Goal: Information Seeking & Learning: Learn about a topic

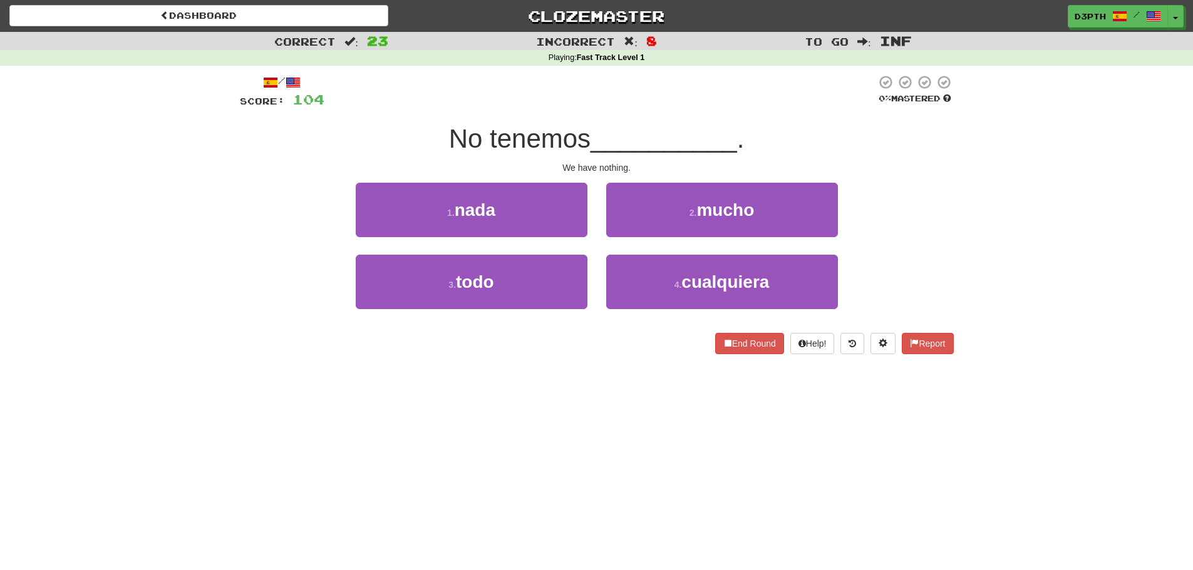
click at [314, 422] on div "Dashboard Clozemaster d3pth / Toggle Dropdown Dashboard Leaderboard Activity Fe…" at bounding box center [596, 285] width 1193 height 570
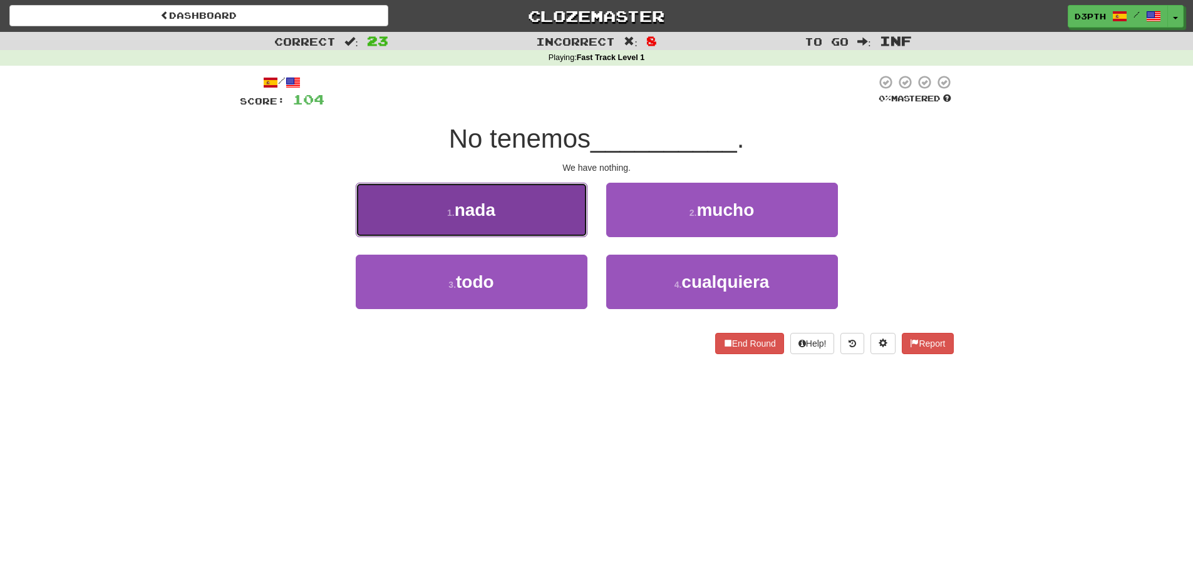
click at [485, 227] on button "1 . nada" at bounding box center [472, 210] width 232 height 54
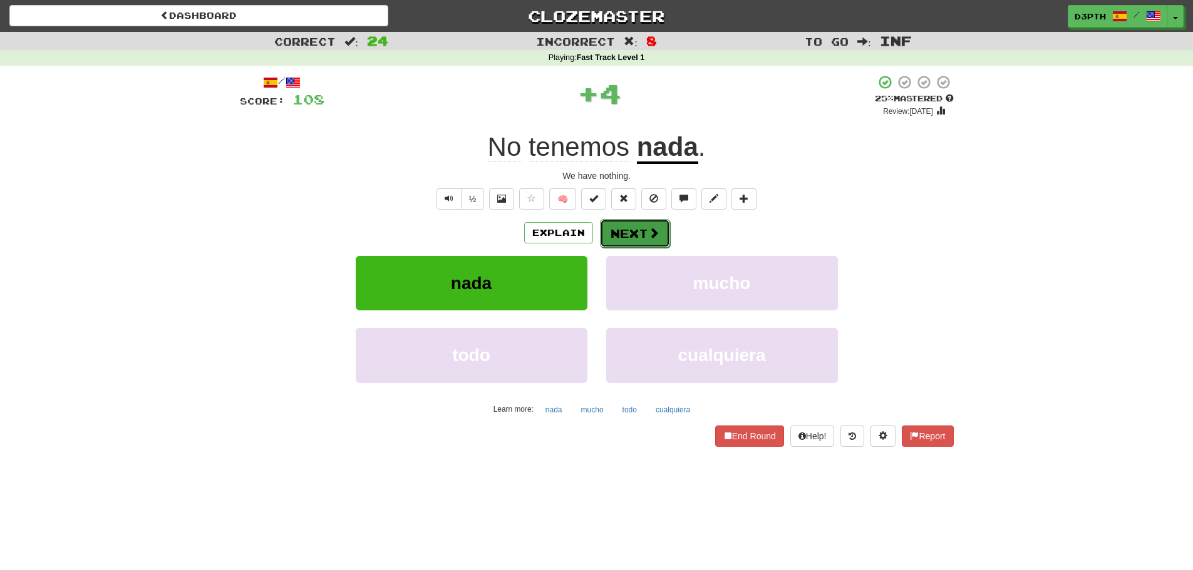
click at [655, 239] on button "Next" at bounding box center [635, 233] width 70 height 29
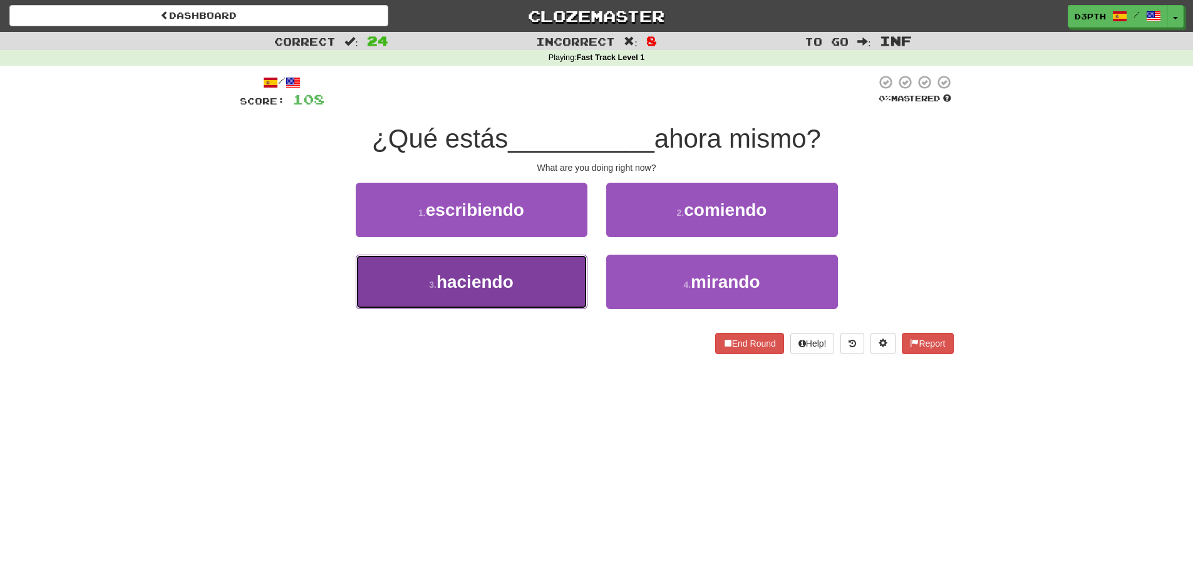
click at [535, 275] on button "3 . haciendo" at bounding box center [472, 282] width 232 height 54
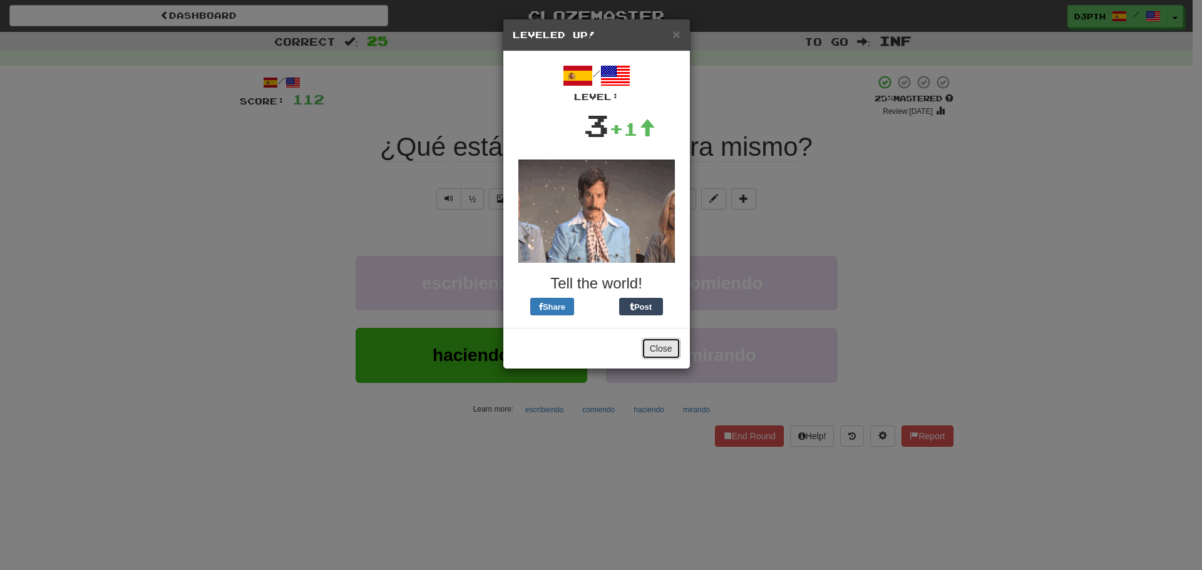
click at [663, 338] on button "Close" at bounding box center [661, 348] width 39 height 21
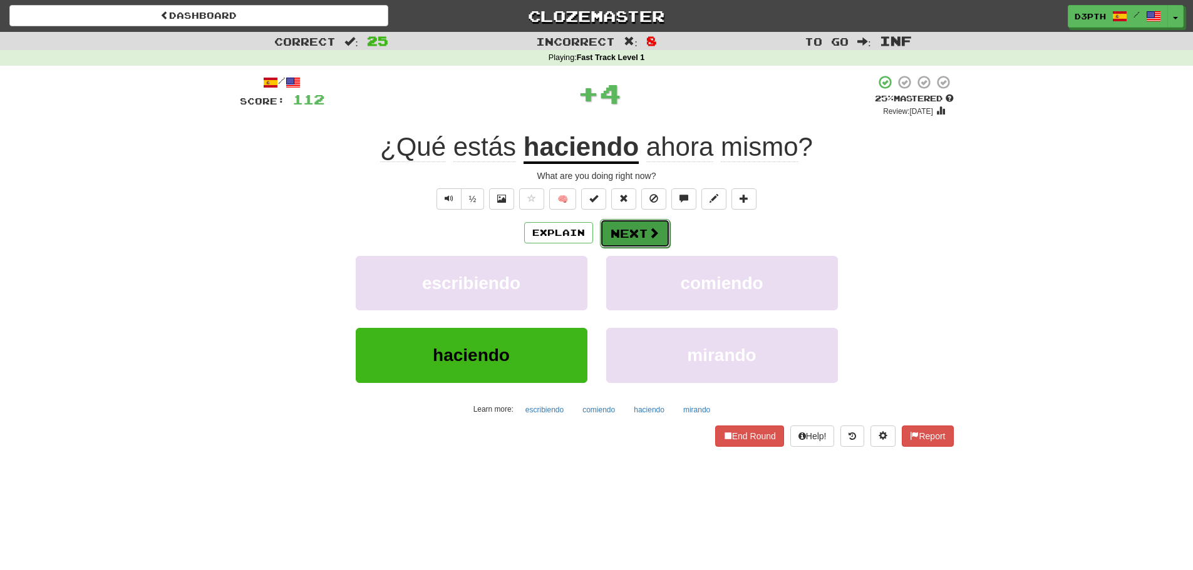
click at [643, 238] on button "Next" at bounding box center [635, 233] width 70 height 29
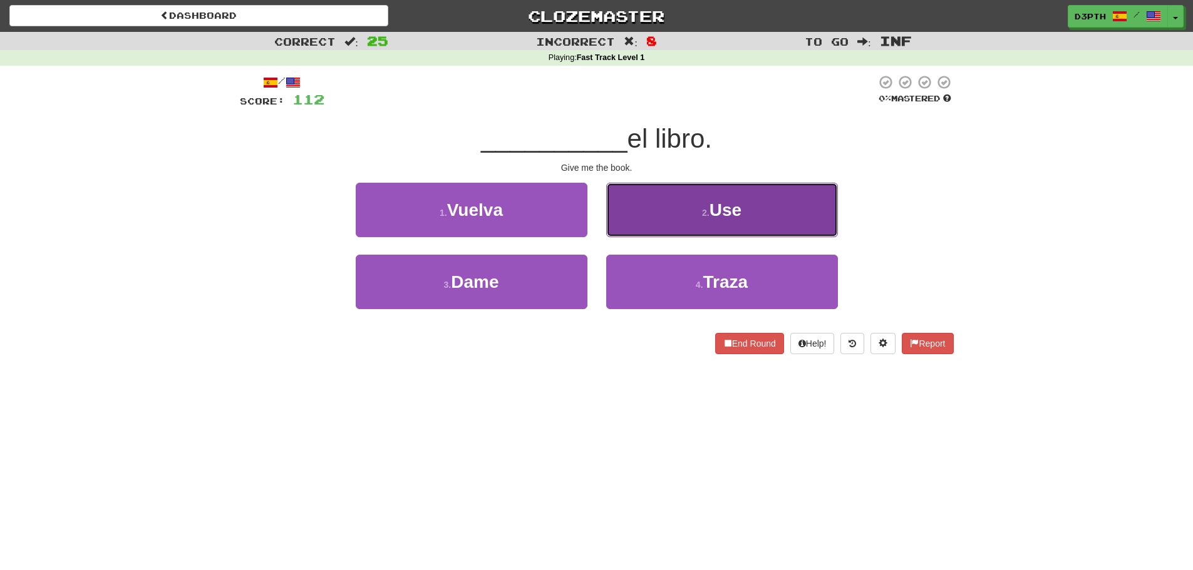
click at [667, 214] on button "2 . Use" at bounding box center [722, 210] width 232 height 54
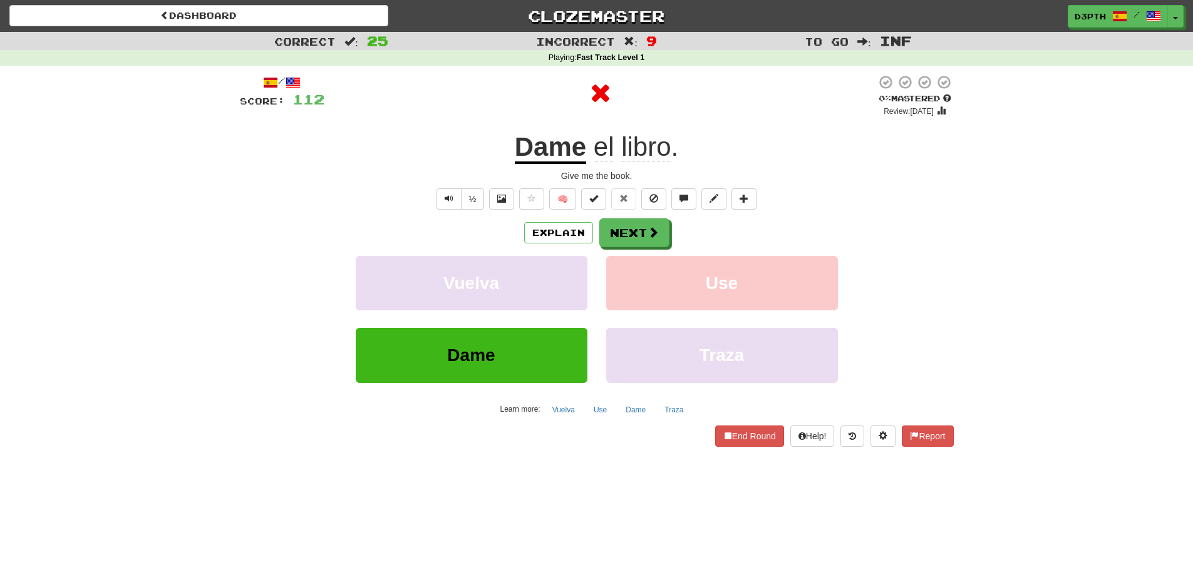
click at [535, 146] on u "Dame" at bounding box center [550, 148] width 71 height 32
click at [518, 152] on u "Dame" at bounding box center [550, 148] width 71 height 32
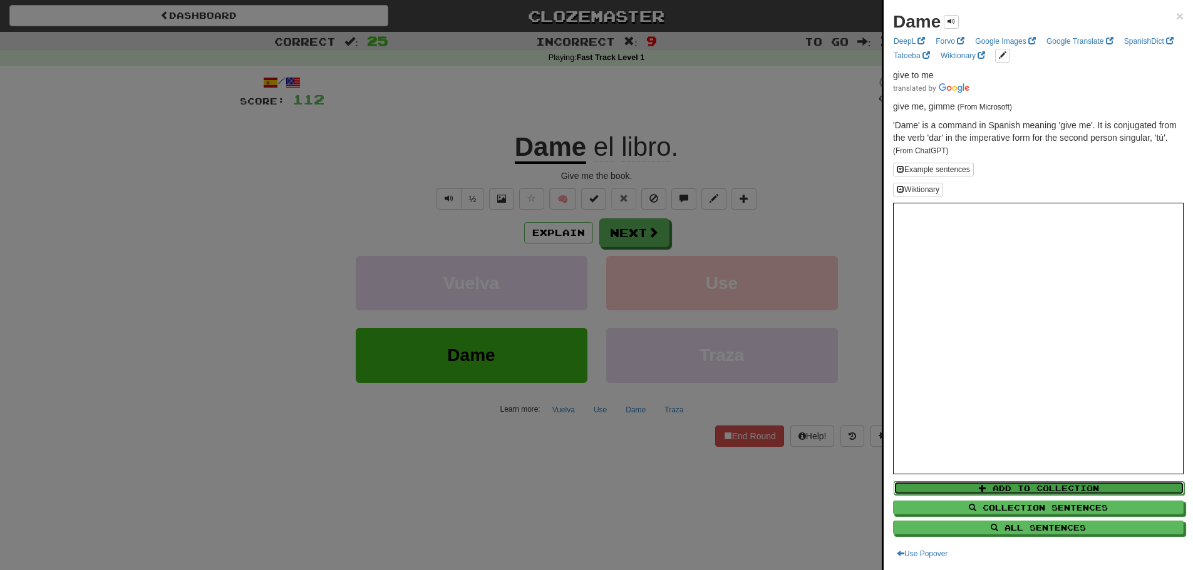
click at [1049, 488] on button "Add to Collection" at bounding box center [1038, 488] width 290 height 14
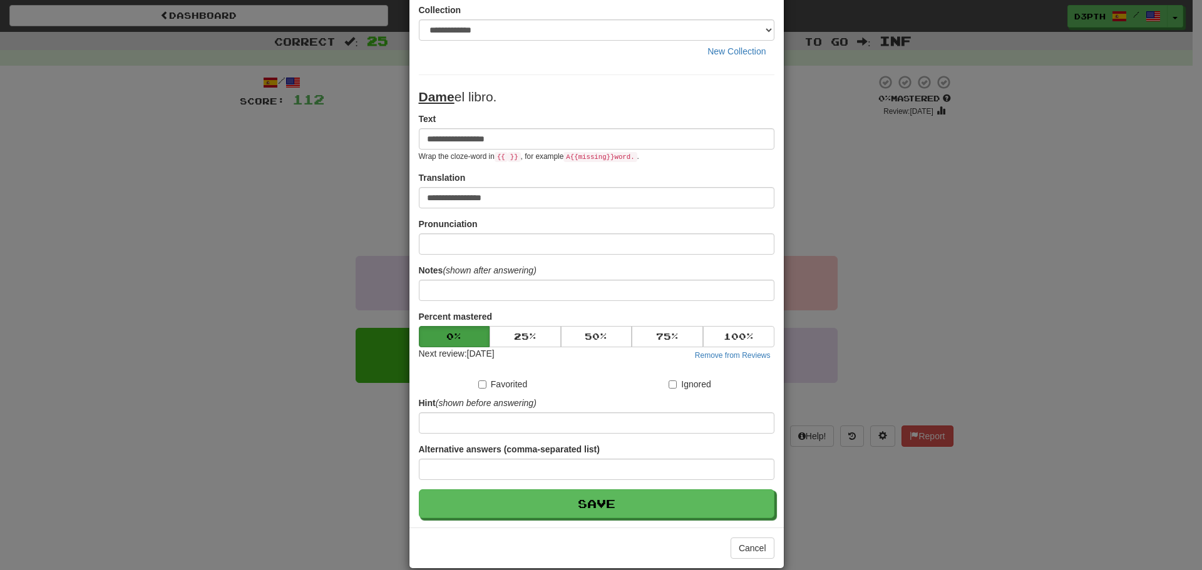
scroll to position [63, 0]
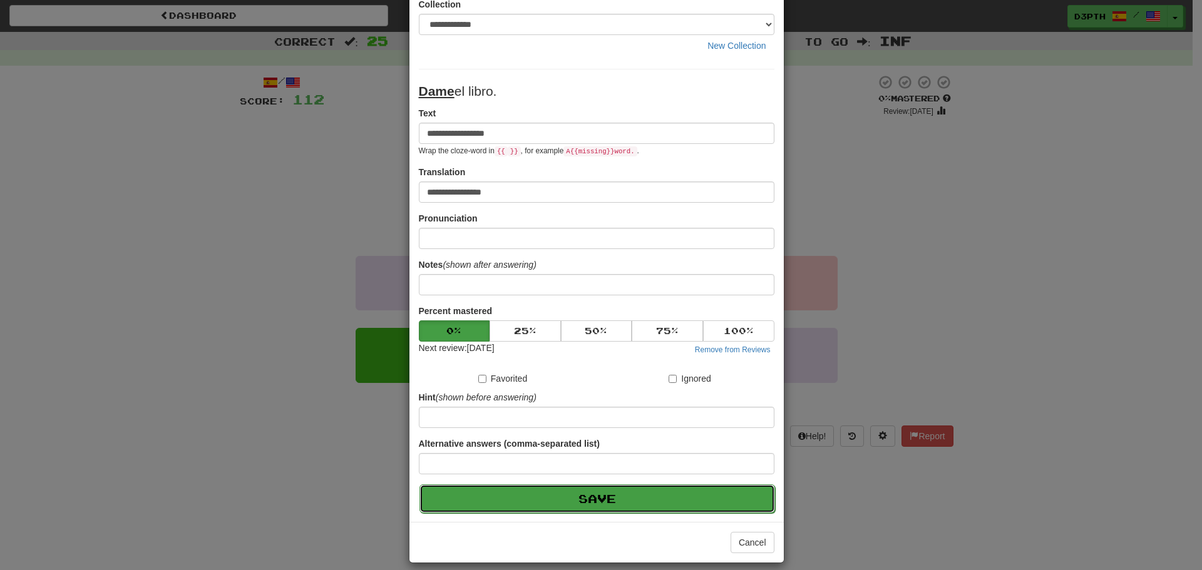
click at [639, 503] on button "Save" at bounding box center [597, 499] width 356 height 29
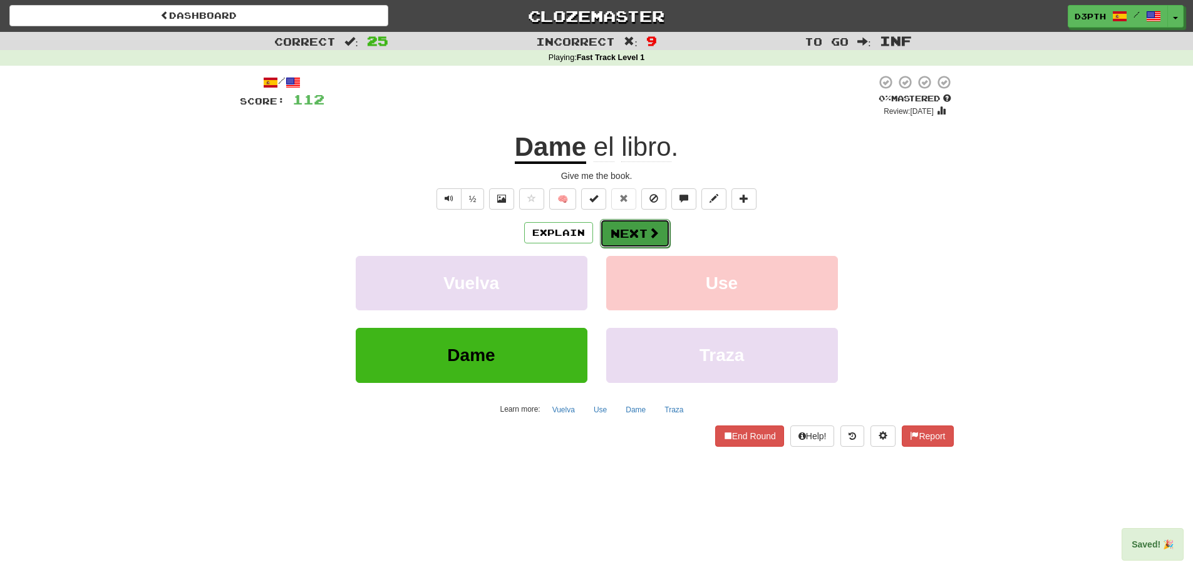
click at [628, 235] on button "Next" at bounding box center [635, 233] width 70 height 29
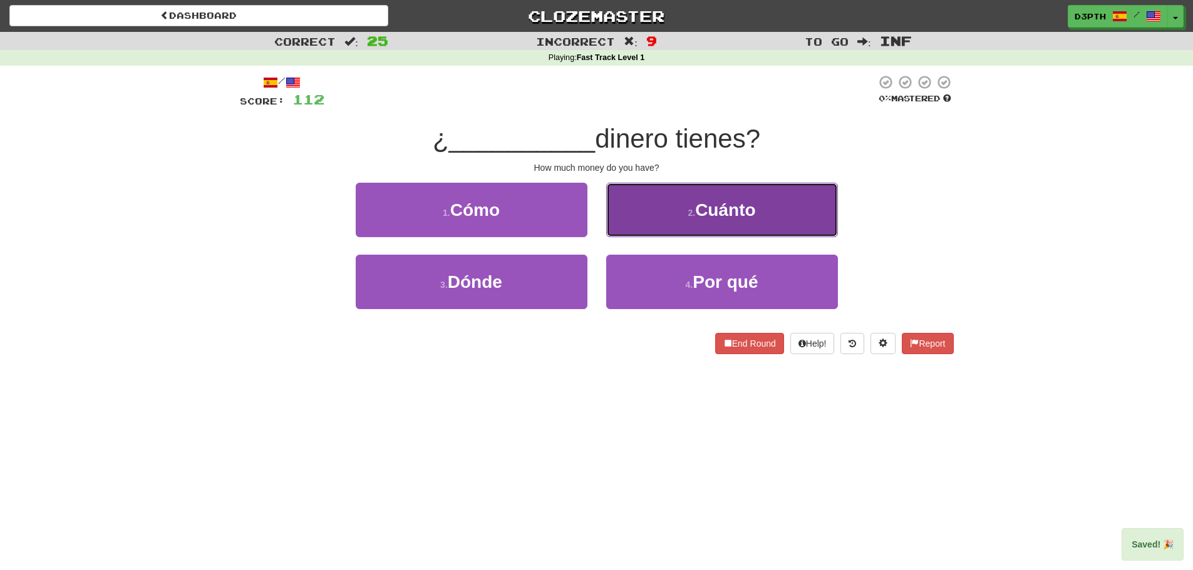
click at [645, 203] on button "2 . Cuánto" at bounding box center [722, 210] width 232 height 54
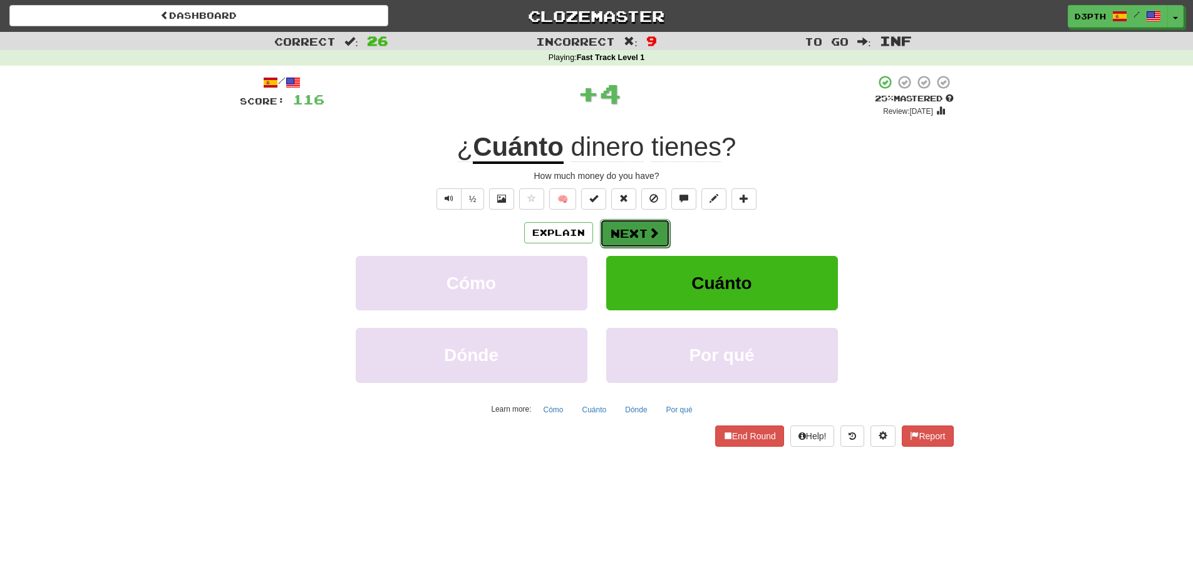
click at [604, 229] on button "Next" at bounding box center [635, 233] width 70 height 29
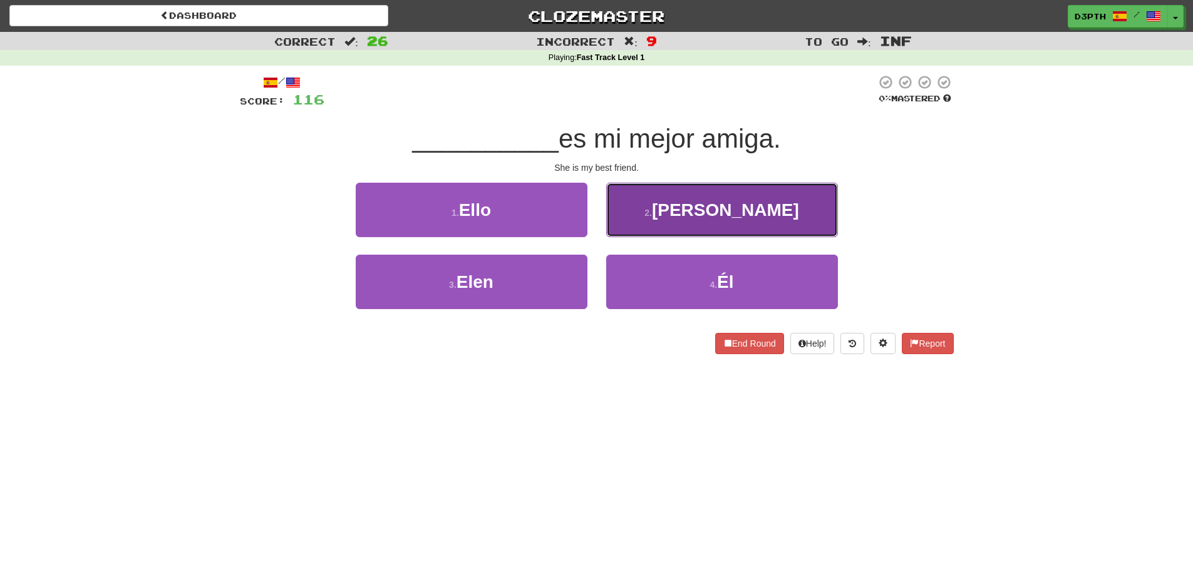
click at [669, 208] on button "2 . Ella" at bounding box center [722, 210] width 232 height 54
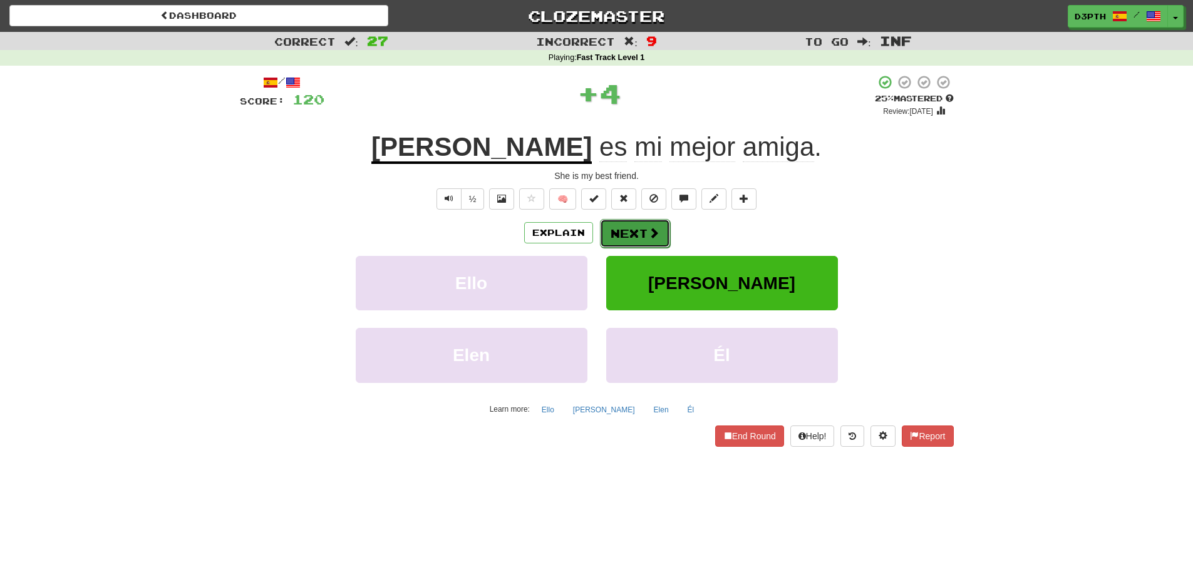
click at [612, 233] on button "Next" at bounding box center [635, 233] width 70 height 29
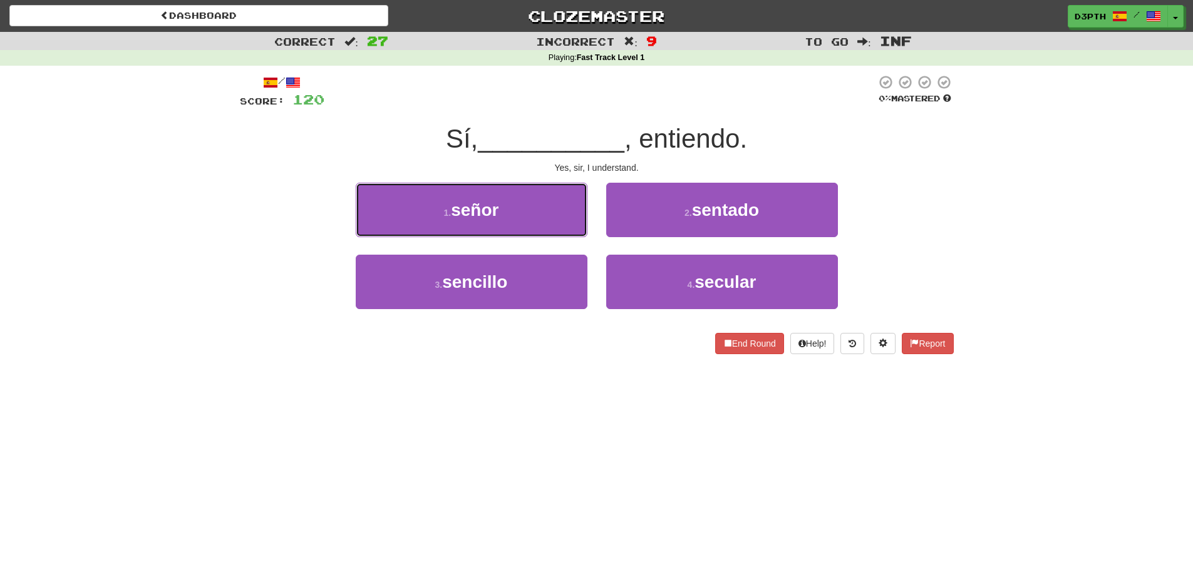
drag, startPoint x: 477, startPoint y: 200, endPoint x: 486, endPoint y: 202, distance: 9.0
click at [476, 202] on button "1 . señor" at bounding box center [472, 210] width 232 height 54
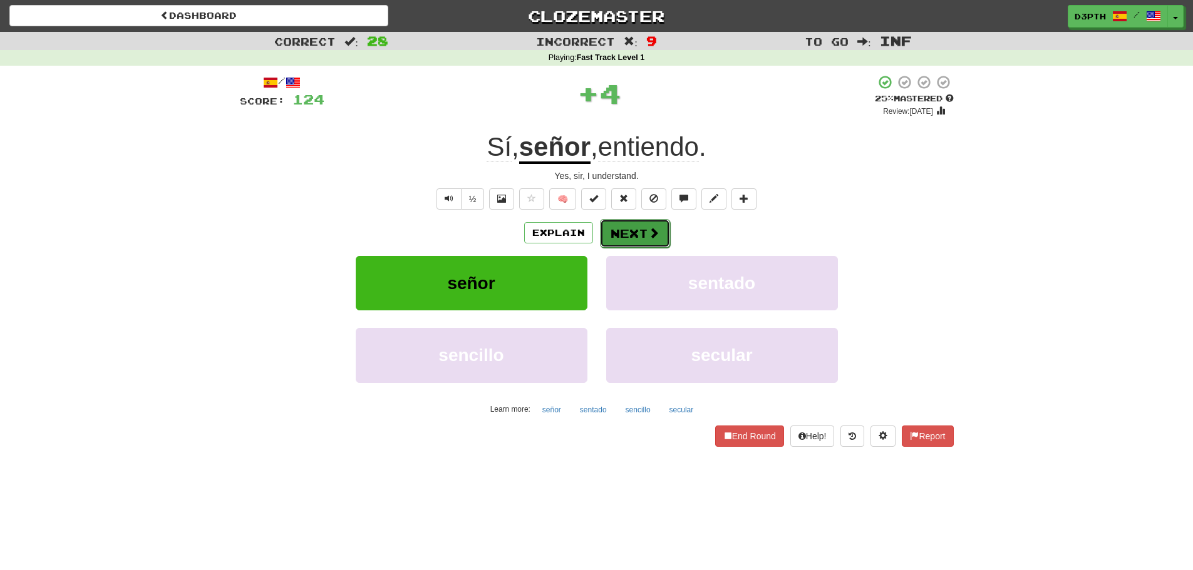
click at [620, 224] on button "Next" at bounding box center [635, 233] width 70 height 29
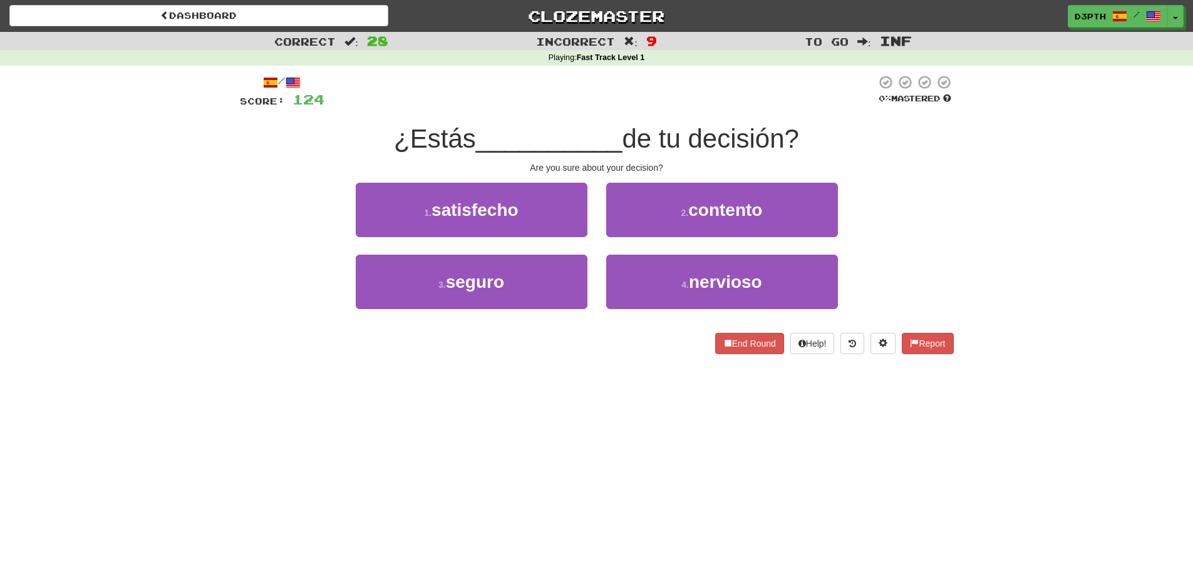
click at [522, 429] on div "Dashboard Clozemaster d3pth / Toggle Dropdown Dashboard Leaderboard Activity Fe…" at bounding box center [596, 285] width 1193 height 570
click at [975, 177] on div "Correct : 28 Incorrect : 9 To go : Inf Playing : Fast Track Level 1 / Score: 12…" at bounding box center [596, 202] width 1193 height 340
drag, startPoint x: 741, startPoint y: 411, endPoint x: 749, endPoint y: 410, distance: 7.5
click at [741, 410] on div "Dashboard Clozemaster d3pth / Toggle Dropdown Dashboard Leaderboard Activity Fe…" at bounding box center [596, 285] width 1193 height 570
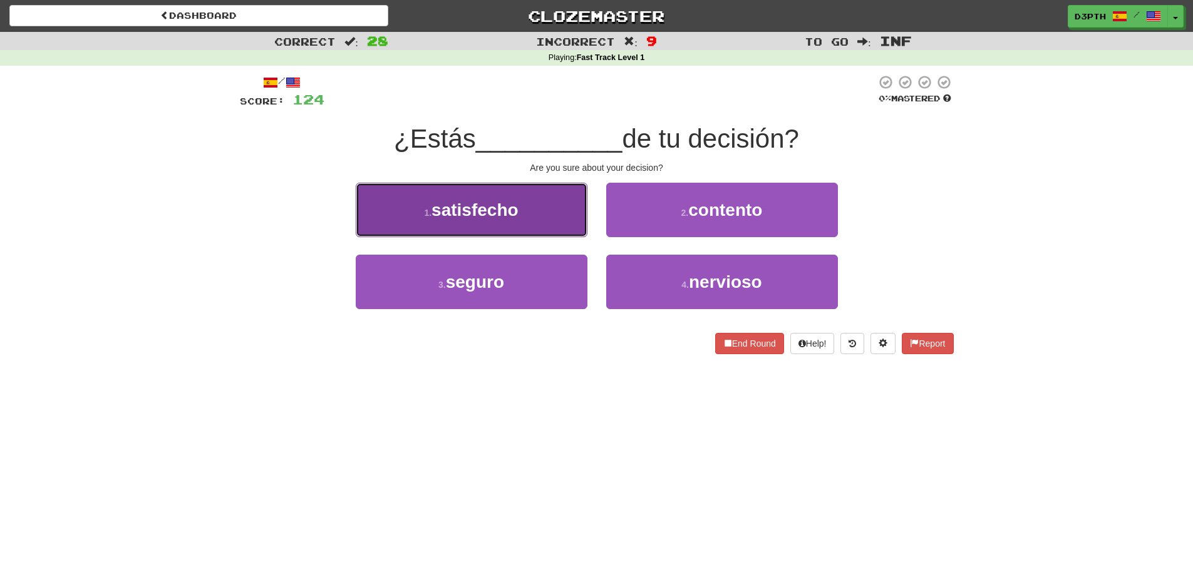
click at [538, 208] on button "1 . satisfecho" at bounding box center [472, 210] width 232 height 54
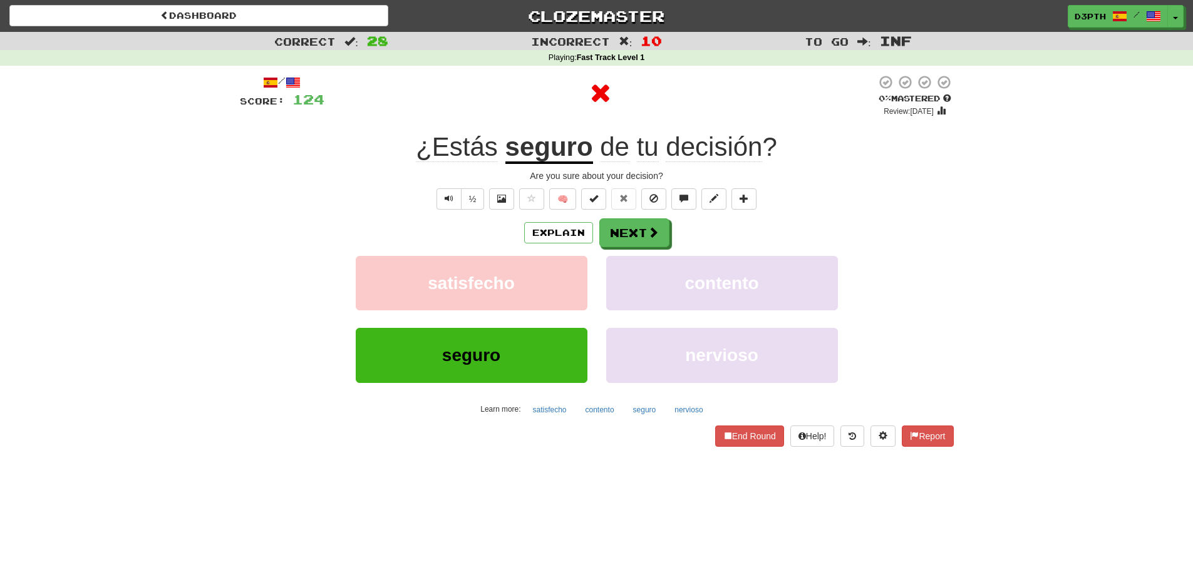
click at [550, 150] on u "seguro" at bounding box center [549, 148] width 88 height 32
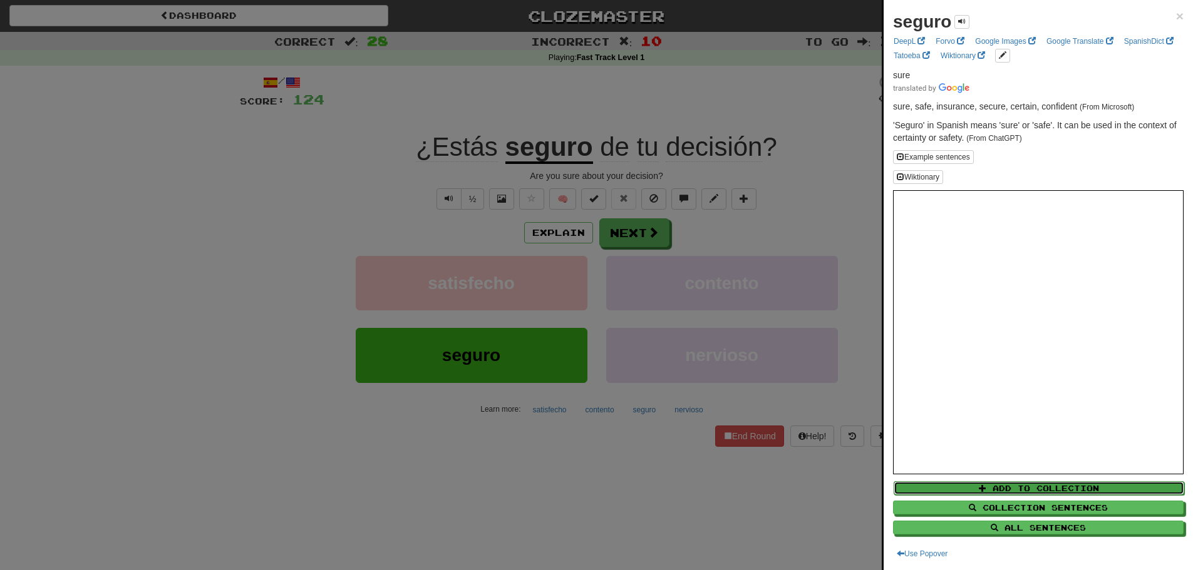
click at [1044, 488] on button "Add to Collection" at bounding box center [1038, 488] width 290 height 14
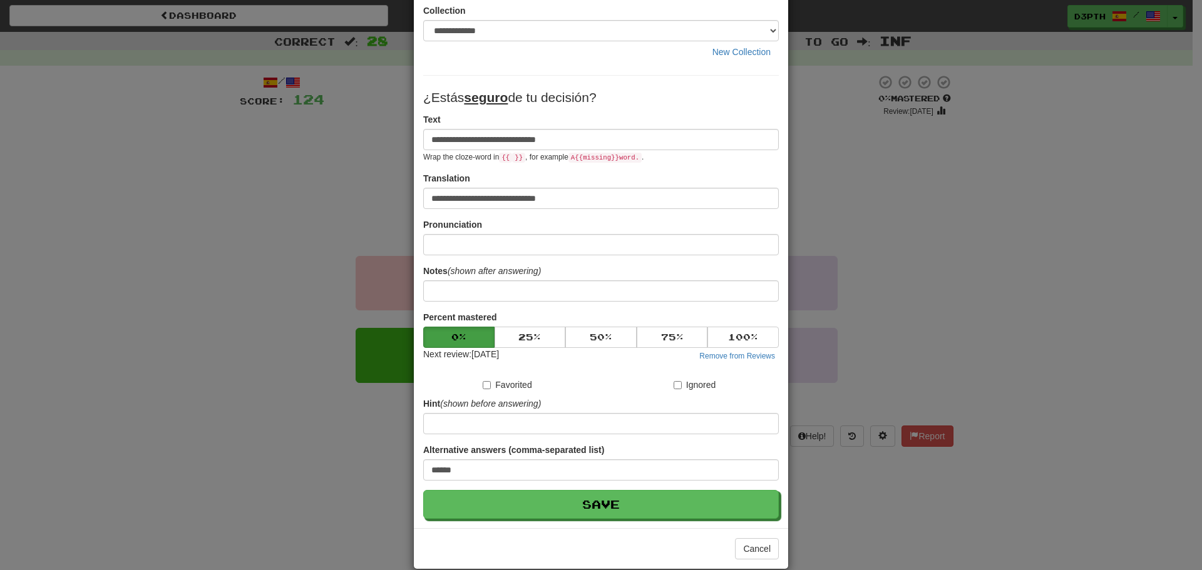
scroll to position [75, 0]
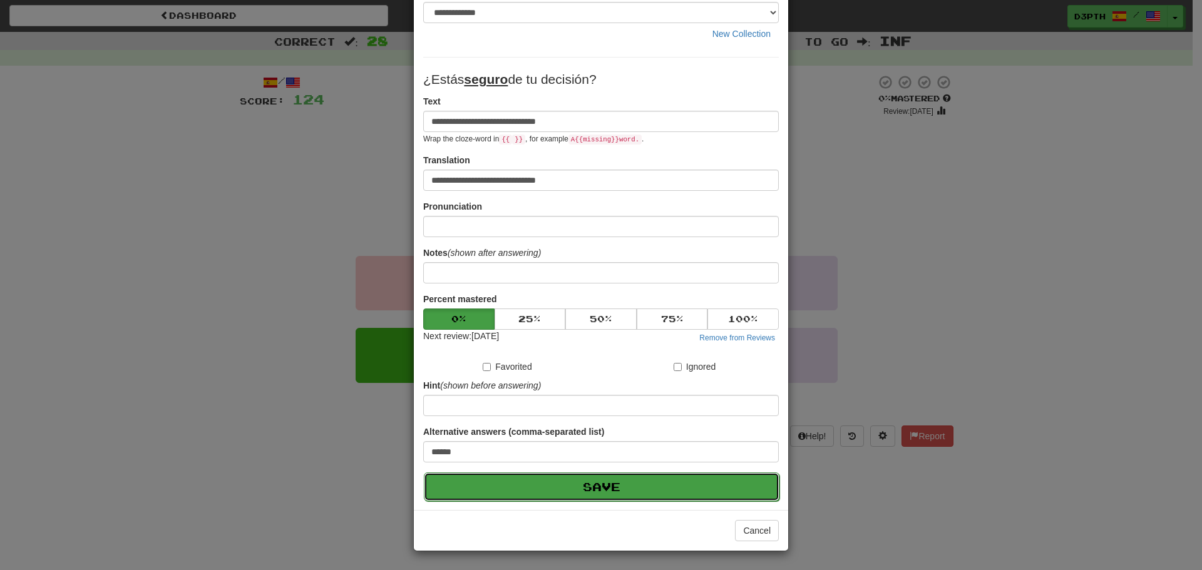
click at [639, 488] on button "Save" at bounding box center [602, 487] width 356 height 29
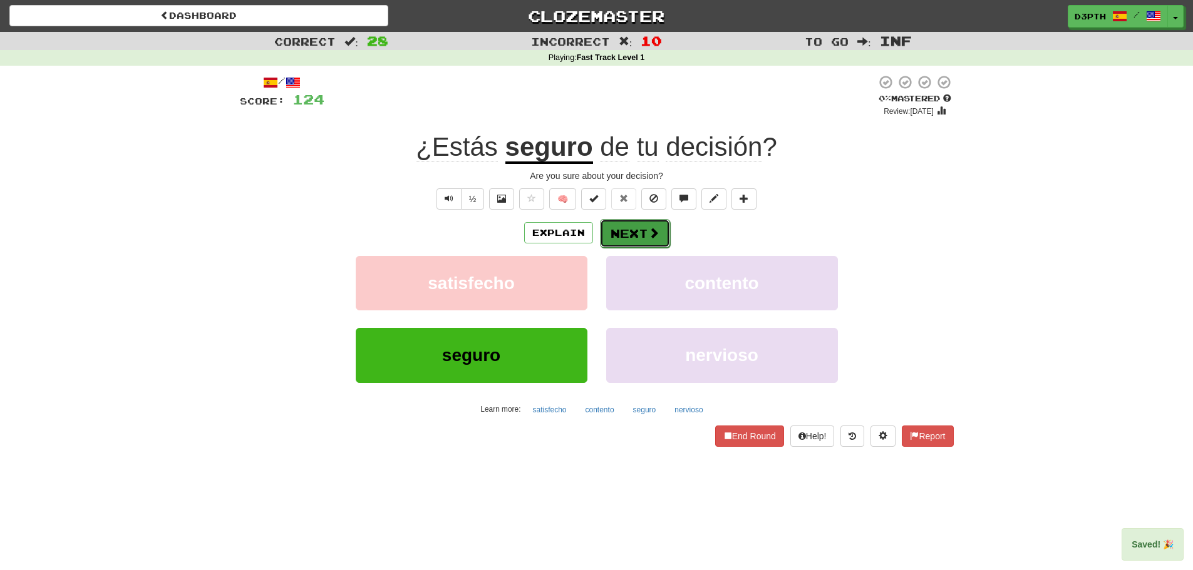
click at [638, 244] on button "Next" at bounding box center [635, 233] width 70 height 29
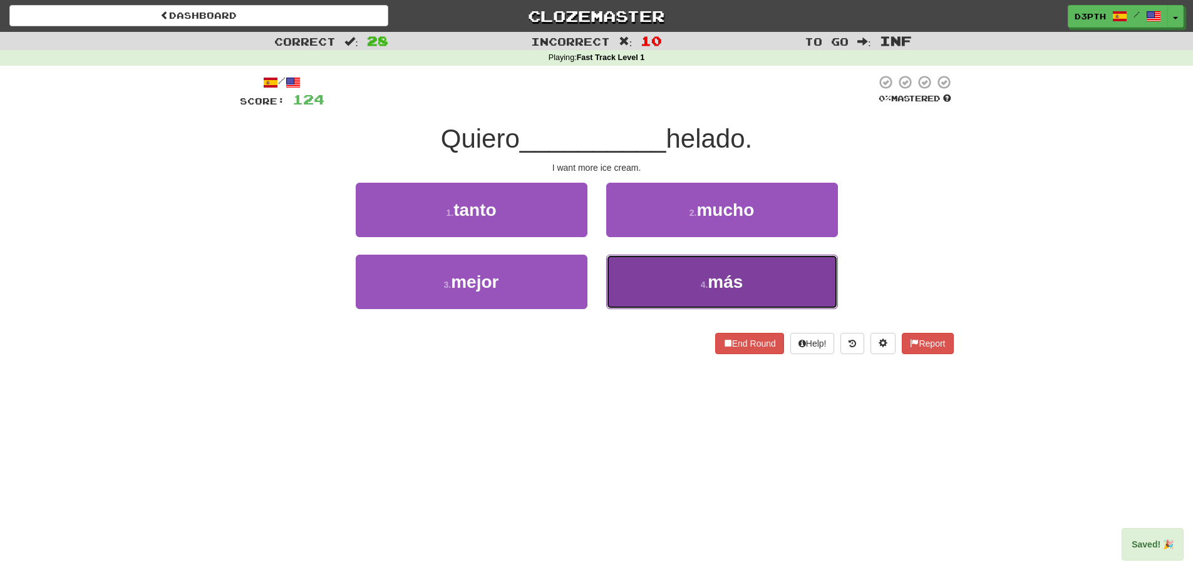
click at [665, 272] on button "4 . más" at bounding box center [722, 282] width 232 height 54
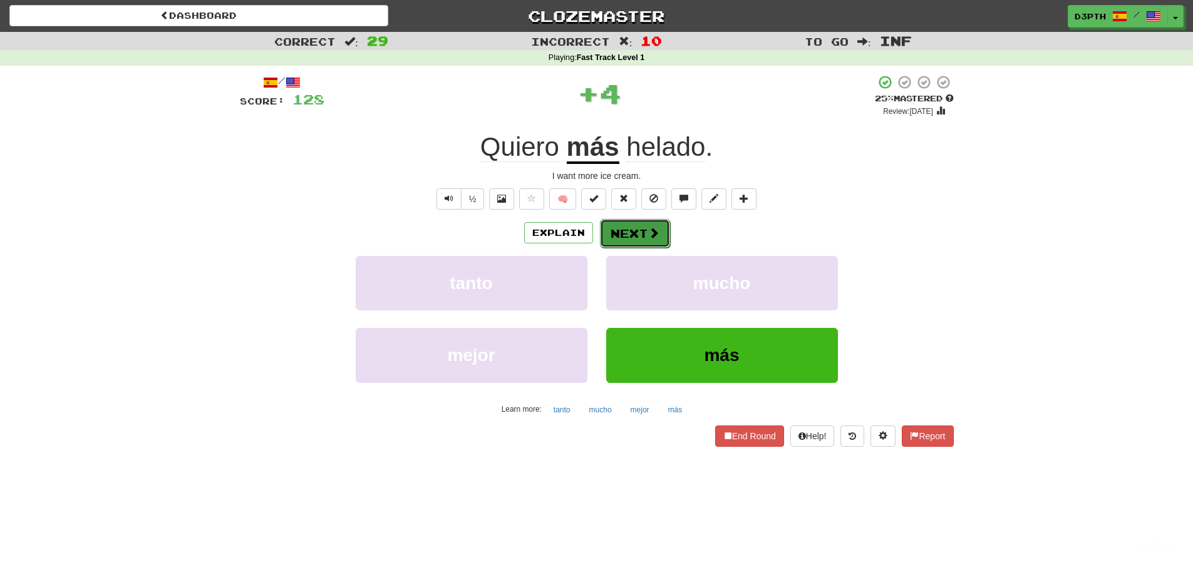
click at [630, 227] on button "Next" at bounding box center [635, 233] width 70 height 29
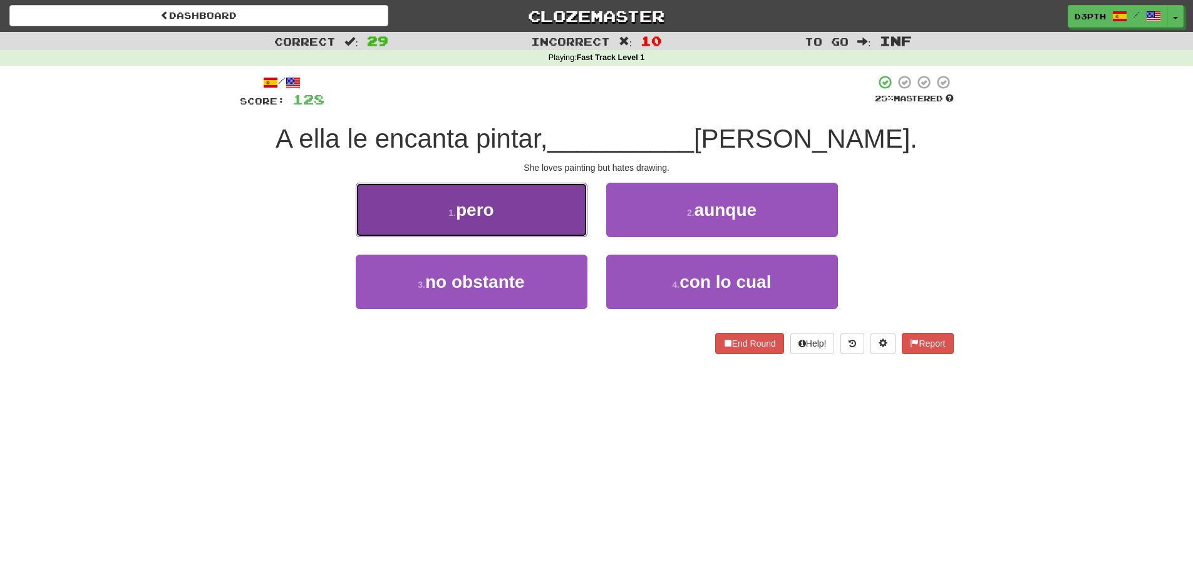
click at [463, 220] on button "1 . pero" at bounding box center [472, 210] width 232 height 54
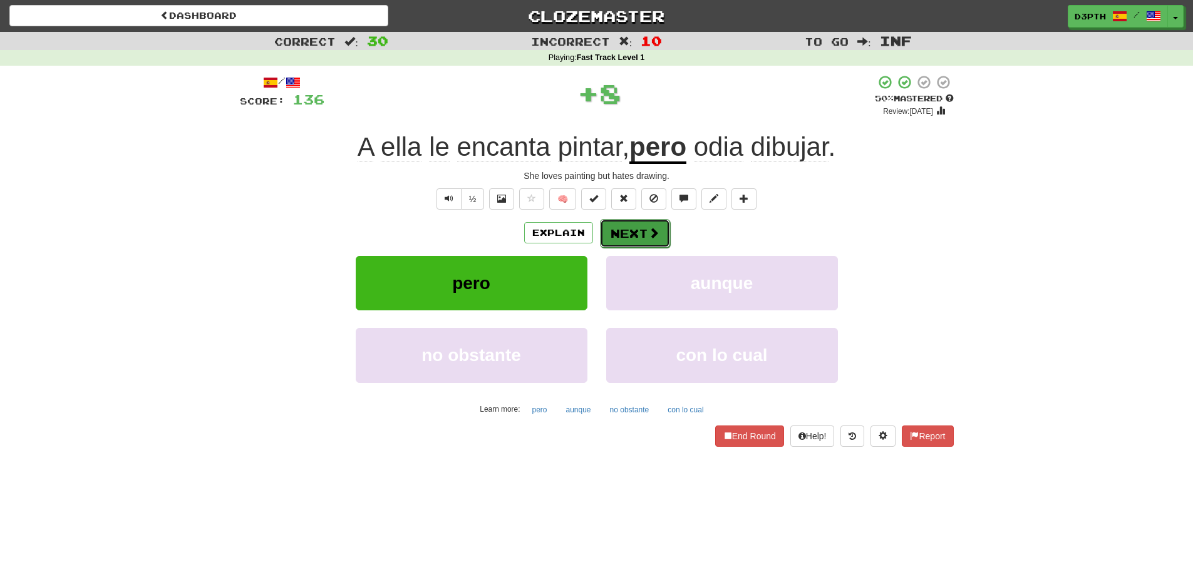
click at [639, 225] on button "Next" at bounding box center [635, 233] width 70 height 29
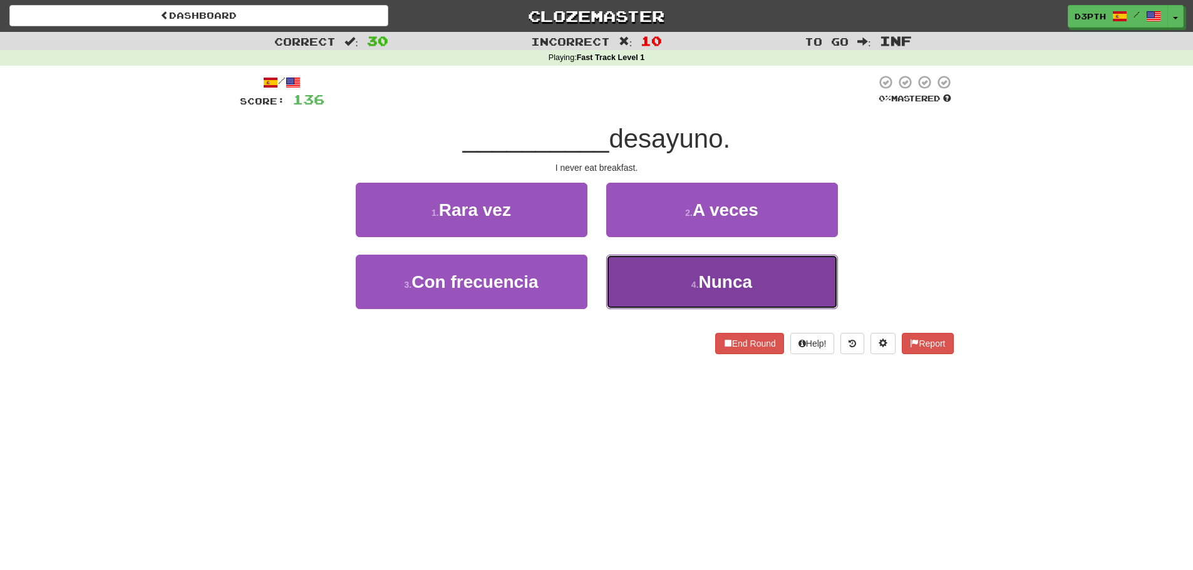
click at [676, 274] on button "4 . Nunca" at bounding box center [722, 282] width 232 height 54
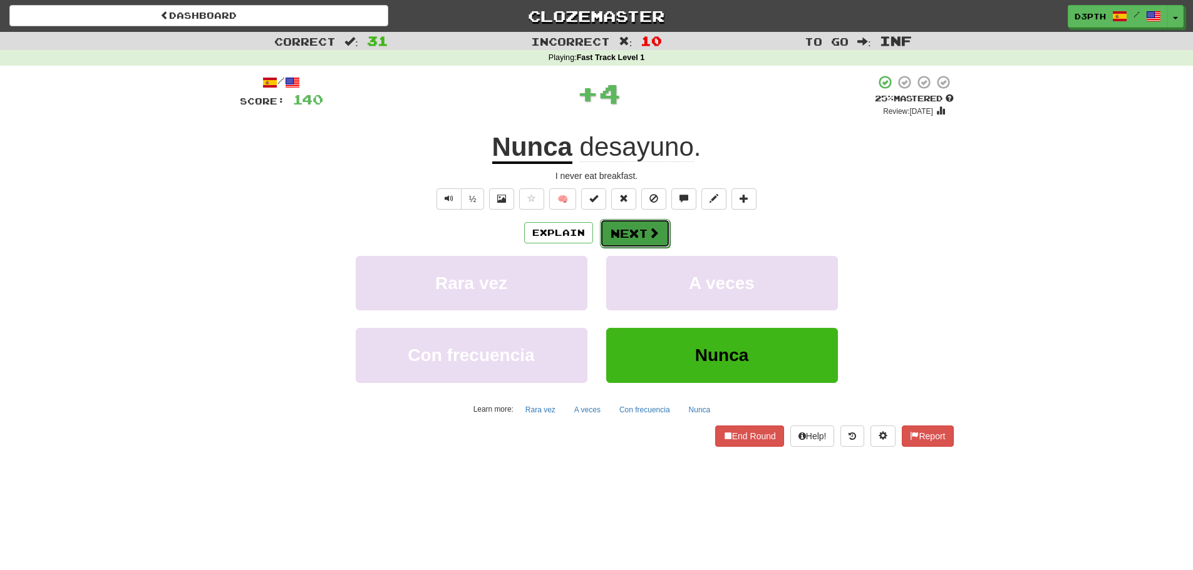
click at [640, 239] on button "Next" at bounding box center [635, 233] width 70 height 29
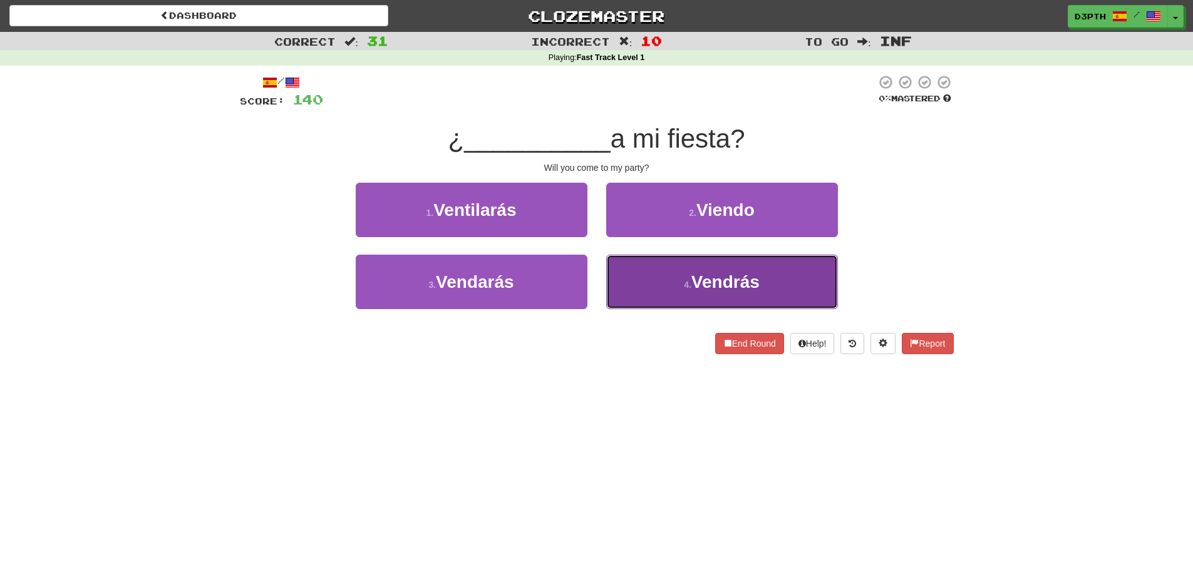
click at [629, 271] on button "4 . Vendrás" at bounding box center [722, 282] width 232 height 54
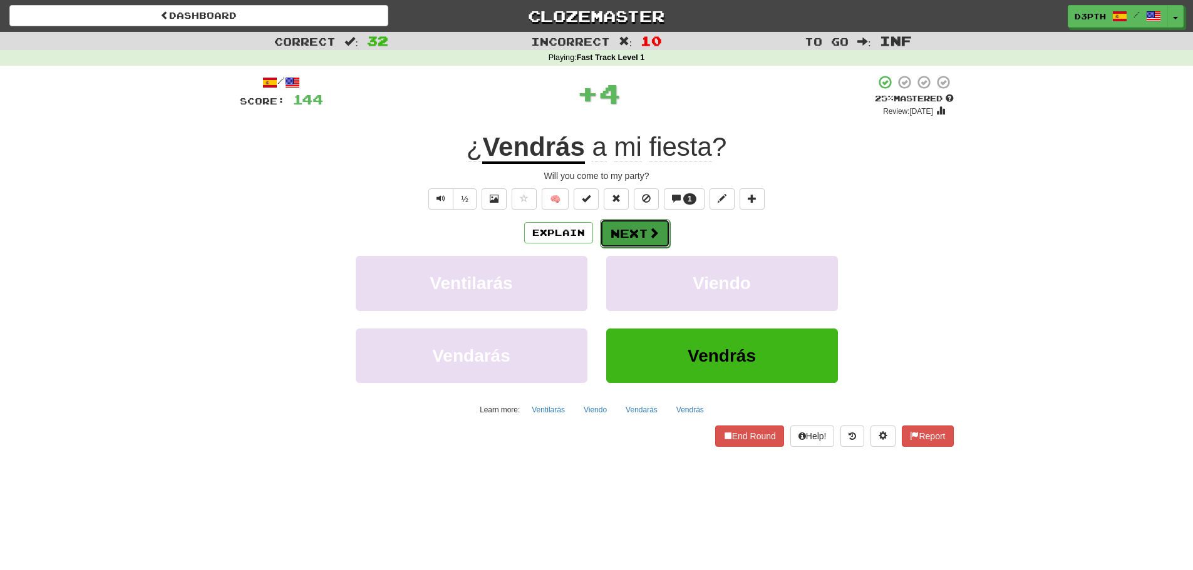
click at [616, 230] on button "Next" at bounding box center [635, 233] width 70 height 29
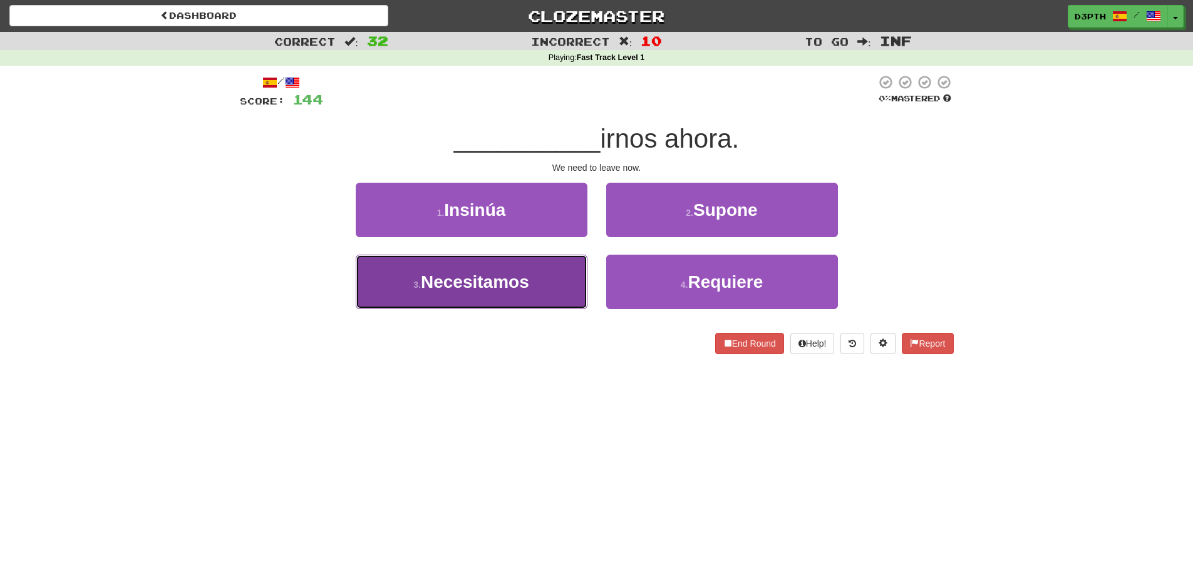
click at [508, 274] on span "Necesitamos" at bounding box center [475, 281] width 108 height 19
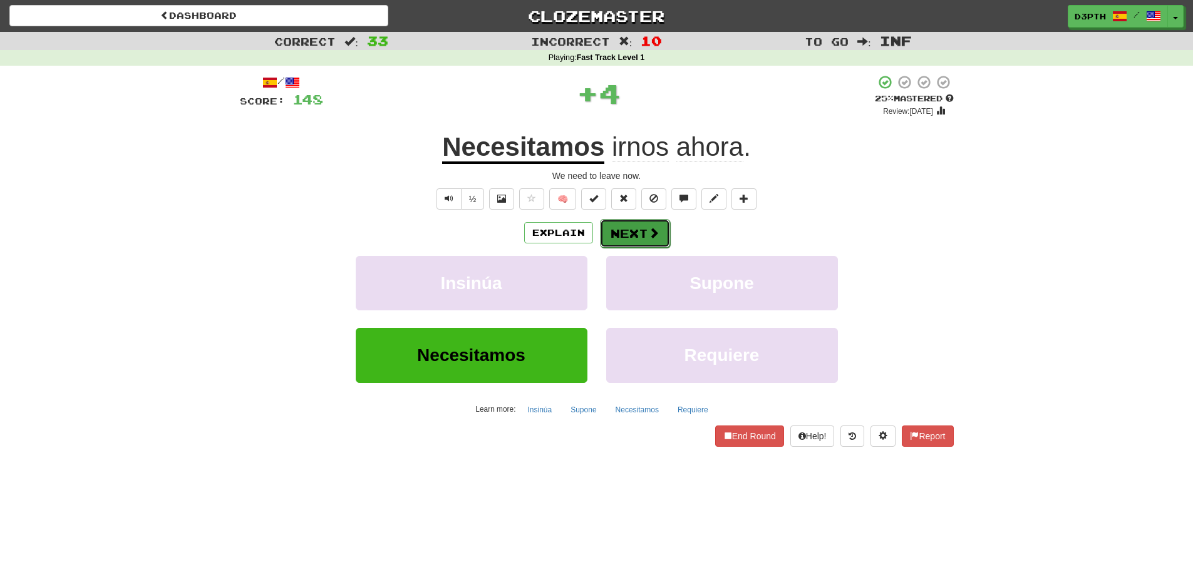
click at [625, 239] on button "Next" at bounding box center [635, 233] width 70 height 29
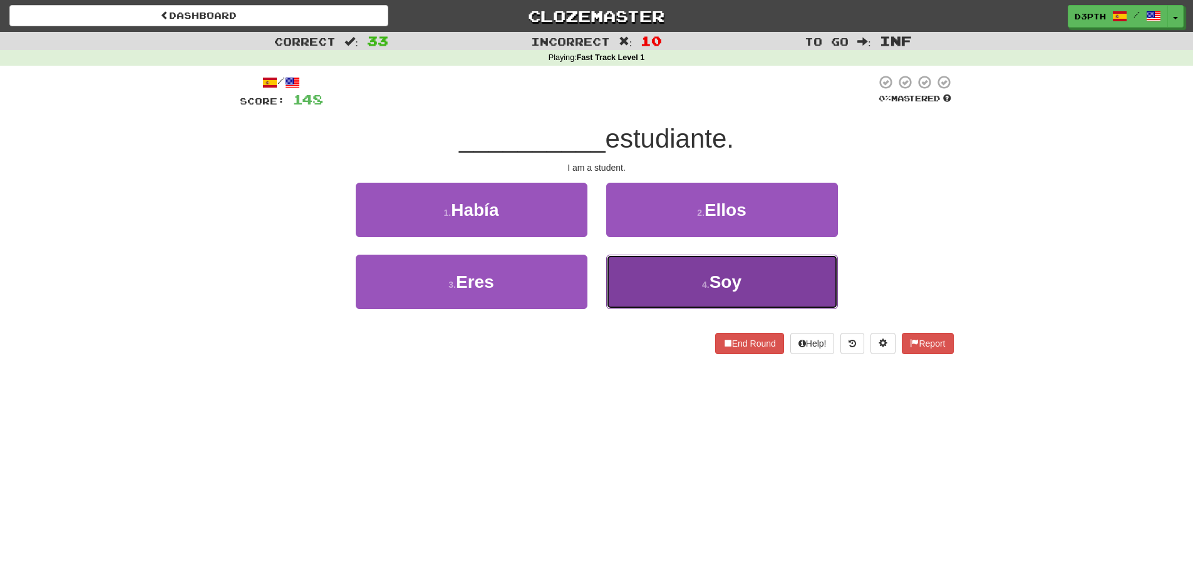
click at [706, 289] on small "4 ." at bounding box center [706, 285] width 8 height 10
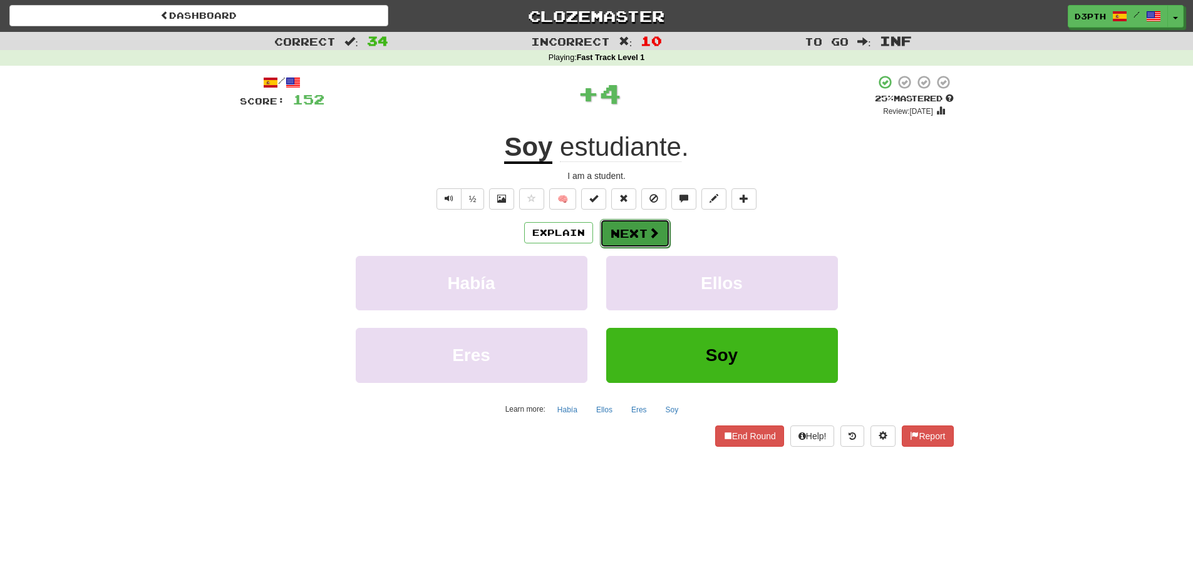
click at [634, 227] on button "Next" at bounding box center [635, 233] width 70 height 29
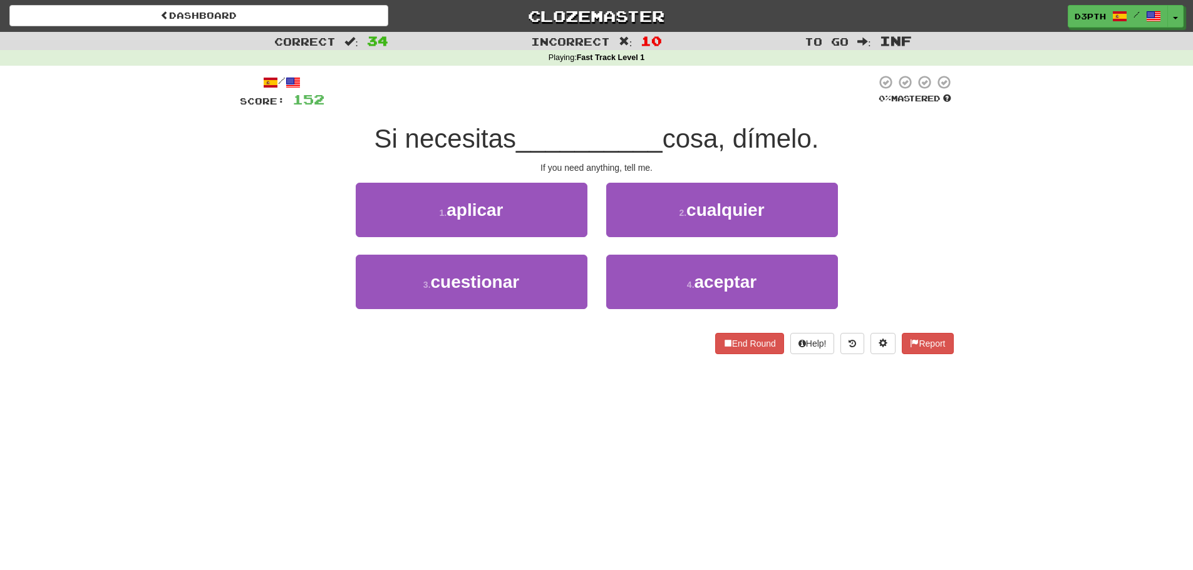
click at [1040, 287] on div "Correct : 34 Incorrect : 10 To go : Inf Playing : Fast Track Level 1 / Score: 1…" at bounding box center [596, 202] width 1193 height 340
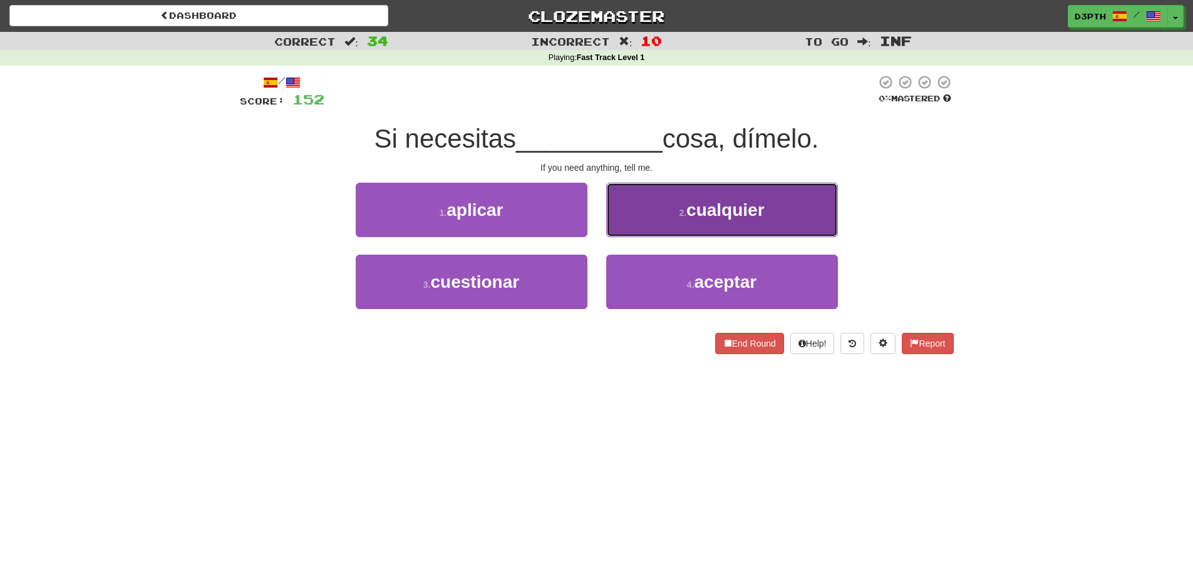
click at [652, 210] on button "2 . cualquier" at bounding box center [722, 210] width 232 height 54
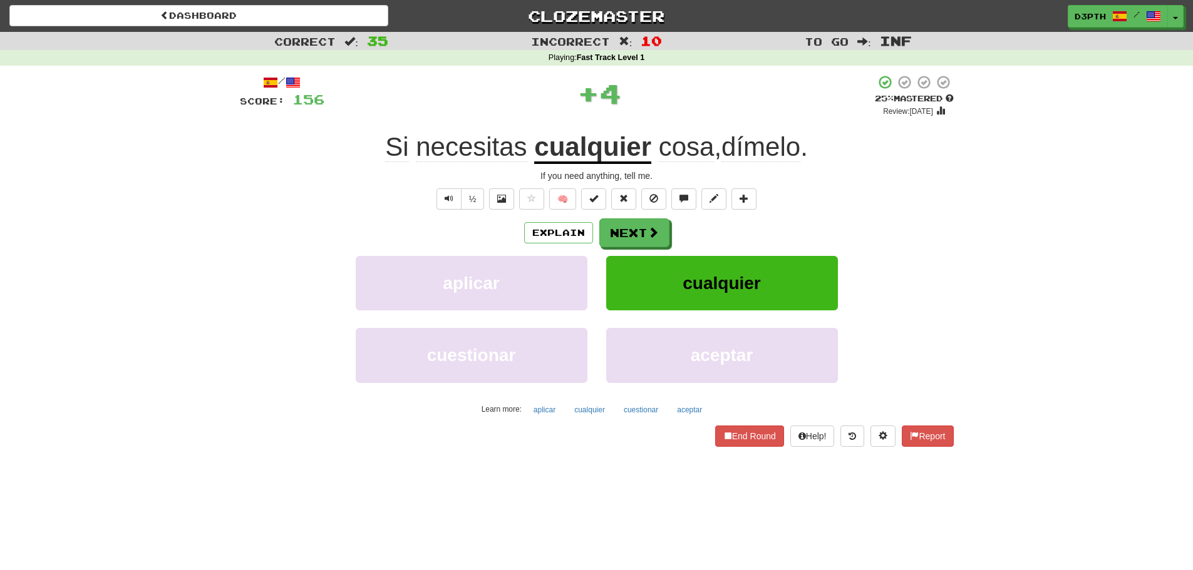
click at [582, 139] on u "cualquier" at bounding box center [592, 148] width 117 height 32
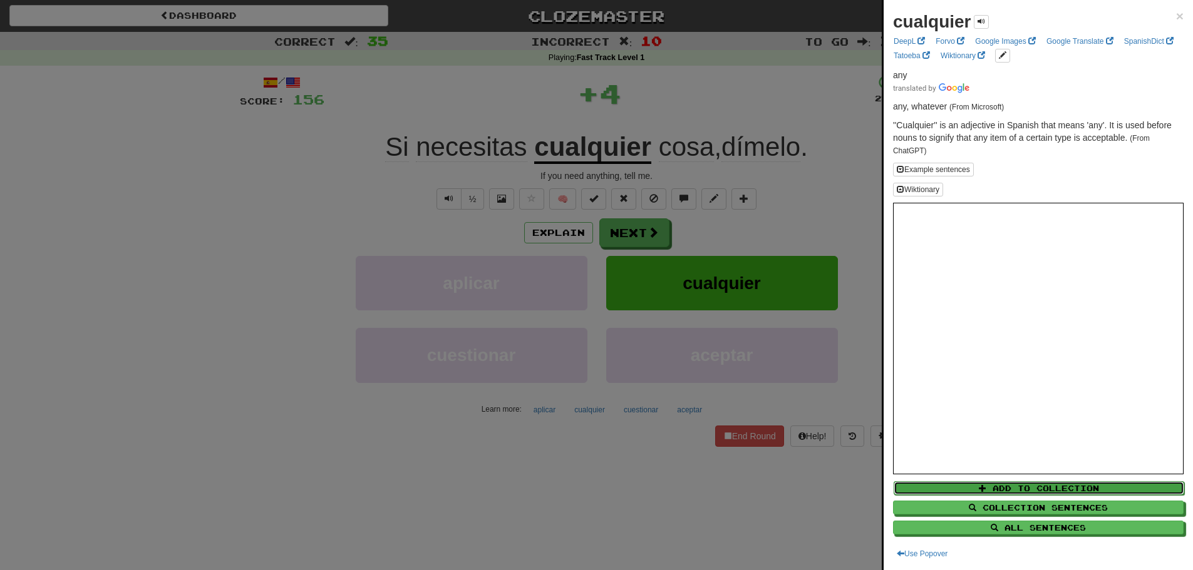
click at [979, 485] on span at bounding box center [983, 489] width 8 height 8
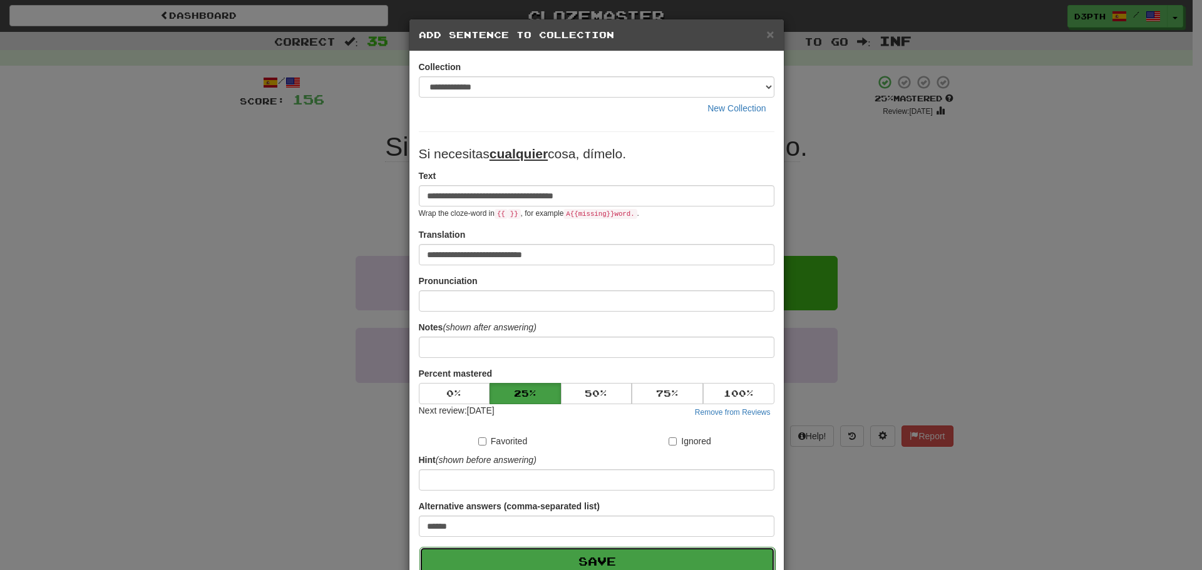
click at [637, 563] on button "Save" at bounding box center [597, 561] width 356 height 29
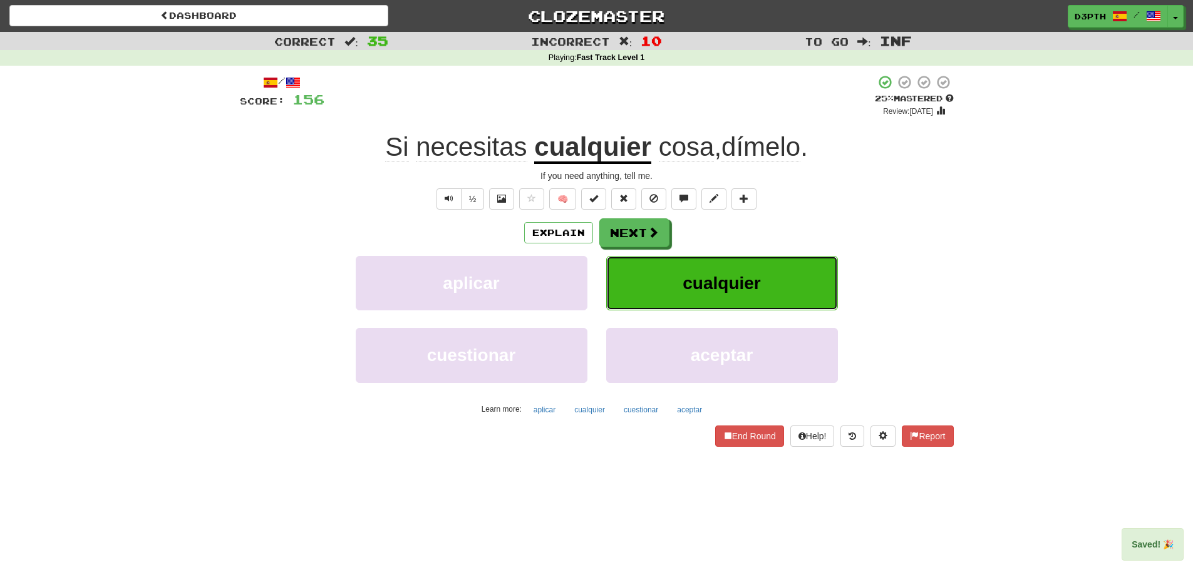
click at [670, 287] on button "cualquier" at bounding box center [722, 283] width 232 height 54
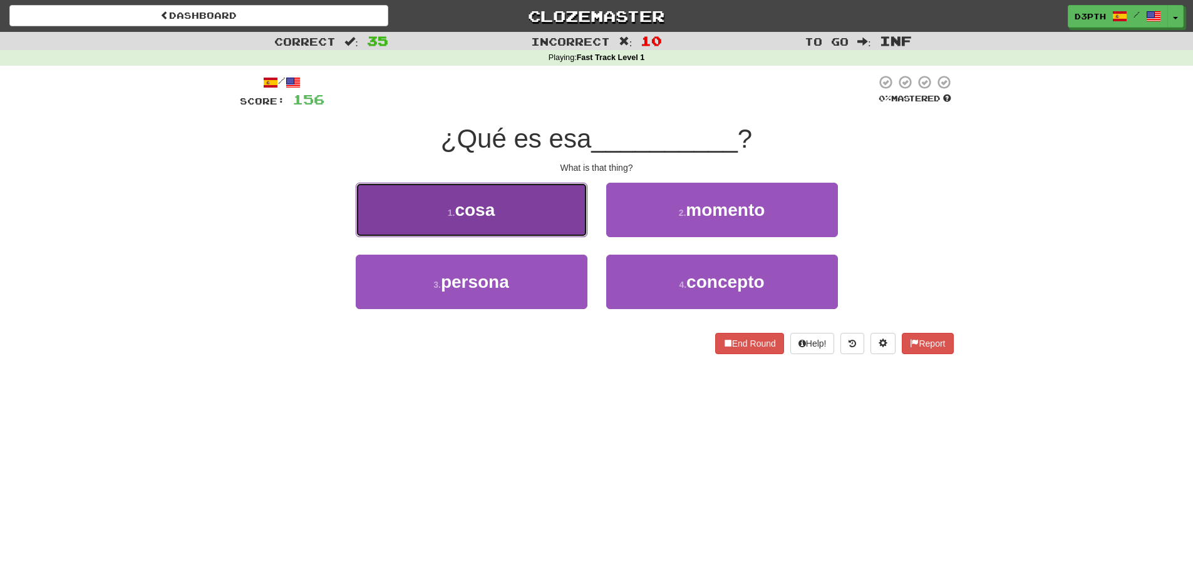
click at [513, 205] on button "1 . cosa" at bounding box center [472, 210] width 232 height 54
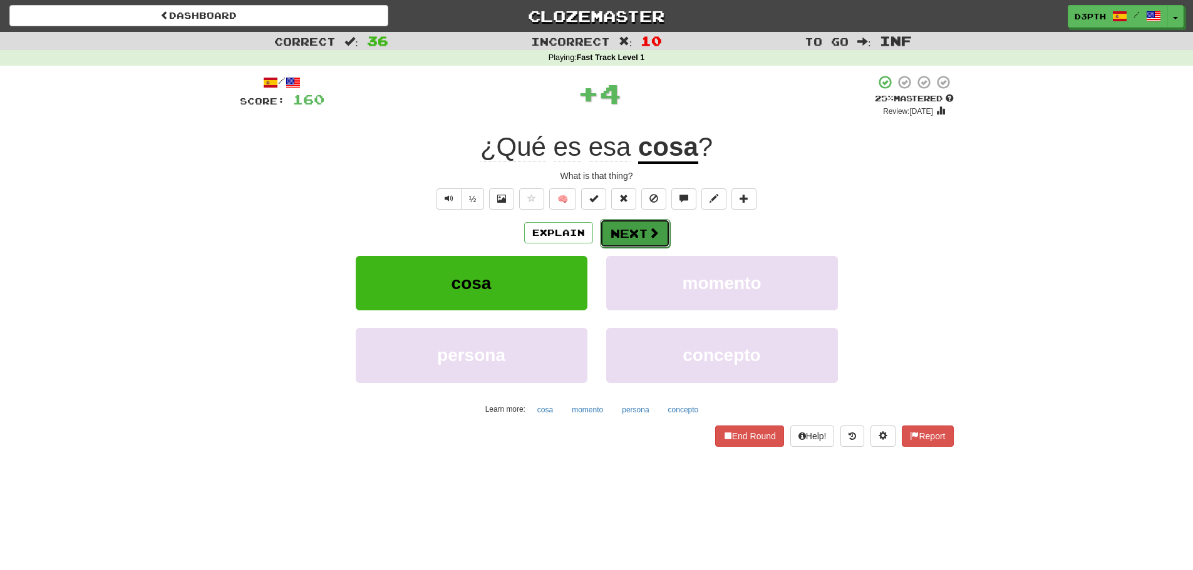
click at [629, 236] on button "Next" at bounding box center [635, 233] width 70 height 29
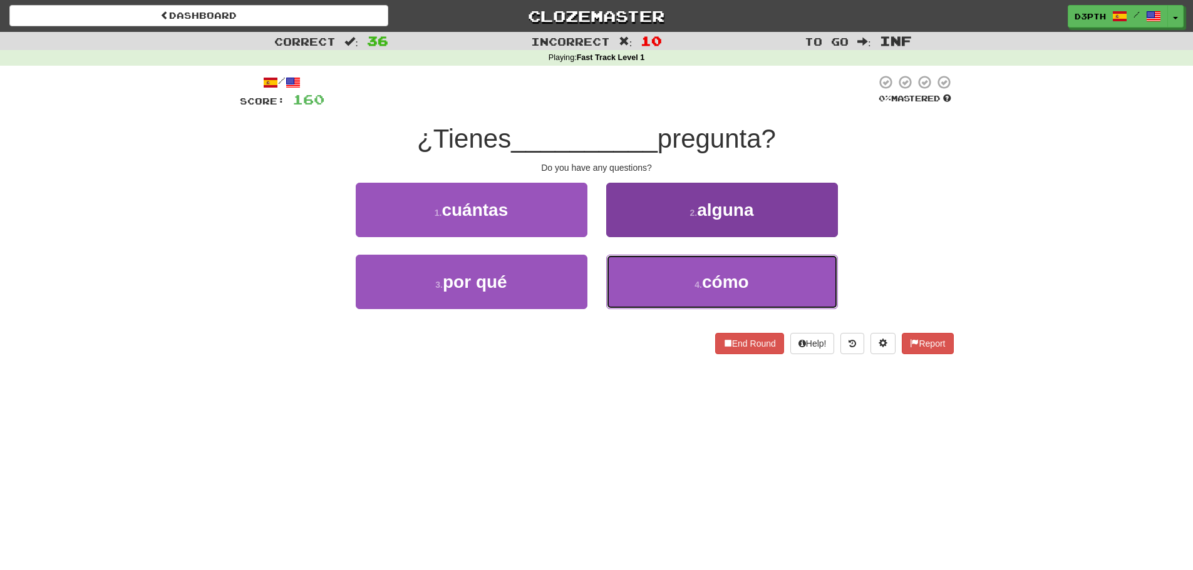
click at [668, 289] on button "4 . cómo" at bounding box center [722, 282] width 232 height 54
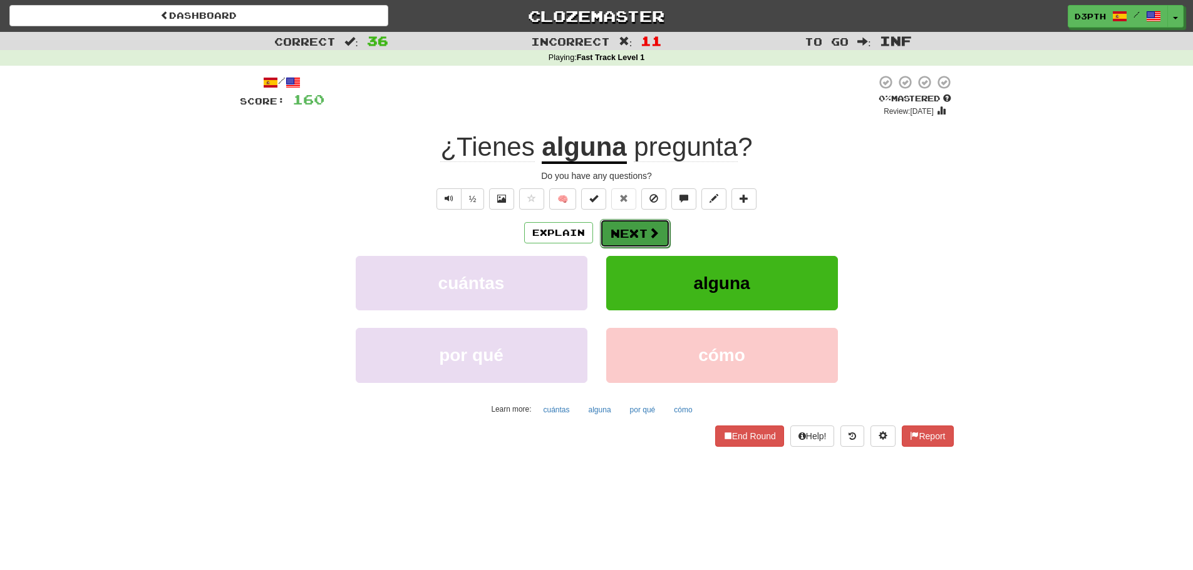
click at [627, 228] on button "Next" at bounding box center [635, 233] width 70 height 29
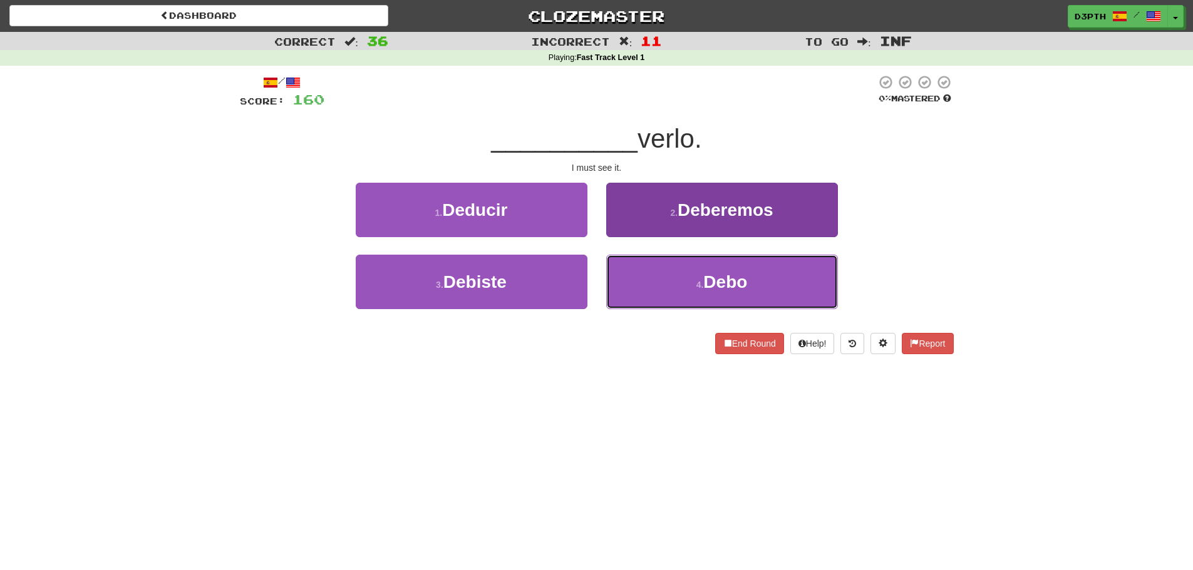
click at [691, 284] on button "4 . Debo" at bounding box center [722, 282] width 232 height 54
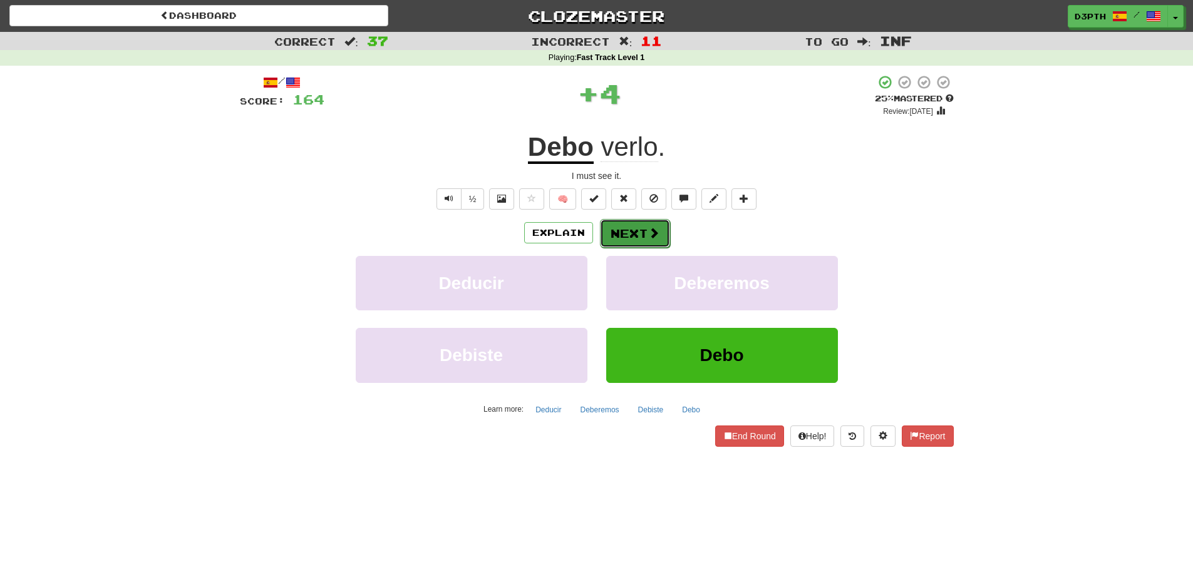
click at [625, 236] on button "Next" at bounding box center [635, 233] width 70 height 29
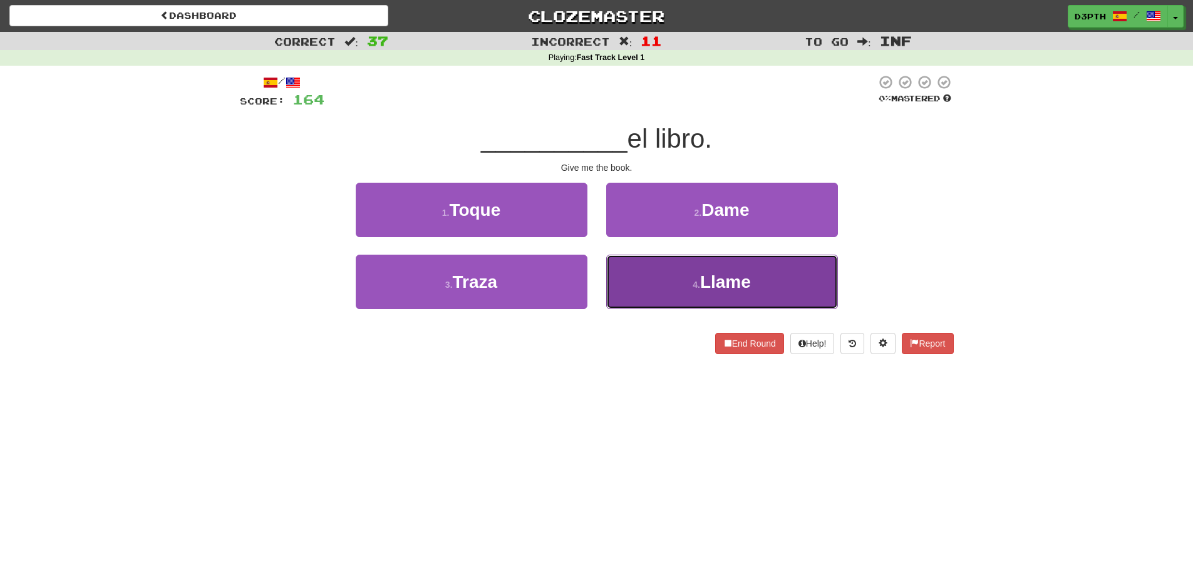
click at [642, 284] on button "4 . Llame" at bounding box center [722, 282] width 232 height 54
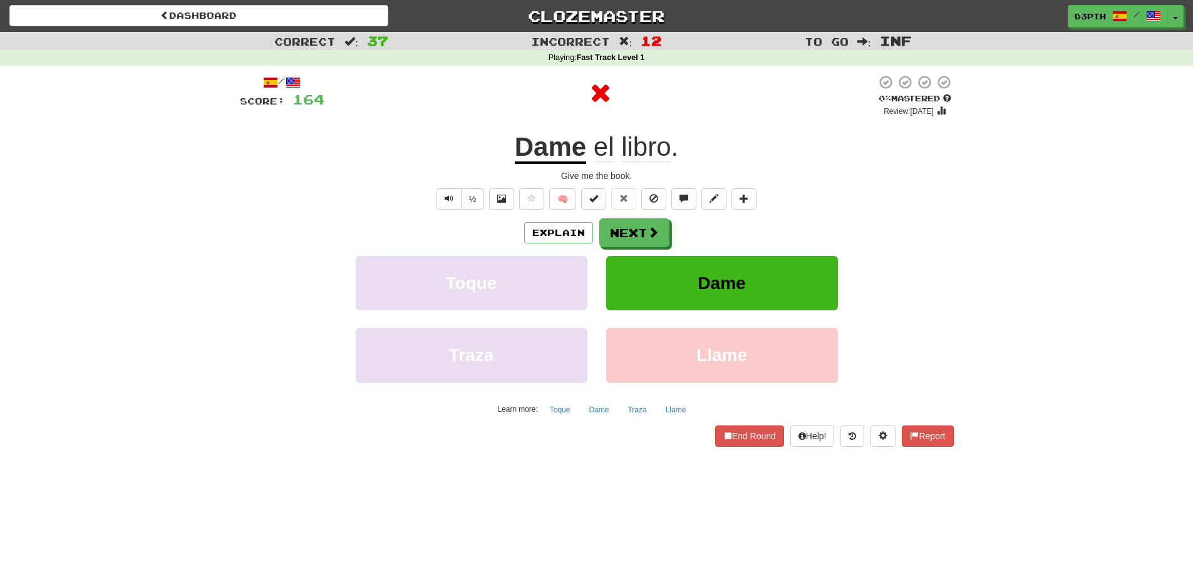
click at [542, 140] on u "Dame" at bounding box center [550, 148] width 71 height 32
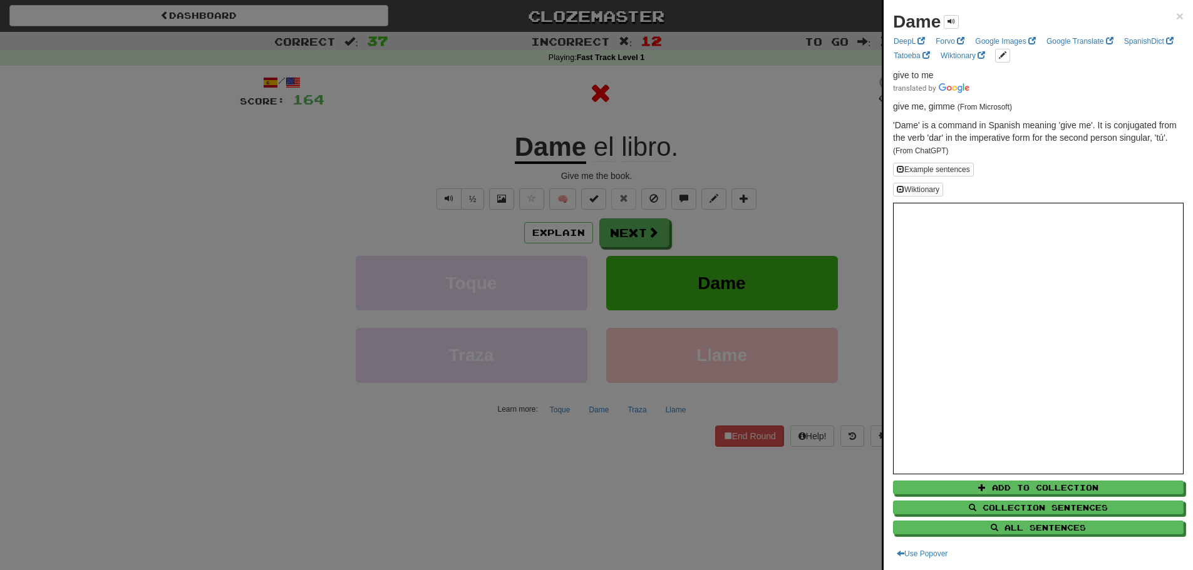
click at [727, 189] on div at bounding box center [596, 285] width 1193 height 570
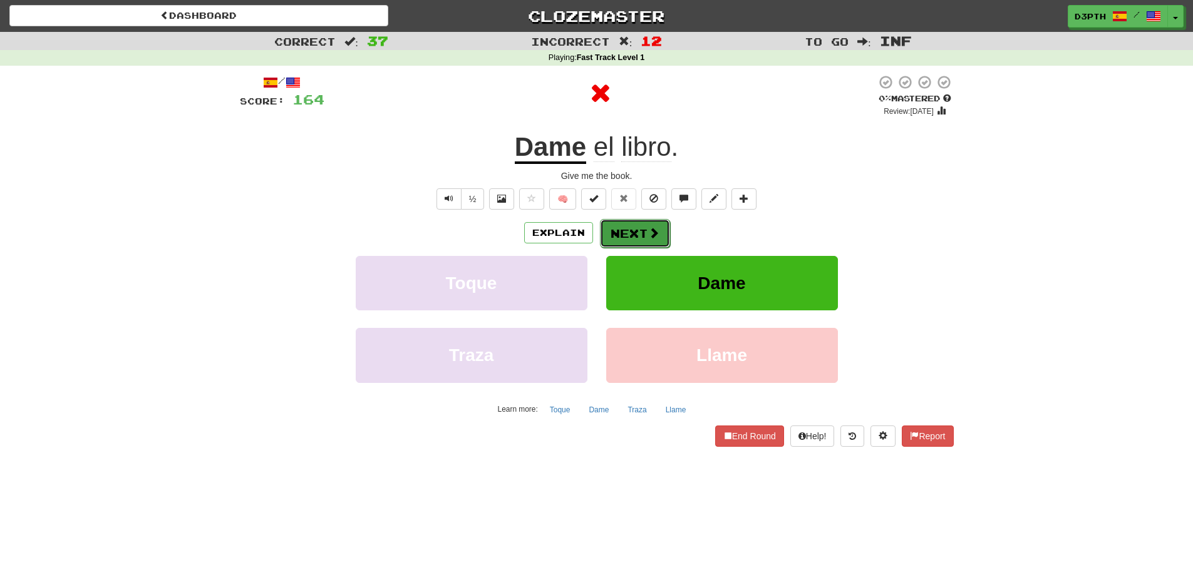
click at [645, 233] on button "Next" at bounding box center [635, 233] width 70 height 29
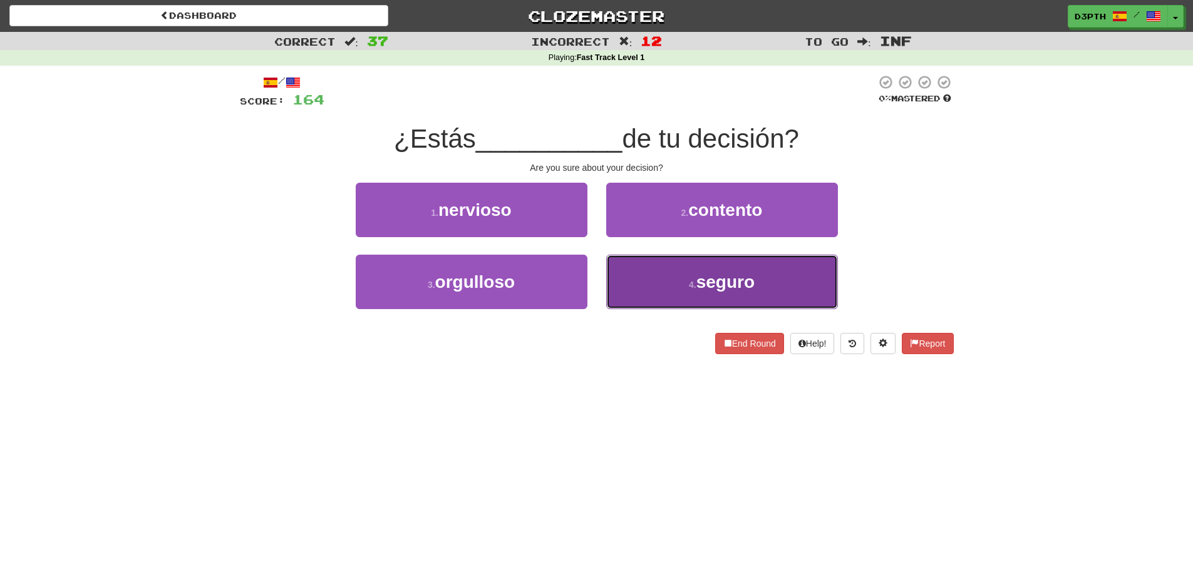
click at [657, 280] on button "4 . seguro" at bounding box center [722, 282] width 232 height 54
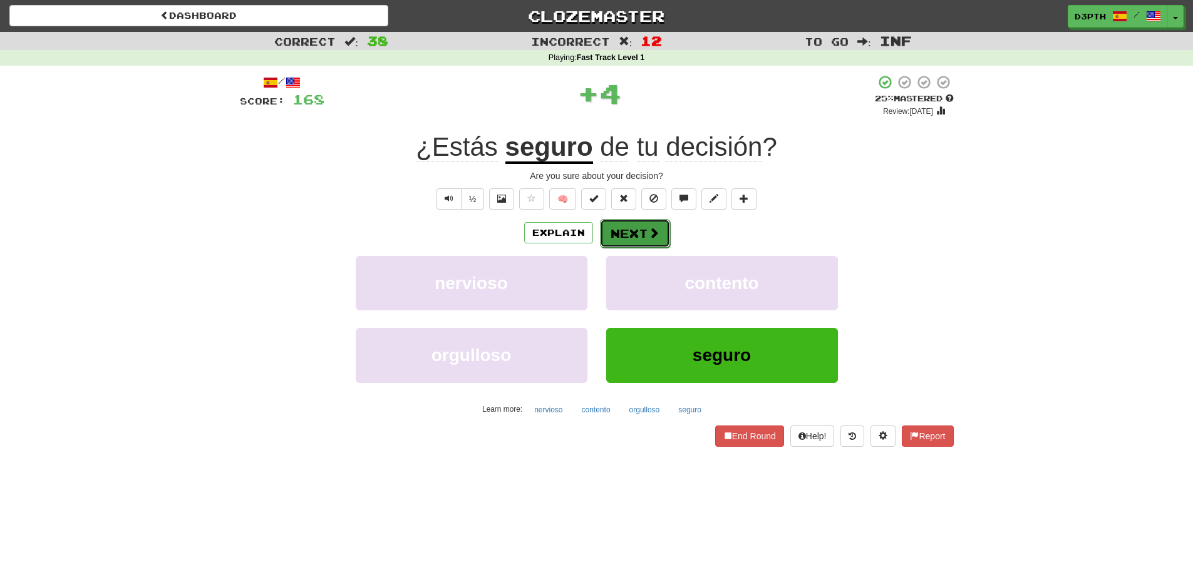
click at [619, 233] on button "Next" at bounding box center [635, 233] width 70 height 29
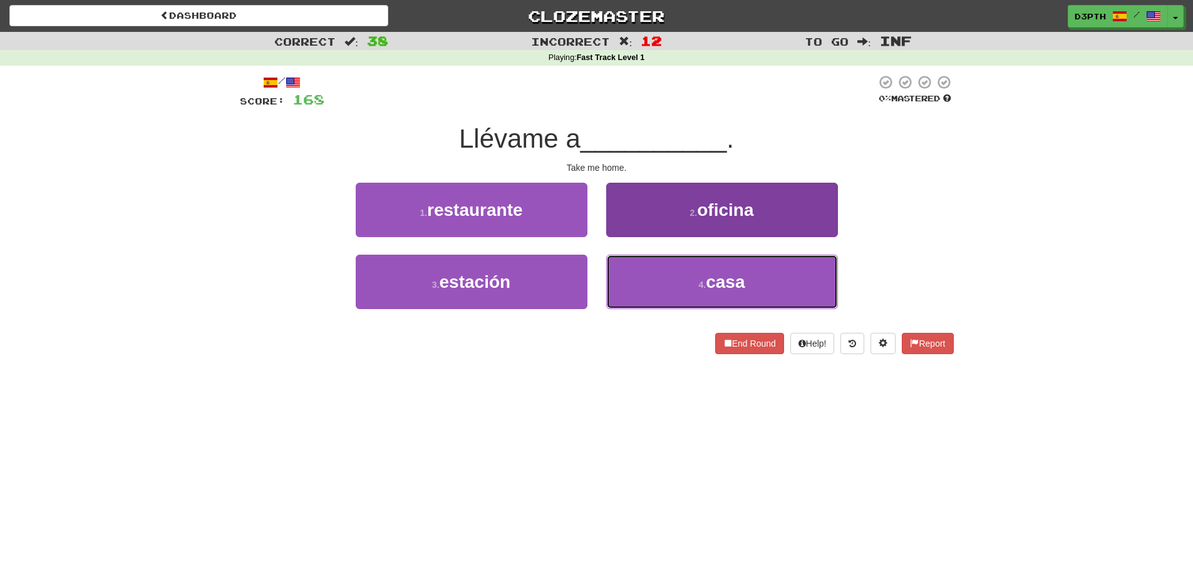
drag, startPoint x: 716, startPoint y: 302, endPoint x: 712, endPoint y: 295, distance: 7.8
click at [715, 299] on button "4 . casa" at bounding box center [722, 282] width 232 height 54
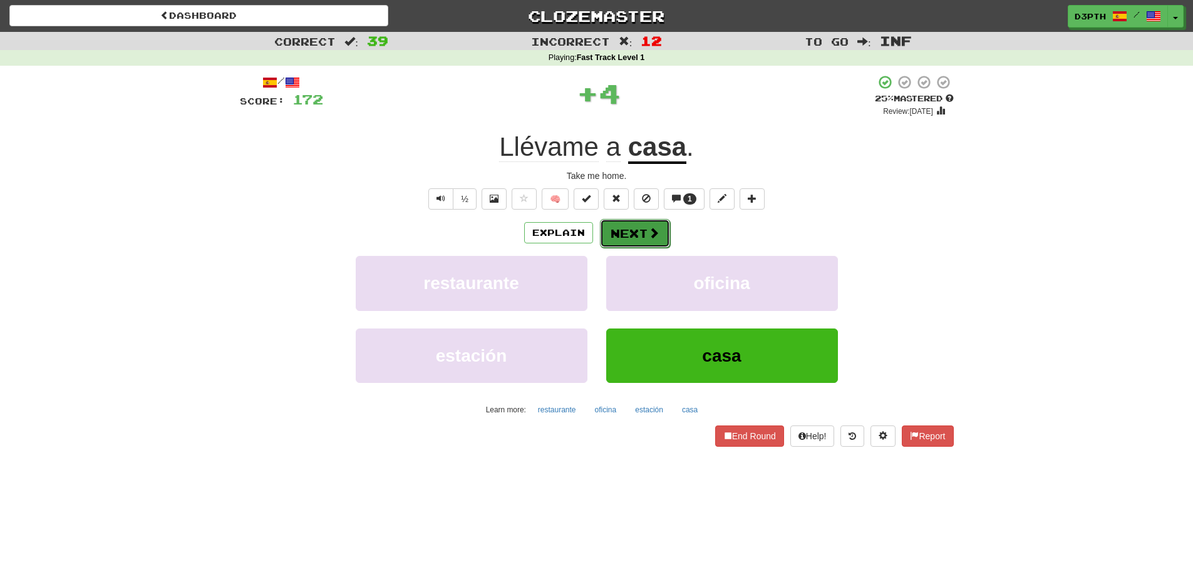
click at [647, 242] on button "Next" at bounding box center [635, 233] width 70 height 29
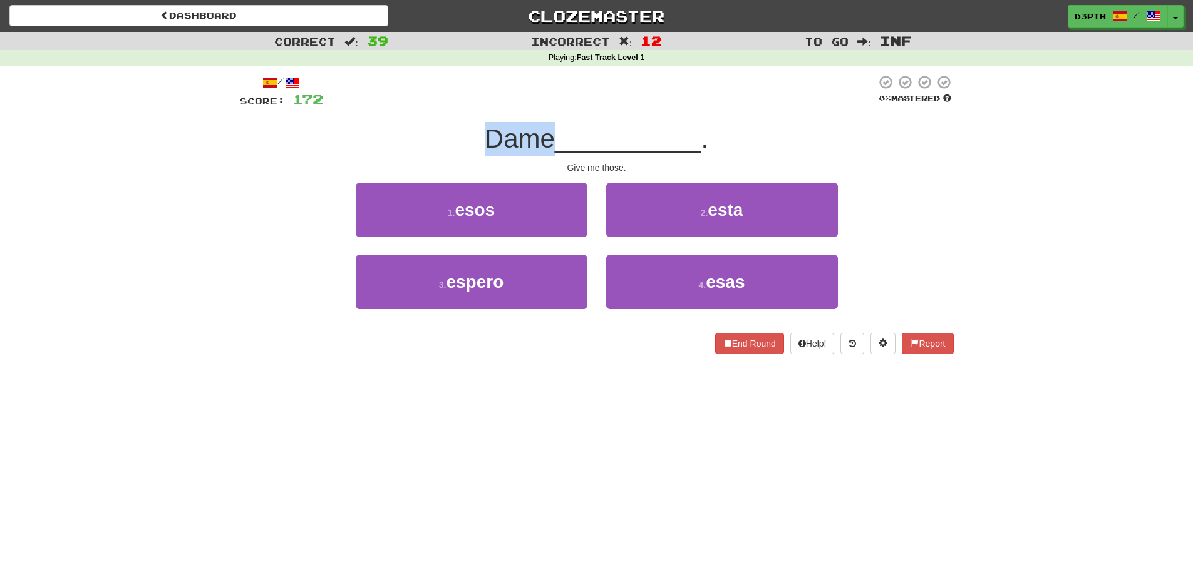
drag, startPoint x: 476, startPoint y: 136, endPoint x: 552, endPoint y: 147, distance: 76.5
click at [552, 147] on div "Dame __________ ." at bounding box center [597, 139] width 714 height 34
click at [552, 146] on span "Dame" at bounding box center [520, 138] width 70 height 29
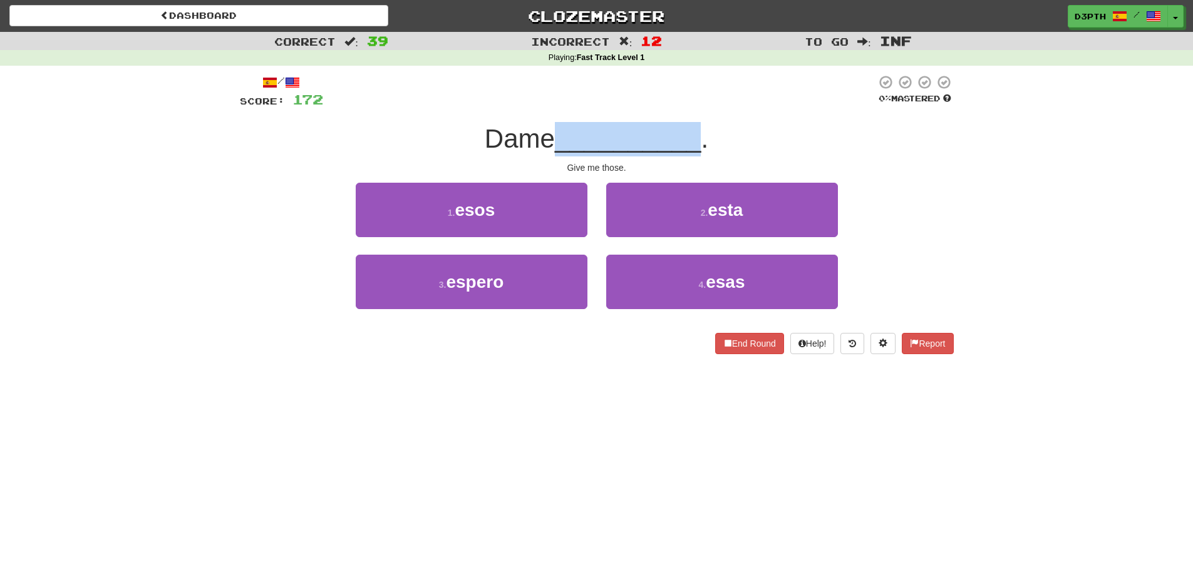
drag, startPoint x: 555, startPoint y: 146, endPoint x: 700, endPoint y: 148, distance: 144.6
click at [700, 148] on div "Dame __________ ." at bounding box center [597, 139] width 714 height 34
click at [784, 151] on div "Dame __________ ." at bounding box center [597, 139] width 714 height 34
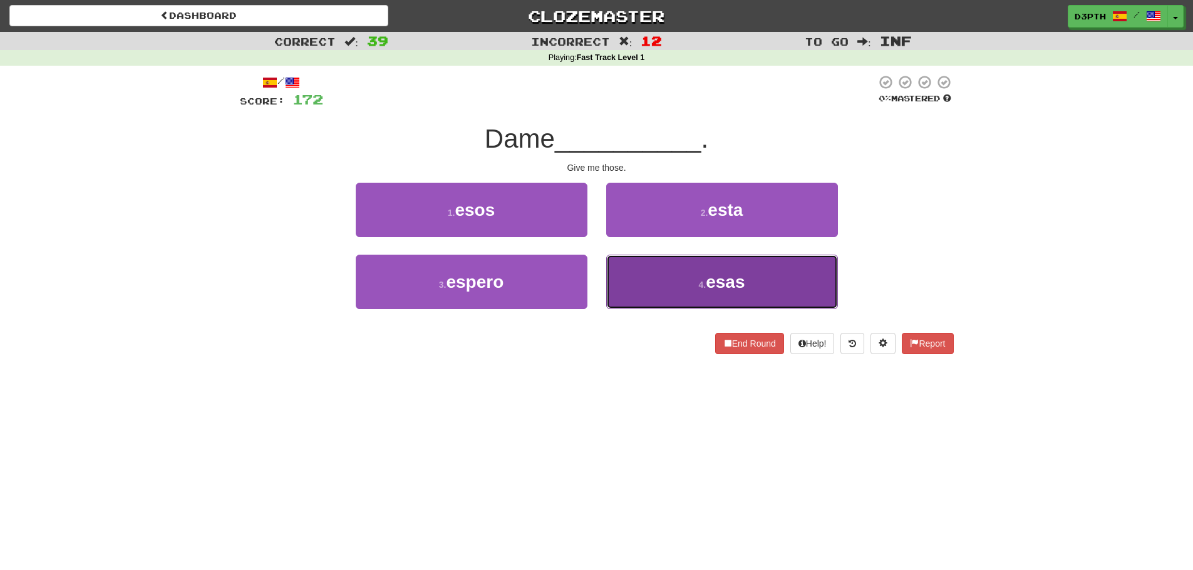
click at [692, 270] on button "4 . esas" at bounding box center [722, 282] width 232 height 54
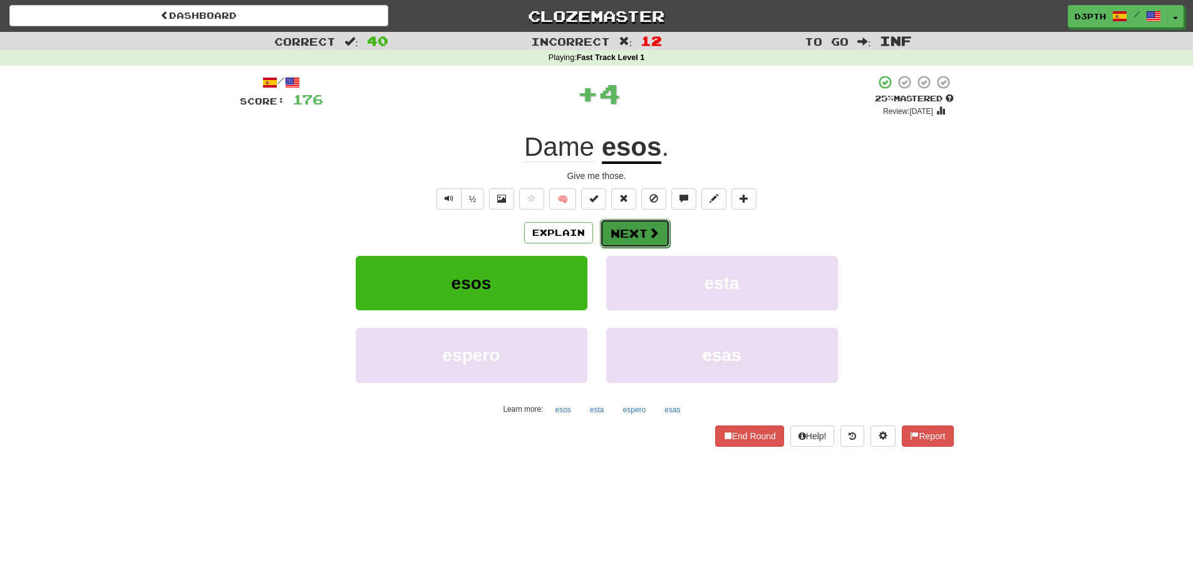
click at [632, 230] on button "Next" at bounding box center [635, 233] width 70 height 29
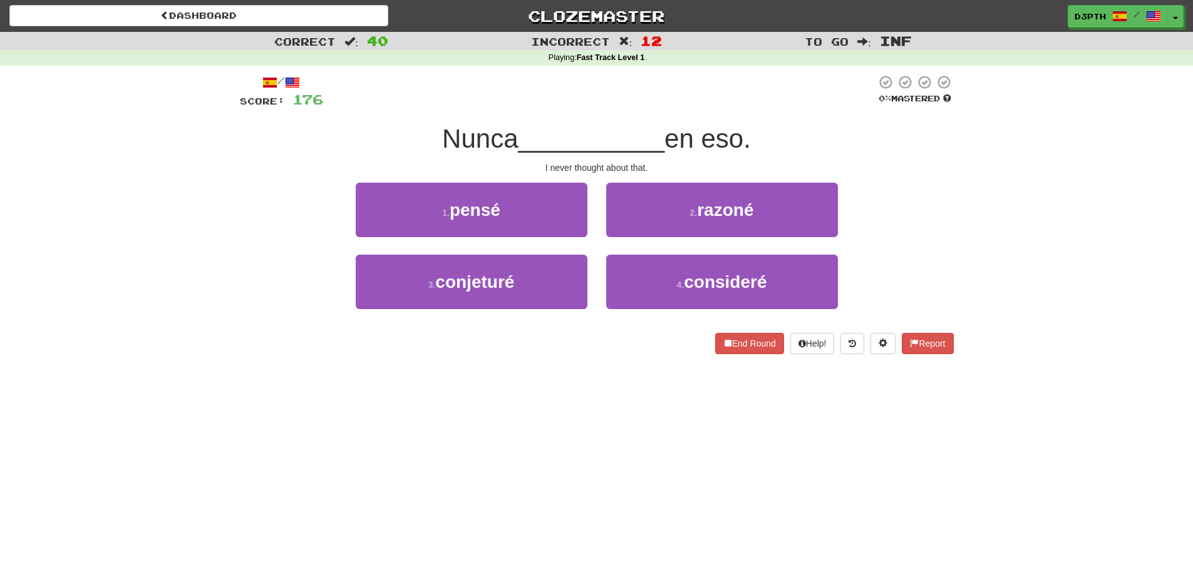
click at [429, 140] on div "Nunca __________ en eso." at bounding box center [597, 139] width 714 height 34
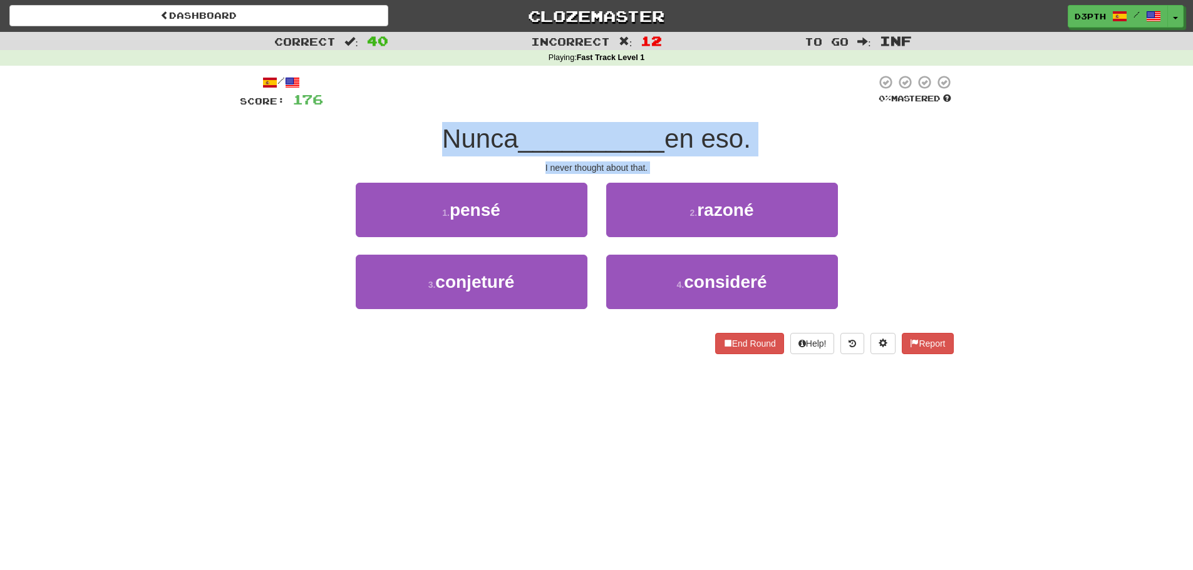
drag, startPoint x: 429, startPoint y: 140, endPoint x: 759, endPoint y: 157, distance: 330.3
click at [759, 157] on div "/ Score: 176 0 % Mastered Nunca __________ en eso. I never thought about that. …" at bounding box center [597, 215] width 714 height 280
click at [786, 138] on div "Nunca __________ en eso." at bounding box center [597, 139] width 714 height 34
drag, startPoint x: 456, startPoint y: 135, endPoint x: 743, endPoint y: 142, distance: 286.8
click at [743, 142] on div "Nunca __________ en eso." at bounding box center [597, 139] width 714 height 34
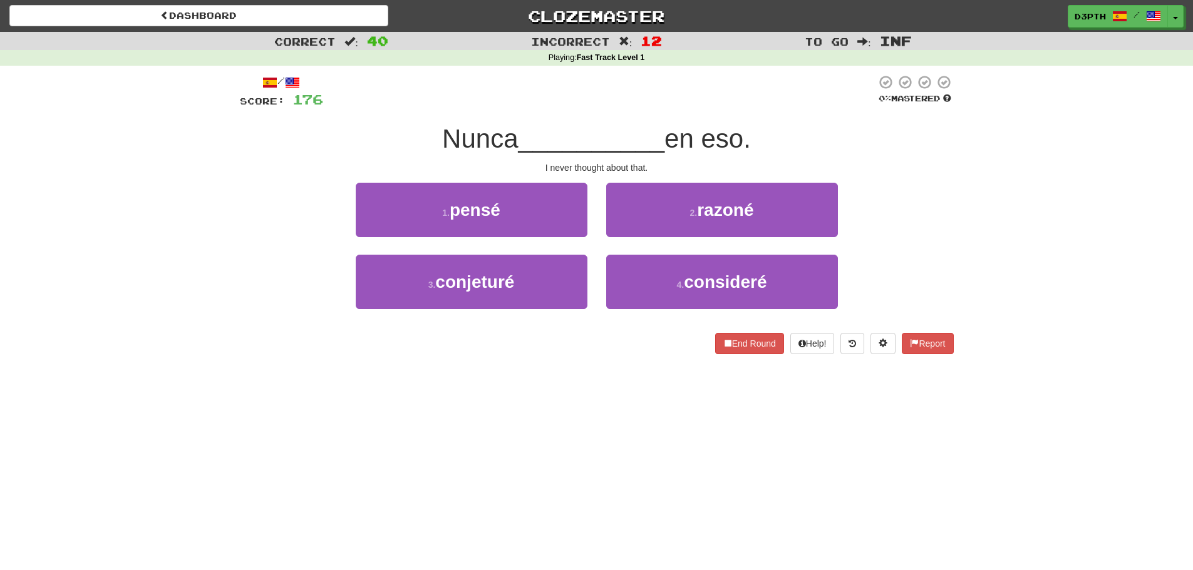
click at [777, 144] on div "Nunca __________ en eso." at bounding box center [597, 139] width 714 height 34
drag, startPoint x: 760, startPoint y: 135, endPoint x: 528, endPoint y: 133, distance: 232.3
click at [528, 133] on div "Nunca __________ en eso." at bounding box center [597, 139] width 714 height 34
click at [527, 122] on div "Nunca __________ en eso." at bounding box center [597, 139] width 714 height 34
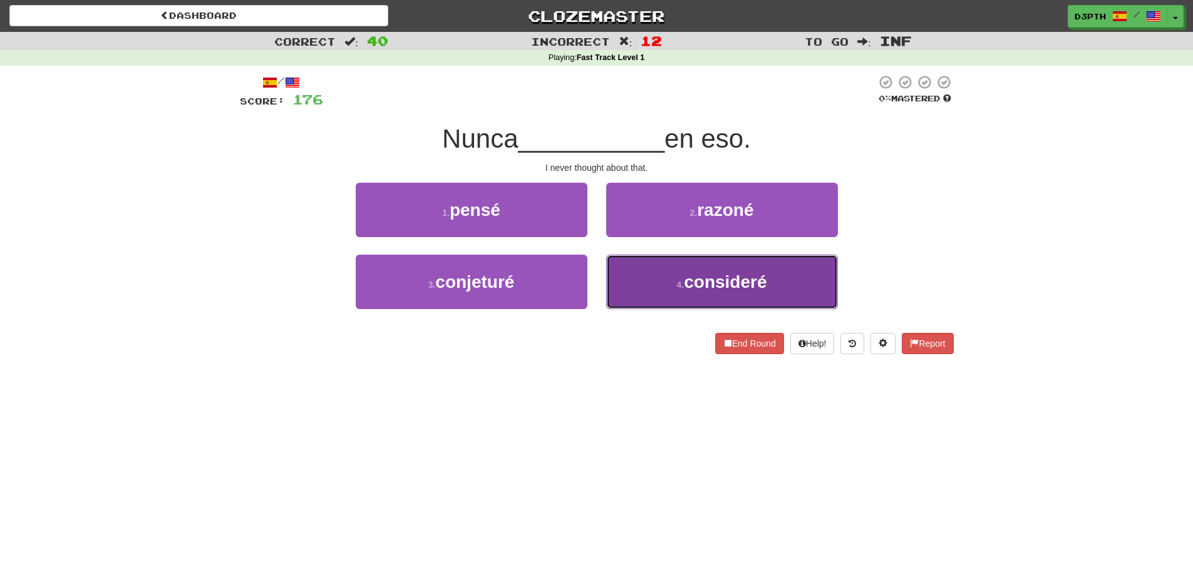
click at [636, 281] on button "4 . consideré" at bounding box center [722, 282] width 232 height 54
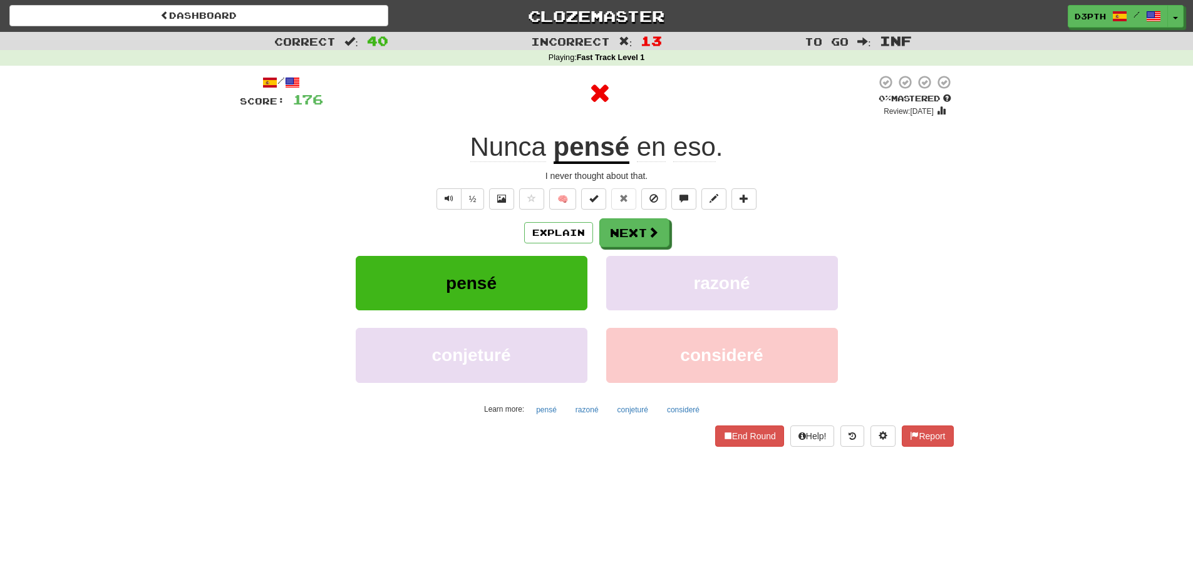
click at [579, 146] on u "pensé" at bounding box center [591, 148] width 76 height 32
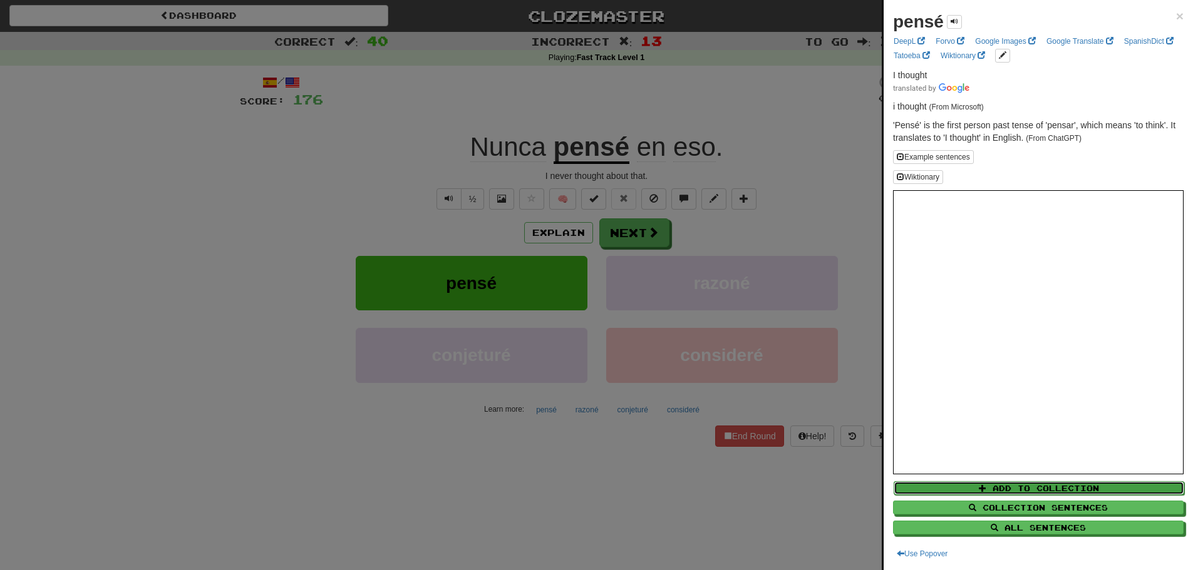
click at [995, 491] on button "Add to Collection" at bounding box center [1038, 488] width 290 height 14
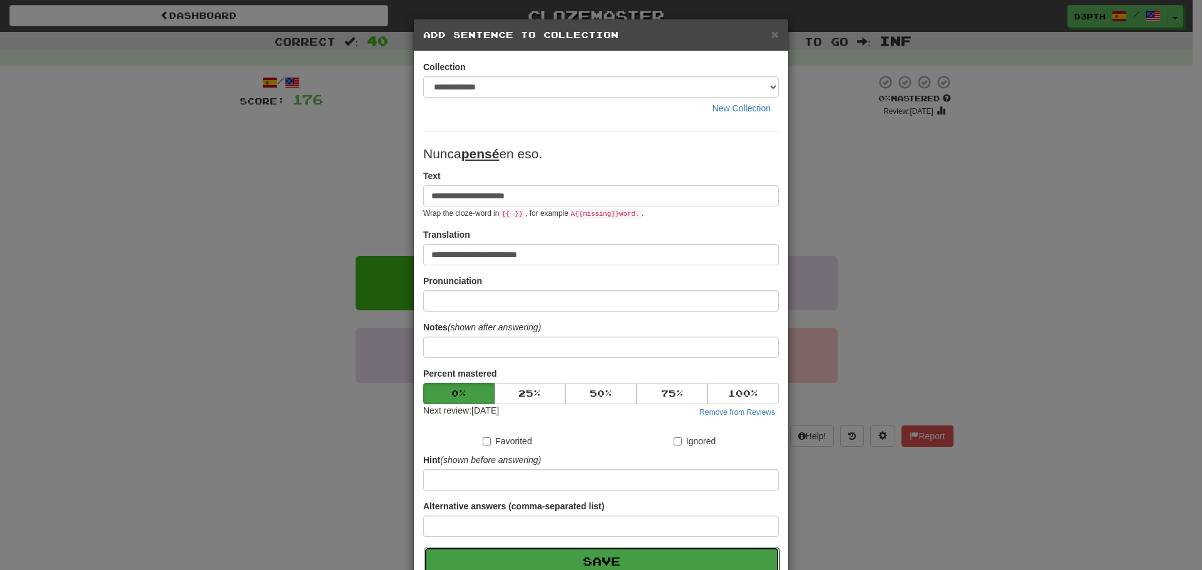
click at [649, 560] on button "Save" at bounding box center [602, 561] width 356 height 29
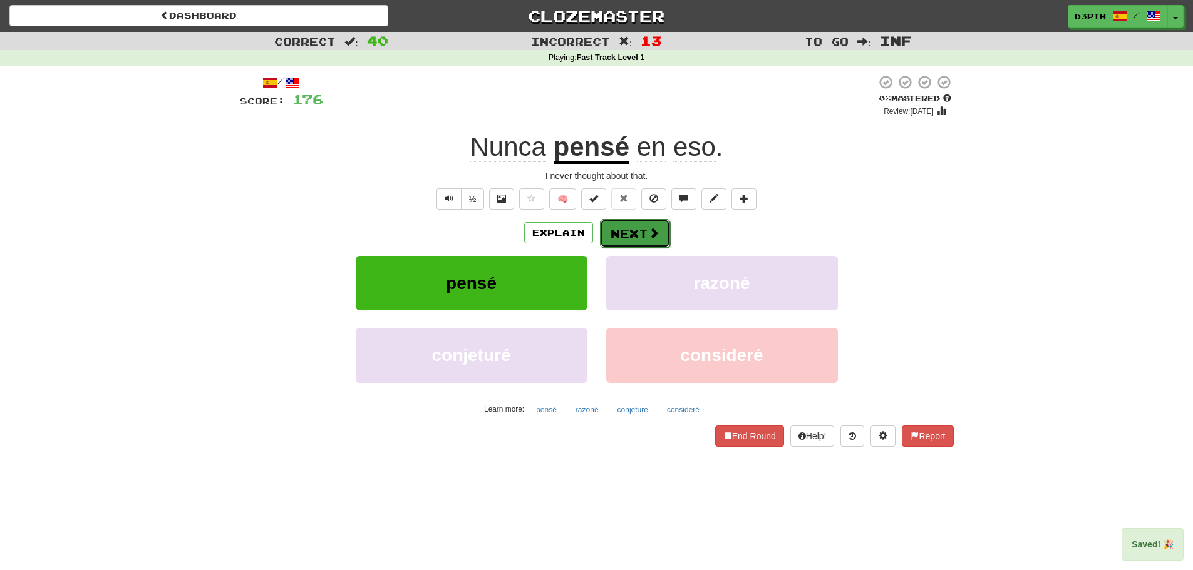
click at [624, 235] on button "Next" at bounding box center [635, 233] width 70 height 29
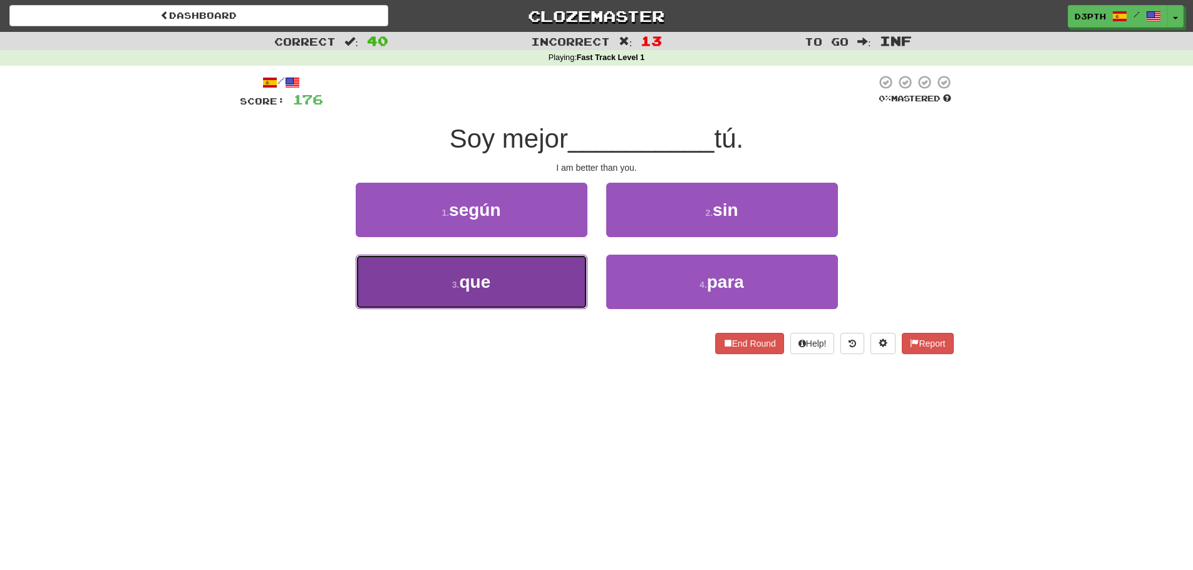
click at [489, 275] on span "que" at bounding box center [474, 281] width 31 height 19
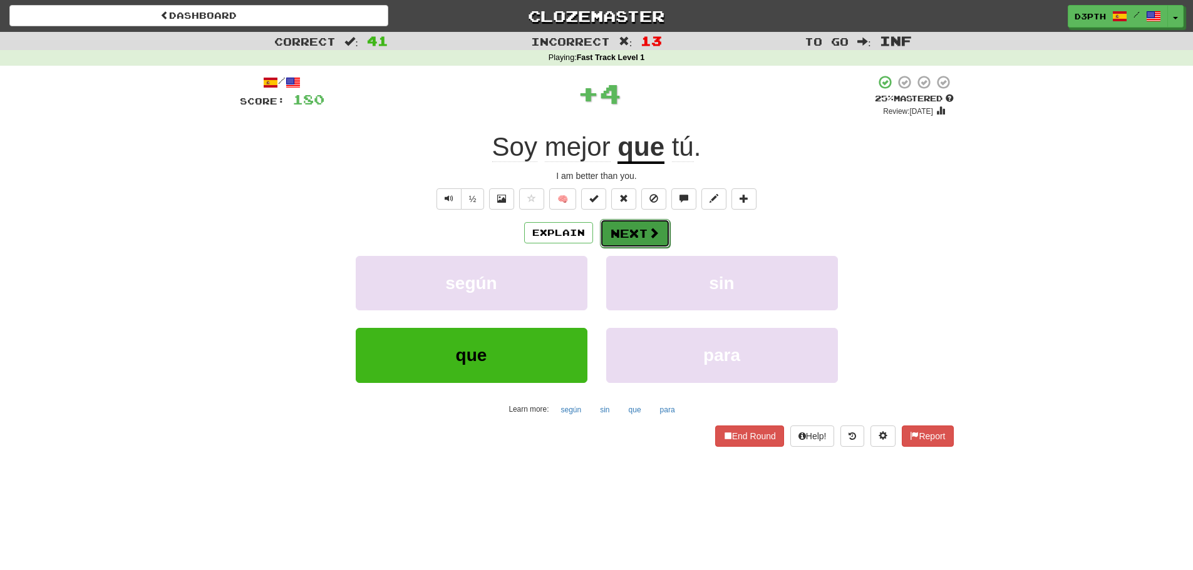
click at [621, 237] on button "Next" at bounding box center [635, 233] width 70 height 29
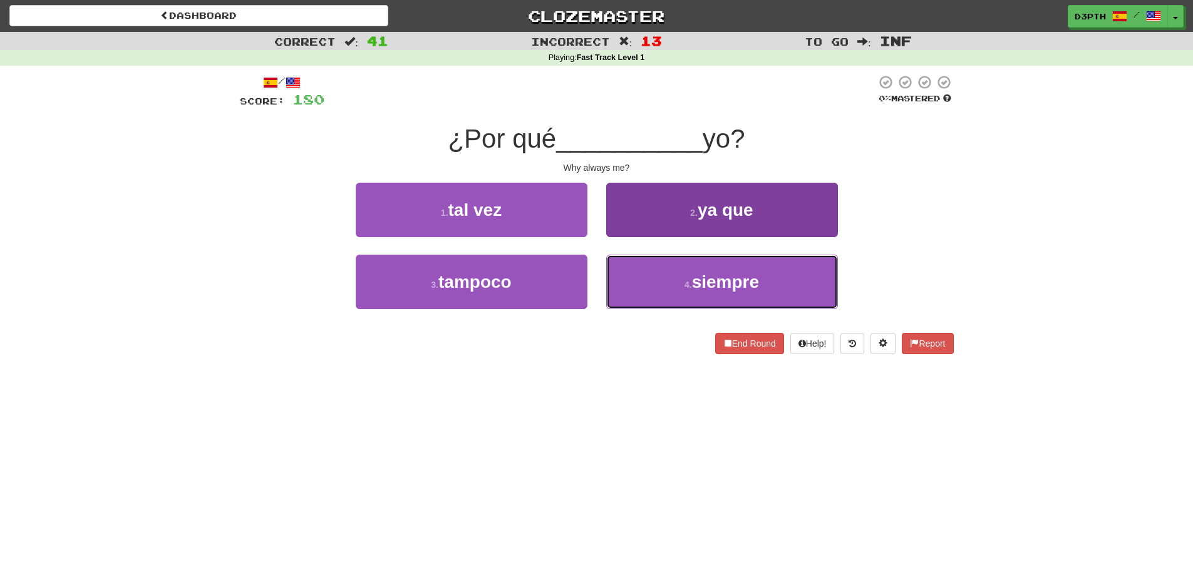
click at [660, 285] on button "4 . siempre" at bounding box center [722, 282] width 232 height 54
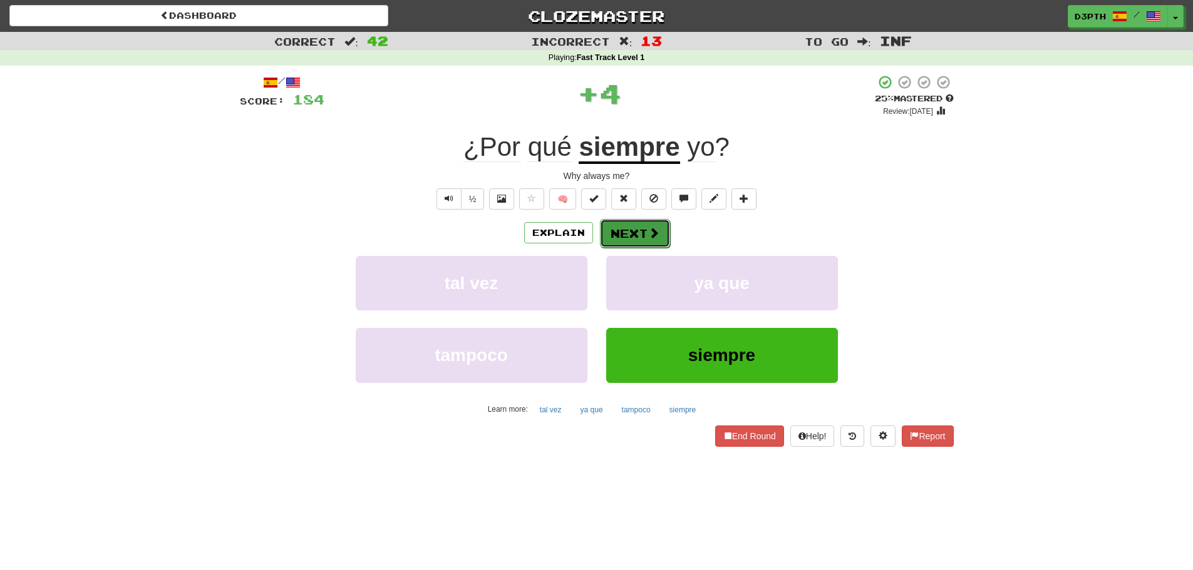
click at [635, 246] on button "Next" at bounding box center [635, 233] width 70 height 29
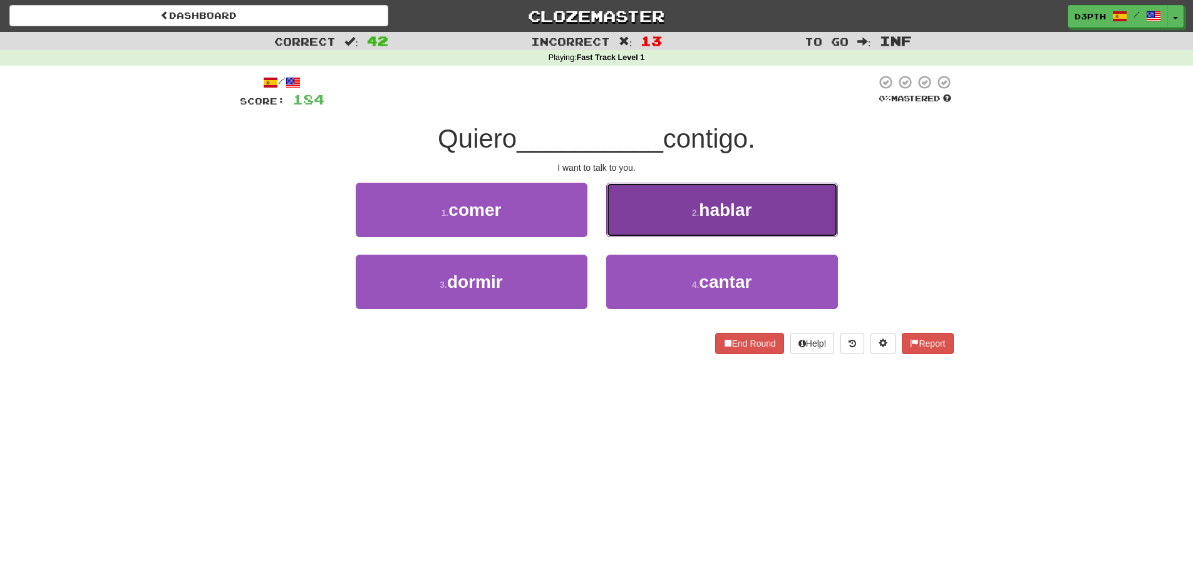
click at [674, 213] on button "2 . hablar" at bounding box center [722, 210] width 232 height 54
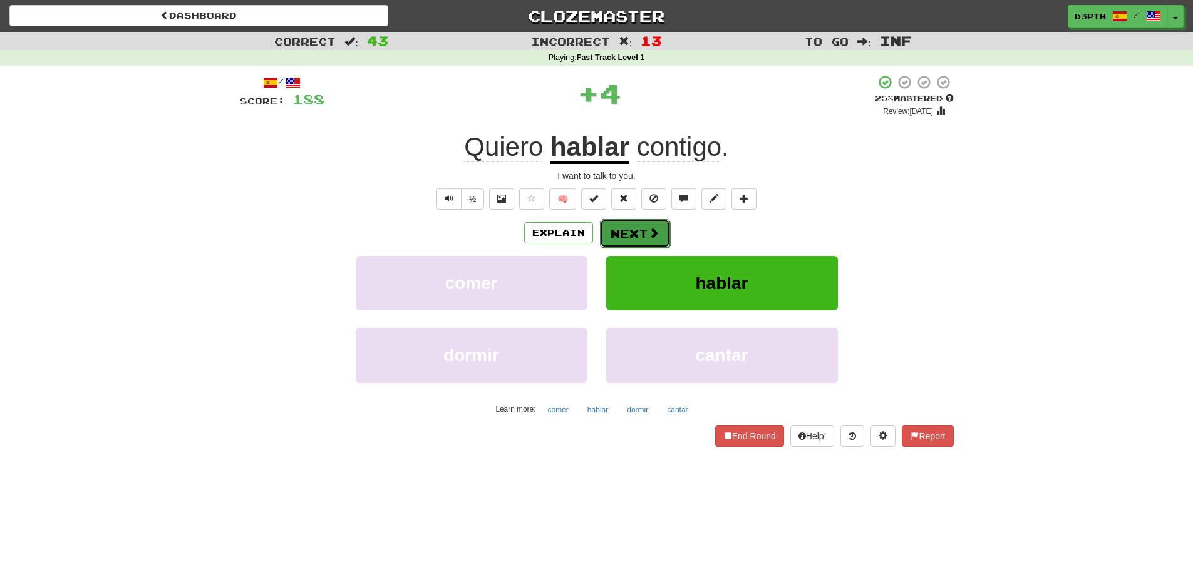
click at [634, 232] on button "Next" at bounding box center [635, 233] width 70 height 29
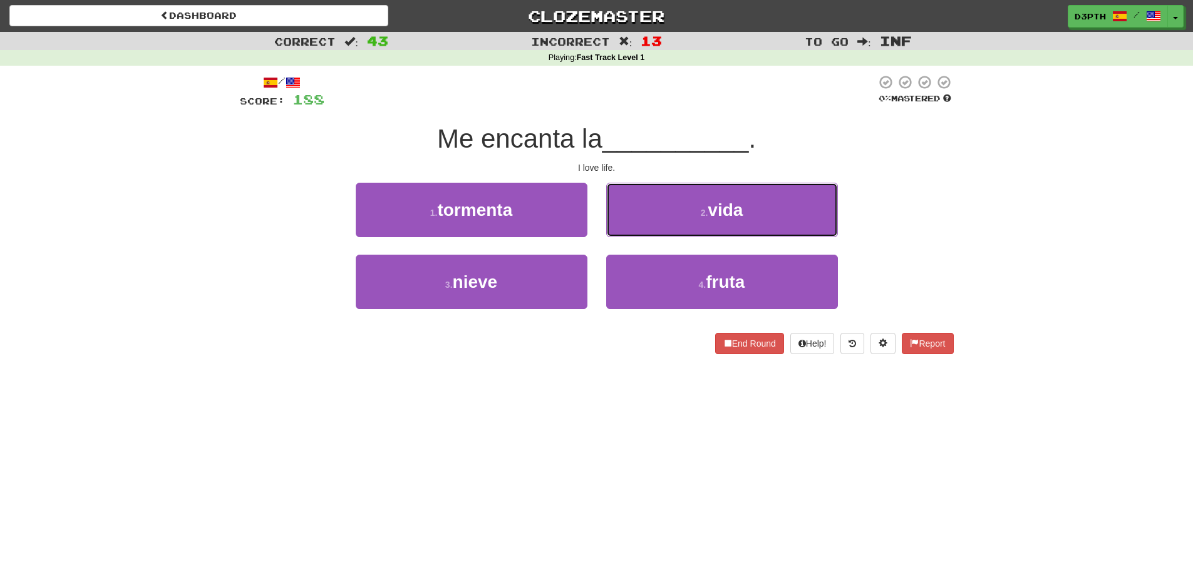
click at [704, 215] on button "2 . vida" at bounding box center [722, 210] width 232 height 54
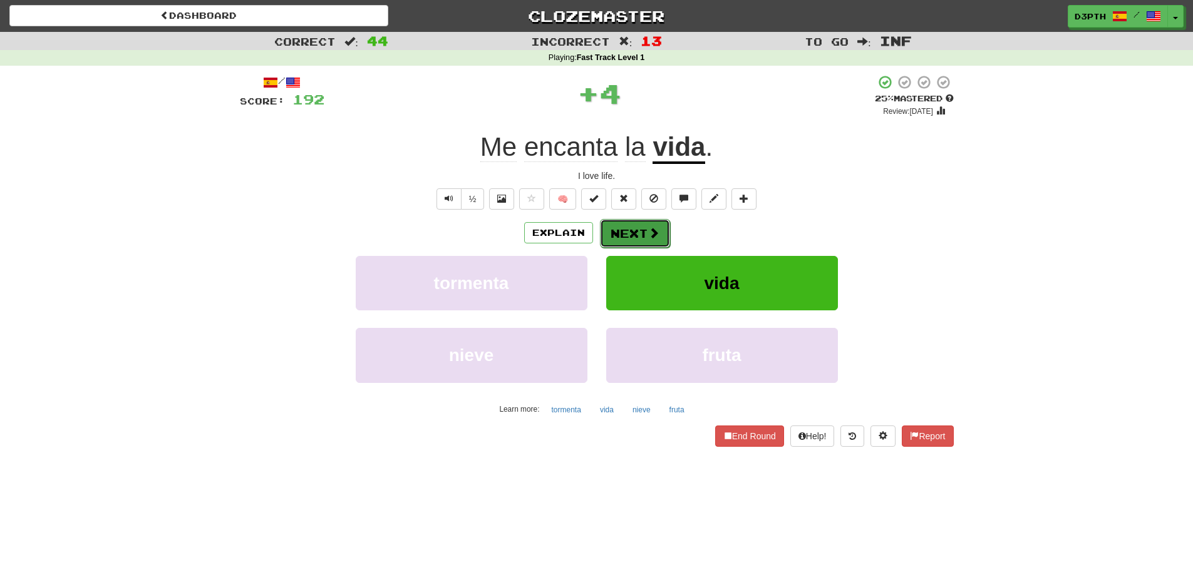
click at [645, 235] on button "Next" at bounding box center [635, 233] width 70 height 29
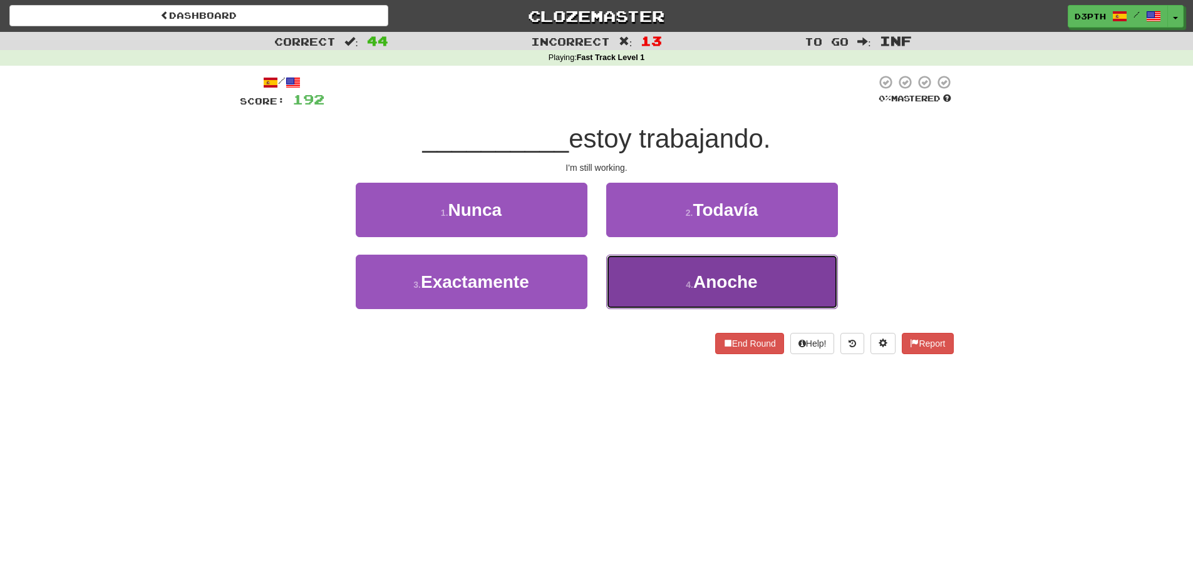
click at [696, 264] on button "4 . Anoche" at bounding box center [722, 282] width 232 height 54
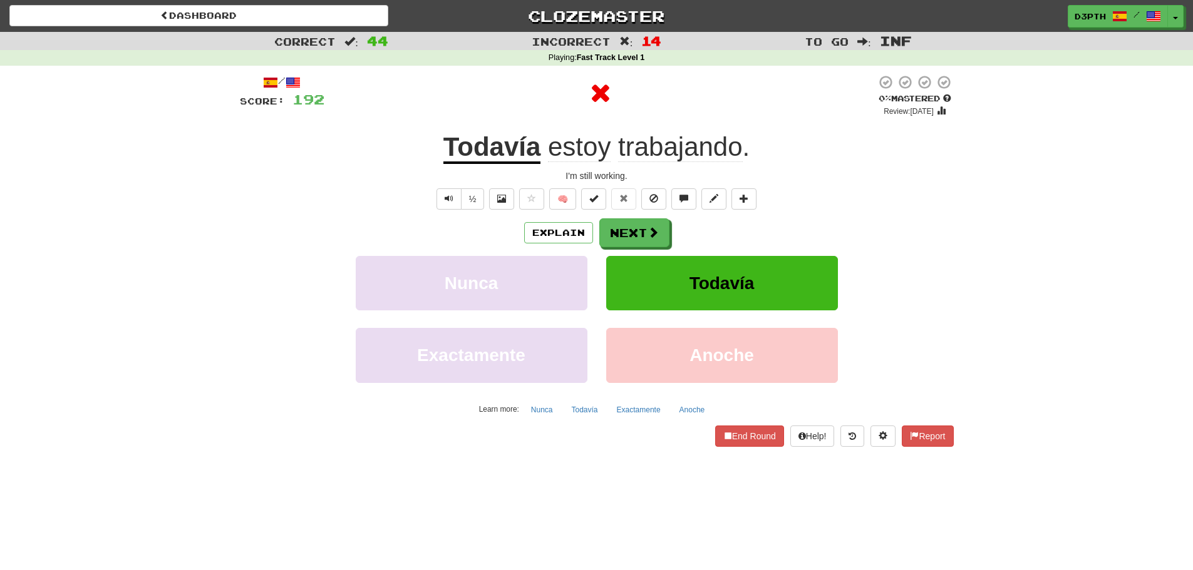
click at [500, 152] on u "Todavía" at bounding box center [492, 148] width 98 height 32
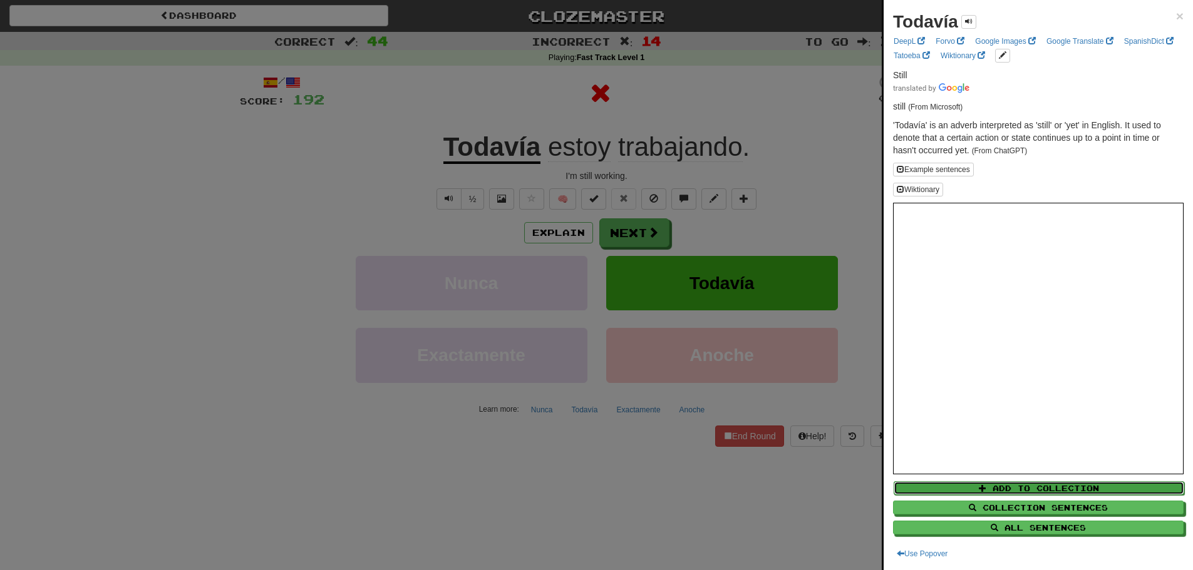
click at [1041, 481] on button "Add to Collection" at bounding box center [1038, 488] width 290 height 14
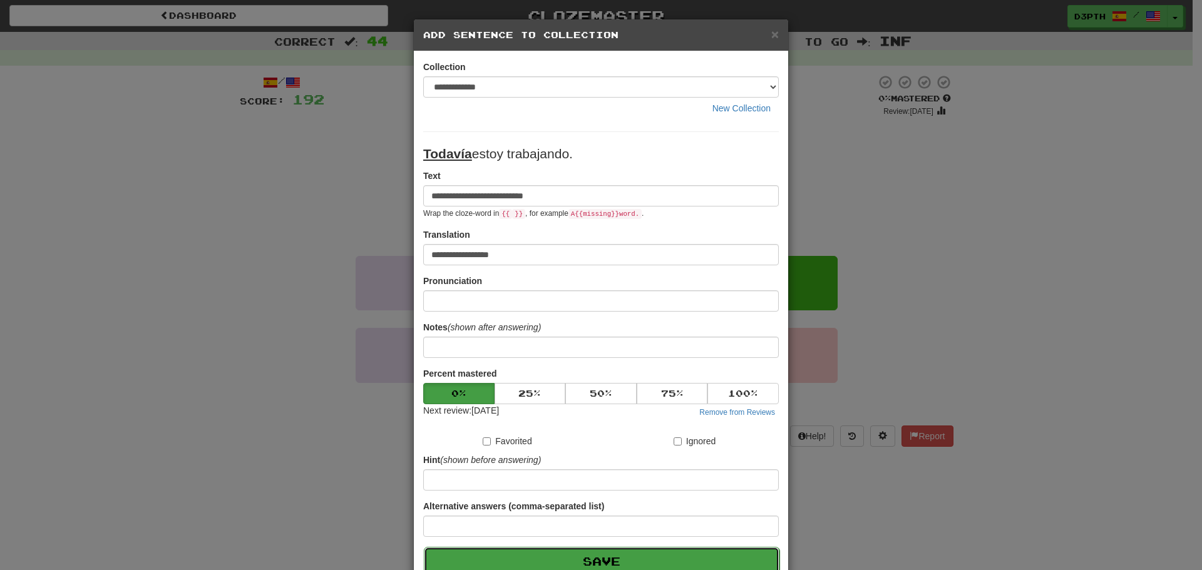
click at [604, 558] on button "Save" at bounding box center [602, 561] width 356 height 29
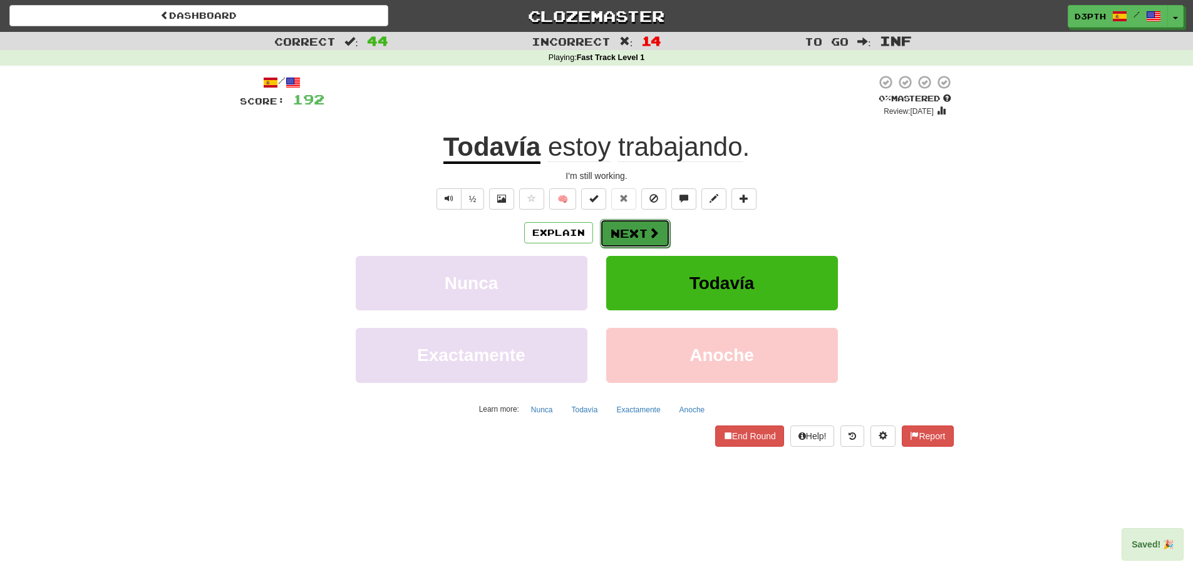
click at [636, 219] on button "Next" at bounding box center [635, 233] width 70 height 29
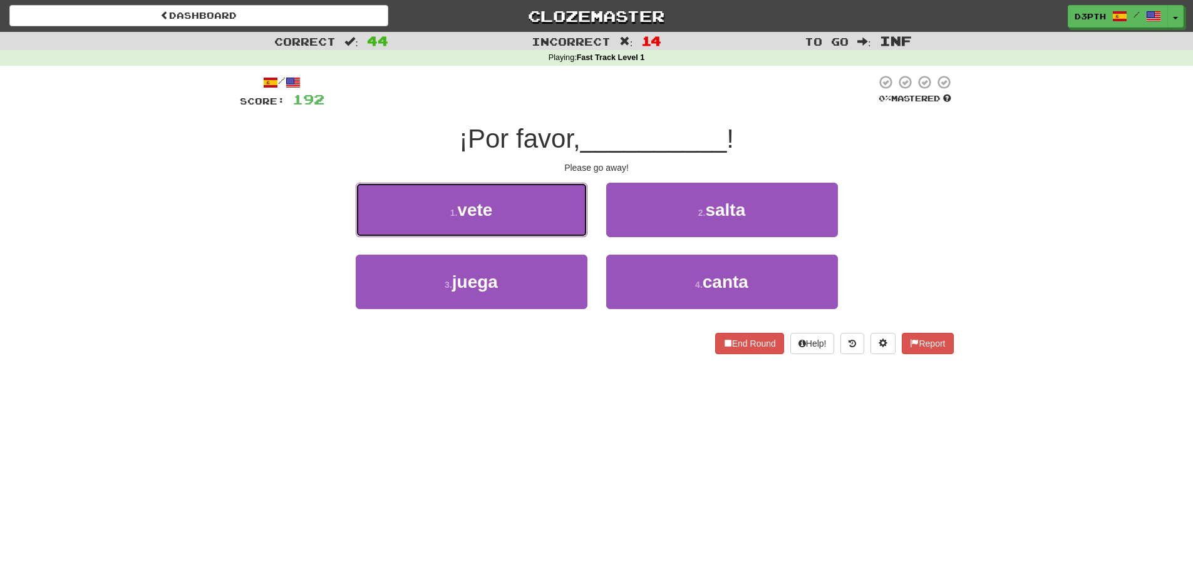
click at [532, 214] on button "1 . vete" at bounding box center [472, 210] width 232 height 54
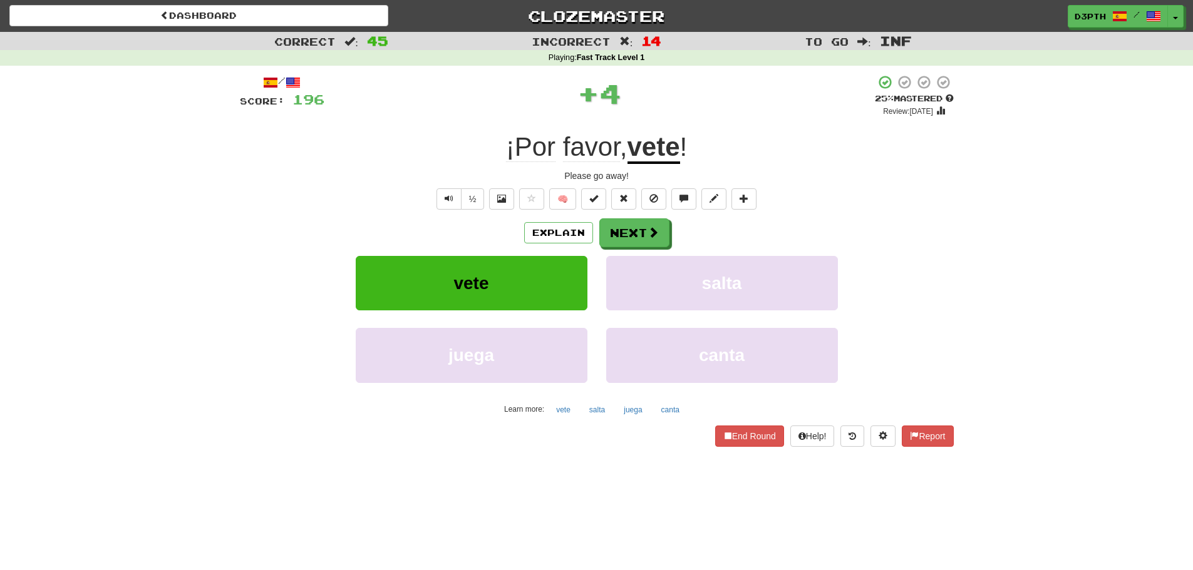
click at [657, 155] on u "vete" at bounding box center [653, 148] width 53 height 32
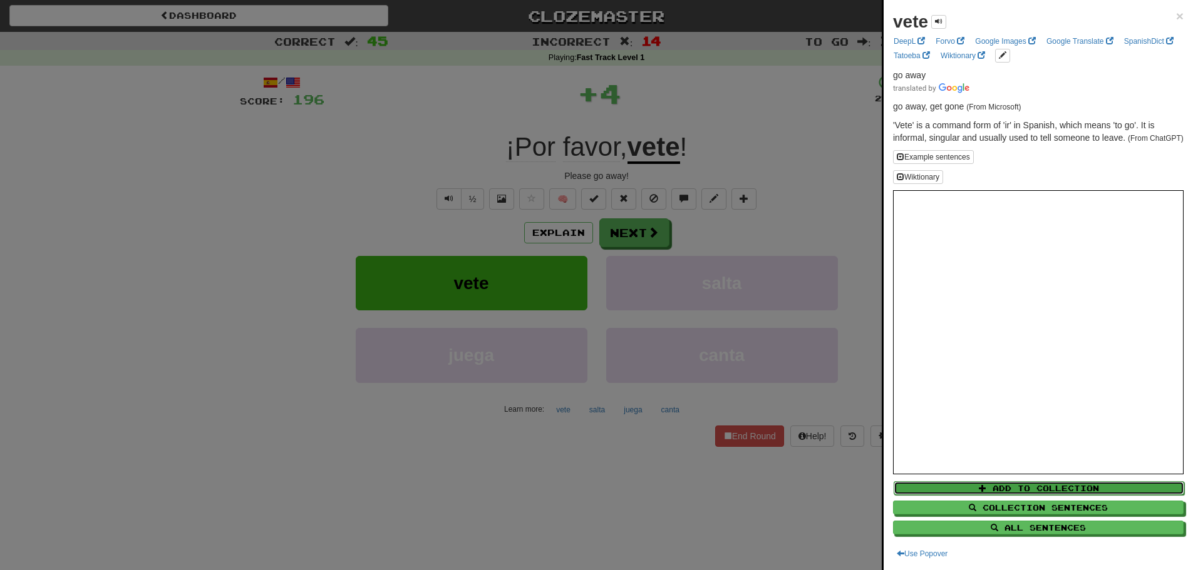
click at [1037, 490] on button "Add to Collection" at bounding box center [1038, 488] width 290 height 14
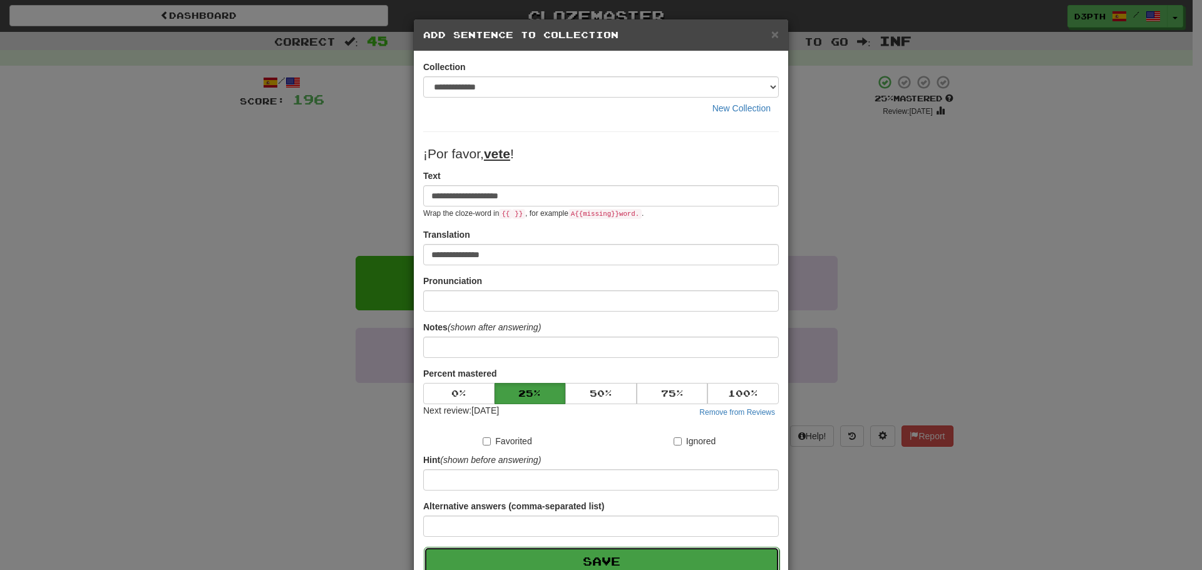
click at [676, 550] on button "Save" at bounding box center [602, 561] width 356 height 29
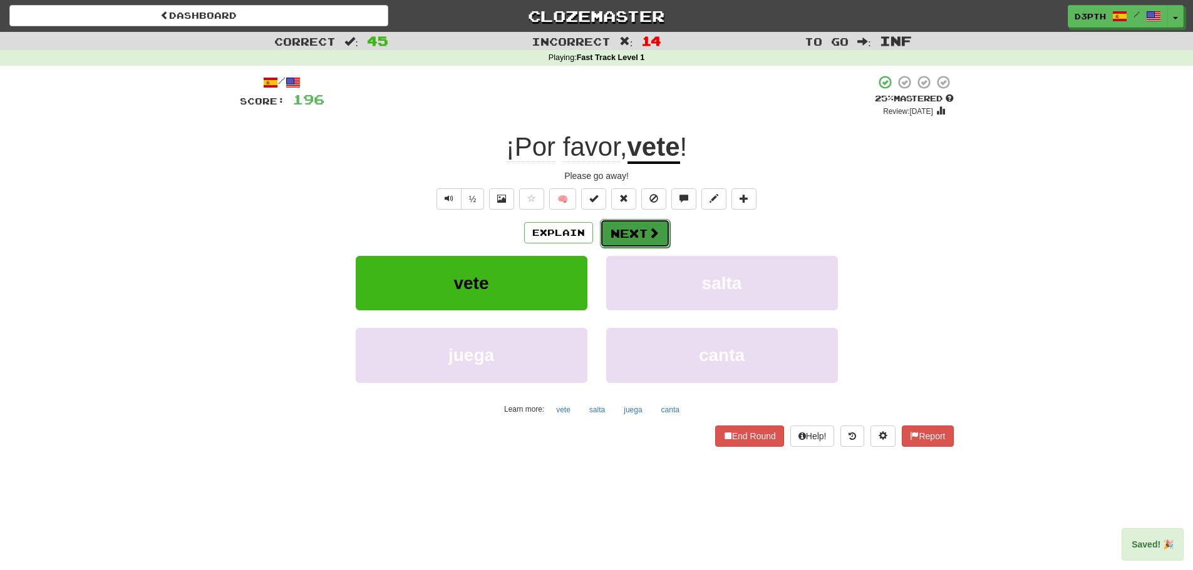
click at [657, 239] on span at bounding box center [653, 232] width 11 height 11
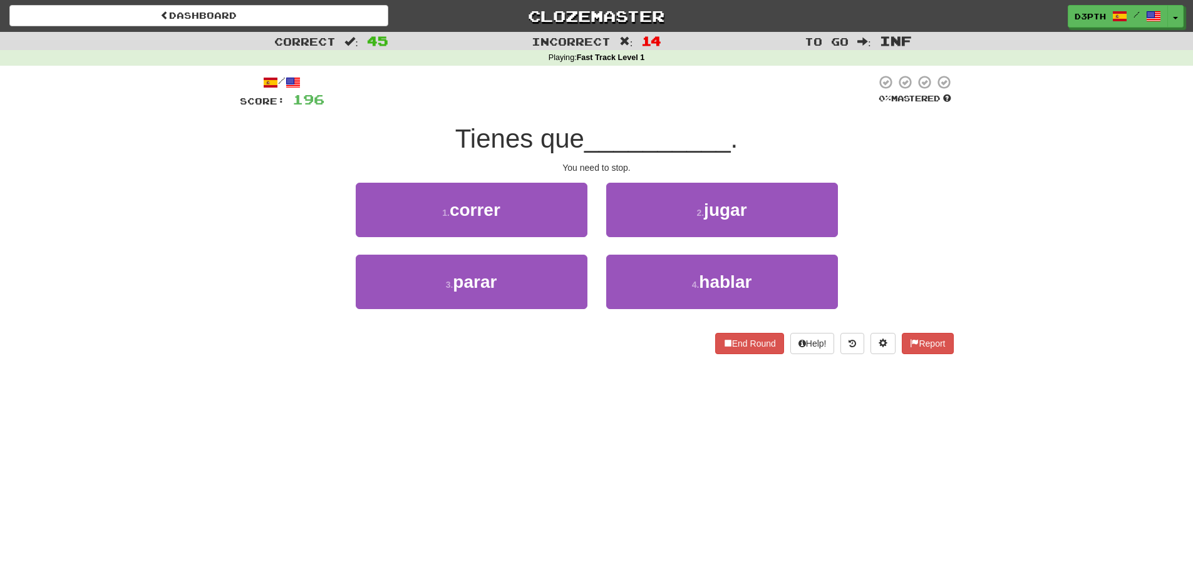
click at [618, 167] on div "You need to stop." at bounding box center [597, 168] width 714 height 13
click at [618, 170] on div "You need to stop." at bounding box center [597, 168] width 714 height 13
drag, startPoint x: 450, startPoint y: 128, endPoint x: 572, endPoint y: 149, distance: 123.2
click at [572, 149] on div "Tienes que __________ ." at bounding box center [597, 139] width 714 height 34
click at [563, 149] on span "Tienes que" at bounding box center [519, 138] width 129 height 29
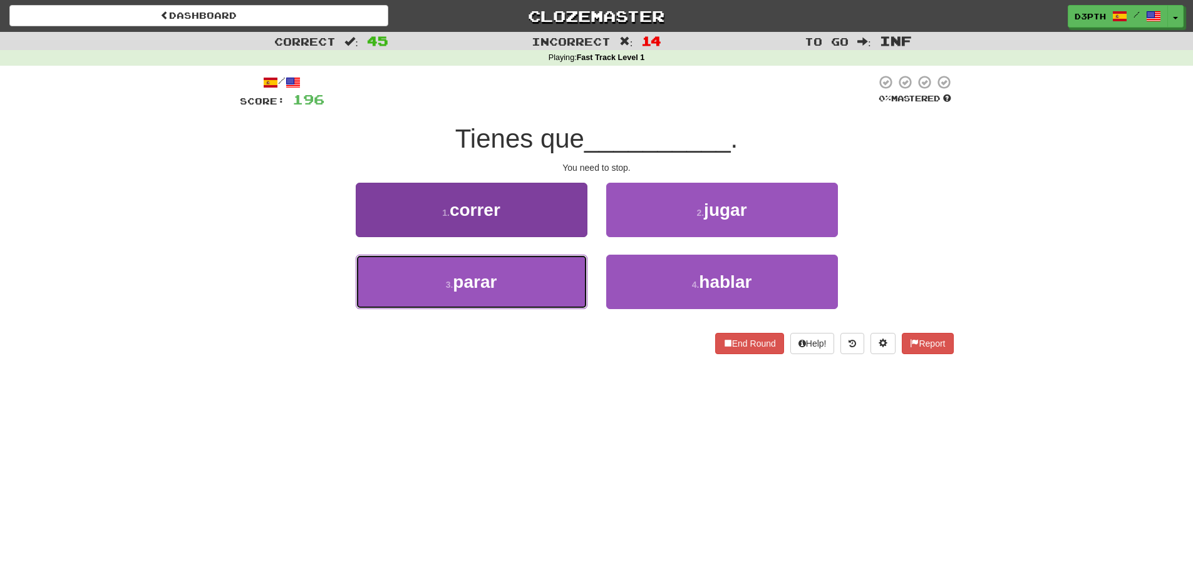
click at [541, 278] on button "3 . parar" at bounding box center [472, 282] width 232 height 54
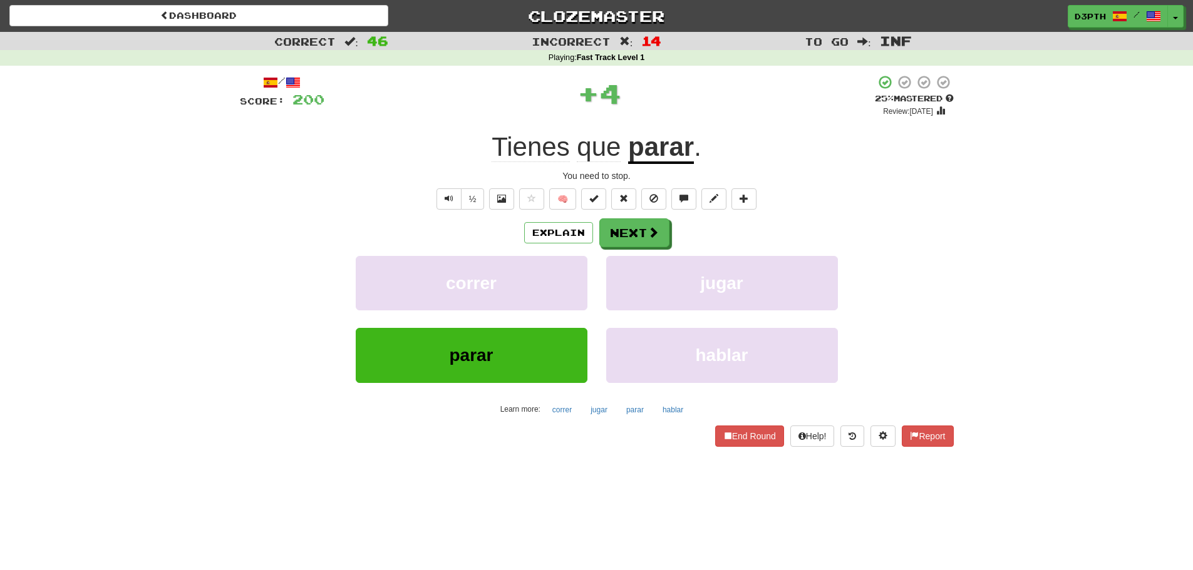
click at [662, 146] on u "parar" at bounding box center [661, 148] width 66 height 32
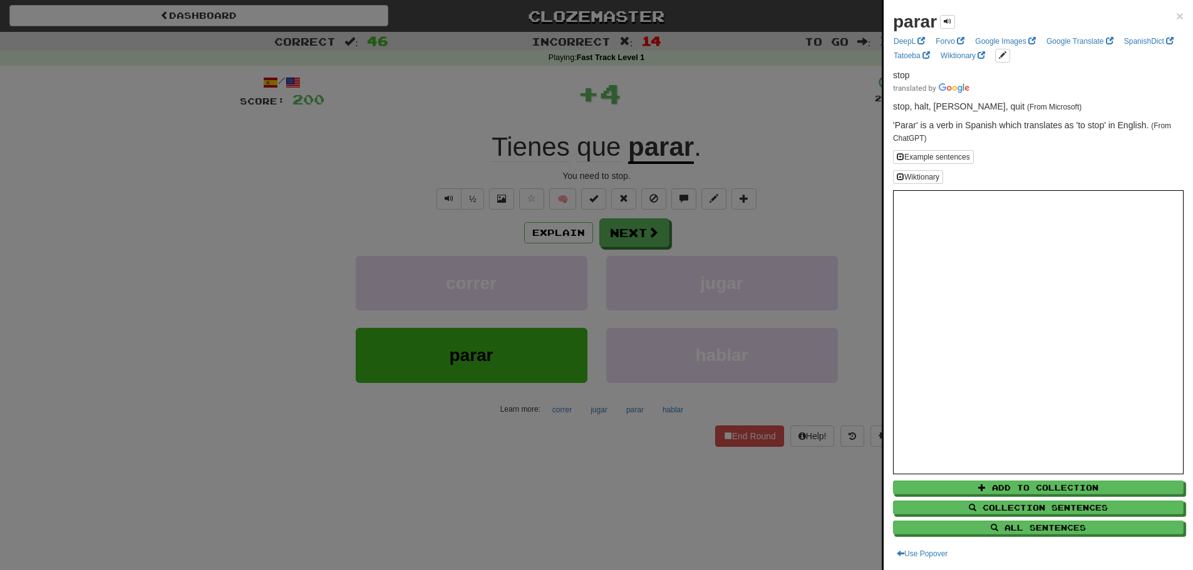
drag, startPoint x: 741, startPoint y: 172, endPoint x: 606, endPoint y: 206, distance: 139.5
click at [743, 174] on div at bounding box center [596, 285] width 1193 height 570
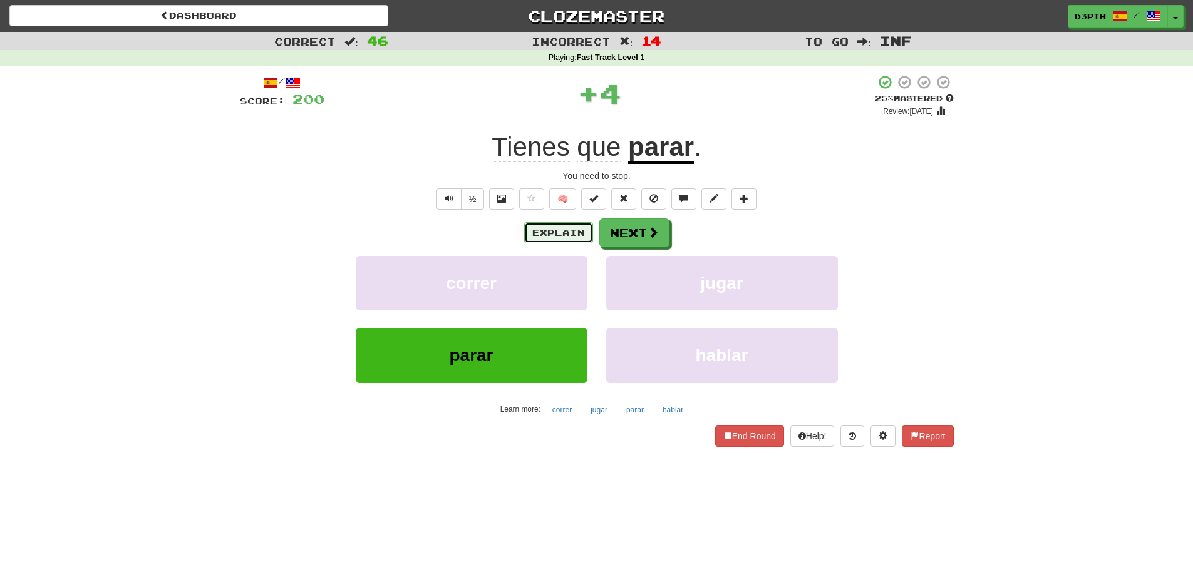
click at [550, 224] on button "Explain" at bounding box center [558, 232] width 69 height 21
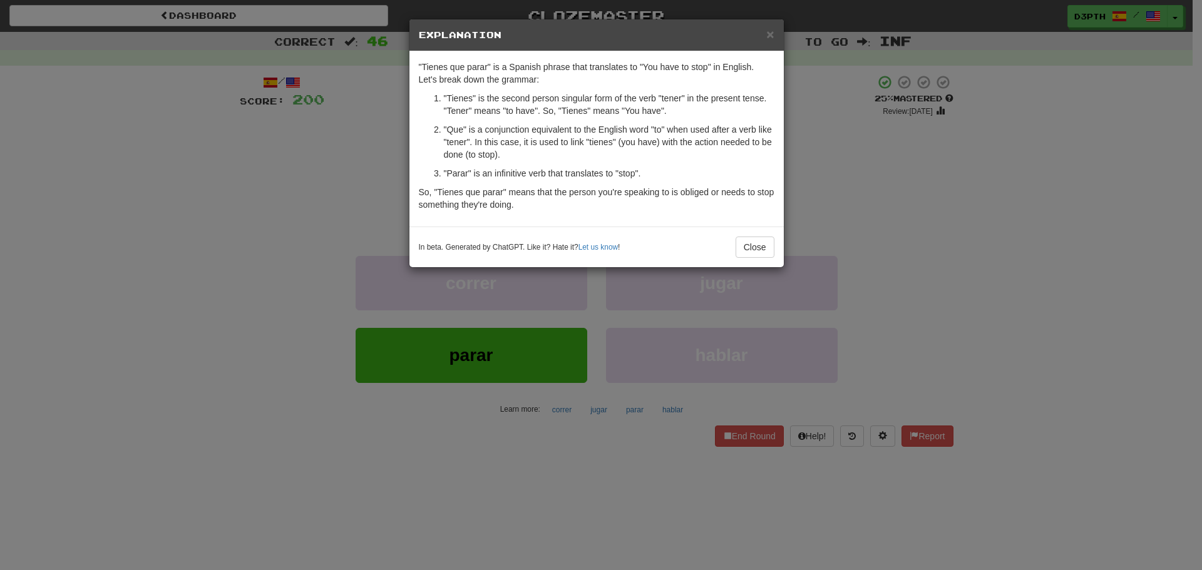
click at [777, 178] on div ""Tienes que parar" is a Spanish phrase that translates to "You have to stop" in…" at bounding box center [596, 138] width 374 height 175
drag, startPoint x: 813, startPoint y: 242, endPoint x: 792, endPoint y: 235, distance: 22.0
click at [813, 242] on div "× Explanation "Tienes que parar" is a Spanish phrase that translates to "You ha…" at bounding box center [601, 285] width 1202 height 570
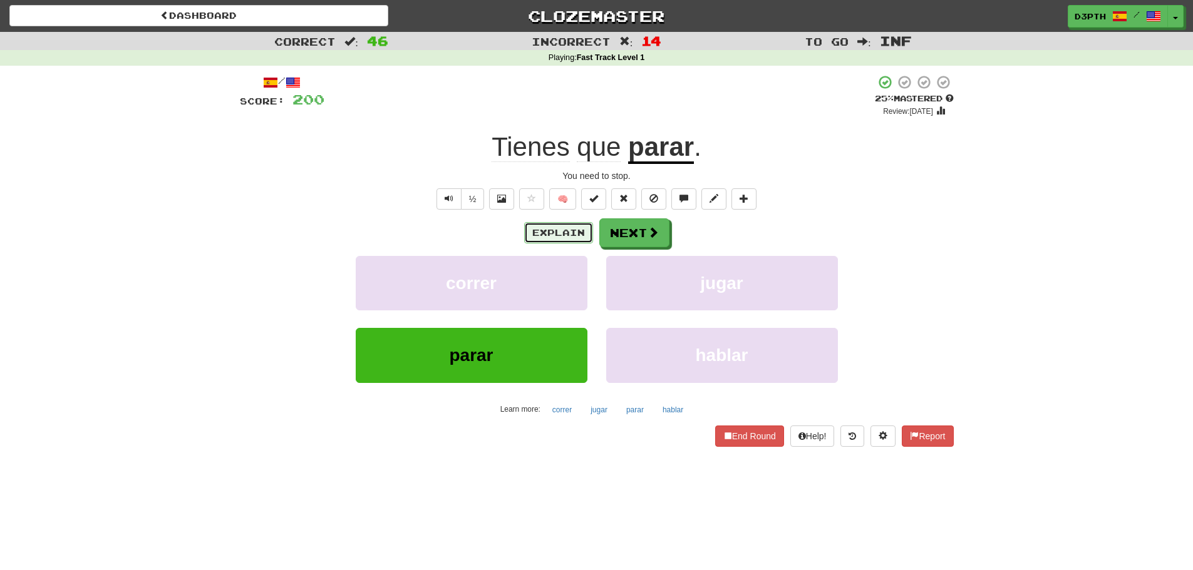
click at [561, 232] on button "Explain" at bounding box center [558, 232] width 69 height 21
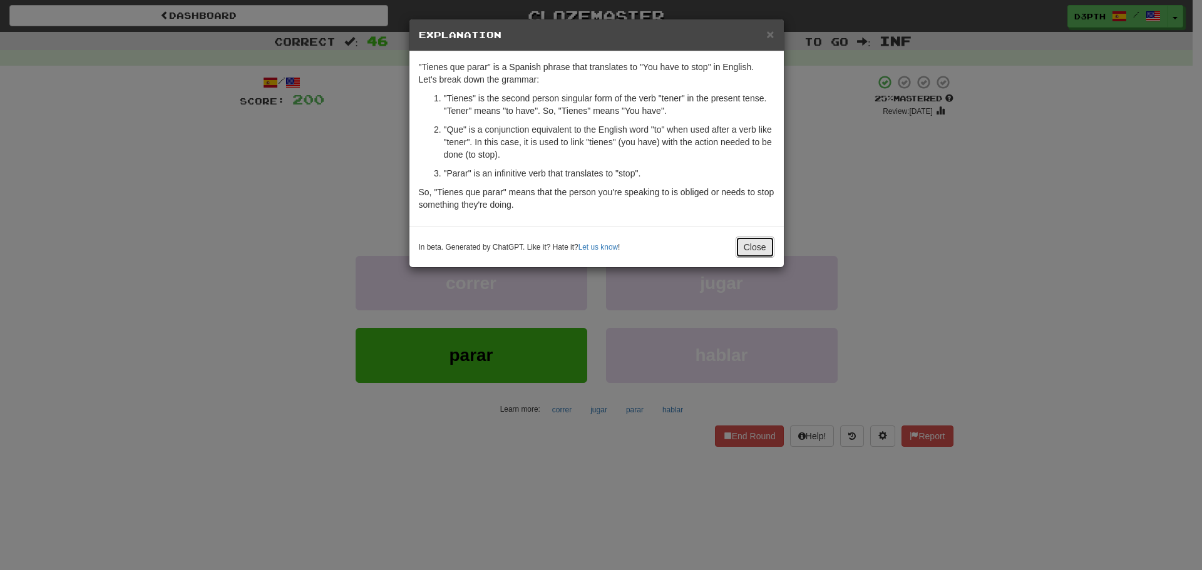
click at [754, 248] on button "Close" at bounding box center [755, 247] width 39 height 21
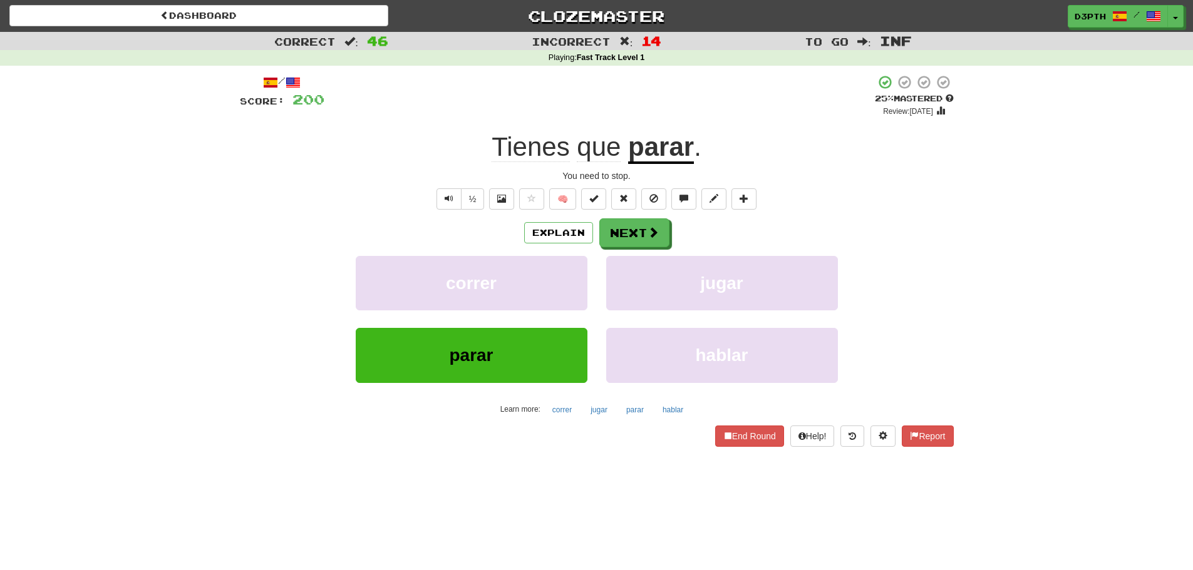
click at [660, 150] on u "parar" at bounding box center [661, 148] width 66 height 32
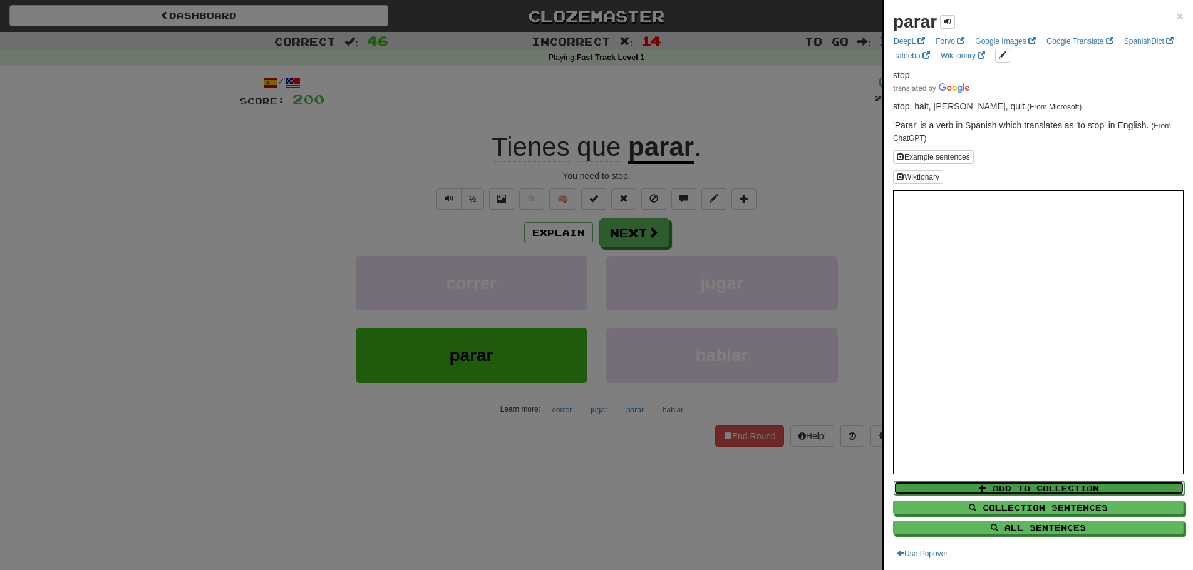
click at [1086, 489] on button "Add to Collection" at bounding box center [1038, 488] width 290 height 14
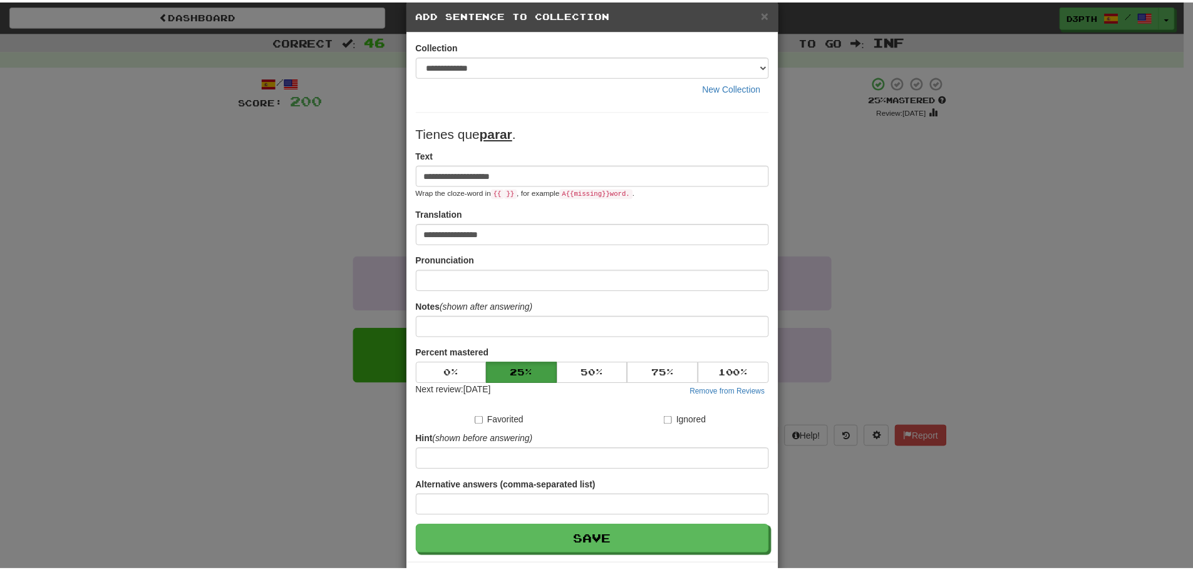
scroll to position [63, 0]
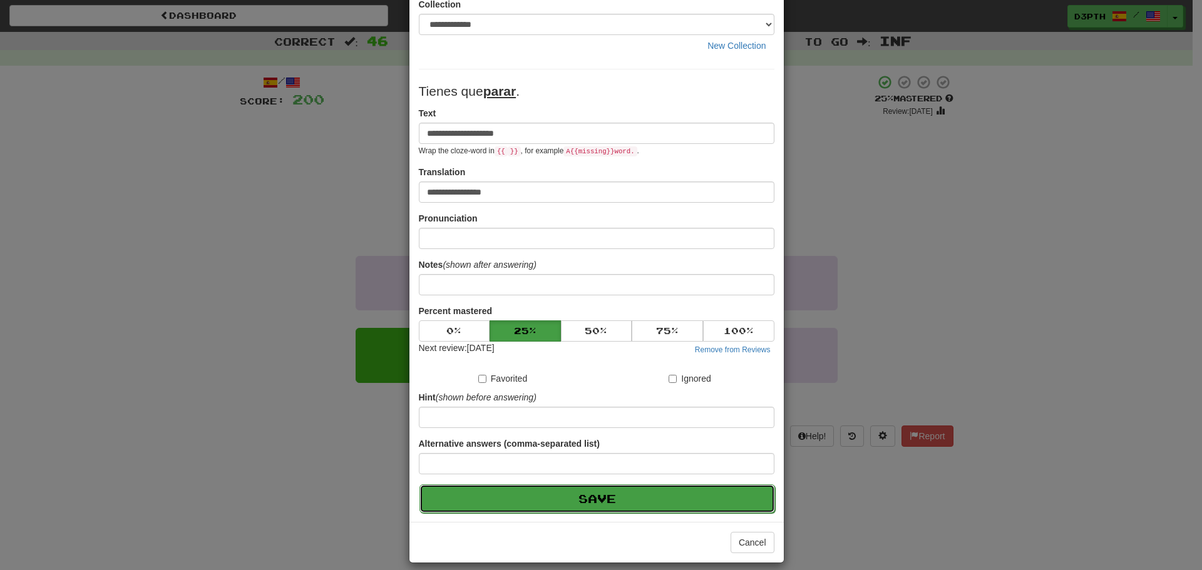
click at [685, 511] on button "Save" at bounding box center [597, 499] width 356 height 29
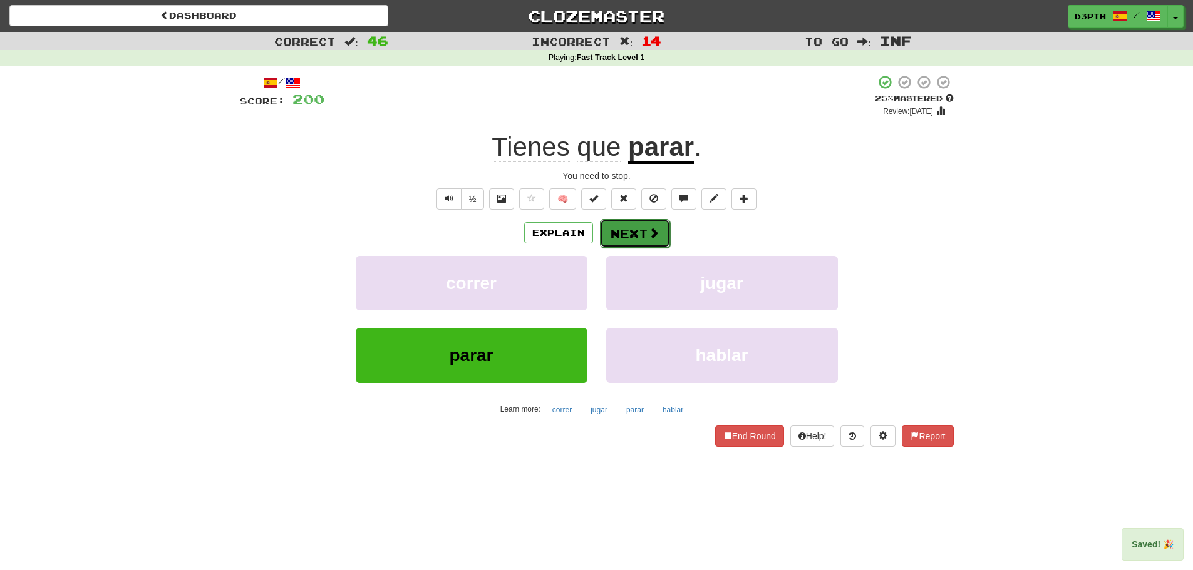
click at [640, 230] on button "Next" at bounding box center [635, 233] width 70 height 29
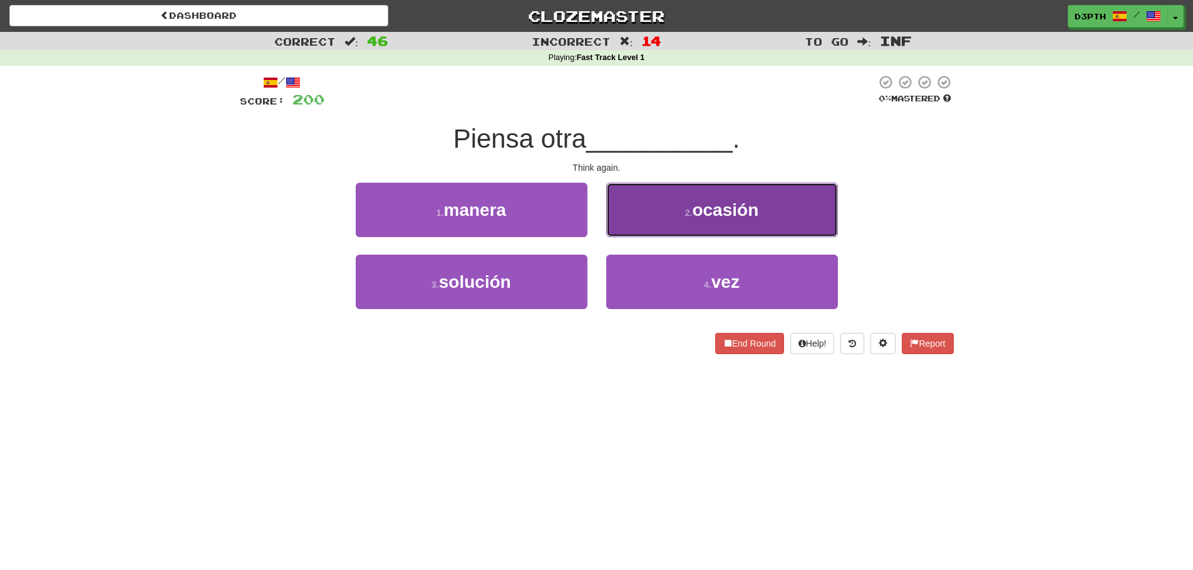
click at [678, 219] on button "2 . ocasión" at bounding box center [722, 210] width 232 height 54
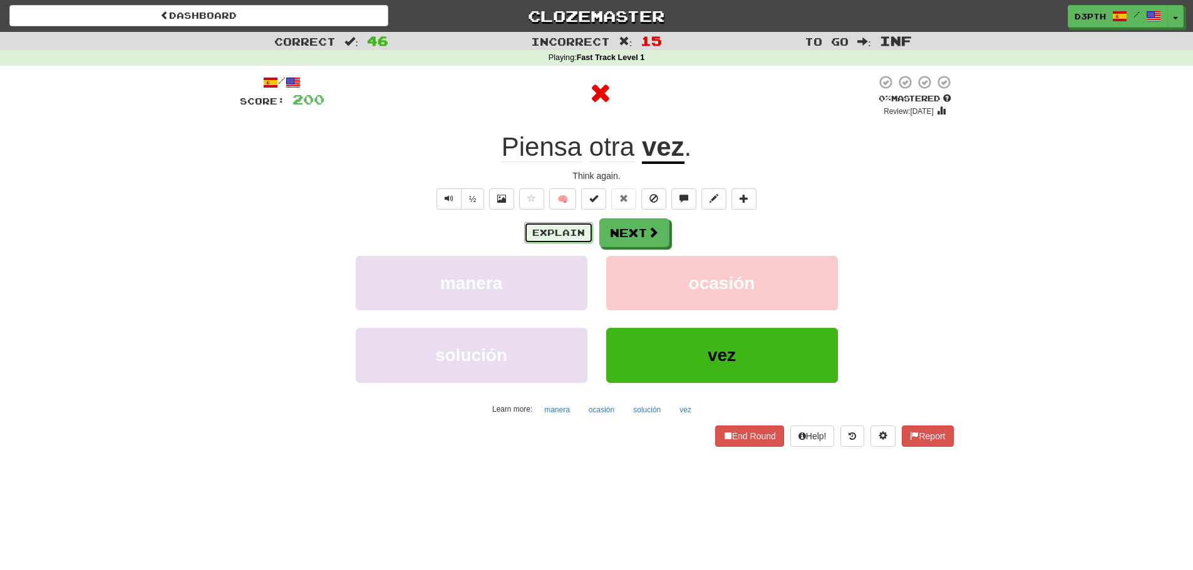
click at [548, 229] on button "Explain" at bounding box center [558, 232] width 69 height 21
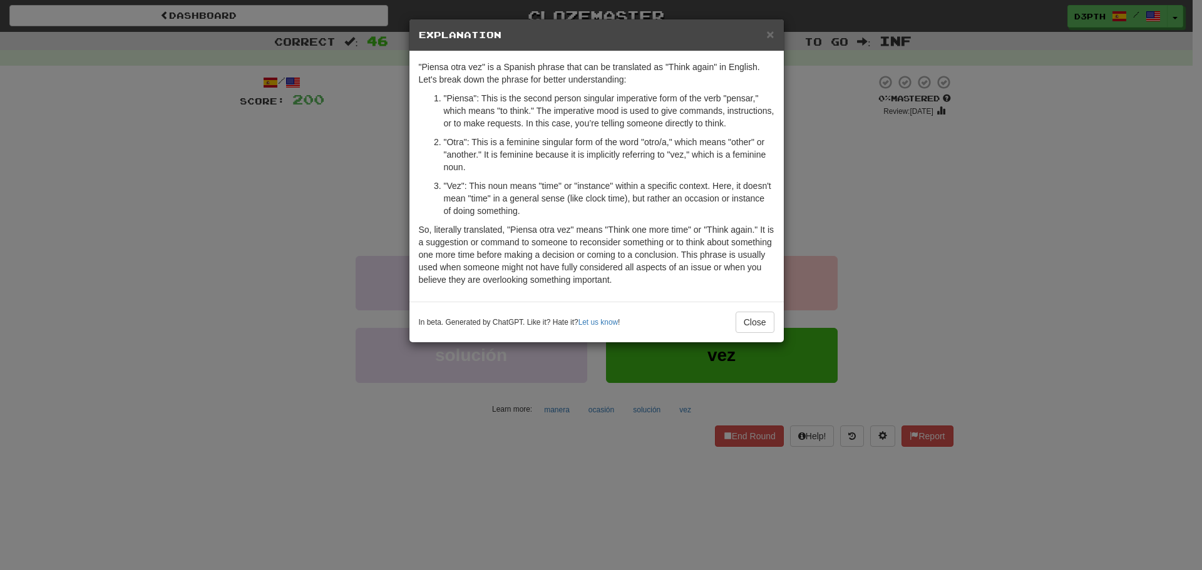
click at [801, 194] on div "× Explanation "Piensa otra vez" is a Spanish phrase that can be translated as "…" at bounding box center [601, 285] width 1202 height 570
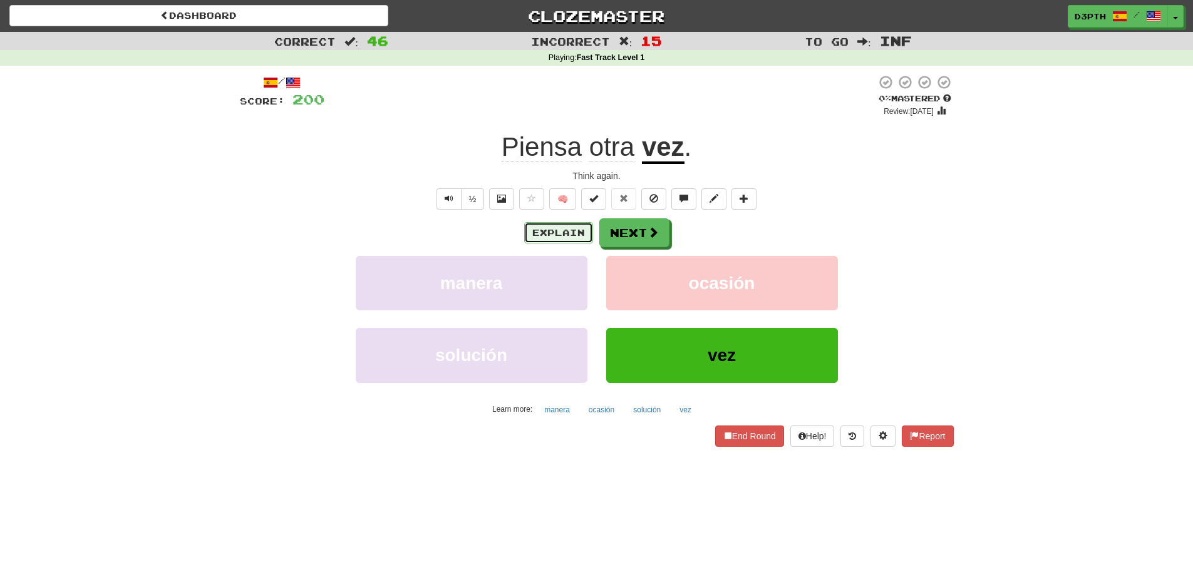
click at [558, 229] on button "Explain" at bounding box center [558, 232] width 69 height 21
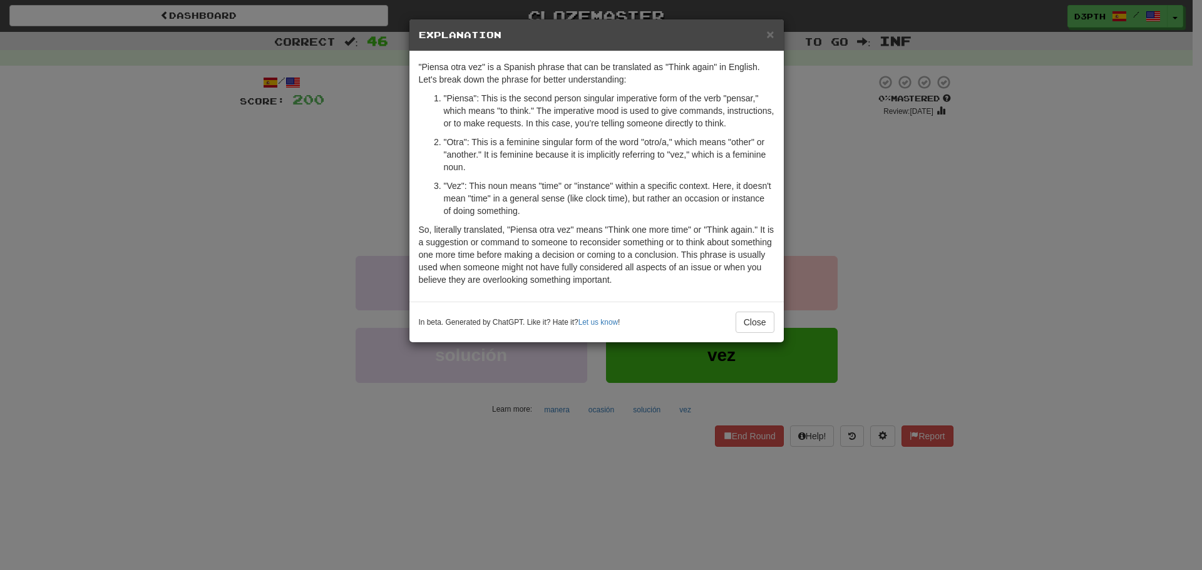
click at [907, 296] on div "× Explanation "Piensa otra vez" is a Spanish phrase that can be translated as "…" at bounding box center [601, 285] width 1202 height 570
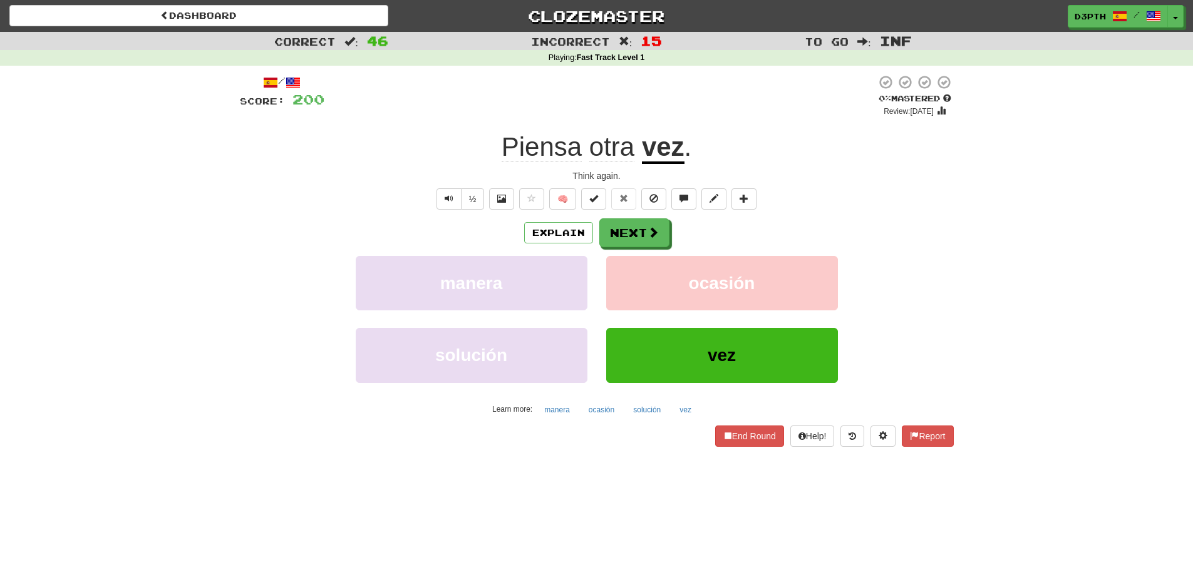
click at [625, 217] on div "/ Score: 200 0 % Mastered Review: 2025-08-17 Piensa otra vez . Think again. ½ 🧠…" at bounding box center [597, 261] width 714 height 372
click at [603, 230] on button "Next" at bounding box center [635, 233] width 70 height 29
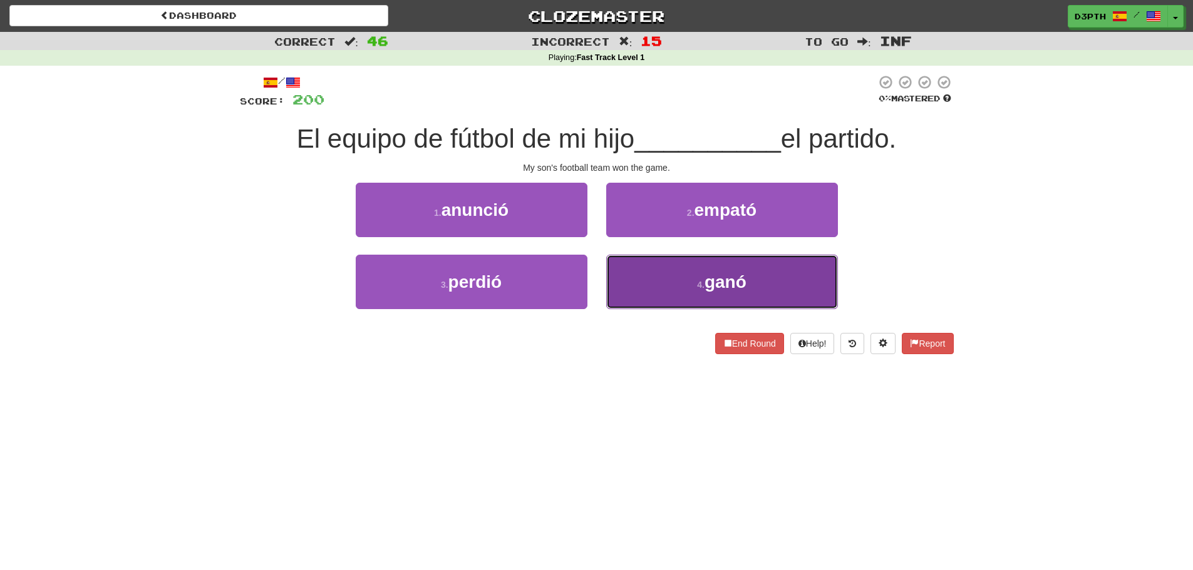
click at [721, 289] on span "ganó" at bounding box center [725, 281] width 42 height 19
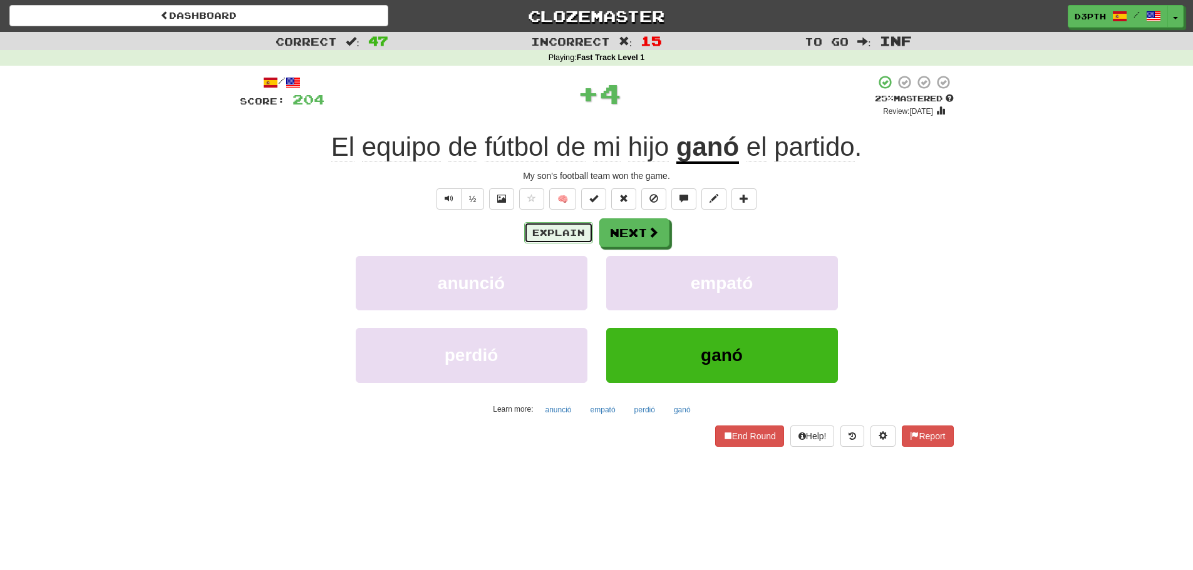
click at [562, 227] on button "Explain" at bounding box center [558, 232] width 69 height 21
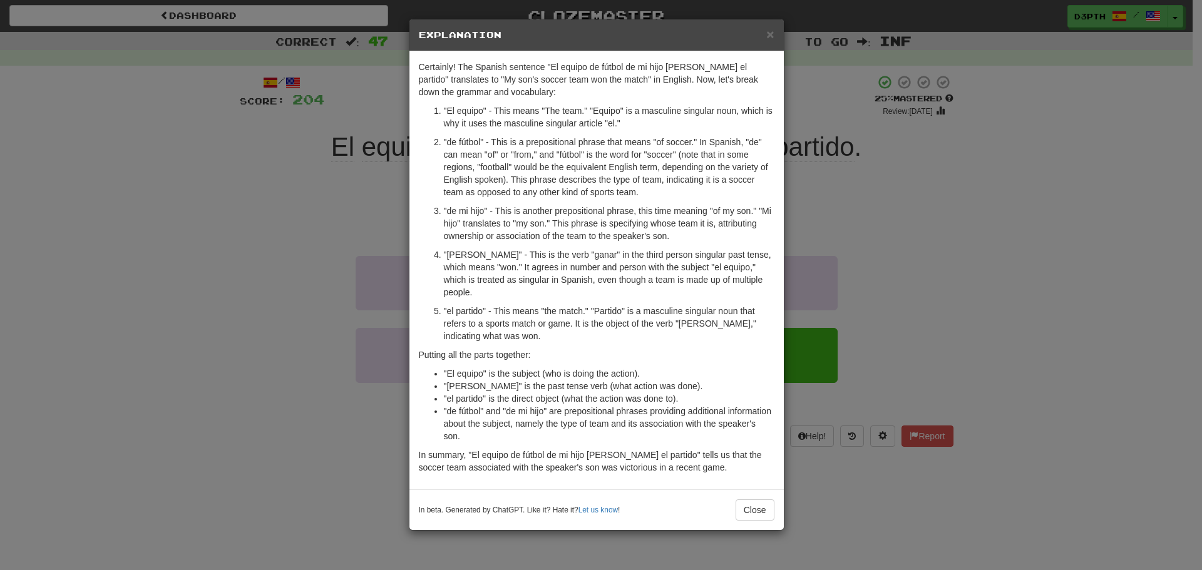
click at [306, 260] on div "× Explanation Certainly! The Spanish sentence "El equipo de fútbol de mi hijo g…" at bounding box center [601, 285] width 1202 height 570
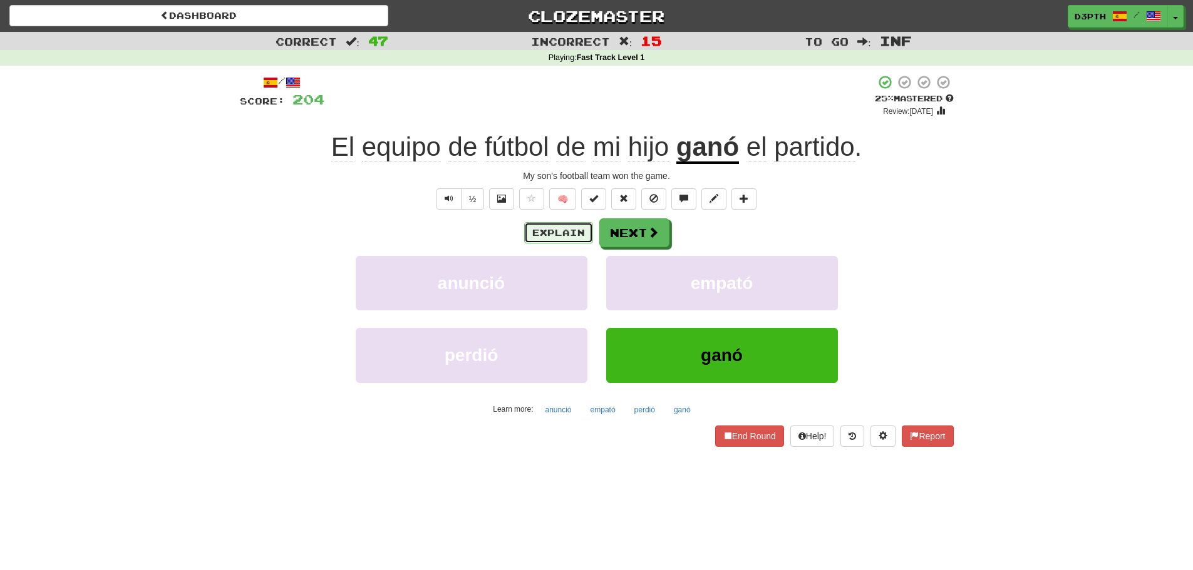
click at [568, 233] on button "Explain" at bounding box center [558, 232] width 69 height 21
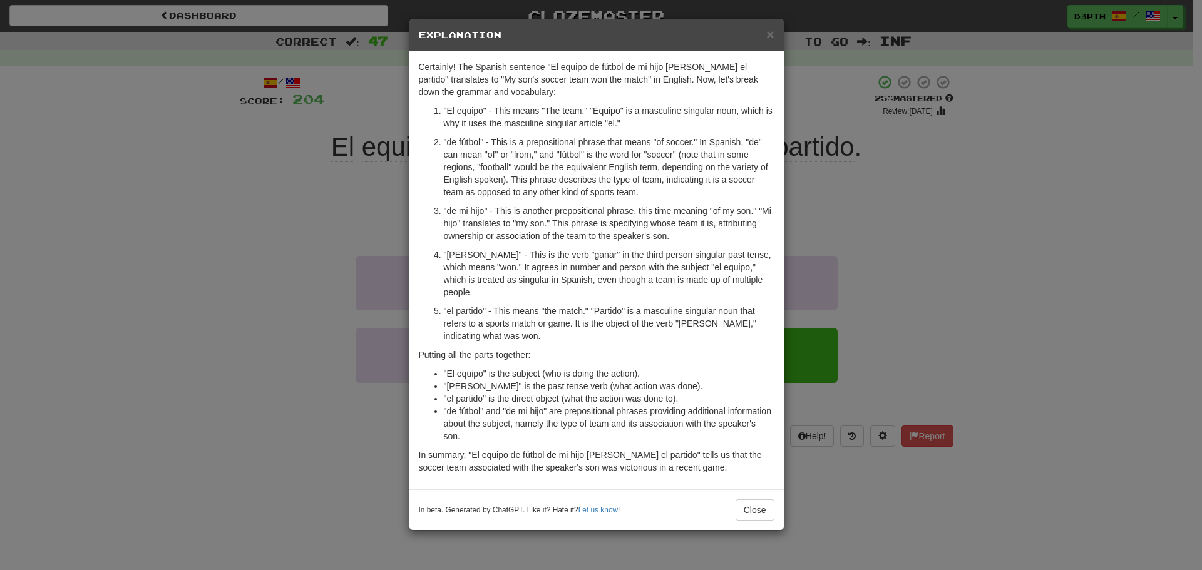
click at [282, 250] on div "× Explanation Certainly! The Spanish sentence "El equipo de fútbol de mi hijo g…" at bounding box center [601, 285] width 1202 height 570
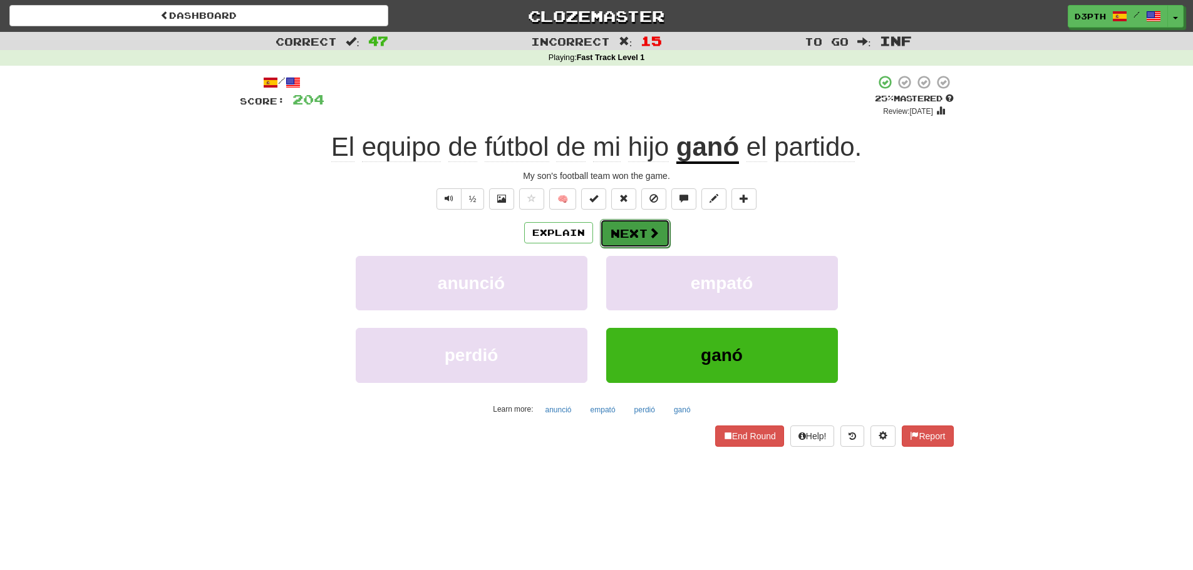
click at [639, 232] on button "Next" at bounding box center [635, 233] width 70 height 29
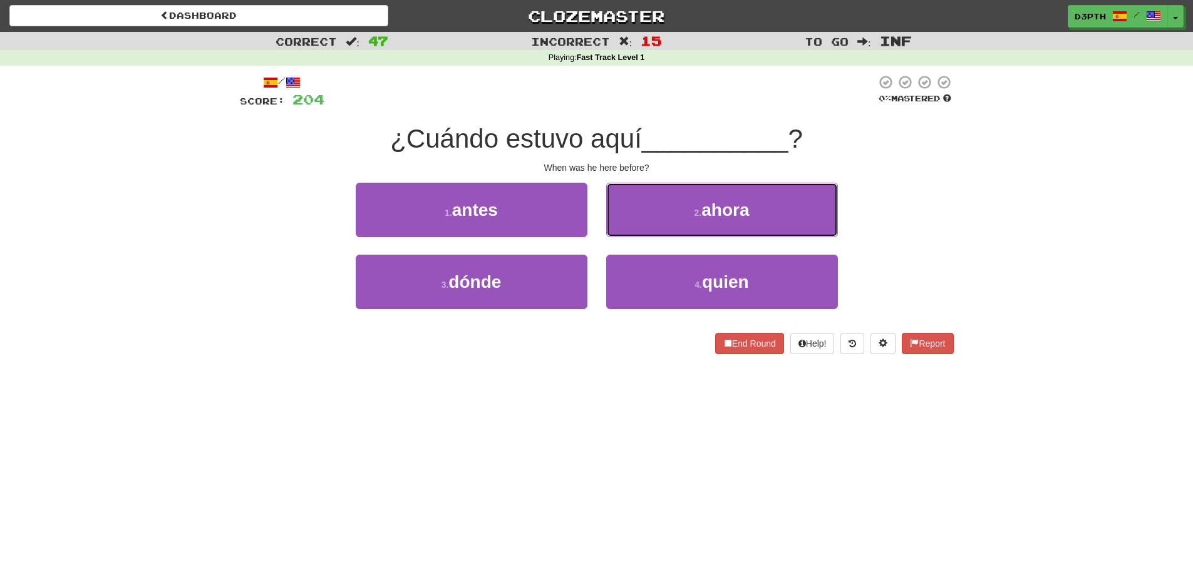
click at [692, 211] on button "2 . ahora" at bounding box center [722, 210] width 232 height 54
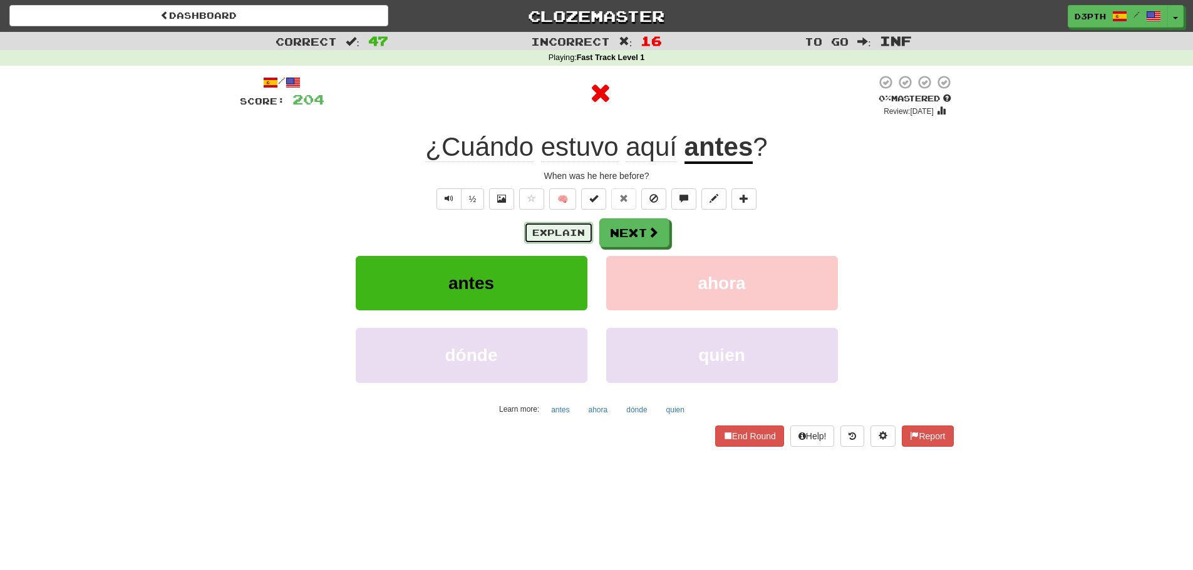
click at [559, 229] on button "Explain" at bounding box center [558, 232] width 69 height 21
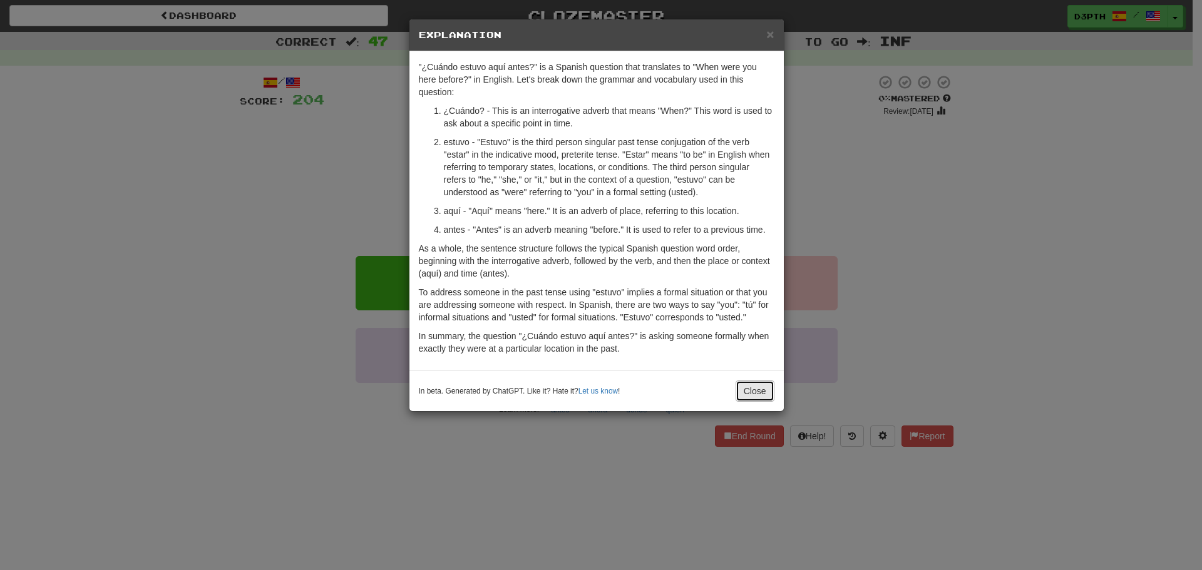
click at [756, 389] on button "Close" at bounding box center [755, 391] width 39 height 21
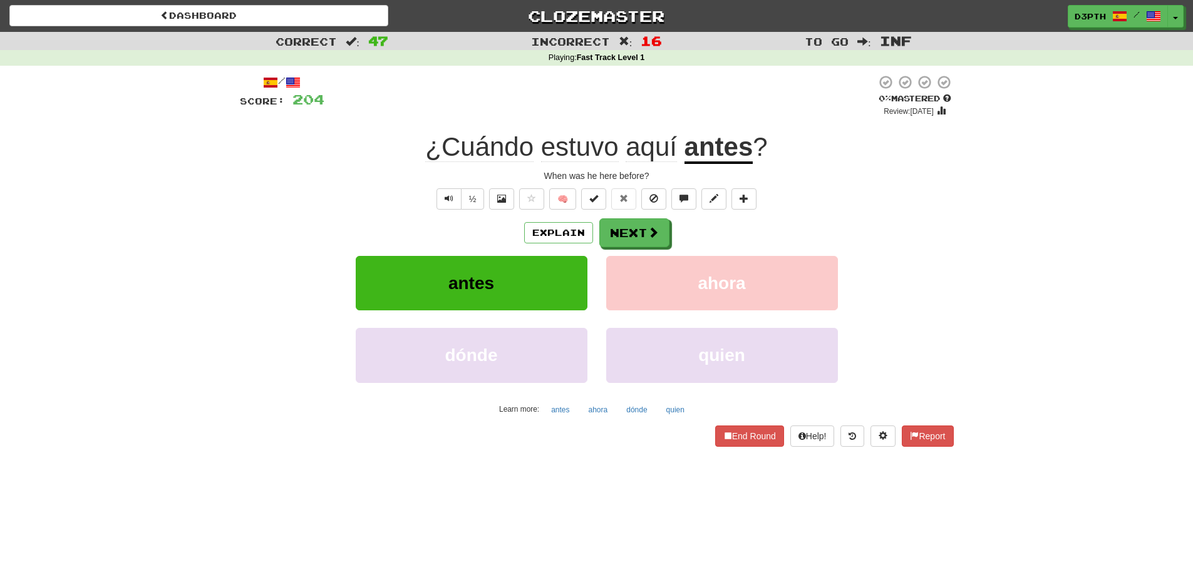
click at [721, 157] on u "antes" at bounding box center [718, 148] width 69 height 32
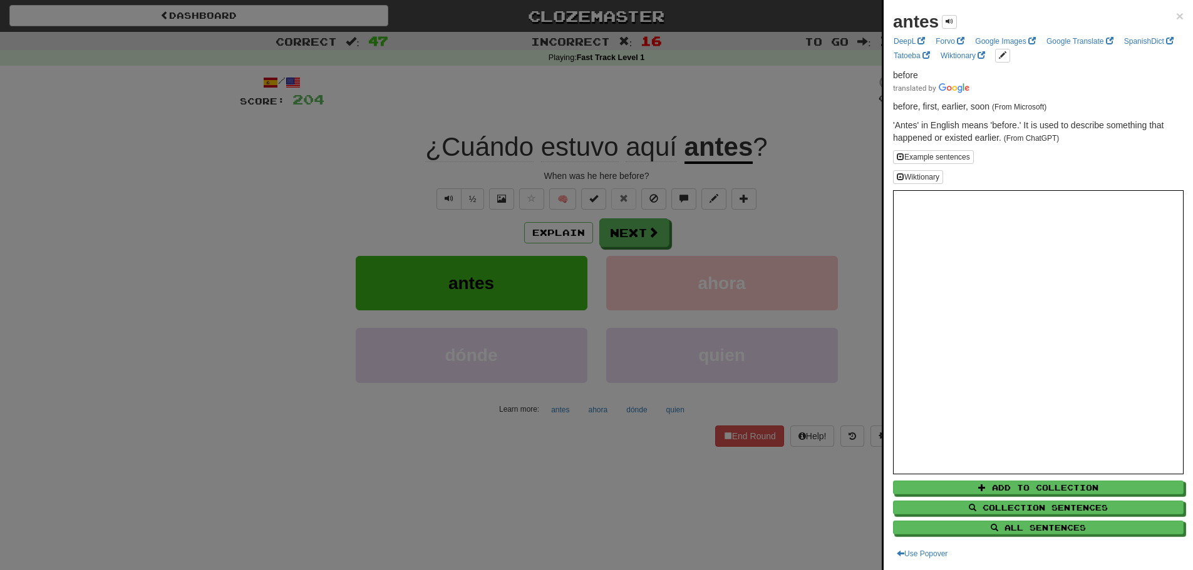
click at [990, 479] on div "Add to Collection Collection Sentences All Sentences" at bounding box center [1038, 505] width 290 height 60
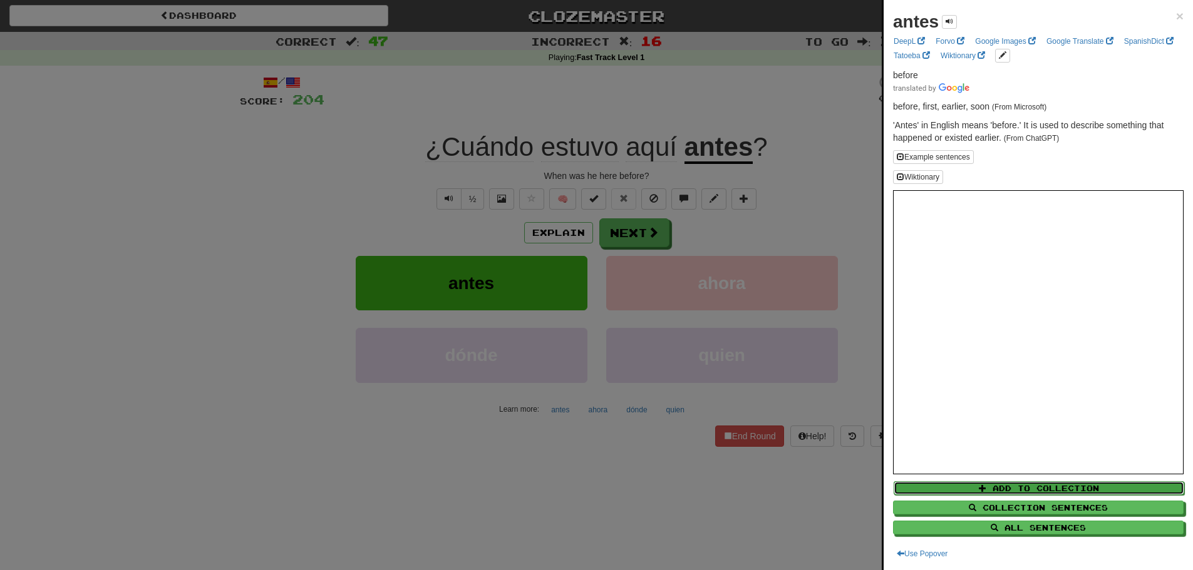
click at [990, 488] on button "Add to Collection" at bounding box center [1038, 488] width 290 height 14
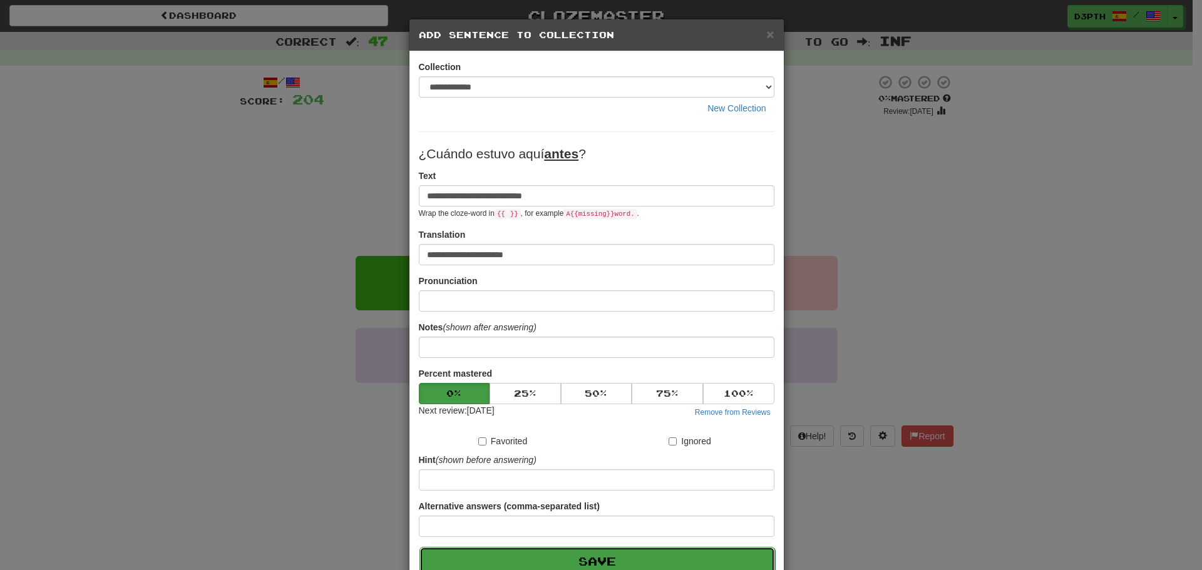
click at [663, 548] on button "Save" at bounding box center [597, 561] width 356 height 29
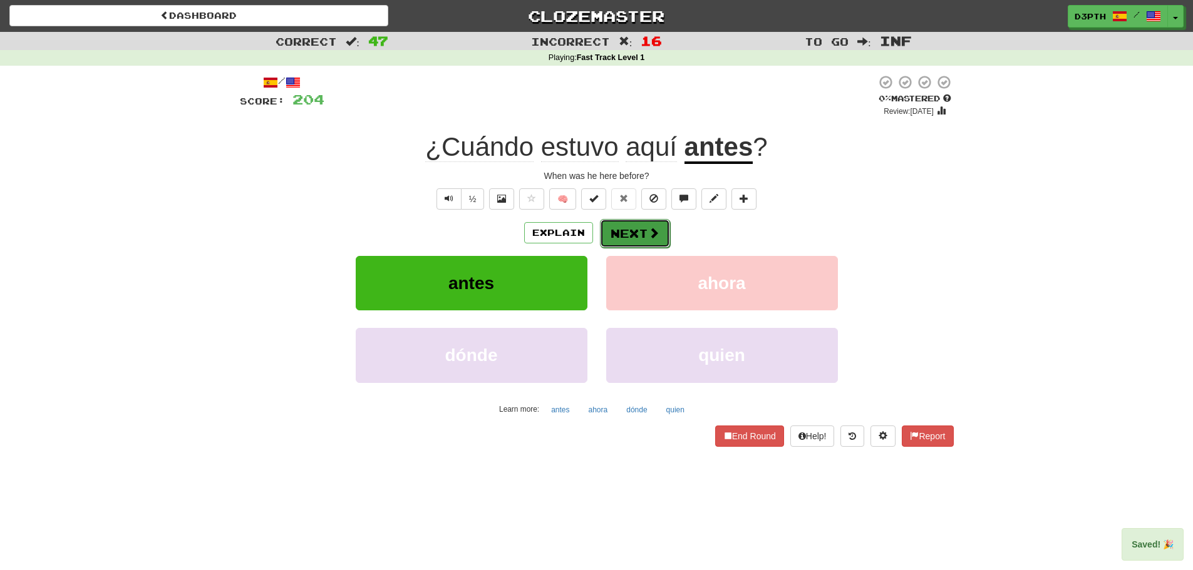
click at [634, 236] on button "Next" at bounding box center [635, 233] width 70 height 29
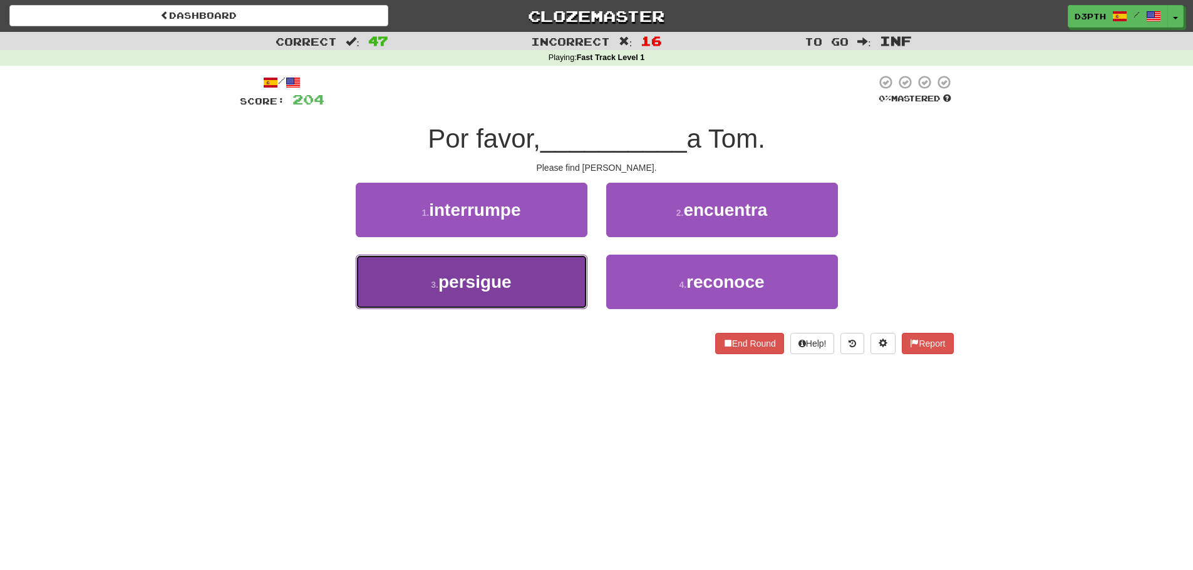
click at [505, 264] on button "3 . persigue" at bounding box center [472, 282] width 232 height 54
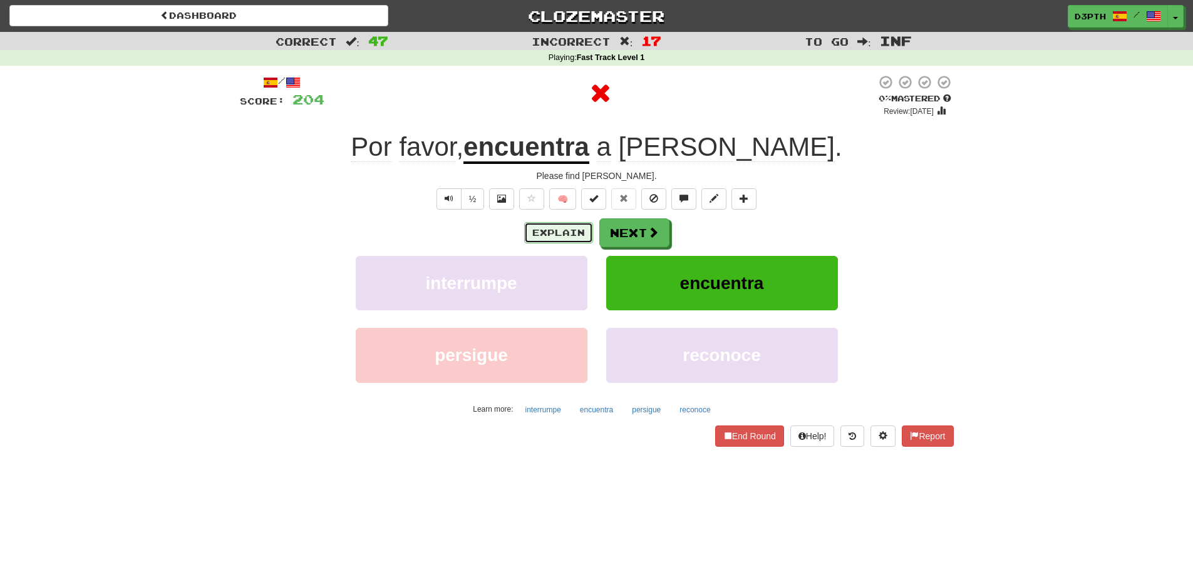
click at [552, 229] on button "Explain" at bounding box center [558, 232] width 69 height 21
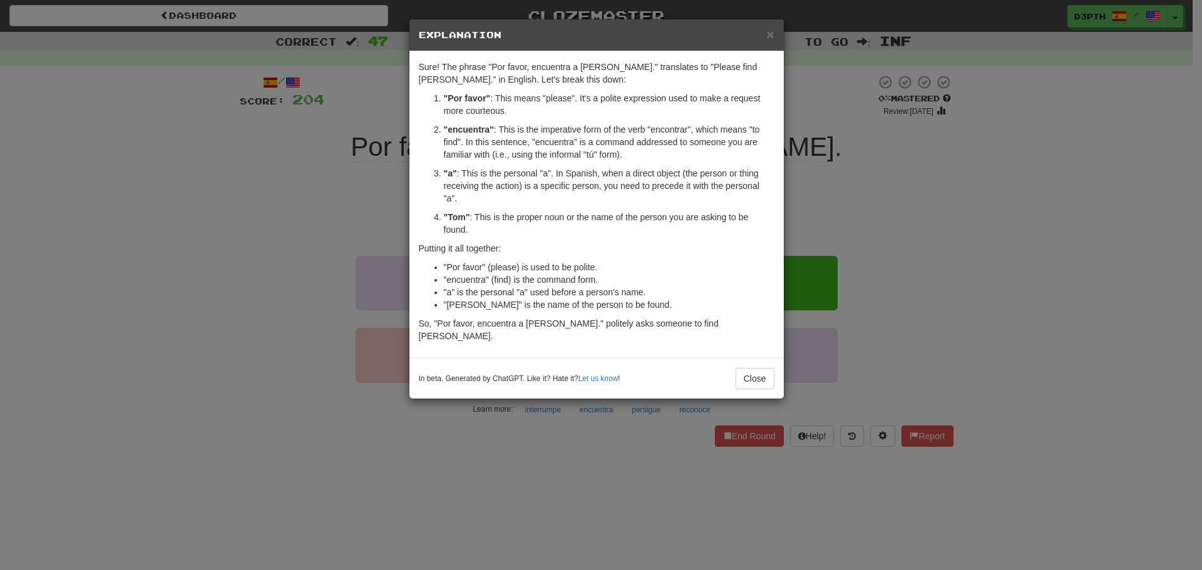
click at [360, 212] on div "× Explanation Sure! The phrase "Por favor, encuentra a Tom." translates to "Ple…" at bounding box center [601, 285] width 1202 height 570
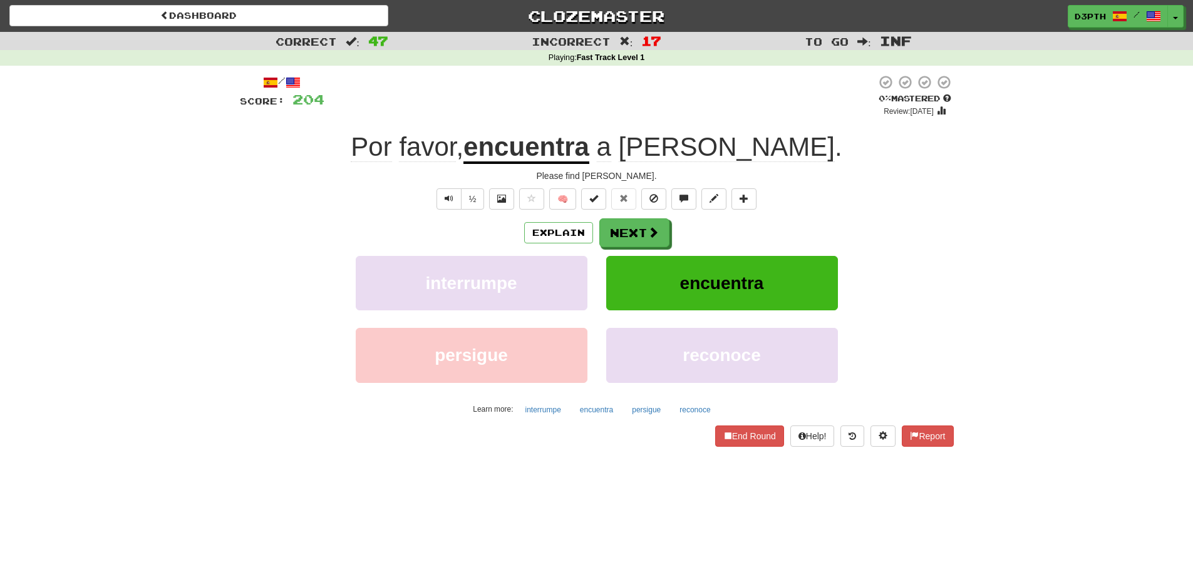
click at [589, 149] on u "encuentra" at bounding box center [526, 148] width 126 height 32
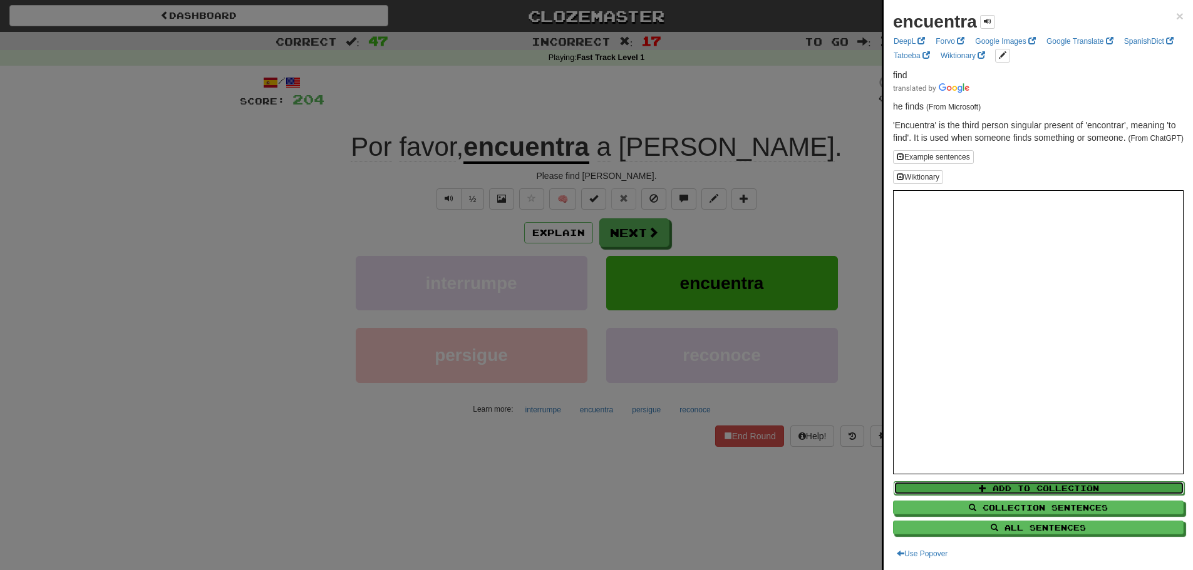
click at [980, 485] on span at bounding box center [983, 489] width 8 height 8
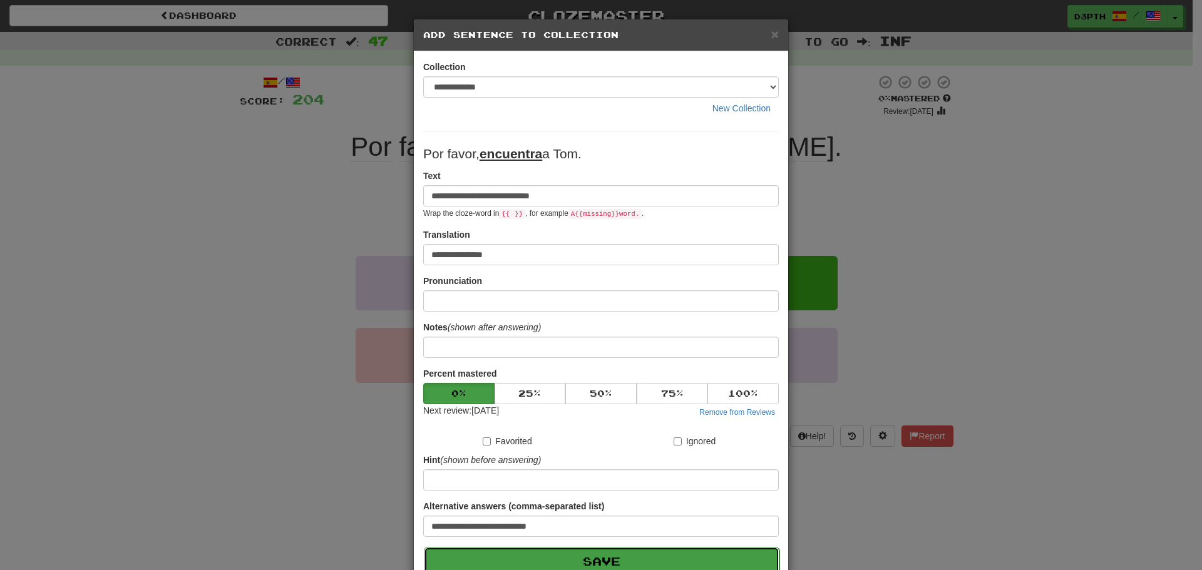
click at [615, 553] on button "Save" at bounding box center [602, 561] width 356 height 29
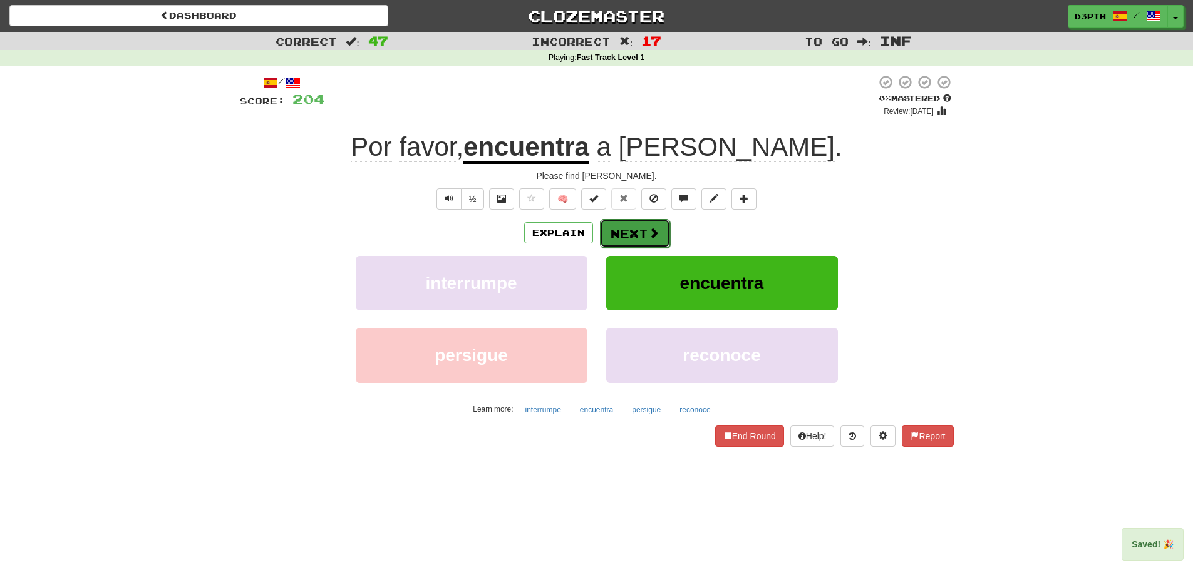
click at [633, 229] on button "Next" at bounding box center [635, 233] width 70 height 29
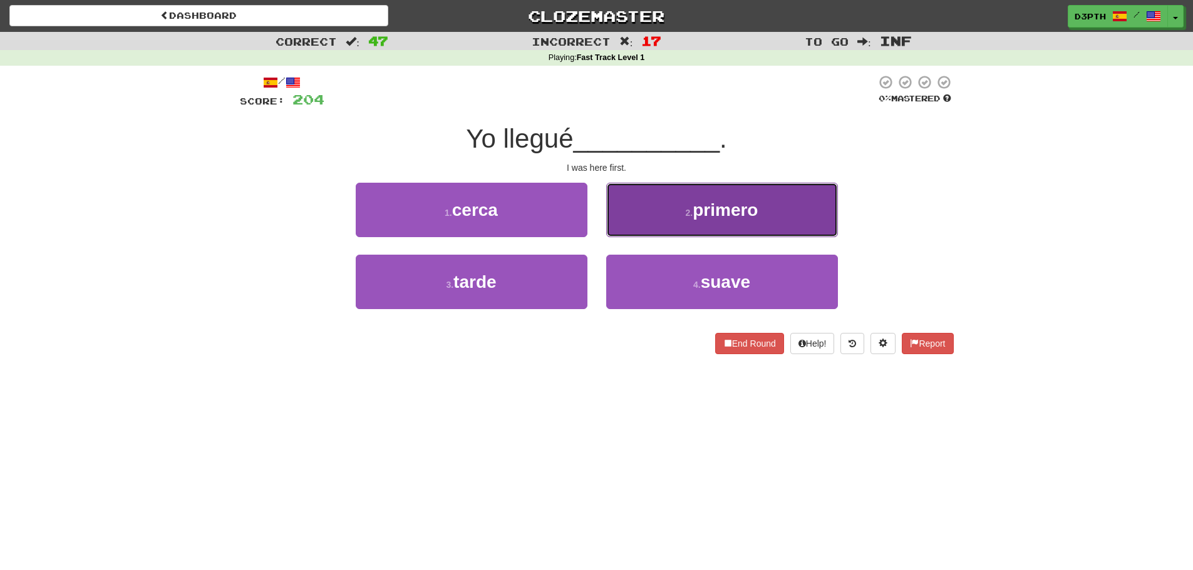
click at [739, 219] on button "2 . primero" at bounding box center [722, 210] width 232 height 54
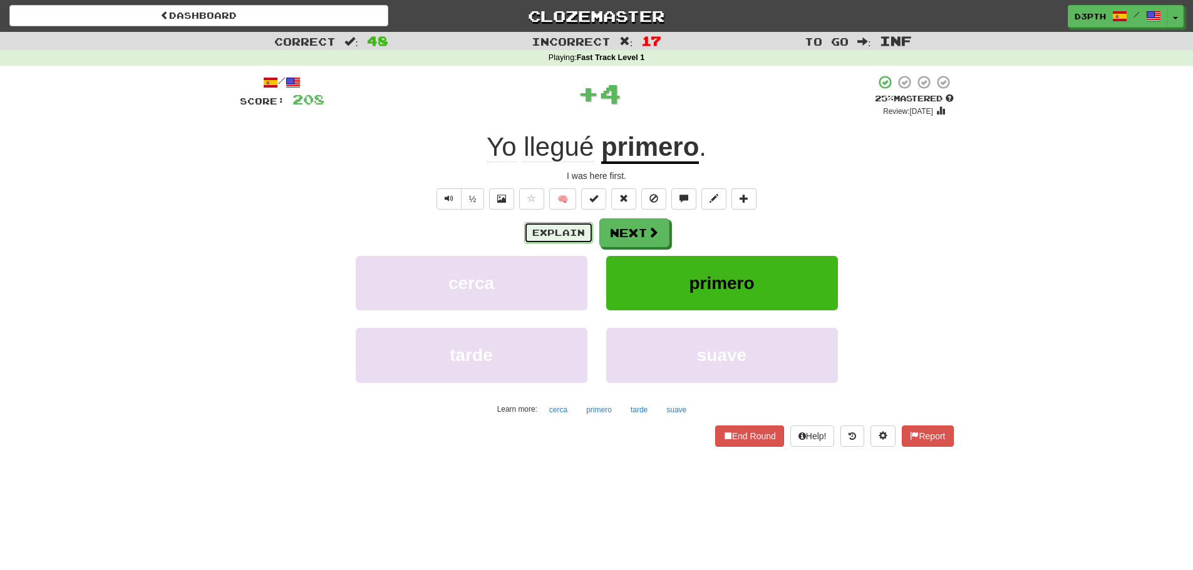
click at [539, 227] on button "Explain" at bounding box center [558, 232] width 69 height 21
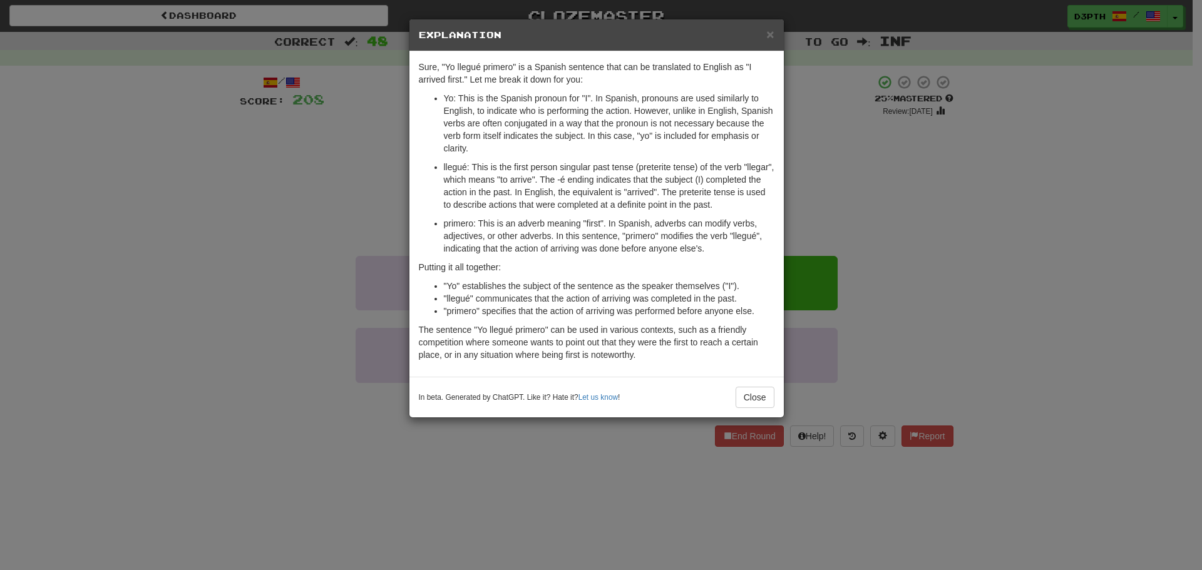
click at [368, 179] on div "× Explanation Sure, "Yo llegué primero" is a Spanish sentence that can be trans…" at bounding box center [601, 285] width 1202 height 570
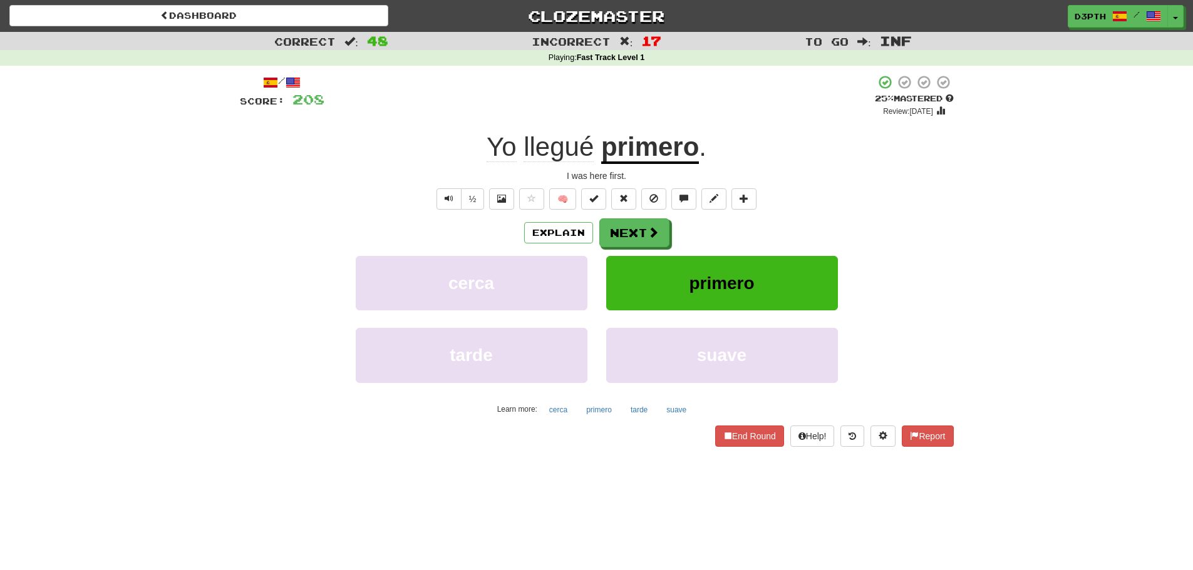
click at [553, 147] on span "llegué" at bounding box center [558, 147] width 70 height 30
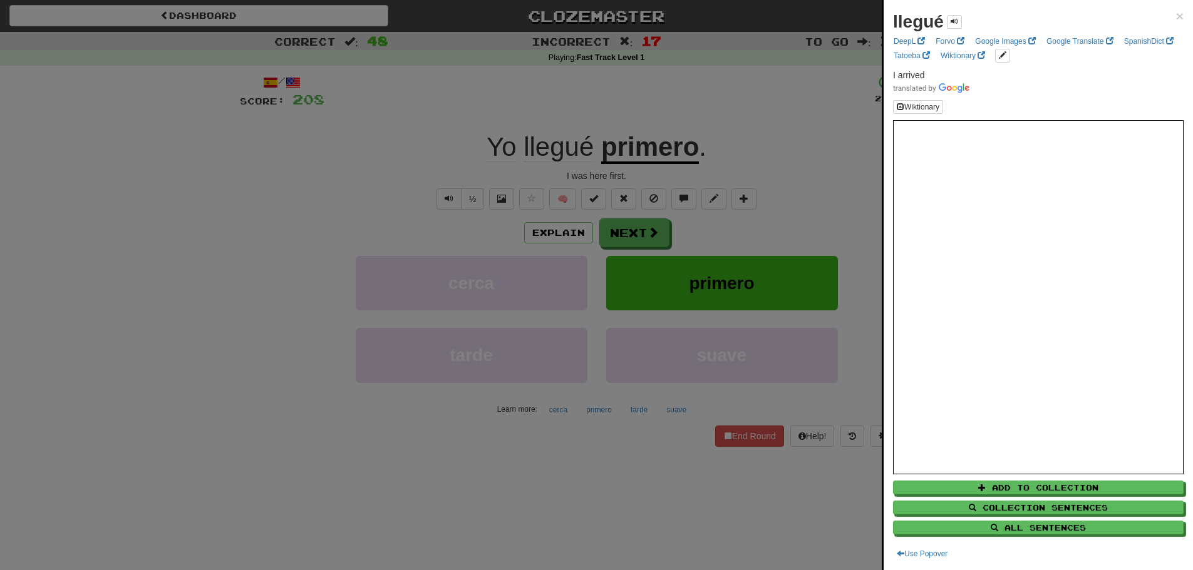
click at [394, 165] on div at bounding box center [596, 285] width 1193 height 570
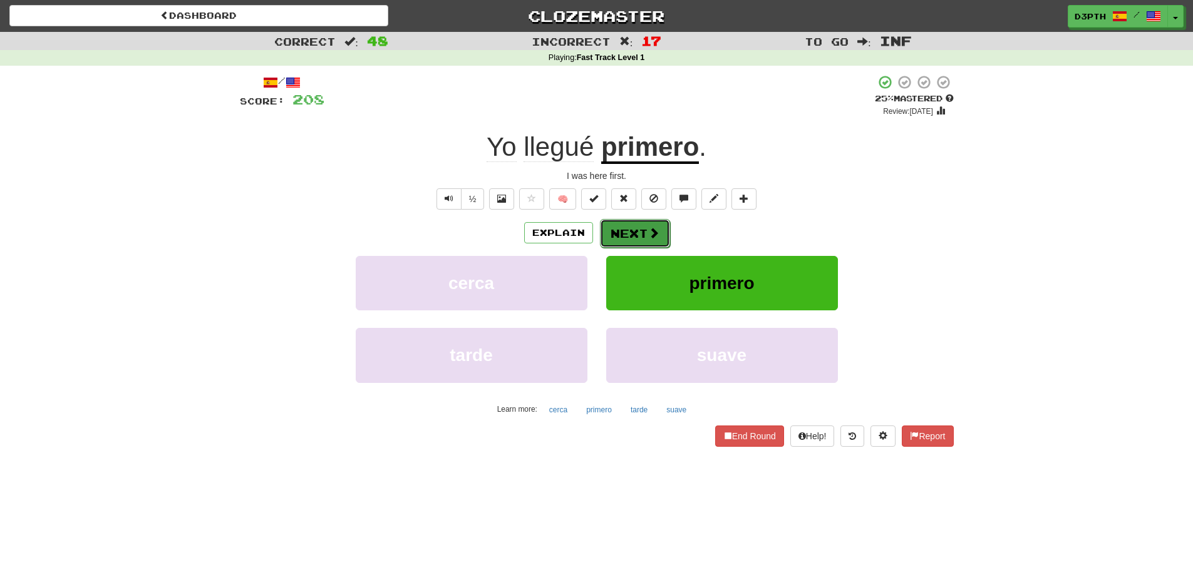
click at [614, 223] on button "Next" at bounding box center [635, 233] width 70 height 29
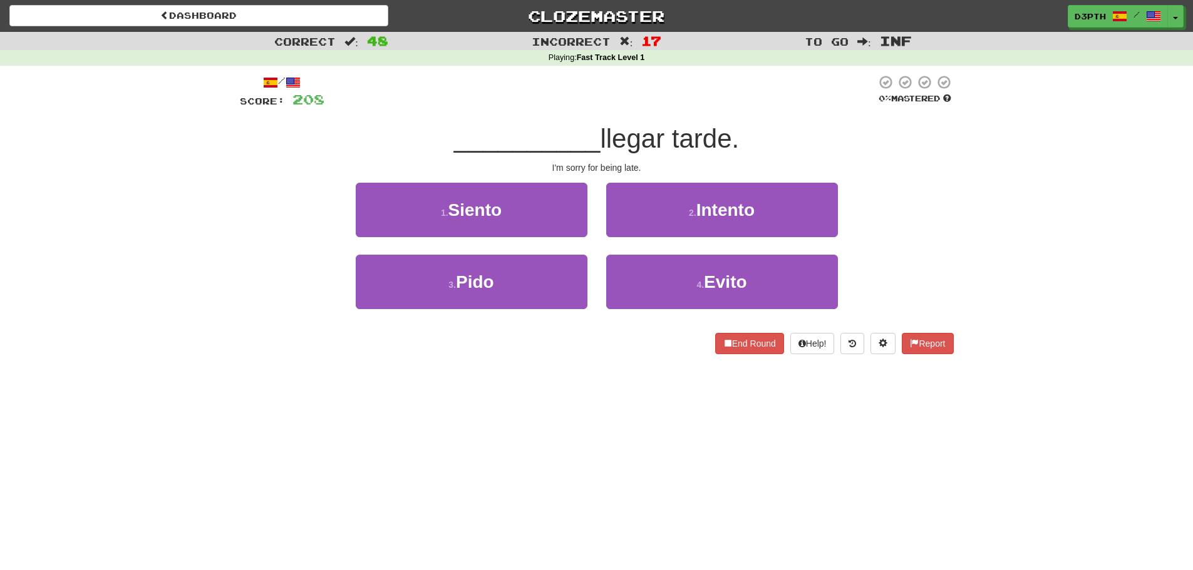
drag, startPoint x: 606, startPoint y: 147, endPoint x: 747, endPoint y: 148, distance: 140.9
click at [747, 148] on div "__________ llegar tarde." at bounding box center [597, 139] width 714 height 34
click at [761, 145] on div "__________ llegar tarde." at bounding box center [597, 139] width 714 height 34
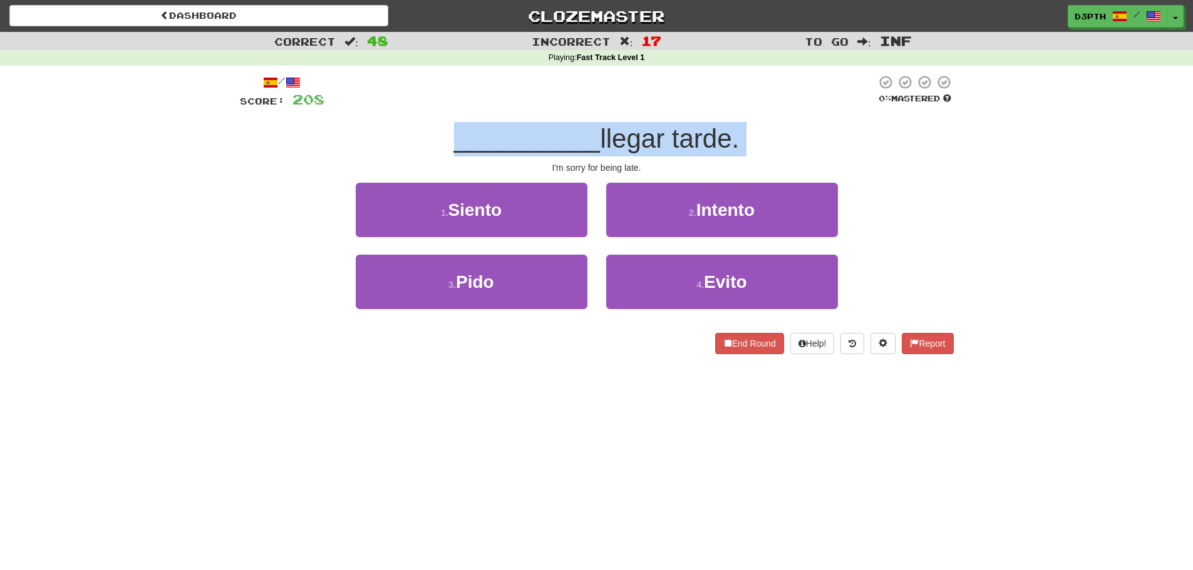
drag, startPoint x: 761, startPoint y: 145, endPoint x: 446, endPoint y: 143, distance: 315.5
click at [447, 143] on div "__________ llegar tarde." at bounding box center [597, 139] width 714 height 34
click at [436, 143] on div "__________ llegar tarde." at bounding box center [597, 139] width 714 height 34
drag, startPoint x: 436, startPoint y: 143, endPoint x: 732, endPoint y: 138, distance: 295.5
click at [732, 138] on div "__________ llegar tarde." at bounding box center [597, 139] width 714 height 34
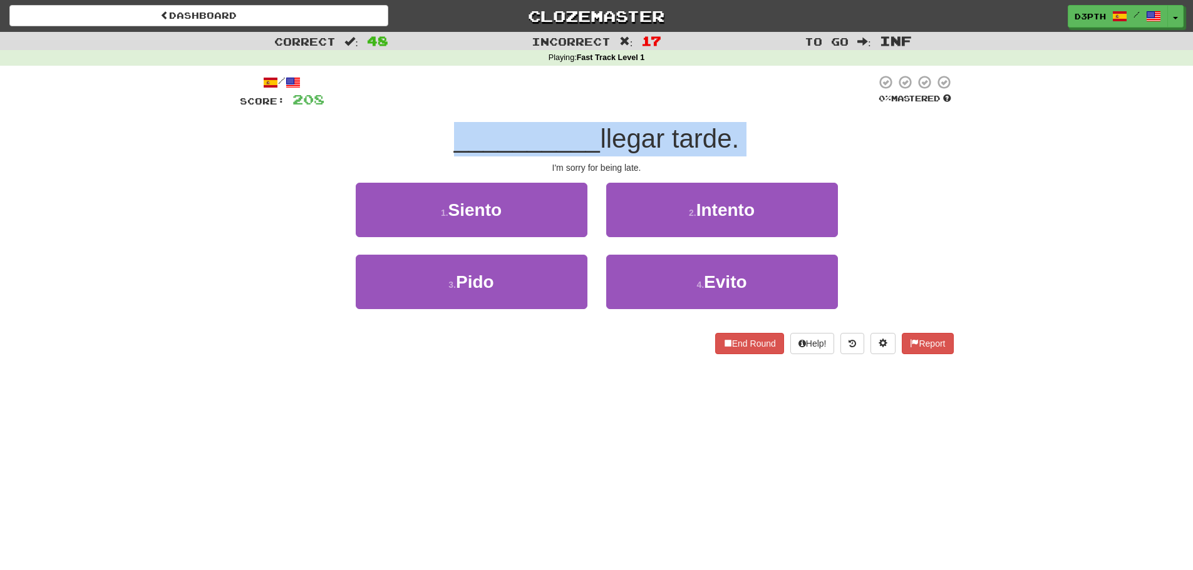
drag, startPoint x: 811, startPoint y: 139, endPoint x: 807, endPoint y: 145, distance: 7.3
click at [811, 140] on div "__________ llegar tarde." at bounding box center [597, 139] width 714 height 34
click at [661, 142] on span "llegar tarde." at bounding box center [669, 138] width 139 height 29
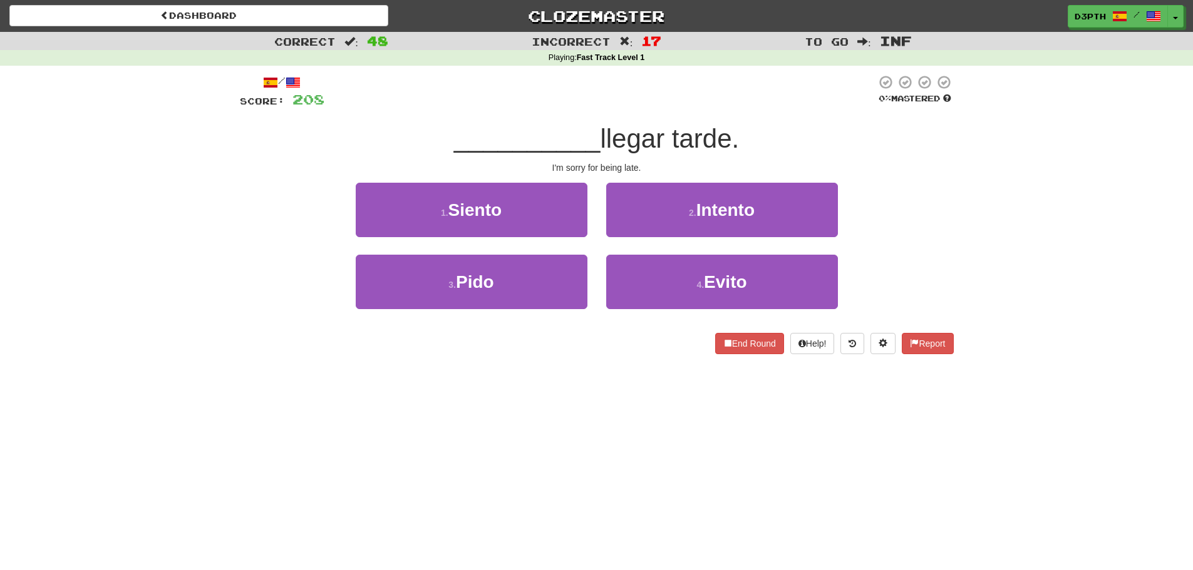
click at [749, 138] on div "__________ llegar tarde." at bounding box center [597, 139] width 714 height 34
drag, startPoint x: 645, startPoint y: 141, endPoint x: 537, endPoint y: 136, distance: 107.8
click at [540, 137] on div "__________ llegar tarde." at bounding box center [597, 139] width 714 height 34
click at [642, 163] on div "I'm sorry for being late." at bounding box center [597, 168] width 714 height 13
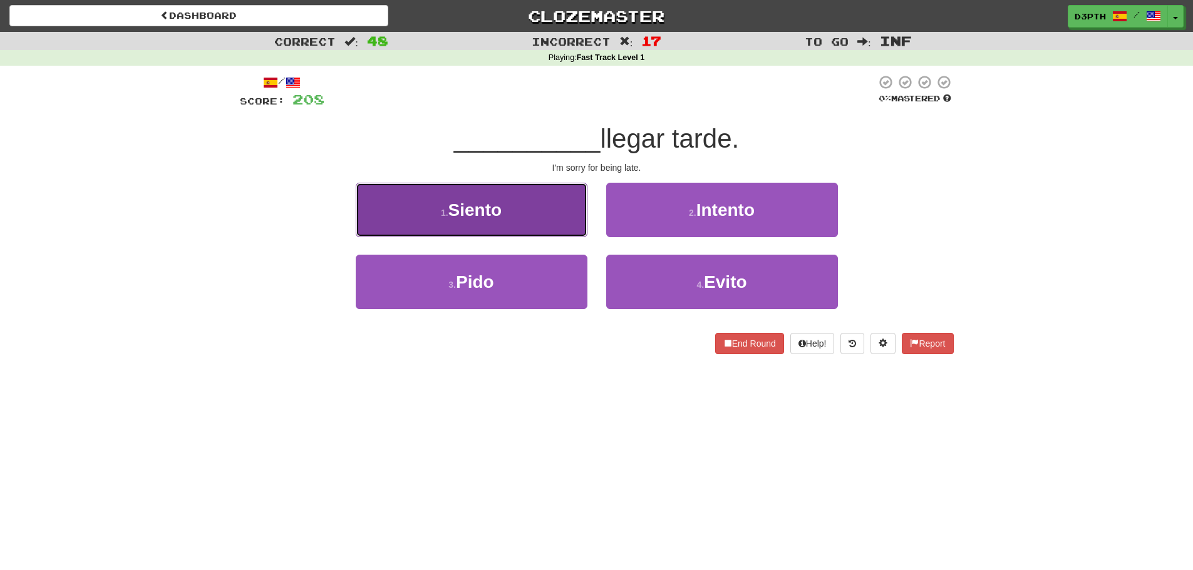
click at [497, 204] on span "Siento" at bounding box center [475, 209] width 54 height 19
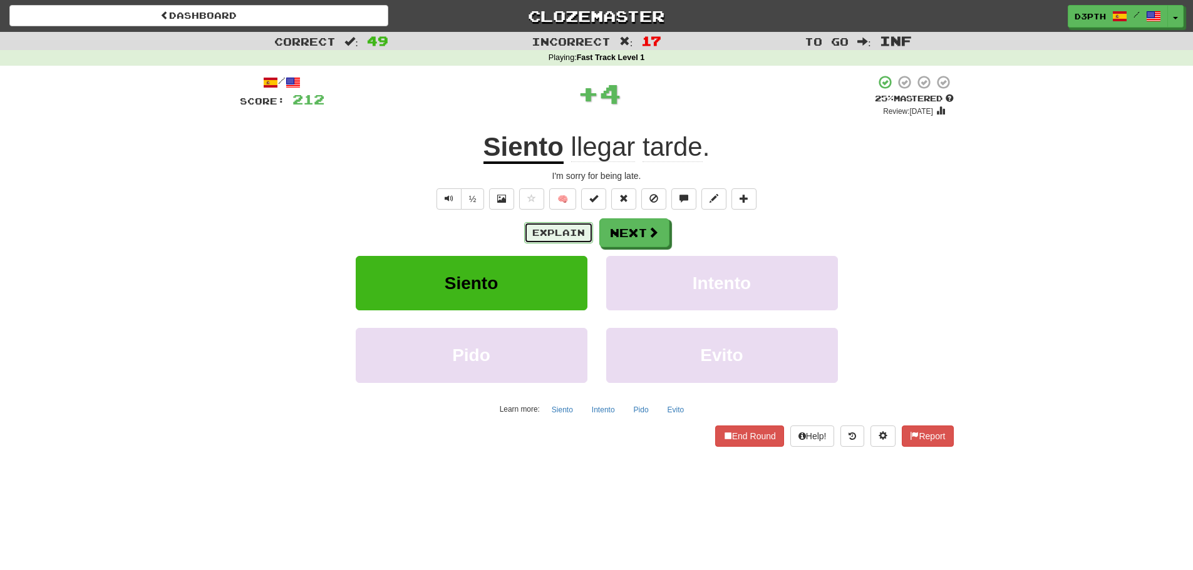
click at [548, 223] on button "Explain" at bounding box center [558, 232] width 69 height 21
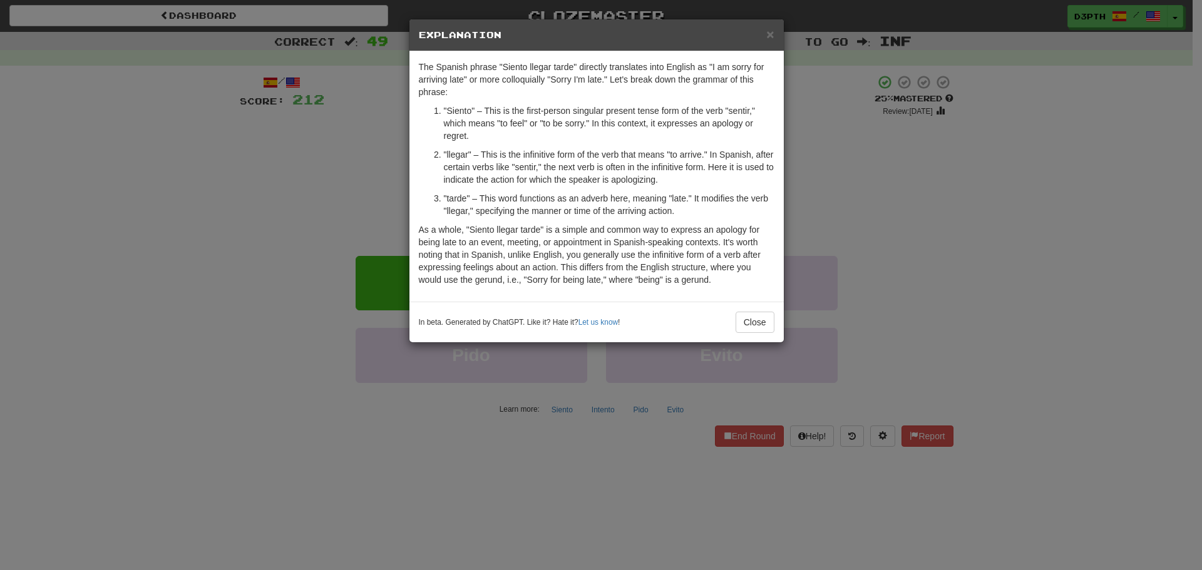
click at [370, 208] on div "× Explanation The Spanish phrase "Siento llegar tarde" directly translates into…" at bounding box center [601, 285] width 1202 height 570
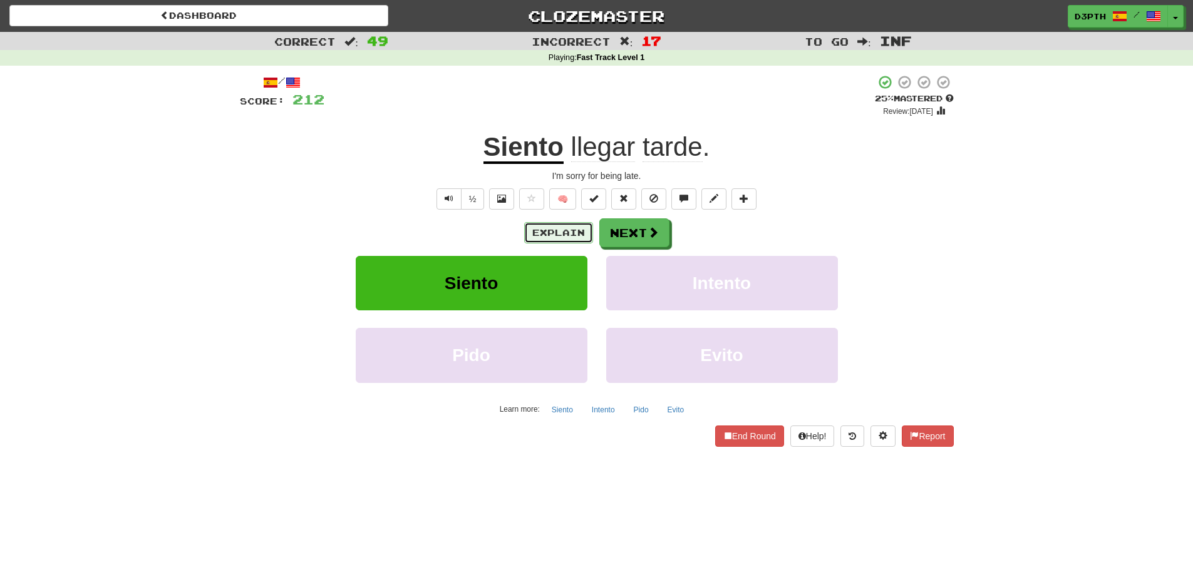
click at [578, 224] on button "Explain" at bounding box center [558, 232] width 69 height 21
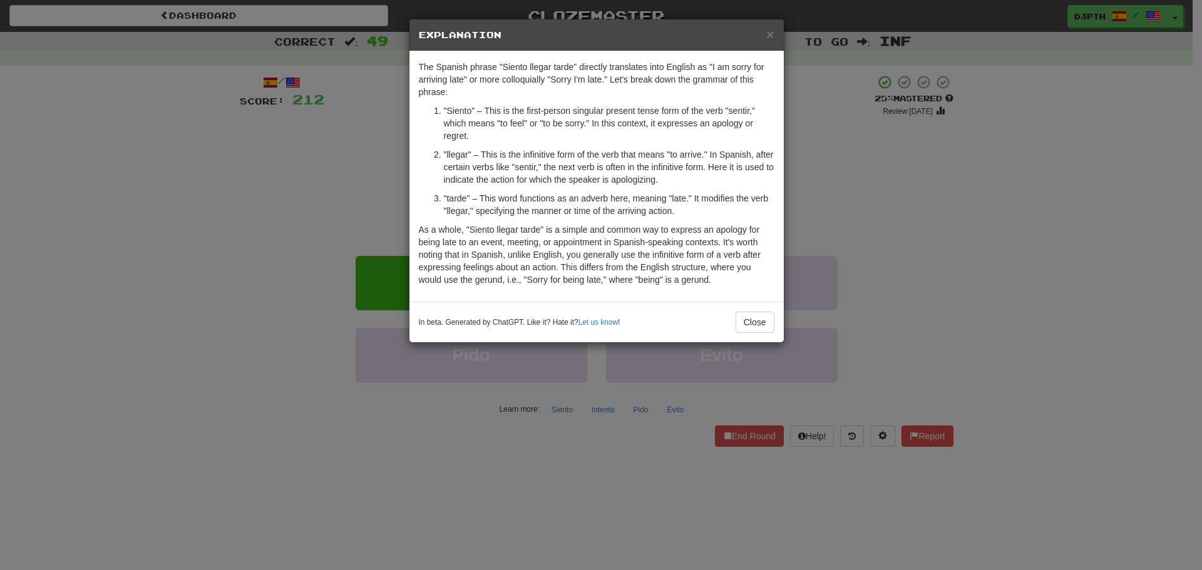
click at [379, 193] on div "× Explanation The Spanish phrase "Siento llegar tarde" directly translates into…" at bounding box center [601, 285] width 1202 height 570
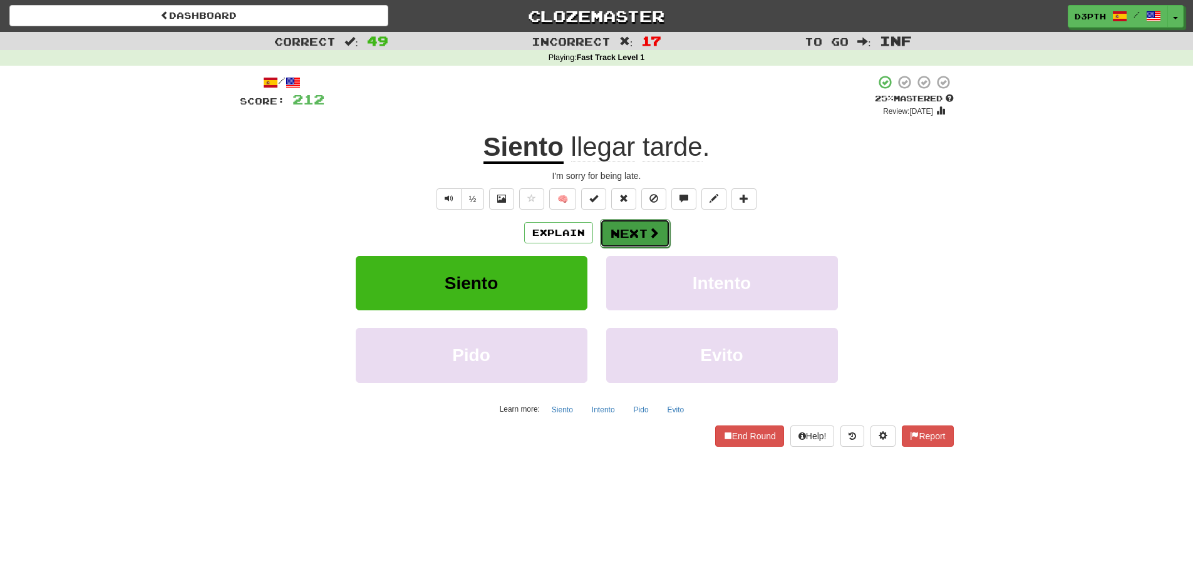
click at [614, 221] on button "Next" at bounding box center [635, 233] width 70 height 29
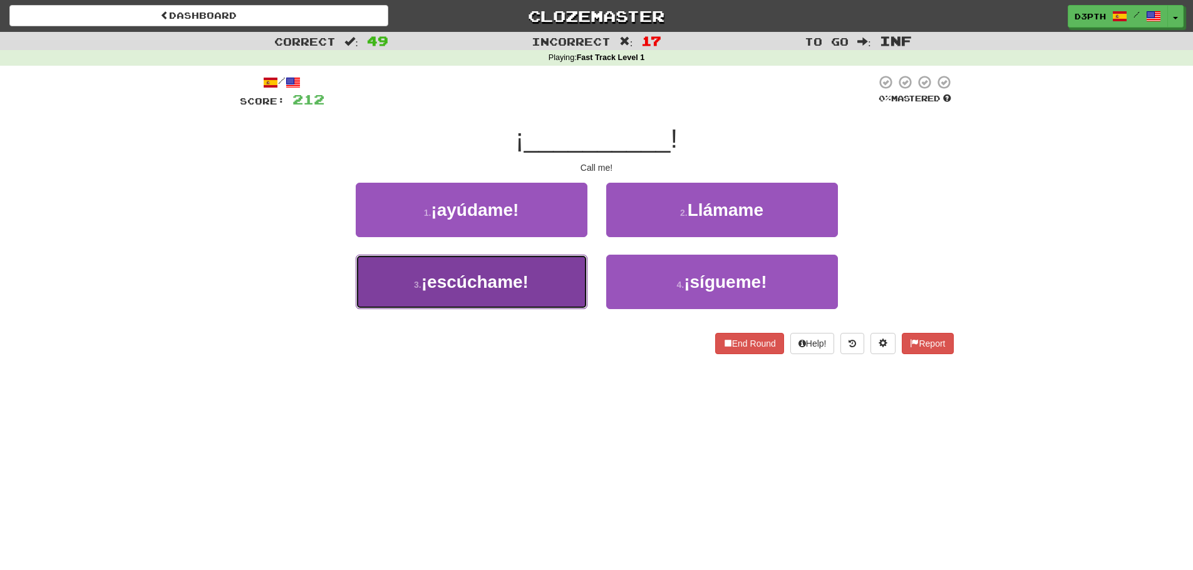
click at [540, 294] on button "3 . ¡escúchame!" at bounding box center [472, 282] width 232 height 54
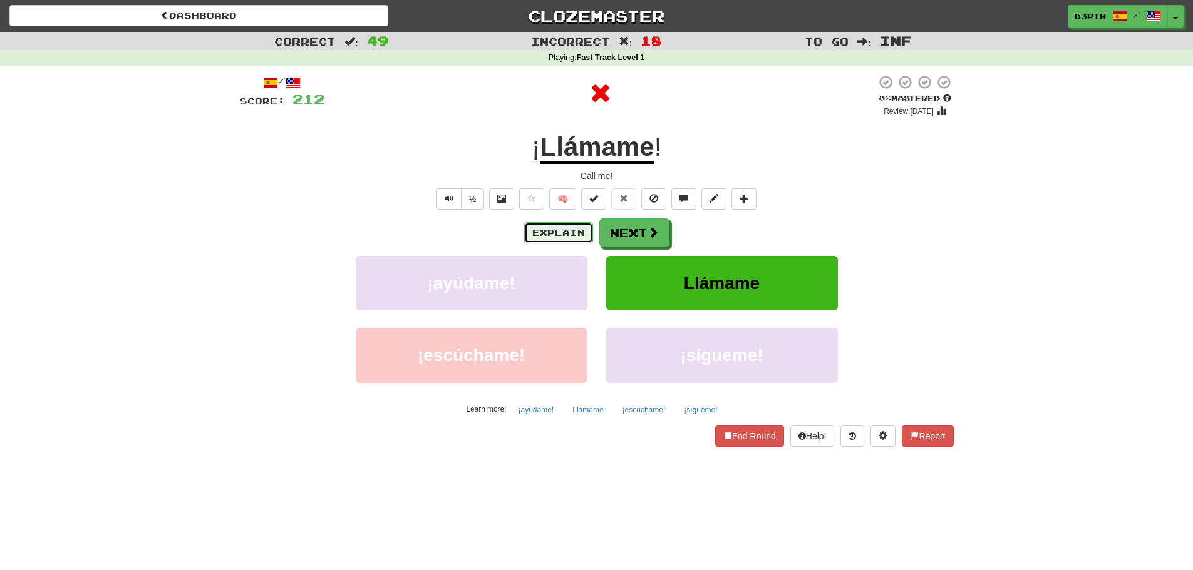
click at [554, 222] on button "Explain" at bounding box center [558, 232] width 69 height 21
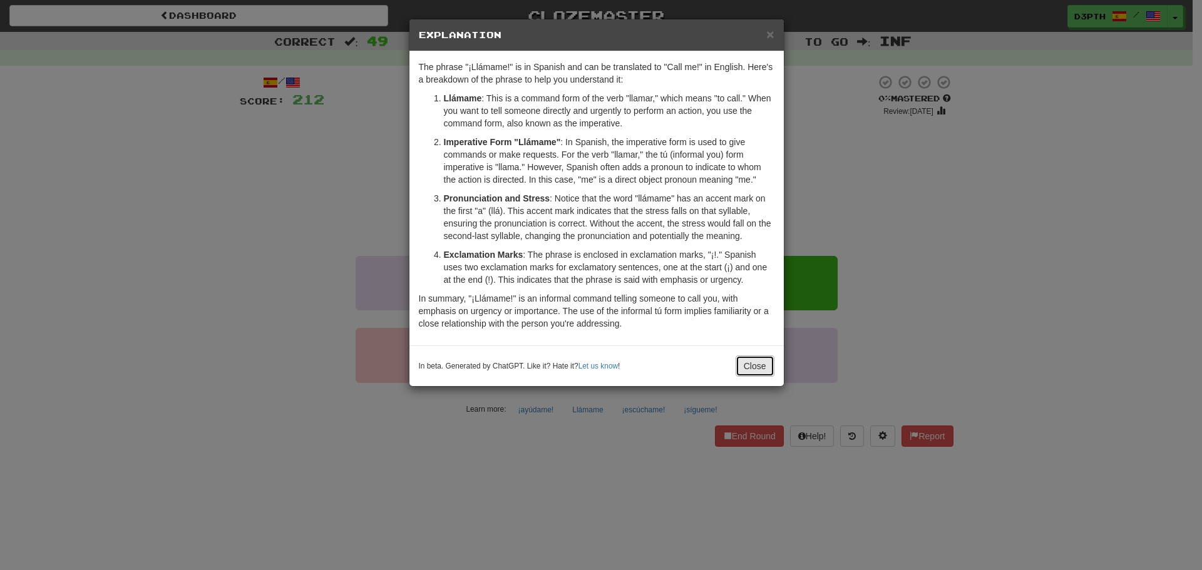
click at [756, 366] on button "Close" at bounding box center [755, 366] width 39 height 21
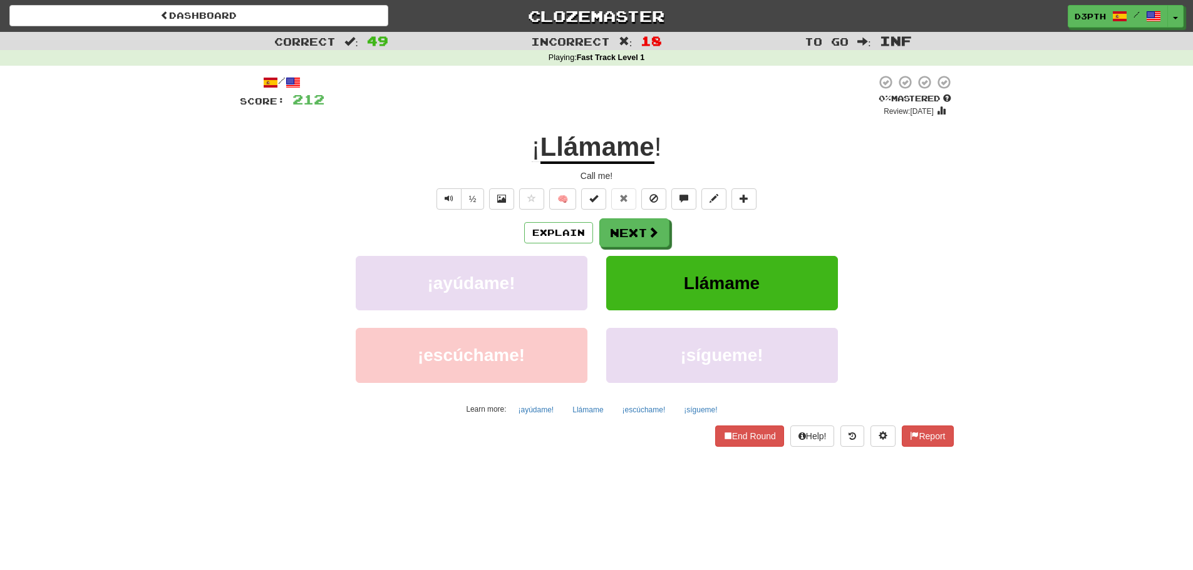
click at [637, 160] on u "Llámame" at bounding box center [597, 148] width 114 height 32
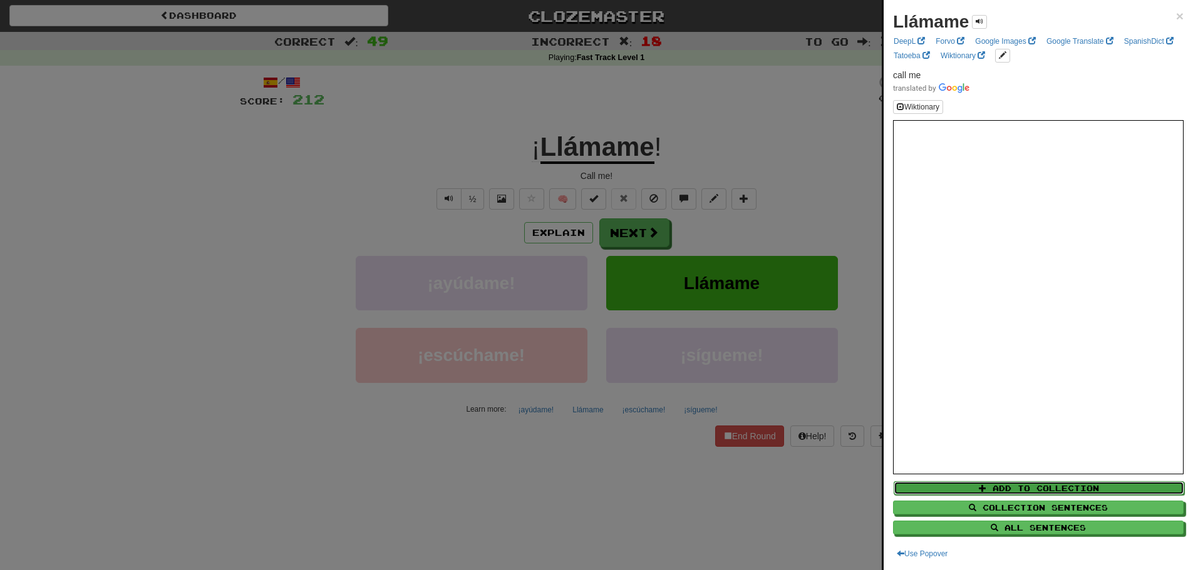
click at [1004, 490] on button "Add to Collection" at bounding box center [1038, 488] width 290 height 14
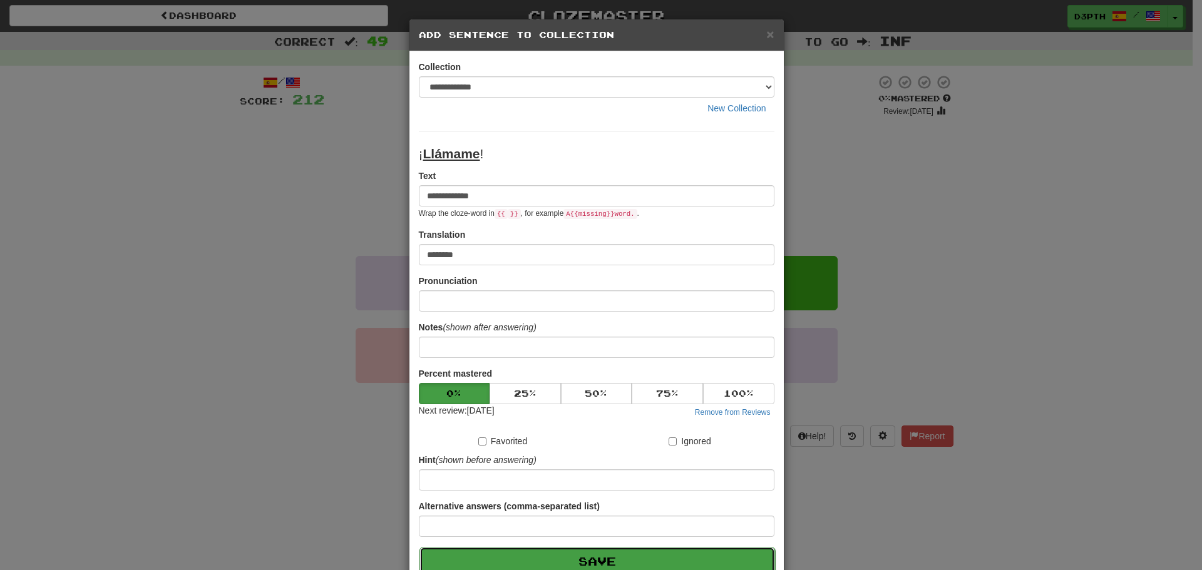
click at [613, 555] on button "Save" at bounding box center [597, 561] width 356 height 29
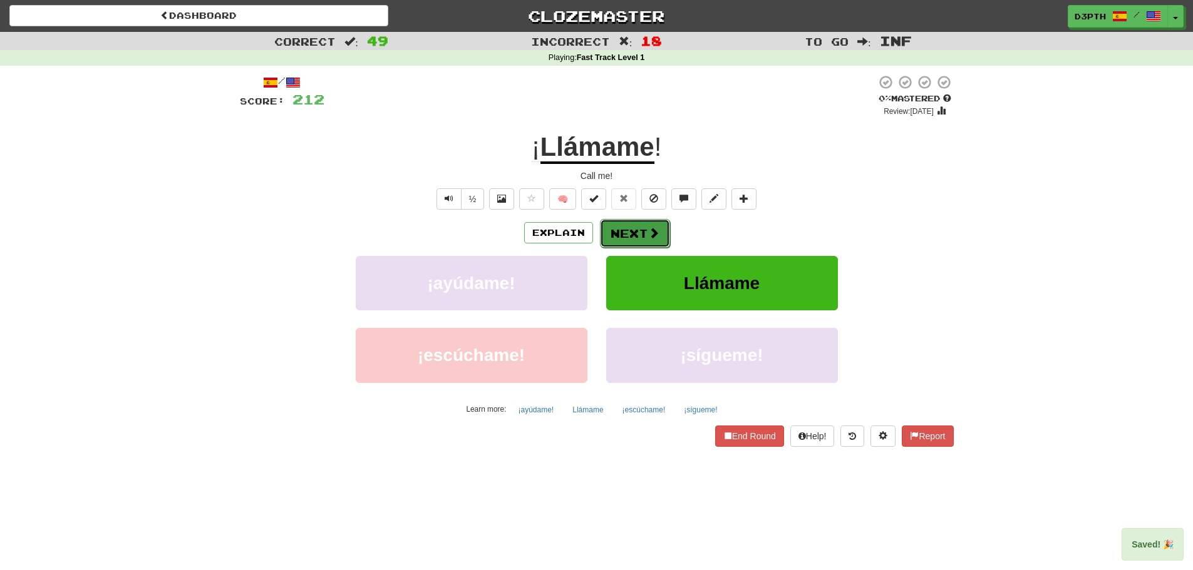
click at [636, 229] on button "Next" at bounding box center [635, 233] width 70 height 29
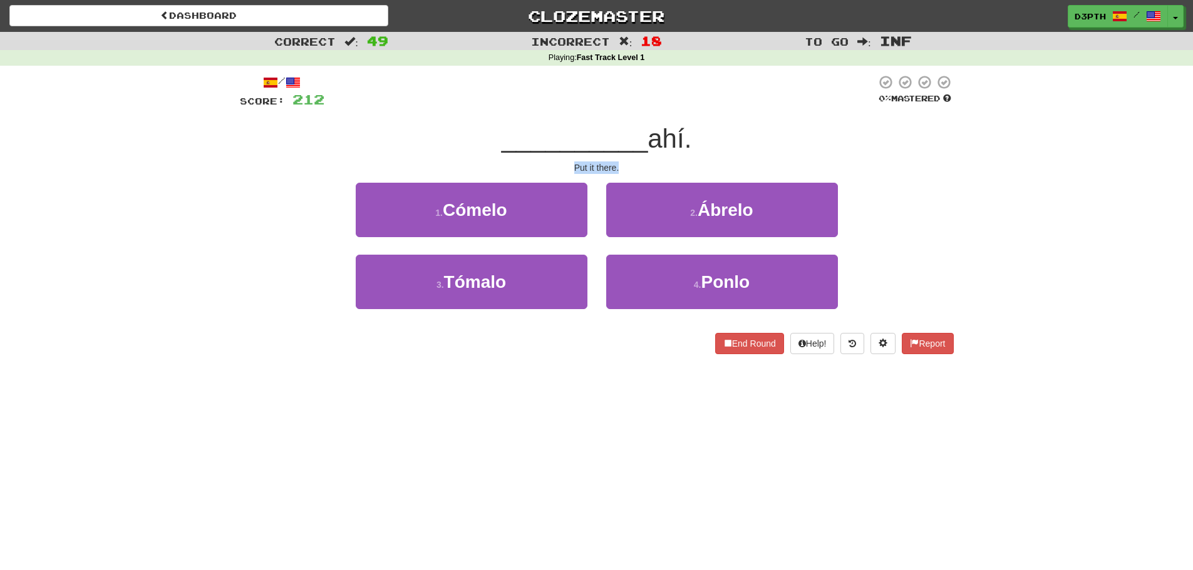
drag, startPoint x: 576, startPoint y: 165, endPoint x: 644, endPoint y: 168, distance: 68.3
click at [644, 168] on div "Put it there." at bounding box center [597, 168] width 714 height 13
click at [634, 167] on div "Put it there." at bounding box center [597, 168] width 714 height 13
drag, startPoint x: 592, startPoint y: 168, endPoint x: 549, endPoint y: 167, distance: 43.2
click at [549, 167] on div "Put it there." at bounding box center [597, 168] width 714 height 13
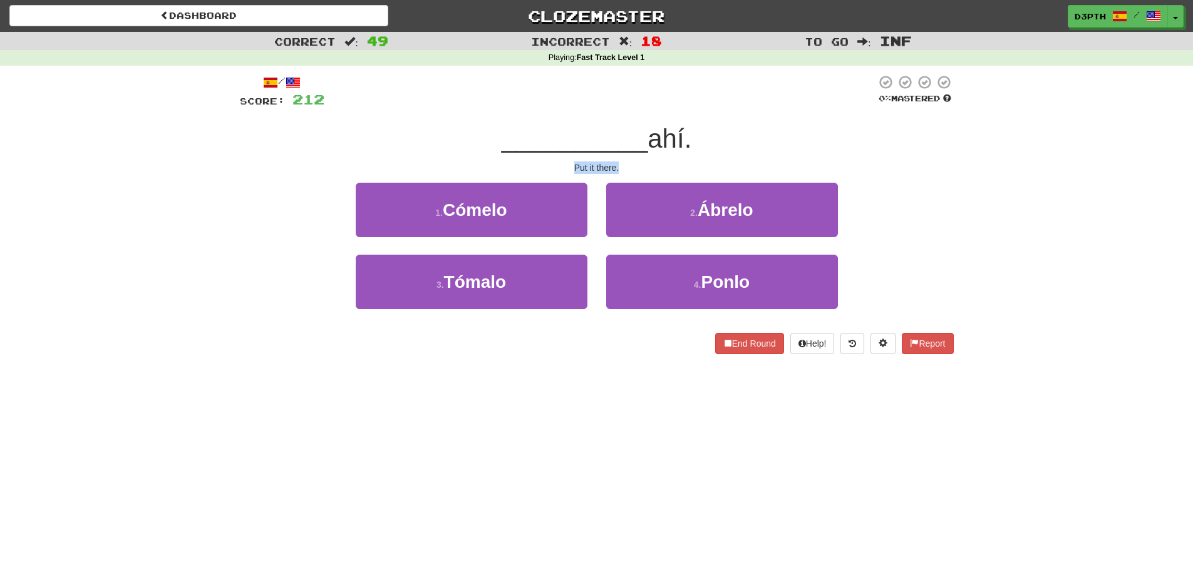
click at [635, 168] on div "Put it there." at bounding box center [597, 168] width 714 height 13
drag, startPoint x: 692, startPoint y: 141, endPoint x: 446, endPoint y: 142, distance: 246.0
click at [452, 135] on div "__________ ahí." at bounding box center [597, 139] width 714 height 34
click at [447, 147] on div "__________ ahí." at bounding box center [597, 139] width 714 height 34
click at [480, 131] on div "__________ ahí." at bounding box center [597, 139] width 714 height 34
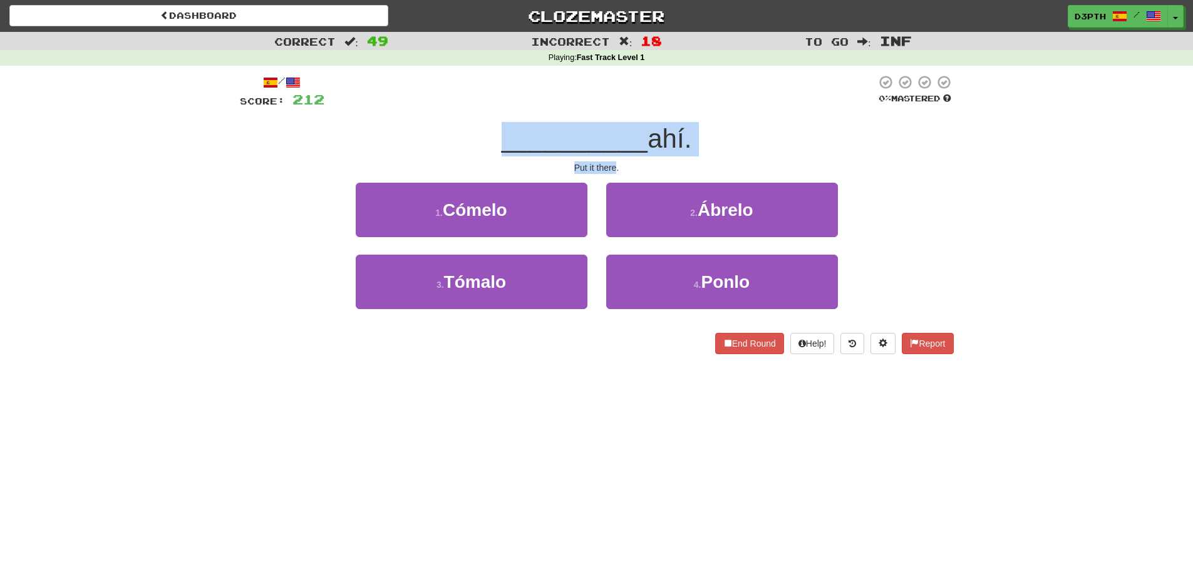
drag, startPoint x: 480, startPoint y: 131, endPoint x: 611, endPoint y: 173, distance: 137.4
click at [611, 173] on div "/ Score: 212 0 % Mastered __________ ahí. Put it there. 1 . Cómelo 2 . Ábrelo 3…" at bounding box center [597, 215] width 714 height 280
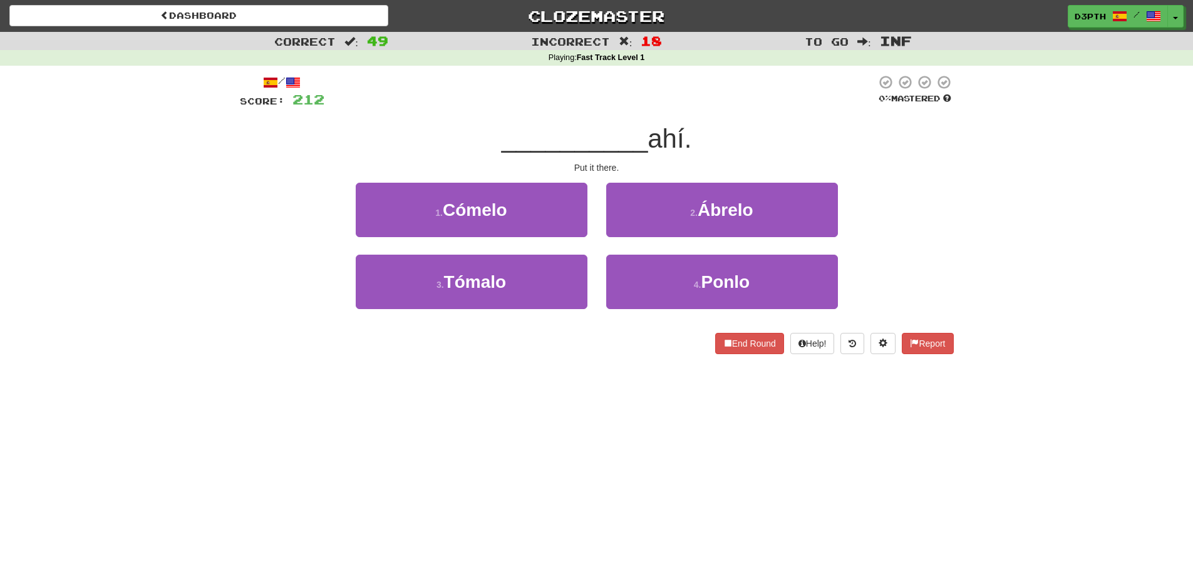
click at [627, 170] on div "Put it there." at bounding box center [597, 168] width 714 height 13
drag, startPoint x: 497, startPoint y: 146, endPoint x: 651, endPoint y: 150, distance: 154.1
click at [651, 150] on div "__________ ahí." at bounding box center [597, 139] width 714 height 34
click at [585, 145] on span "__________" at bounding box center [574, 138] width 147 height 29
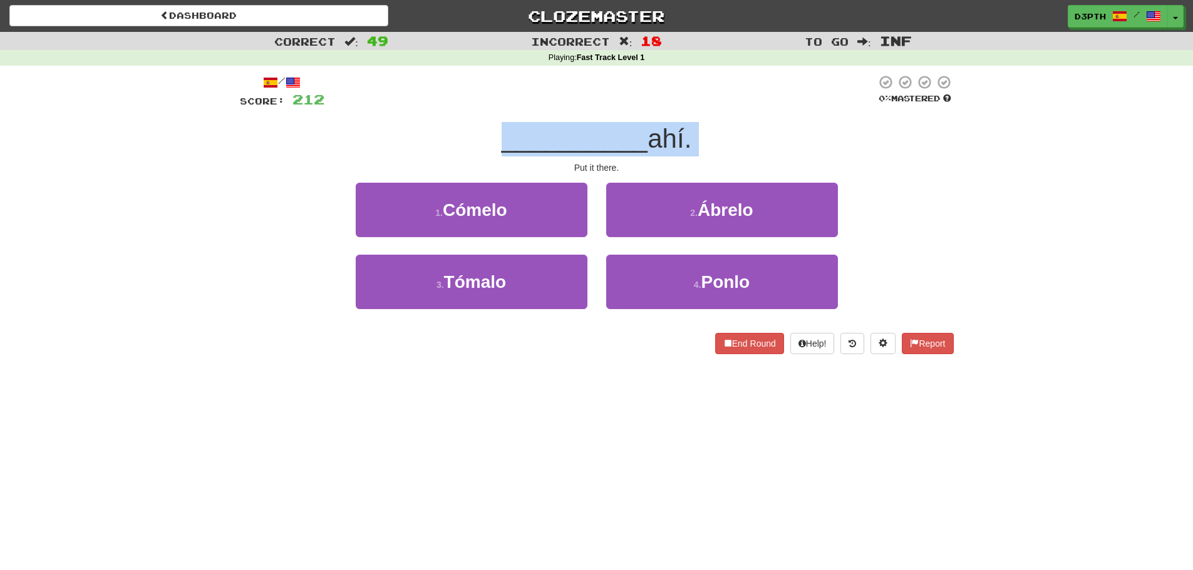
drag, startPoint x: 585, startPoint y: 145, endPoint x: 711, endPoint y: 141, distance: 125.9
click at [711, 141] on div "__________ ahí." at bounding box center [597, 139] width 714 height 34
drag, startPoint x: 719, startPoint y: 126, endPoint x: 717, endPoint y: 136, distance: 9.5
click at [719, 128] on div "__________ ahí." at bounding box center [597, 139] width 714 height 34
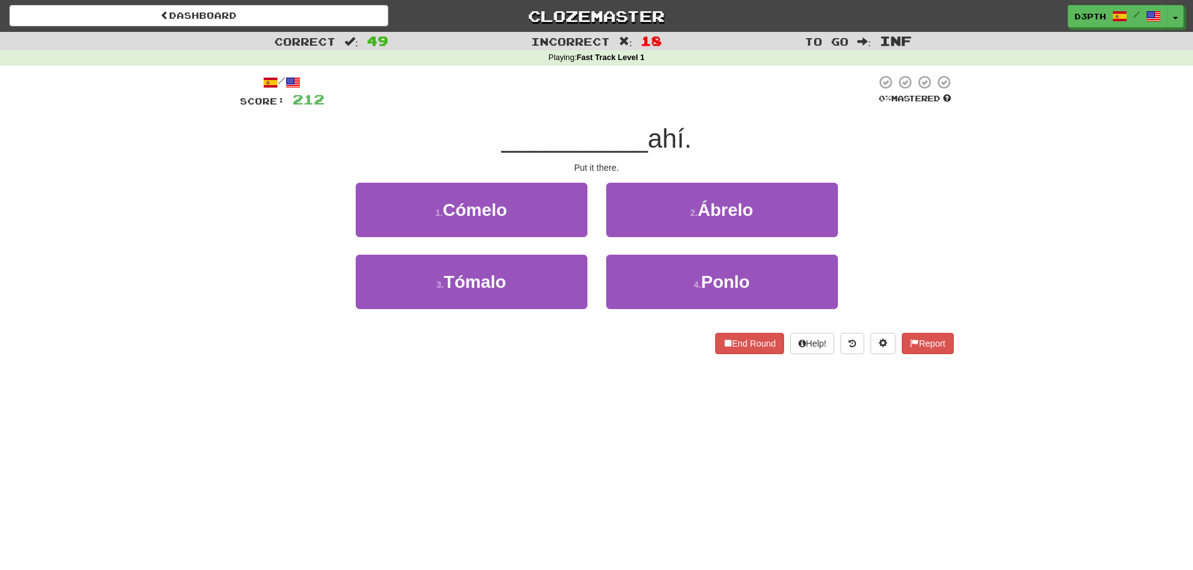
click at [466, 104] on div at bounding box center [600, 92] width 552 height 34
drag, startPoint x: 541, startPoint y: 134, endPoint x: 642, endPoint y: 149, distance: 101.9
click at [642, 149] on div "__________ ahí." at bounding box center [597, 139] width 714 height 34
click at [741, 148] on div "__________ ahí." at bounding box center [597, 139] width 714 height 34
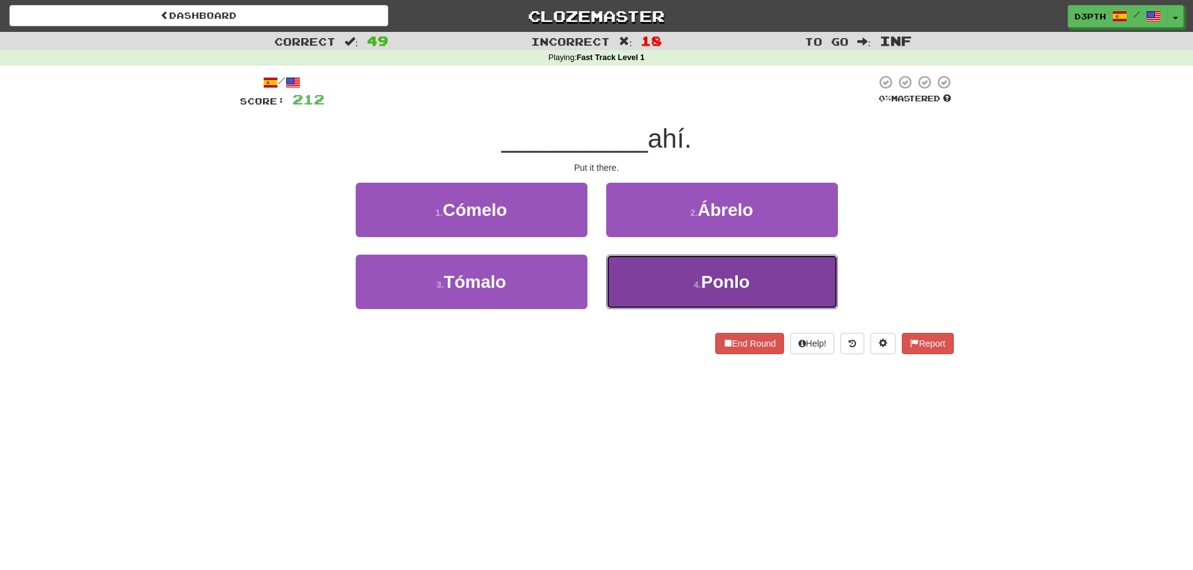
click at [644, 274] on button "4 . Ponlo" at bounding box center [722, 282] width 232 height 54
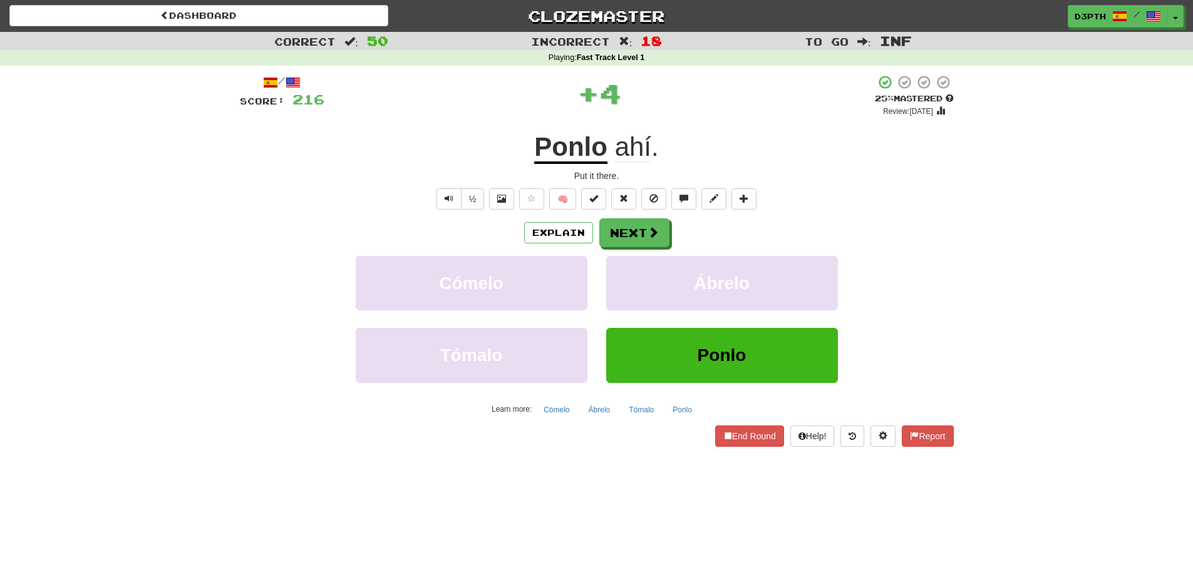
click at [575, 162] on u "Ponlo" at bounding box center [570, 148] width 73 height 32
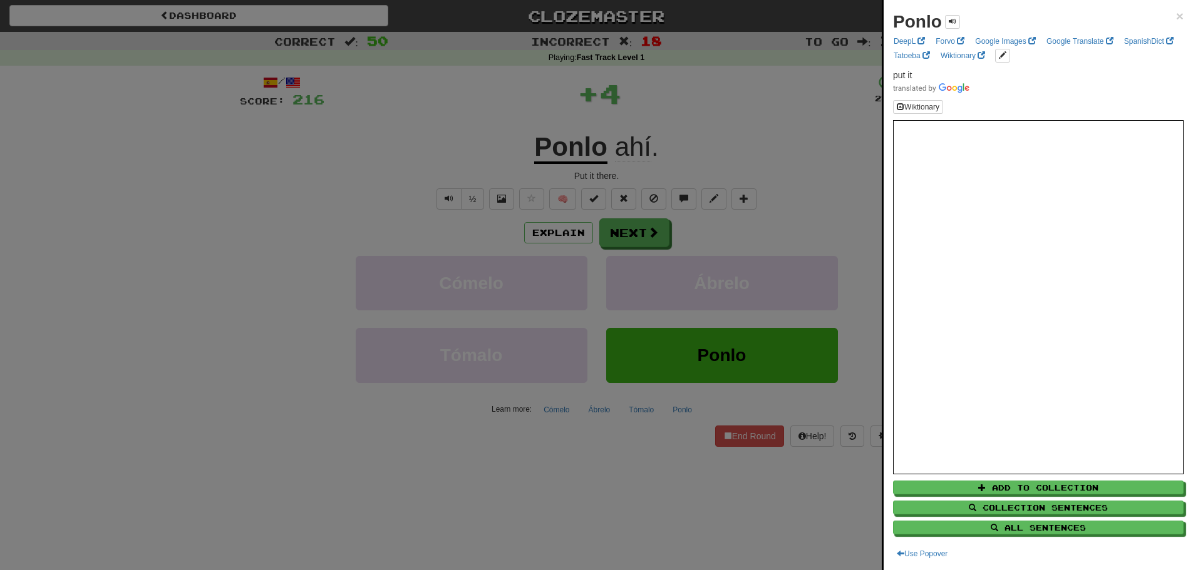
click at [773, 163] on div at bounding box center [596, 285] width 1193 height 570
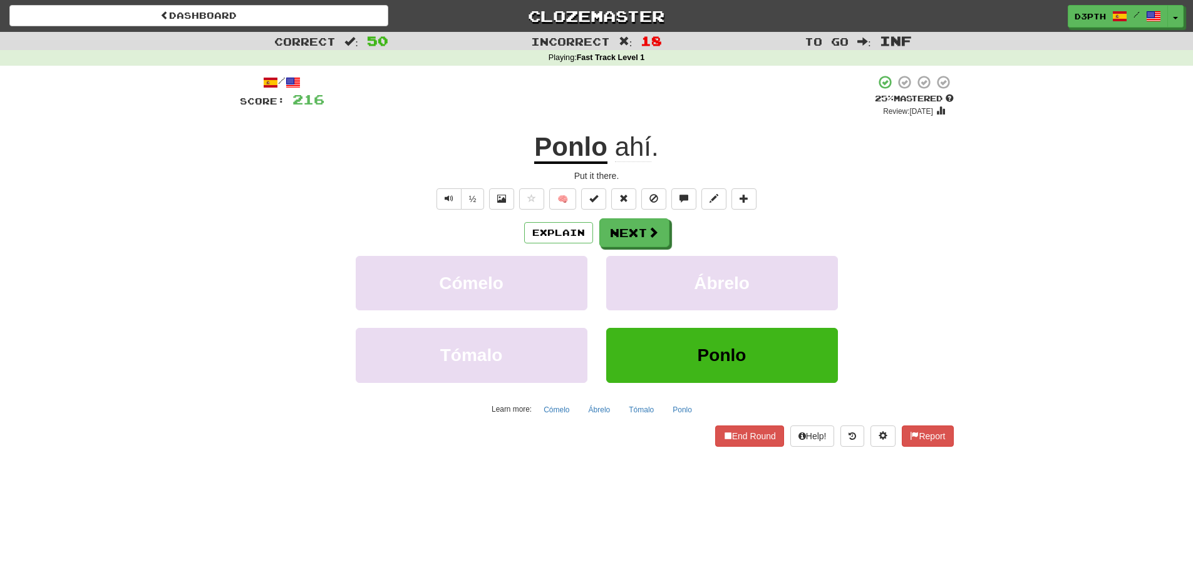
click at [631, 251] on div "Explain Next Cómelo Ábrelo Tómalo Ponlo Learn more: Cómelo Ábrelo Tómalo Ponlo" at bounding box center [597, 319] width 714 height 201
click at [630, 235] on button "Next" at bounding box center [635, 233] width 70 height 29
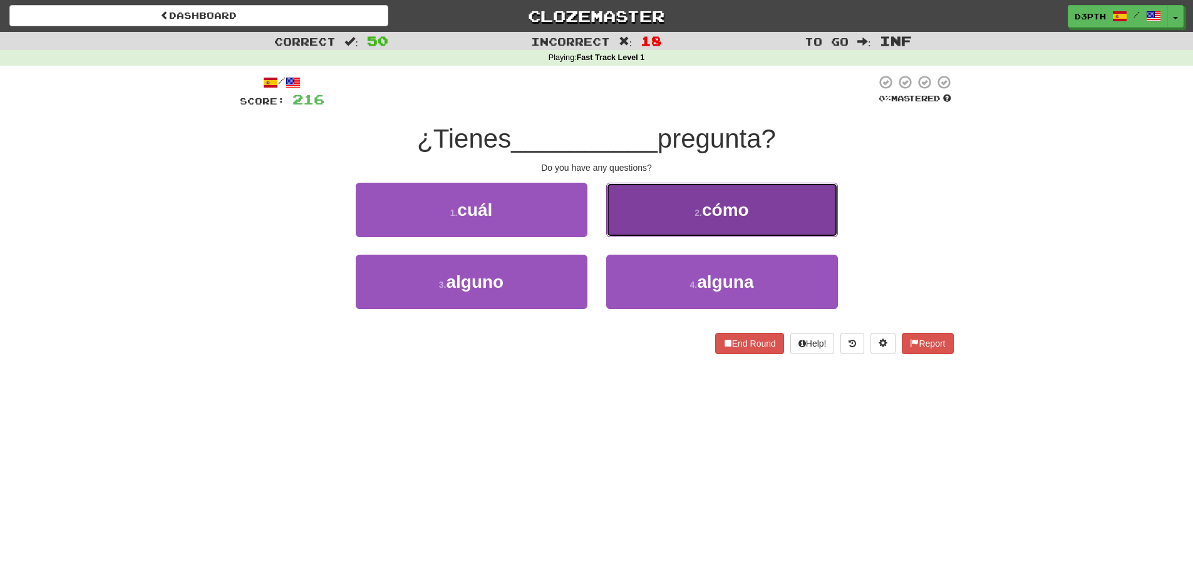
click at [656, 214] on button "2 . cómo" at bounding box center [722, 210] width 232 height 54
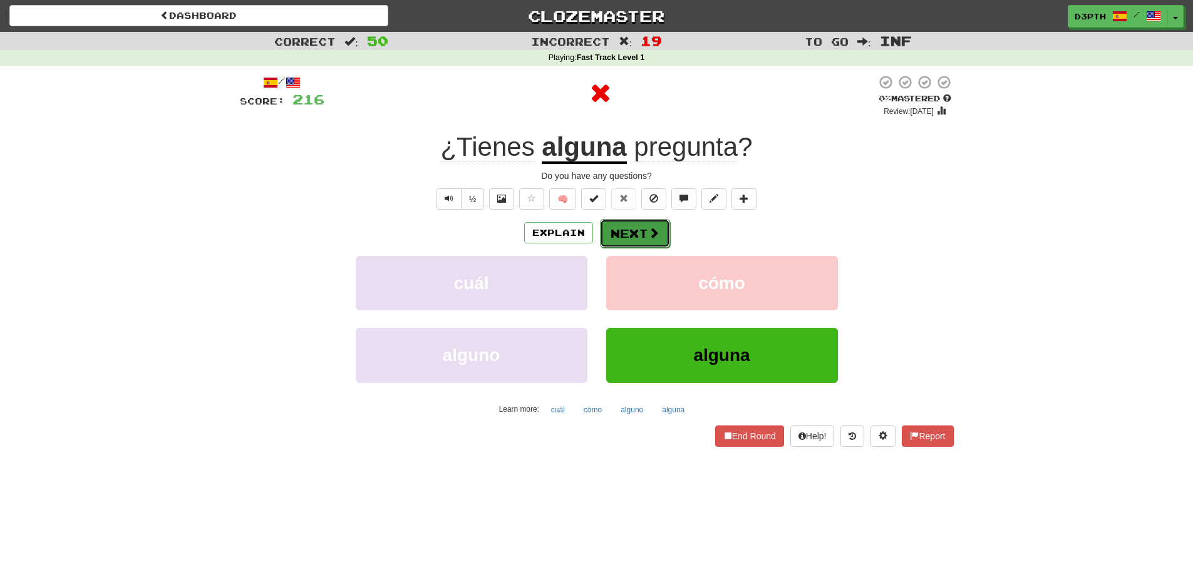
click at [634, 231] on button "Next" at bounding box center [635, 233] width 70 height 29
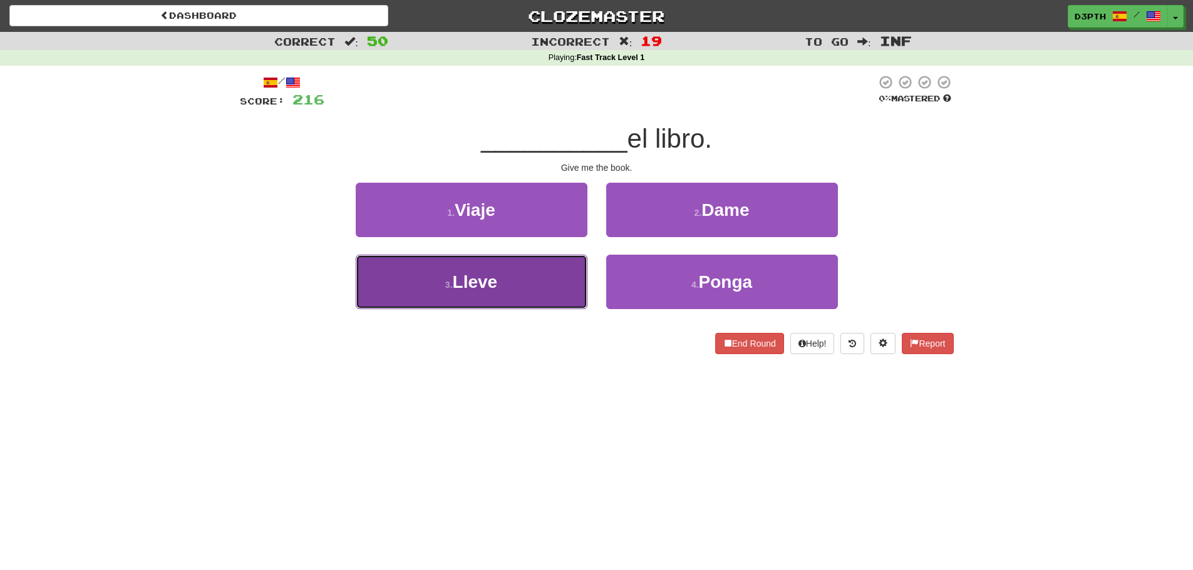
click at [544, 274] on button "3 . Lleve" at bounding box center [472, 282] width 232 height 54
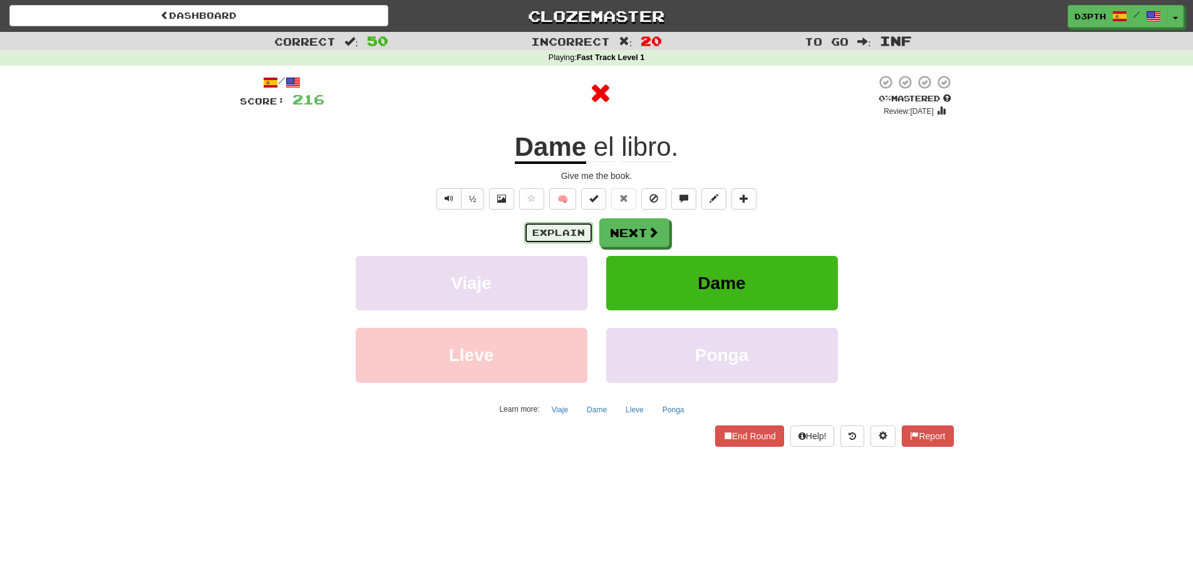
click at [551, 228] on button "Explain" at bounding box center [558, 232] width 69 height 21
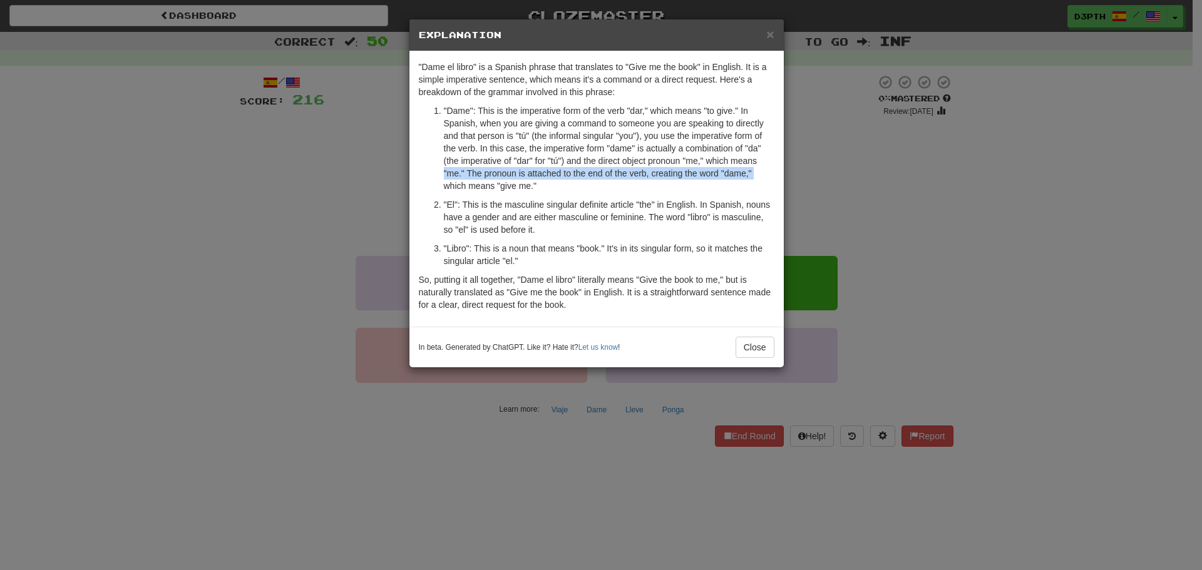
drag, startPoint x: 359, startPoint y: 179, endPoint x: 390, endPoint y: 185, distance: 31.3
click at [360, 180] on div "× Explanation "Dame el libro" is a Spanish phrase that translates to "Give me t…" at bounding box center [601, 285] width 1202 height 570
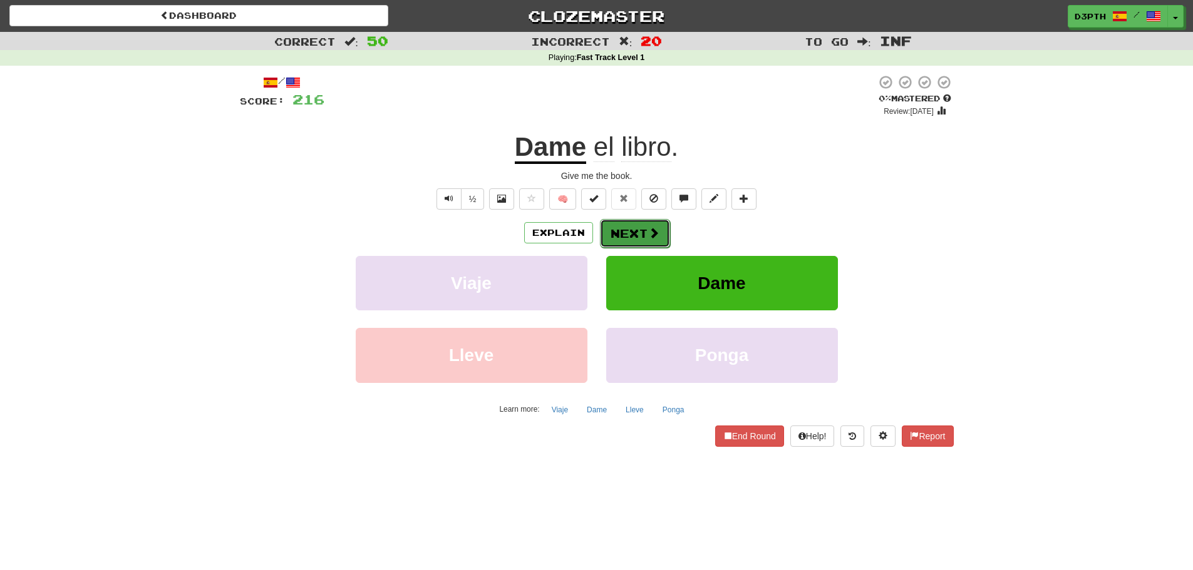
click at [646, 222] on button "Next" at bounding box center [635, 233] width 70 height 29
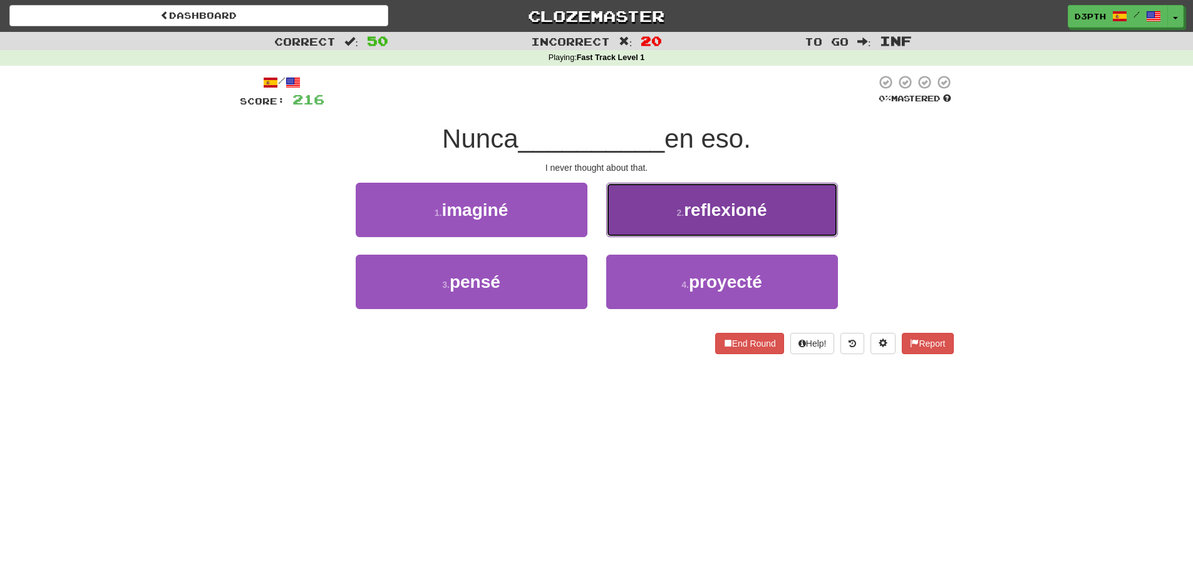
click at [638, 219] on button "2 . reflexioné" at bounding box center [722, 210] width 232 height 54
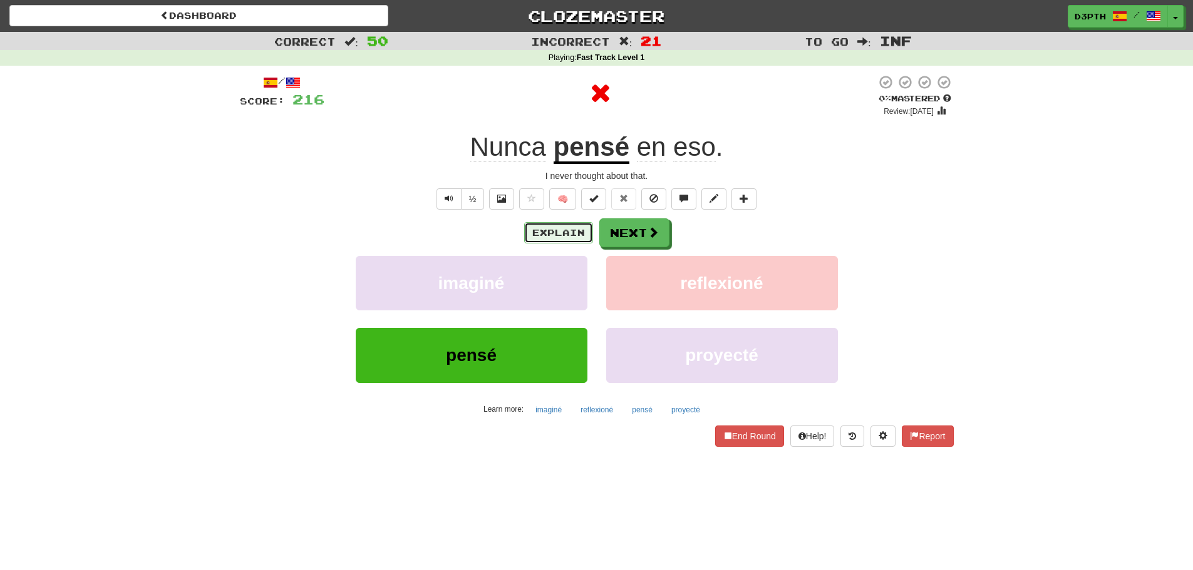
click at [547, 223] on button "Explain" at bounding box center [558, 232] width 69 height 21
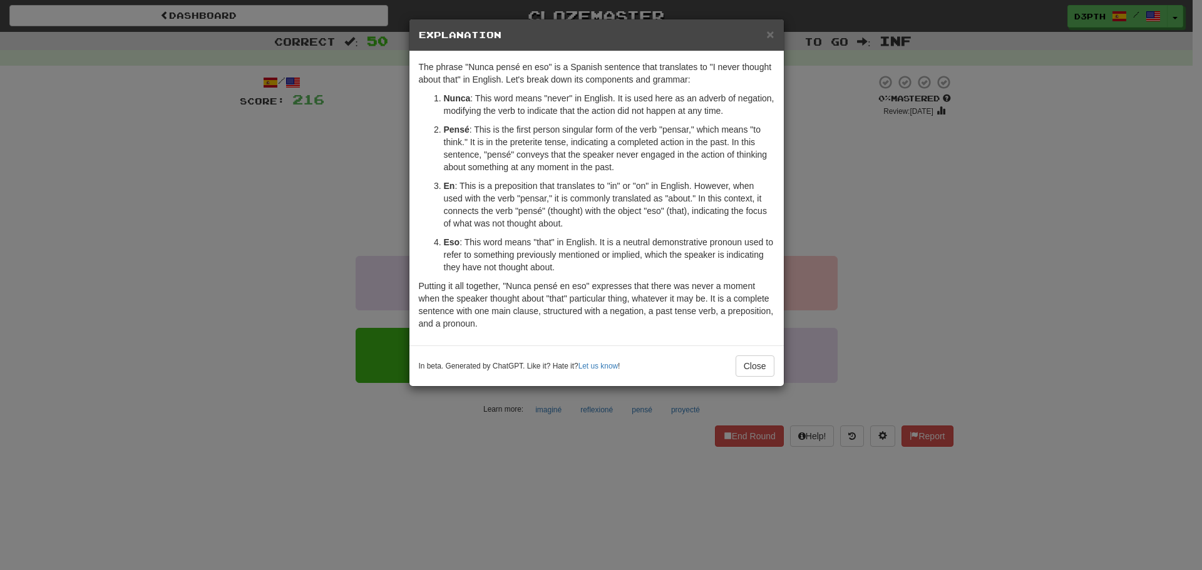
click at [368, 175] on div "× Explanation The phrase "Nunca pensé en eso" is a Spanish sentence that transl…" at bounding box center [601, 285] width 1202 height 570
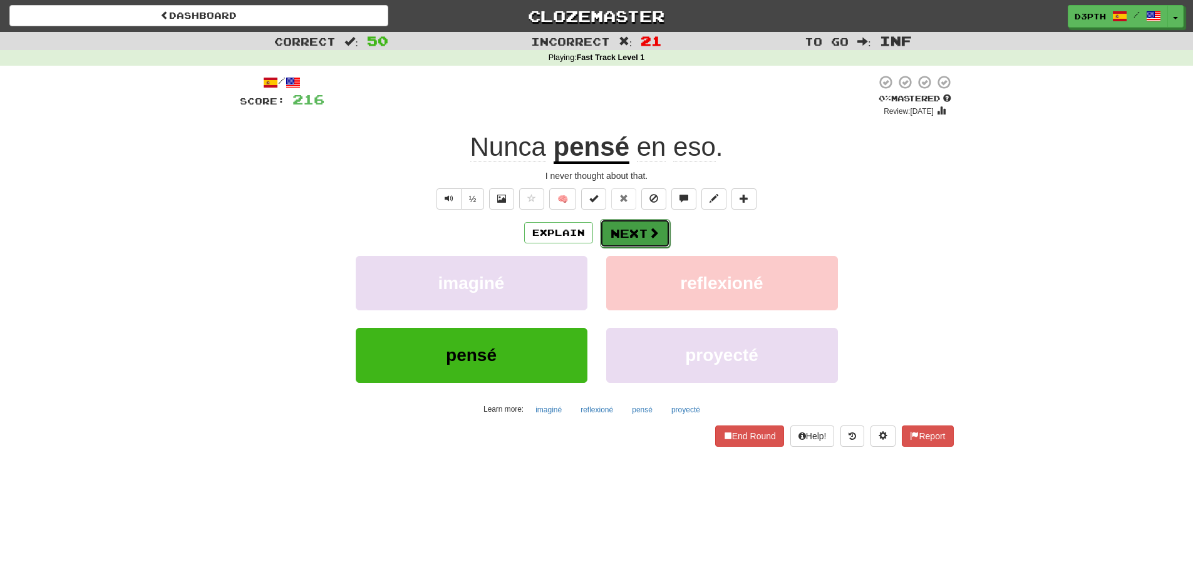
click at [610, 229] on button "Next" at bounding box center [635, 233] width 70 height 29
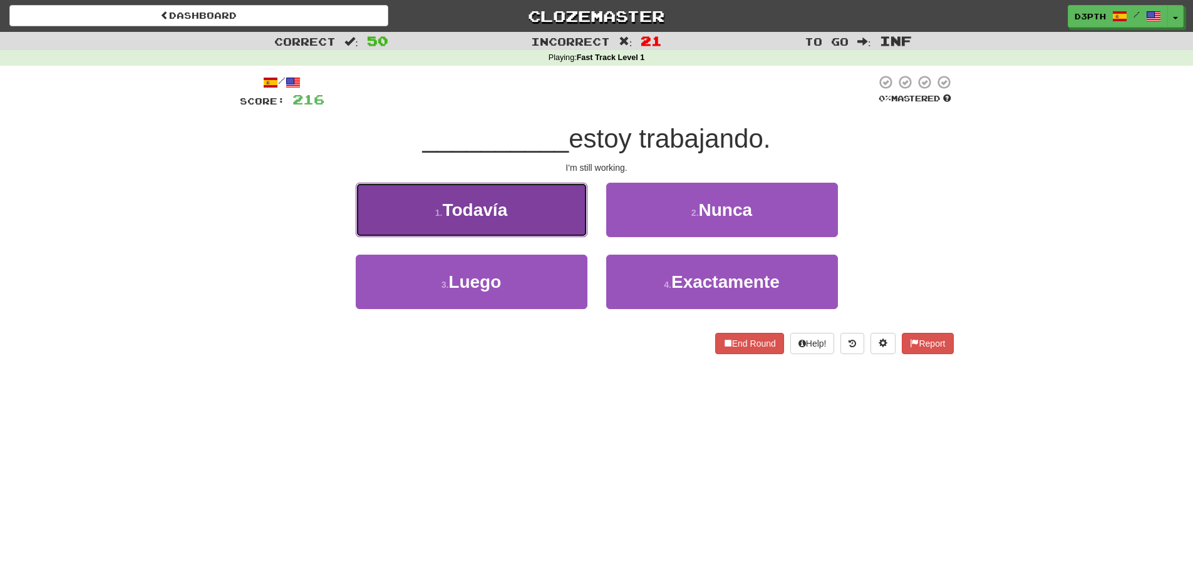
click at [525, 215] on button "1 . Todavía" at bounding box center [472, 210] width 232 height 54
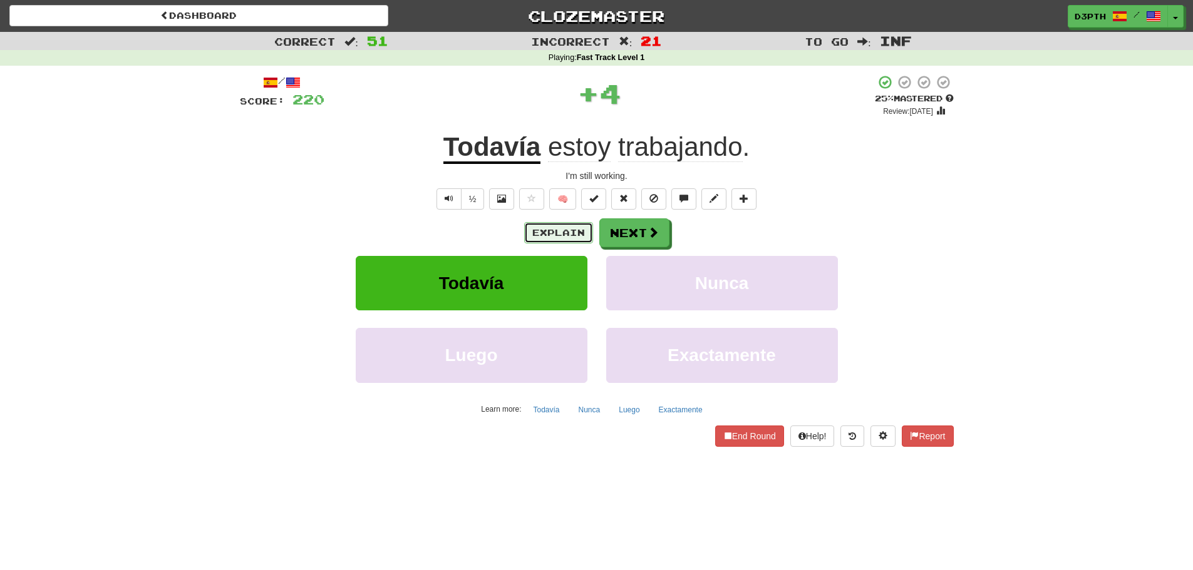
click at [525, 232] on button "Explain" at bounding box center [558, 232] width 69 height 21
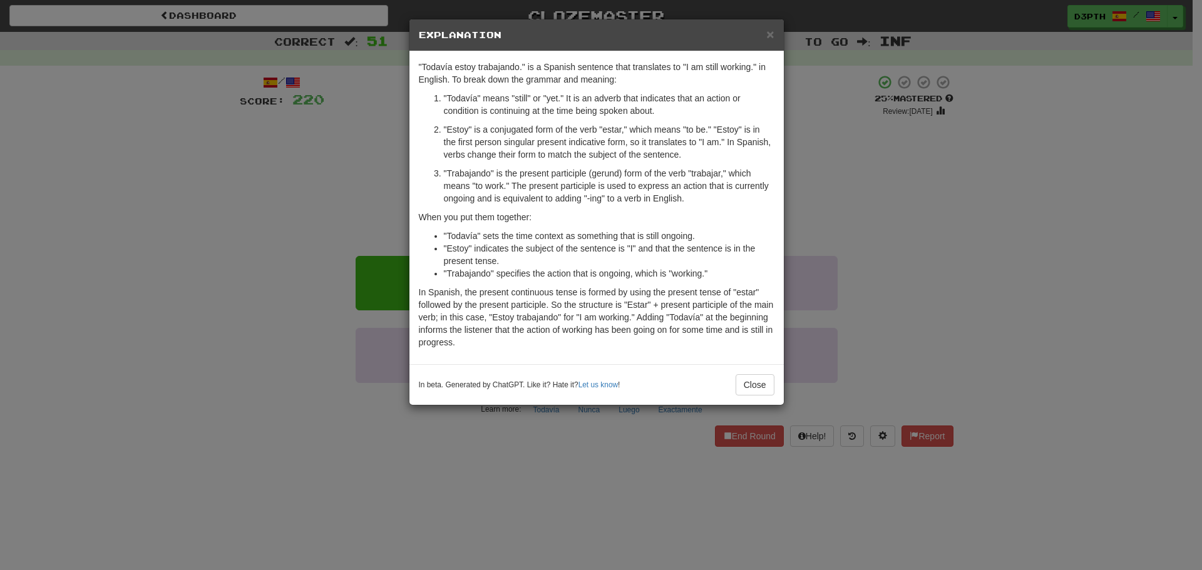
click at [338, 193] on div "× Explanation "Todavía estoy trabajando." is a Spanish sentence that translates…" at bounding box center [601, 285] width 1202 height 570
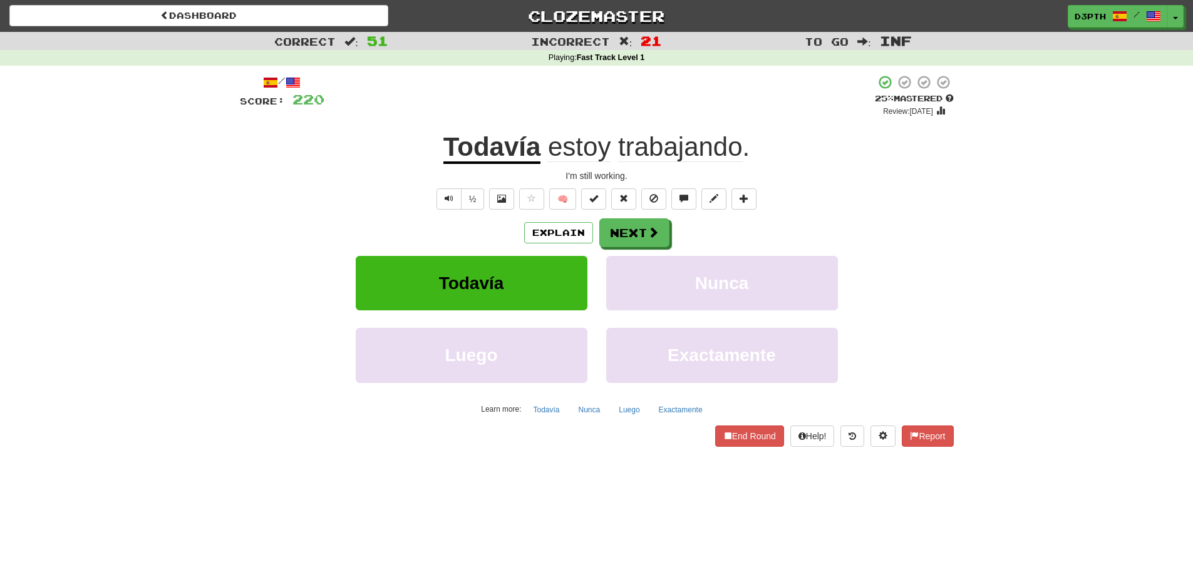
click at [496, 138] on u "Todavía" at bounding box center [492, 148] width 98 height 32
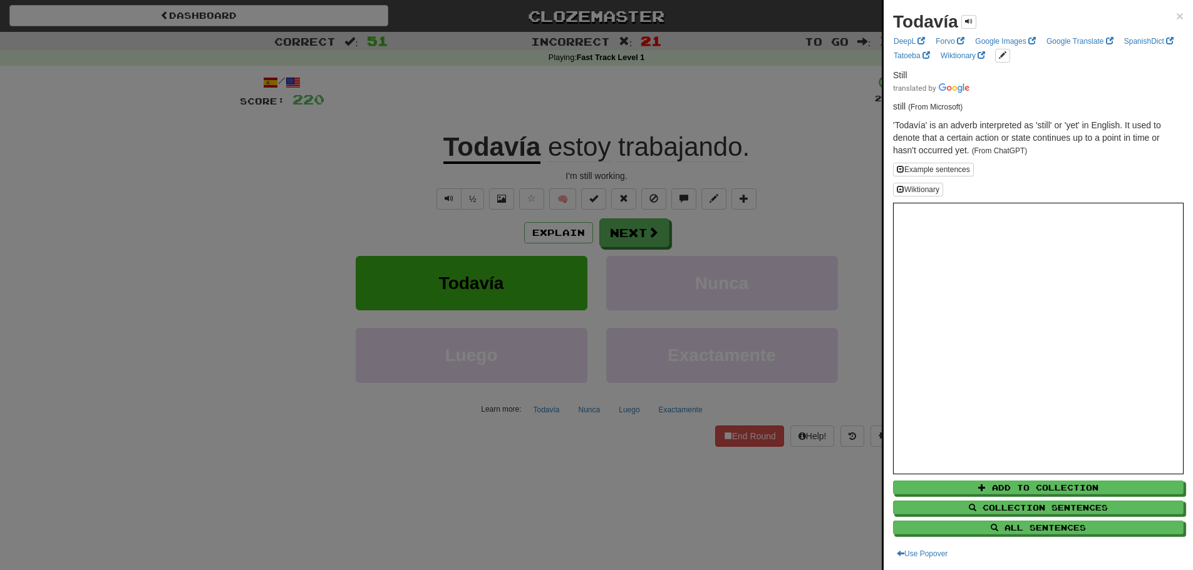
click at [702, 244] on div at bounding box center [596, 285] width 1193 height 570
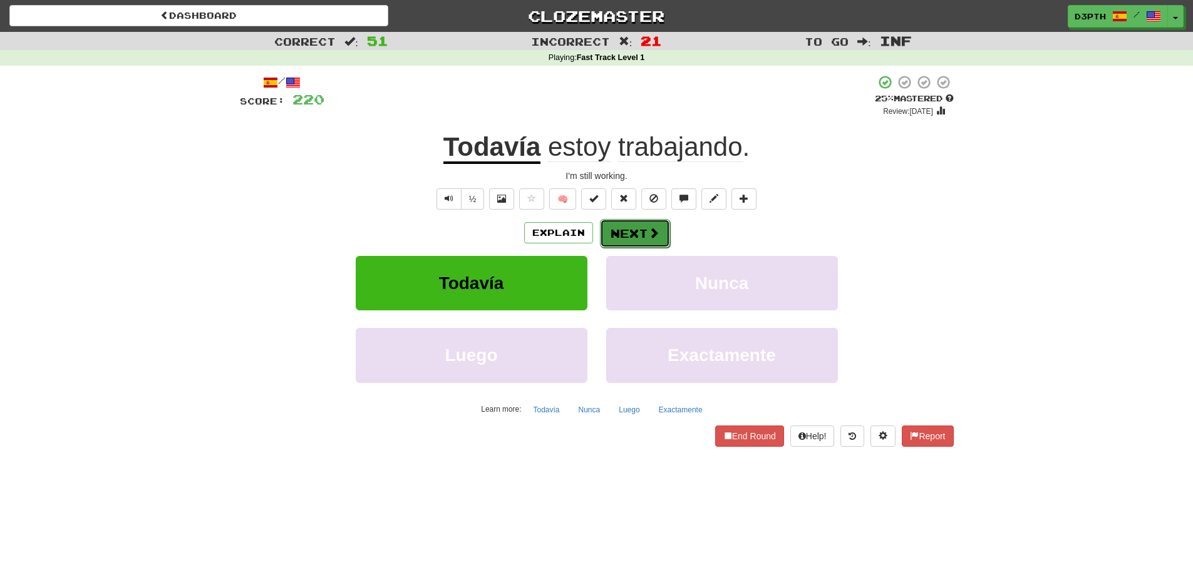
click at [627, 224] on button "Next" at bounding box center [635, 233] width 70 height 29
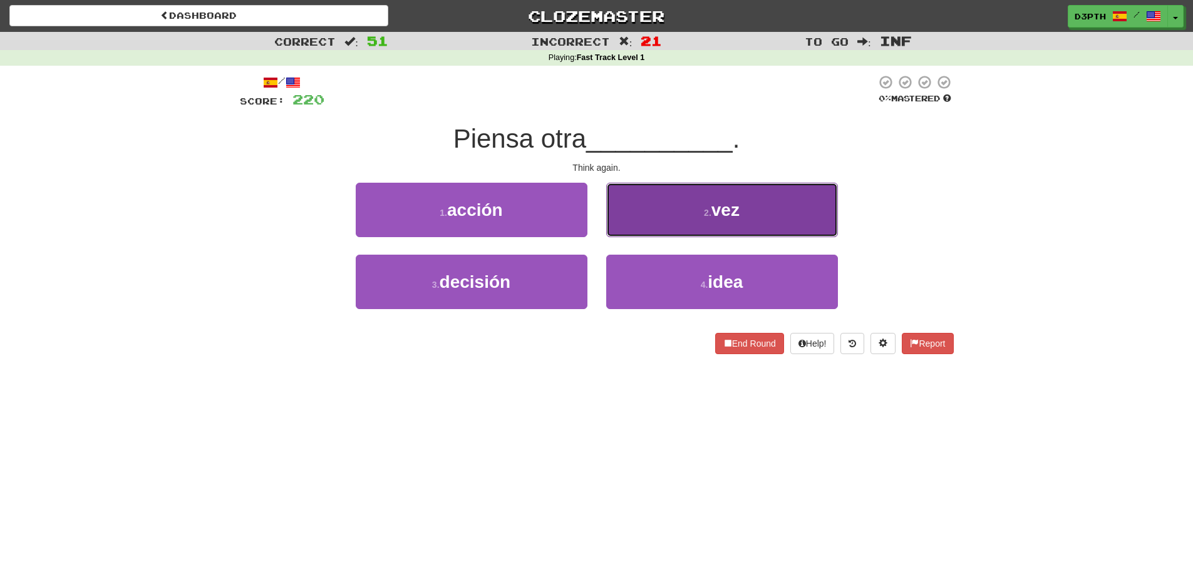
click at [728, 223] on button "2 . vez" at bounding box center [722, 210] width 232 height 54
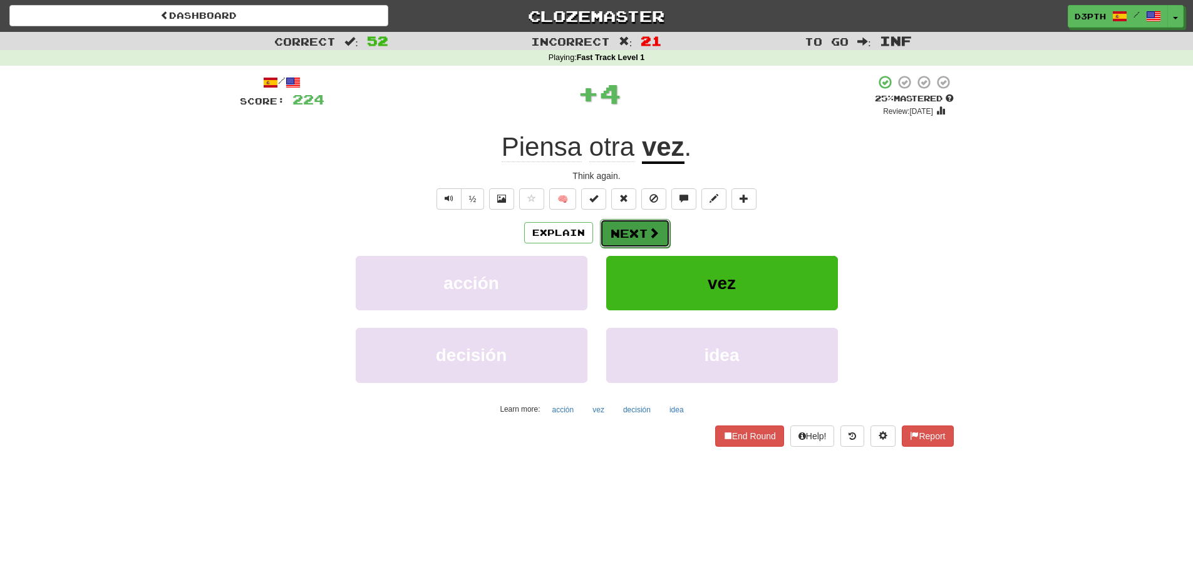
click at [614, 235] on button "Next" at bounding box center [635, 233] width 70 height 29
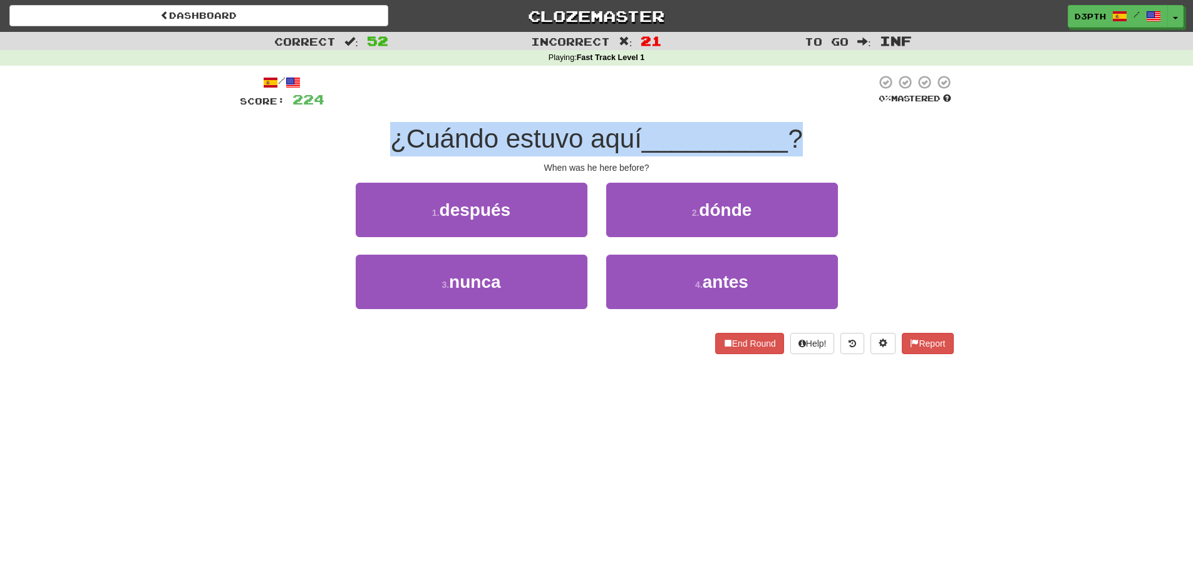
drag, startPoint x: 385, startPoint y: 145, endPoint x: 822, endPoint y: 146, distance: 437.0
click at [822, 146] on div "¿Cuándo estuvo aquí __________ ?" at bounding box center [597, 139] width 714 height 34
click at [843, 149] on div "¿Cuándo estuvo aquí __________ ?" at bounding box center [597, 139] width 714 height 34
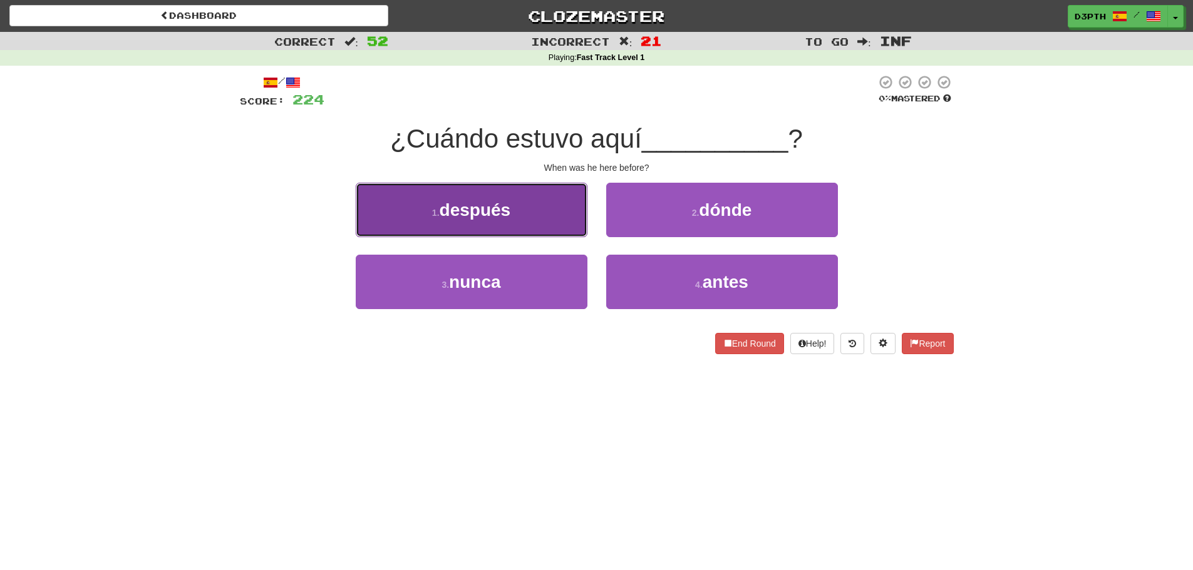
click at [487, 213] on span "después" at bounding box center [475, 209] width 71 height 19
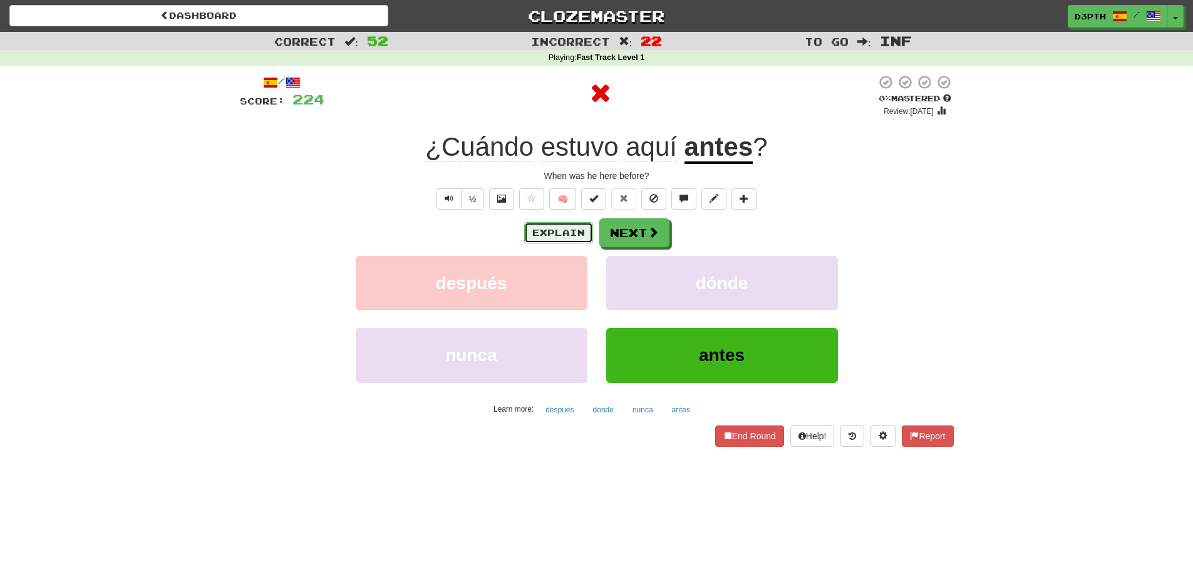
click at [563, 235] on button "Explain" at bounding box center [558, 232] width 69 height 21
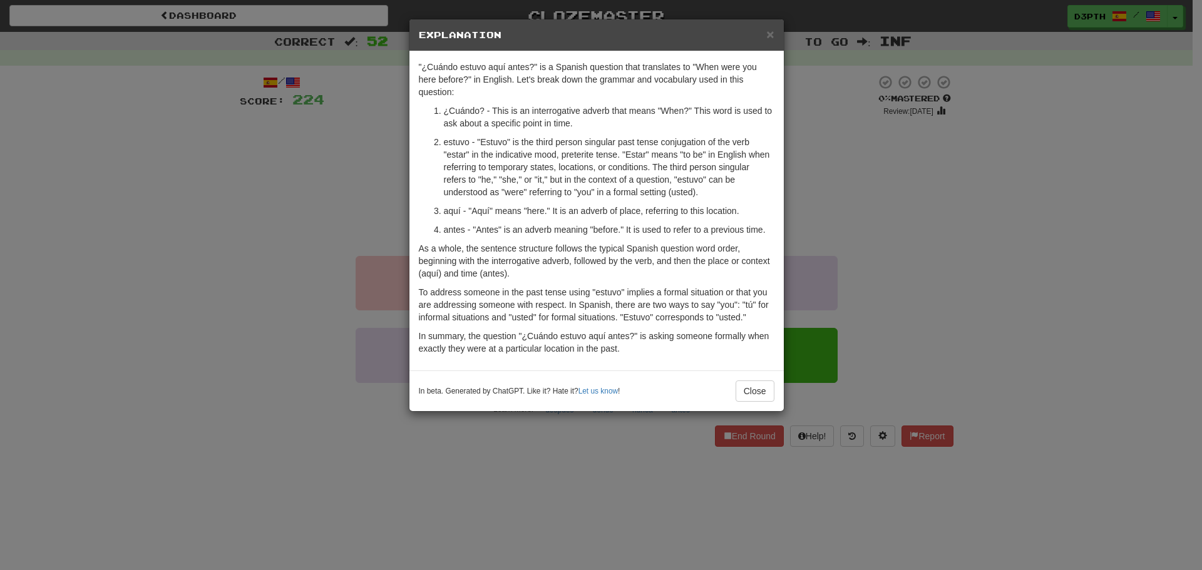
click at [349, 230] on div "× Explanation "¿Cuándo estuvo aquí antes?" is a Spanish question that translate…" at bounding box center [601, 285] width 1202 height 570
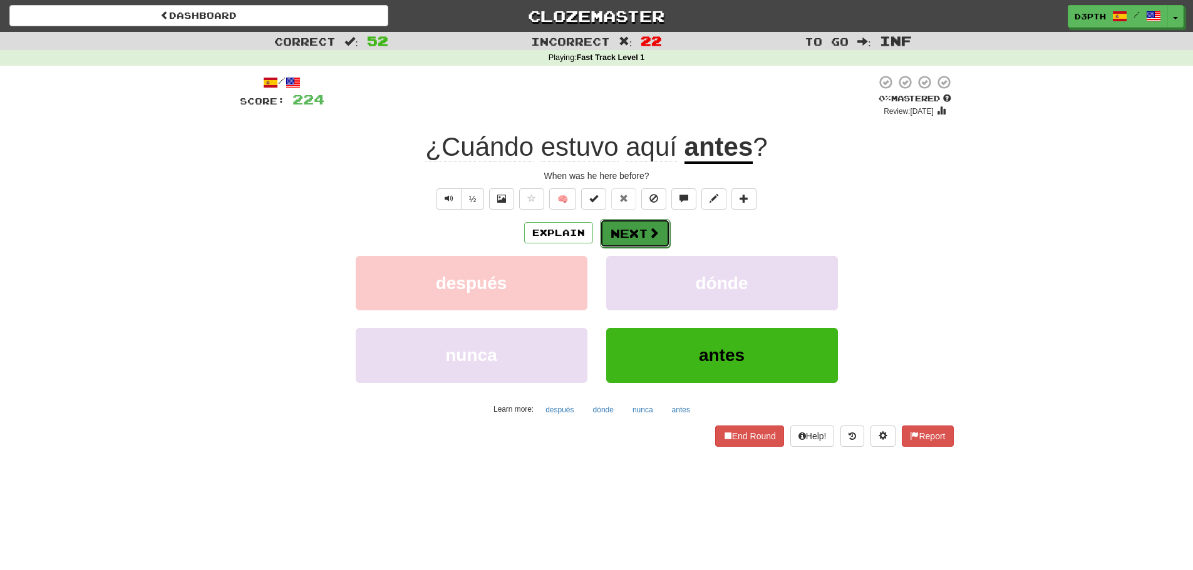
click at [627, 226] on button "Next" at bounding box center [635, 233] width 70 height 29
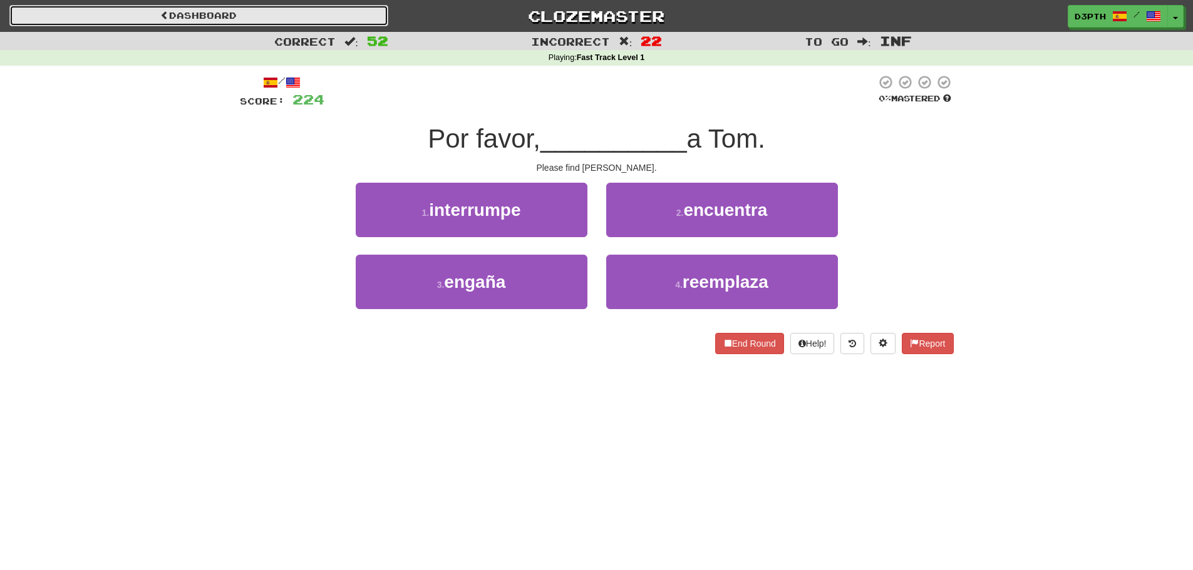
click at [279, 20] on link "Dashboard" at bounding box center [198, 15] width 379 height 21
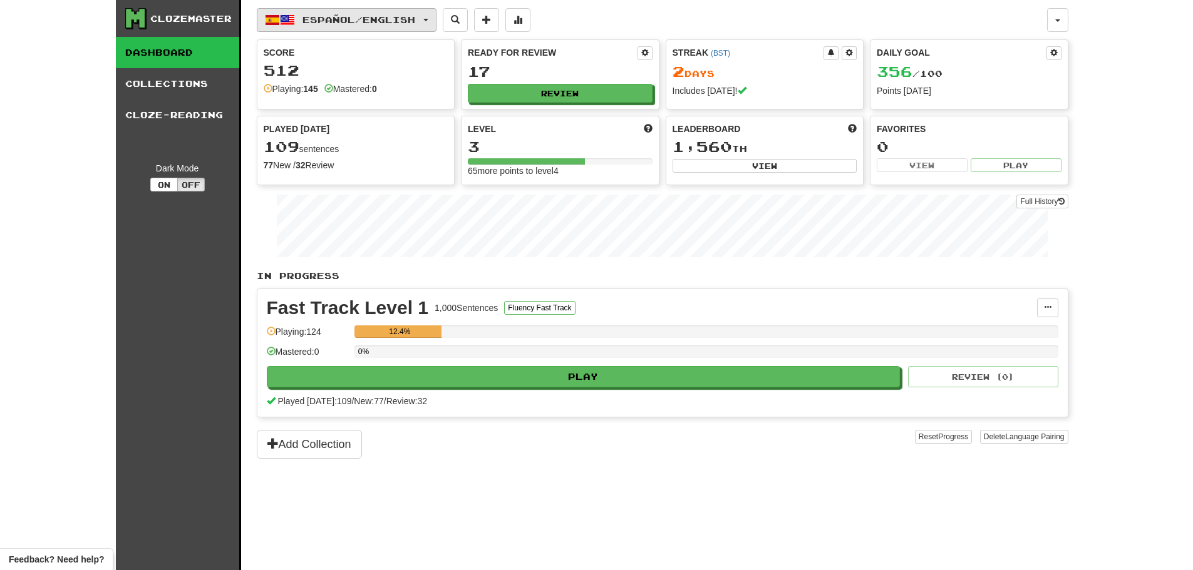
click at [415, 24] on span "Español / English" at bounding box center [358, 19] width 113 height 11
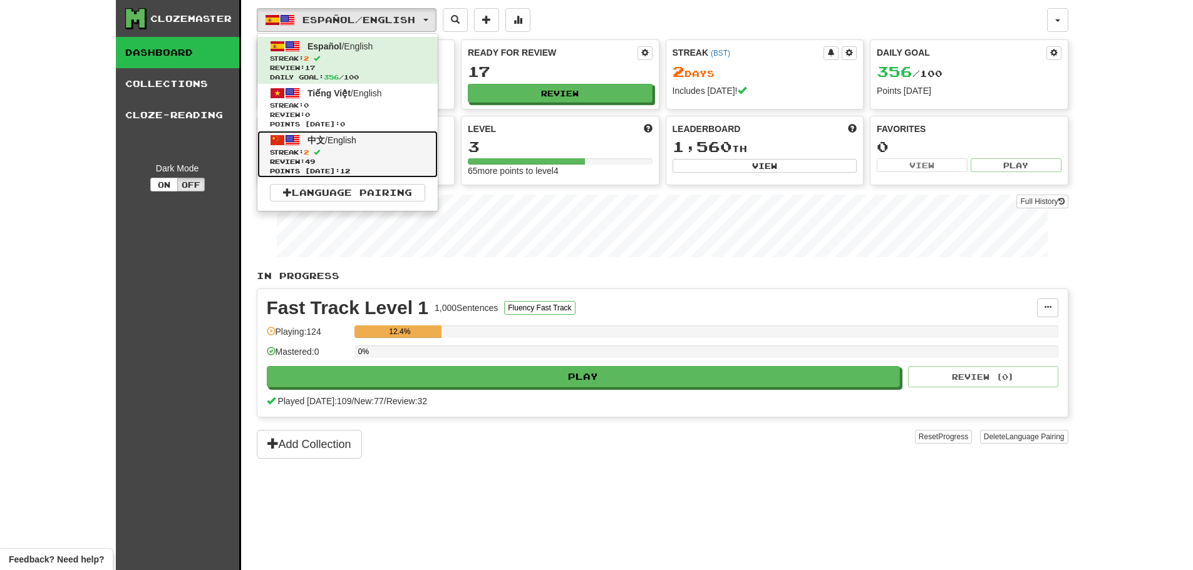
click at [355, 140] on span "中文 / English" at bounding box center [331, 140] width 49 height 10
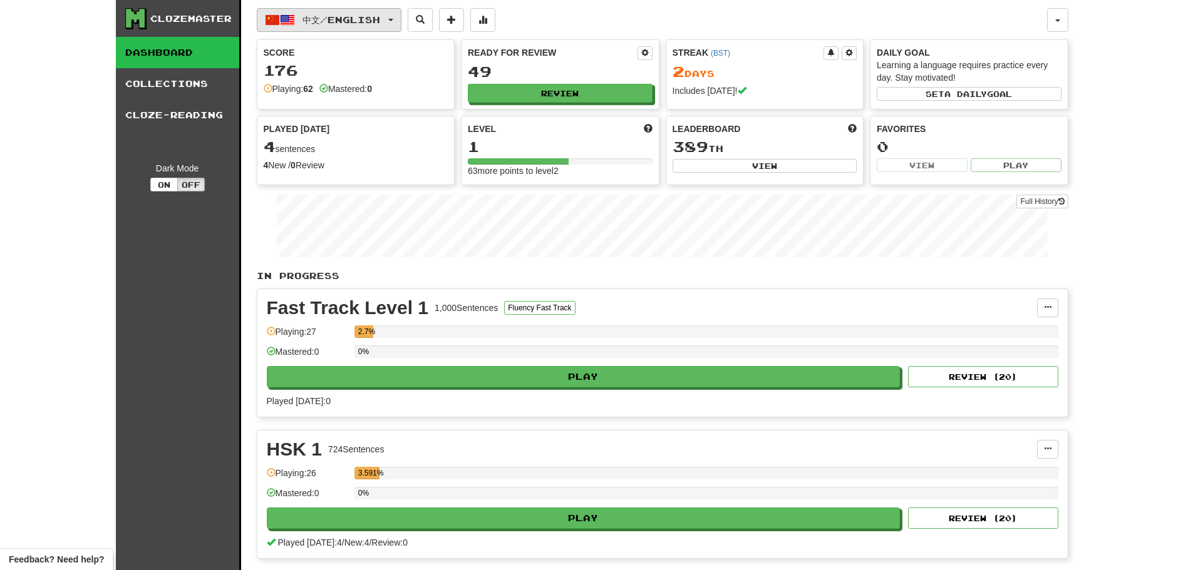
click at [362, 23] on span "中文 / English" at bounding box center [341, 19] width 78 height 11
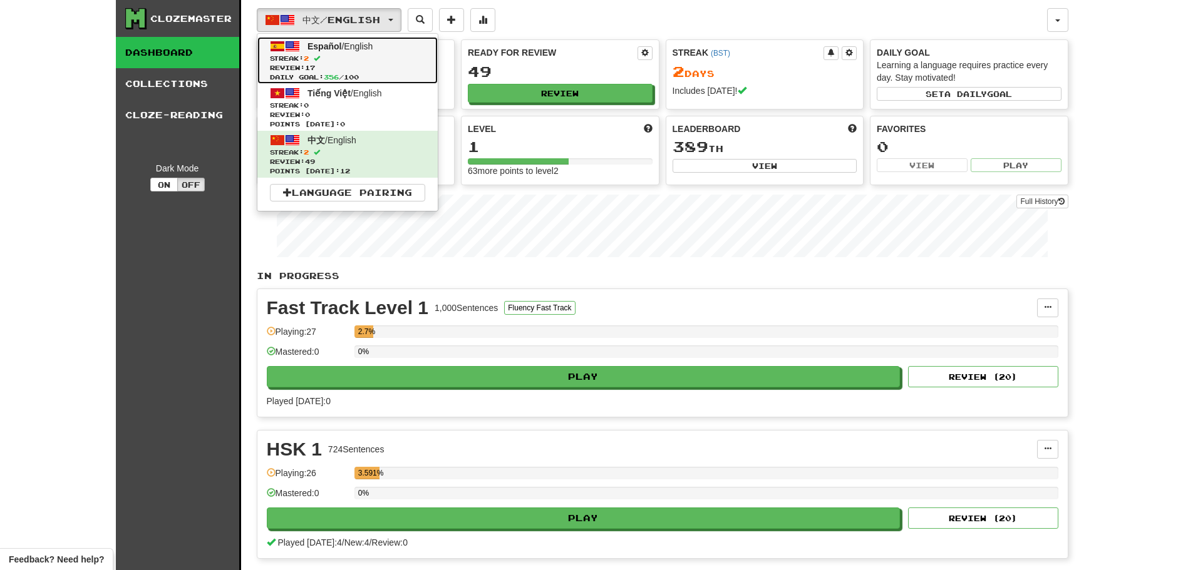
click at [347, 64] on span "Review: 17" at bounding box center [347, 67] width 155 height 9
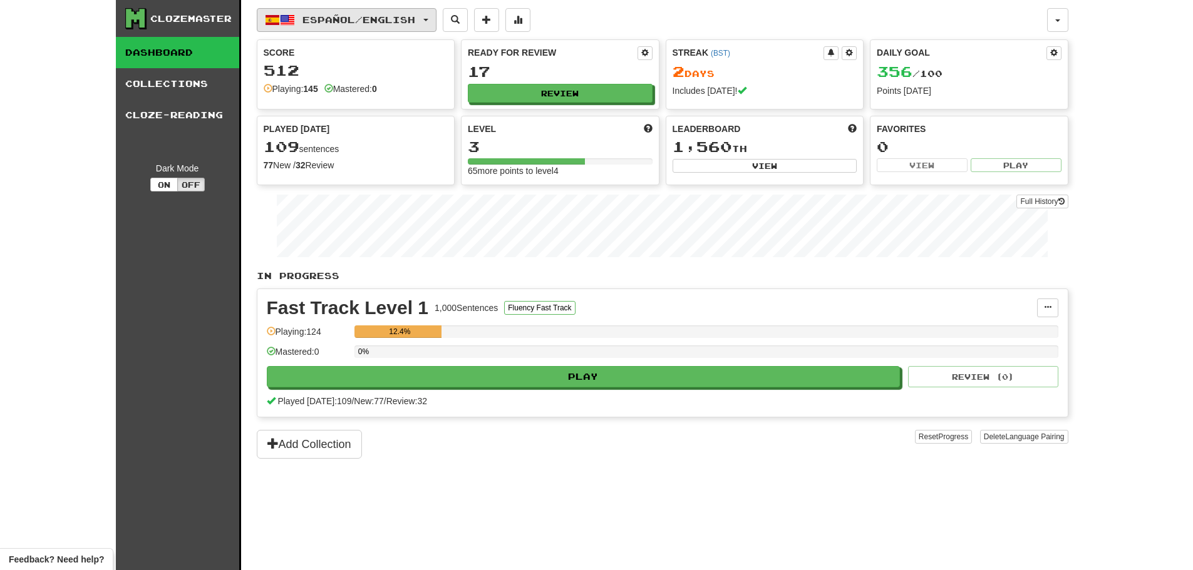
click at [369, 14] on span "Español / English" at bounding box center [358, 19] width 113 height 11
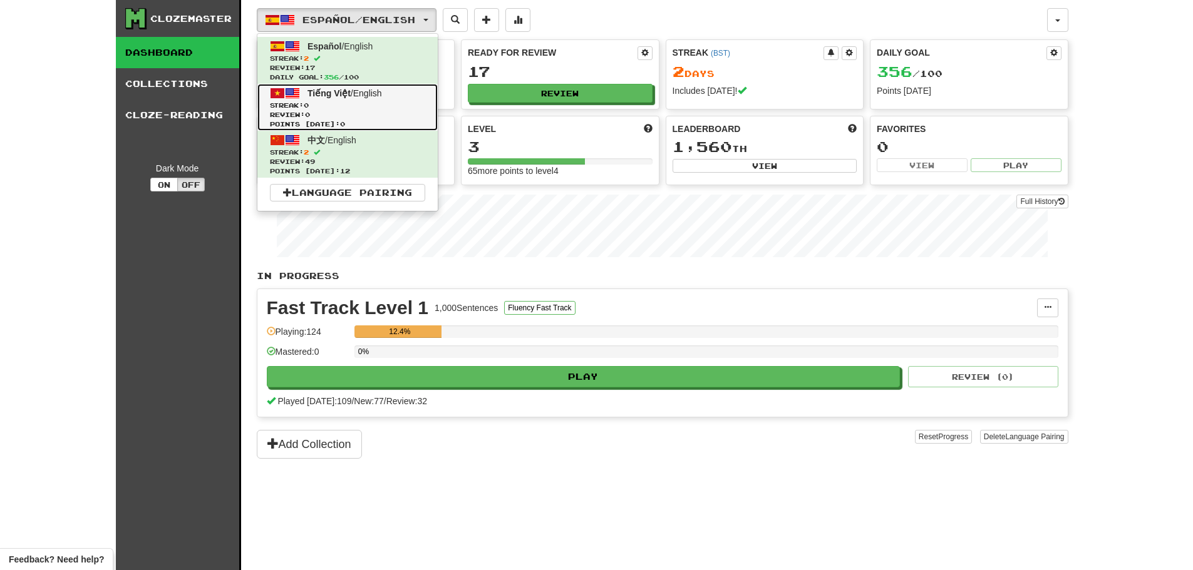
click at [366, 124] on span "Points today: 0" at bounding box center [347, 124] width 155 height 9
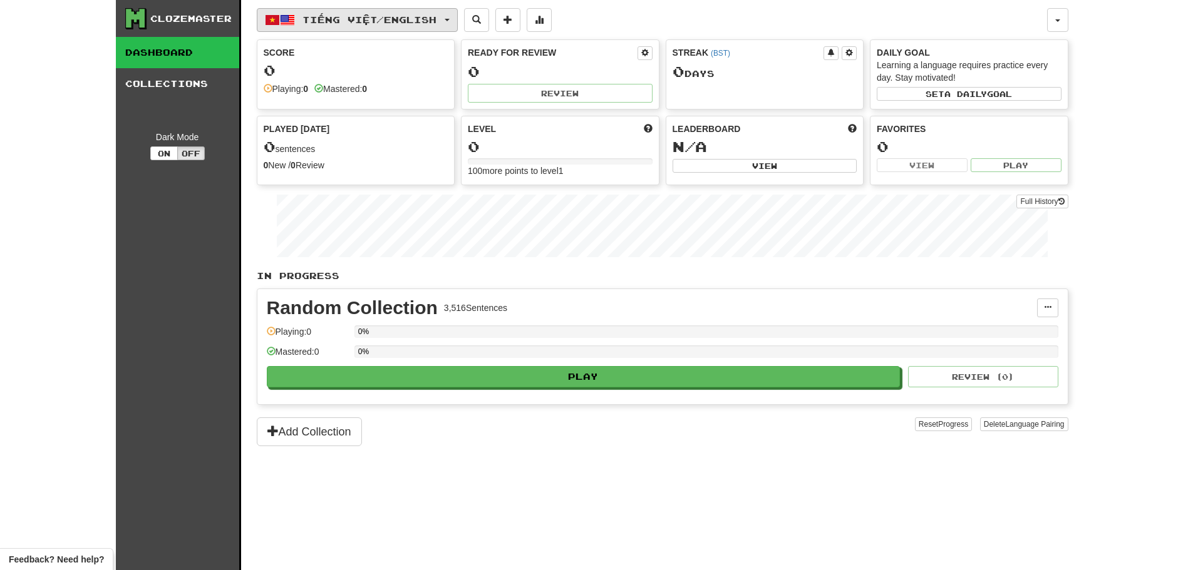
click at [371, 29] on button "Tiếng Việt / English" at bounding box center [357, 20] width 201 height 24
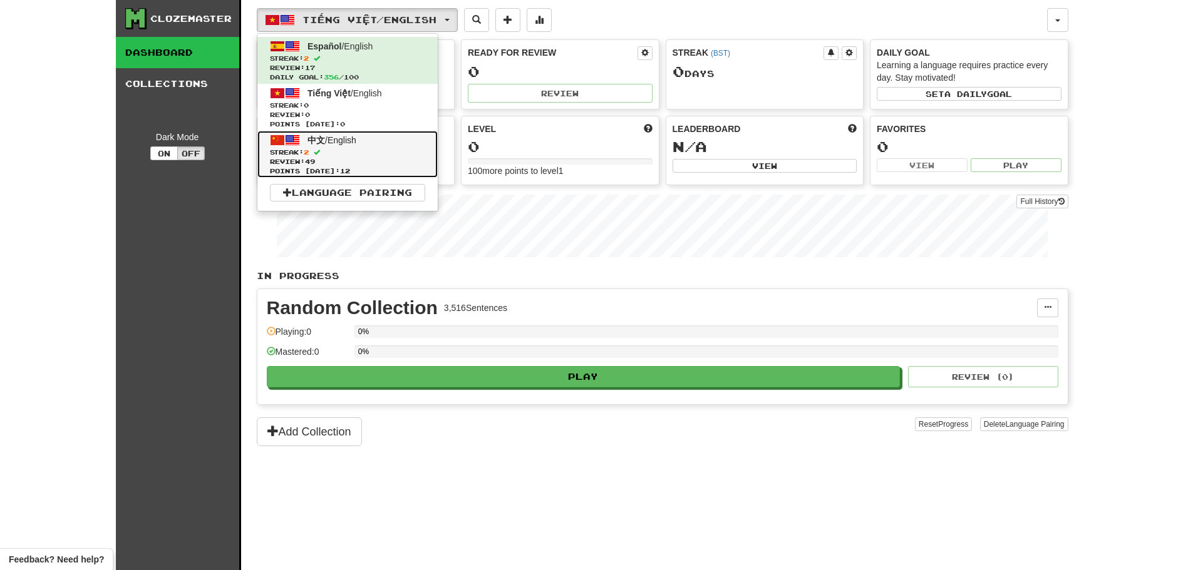
click at [377, 167] on span "Points today: 12" at bounding box center [347, 171] width 155 height 9
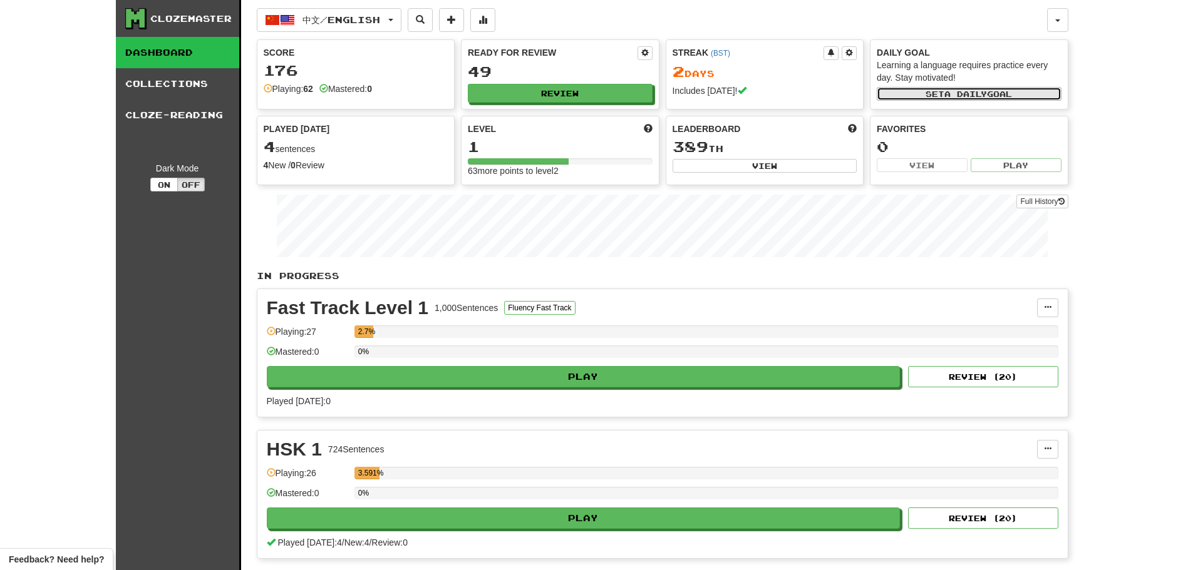
click at [947, 93] on span "a daily" at bounding box center [965, 94] width 43 height 9
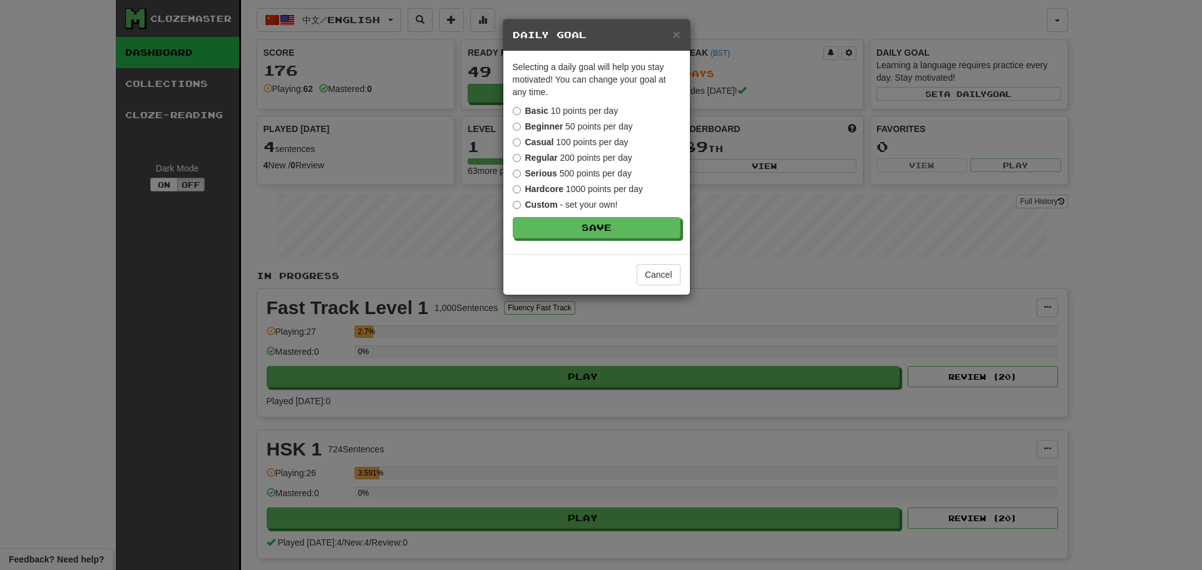
click at [544, 143] on strong "Casual" at bounding box center [539, 142] width 29 height 10
click at [562, 224] on button "Save" at bounding box center [597, 228] width 168 height 21
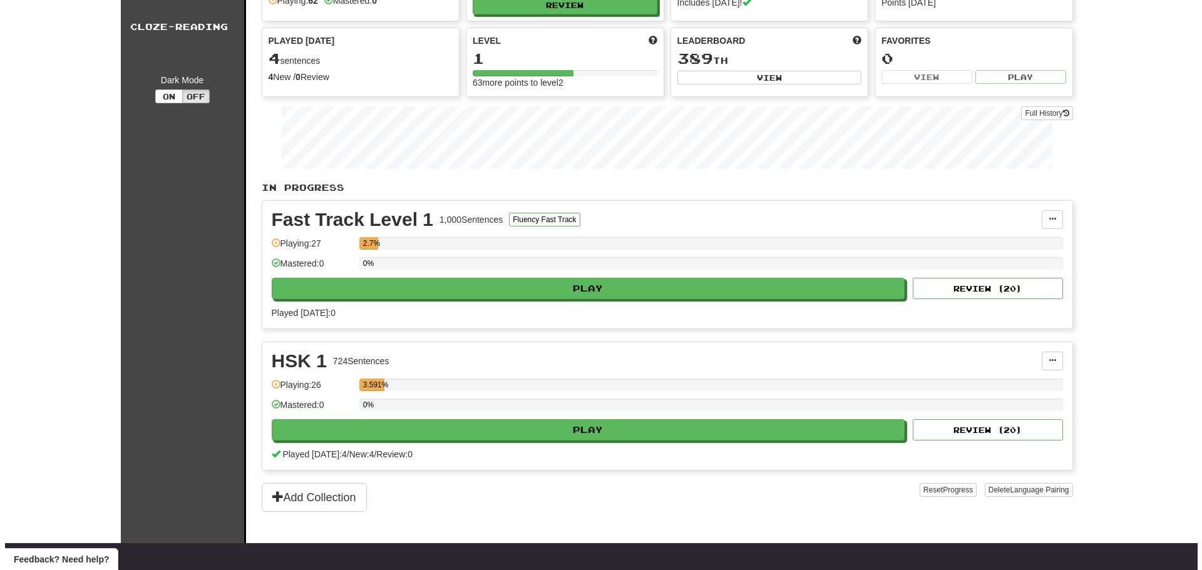
scroll to position [125, 0]
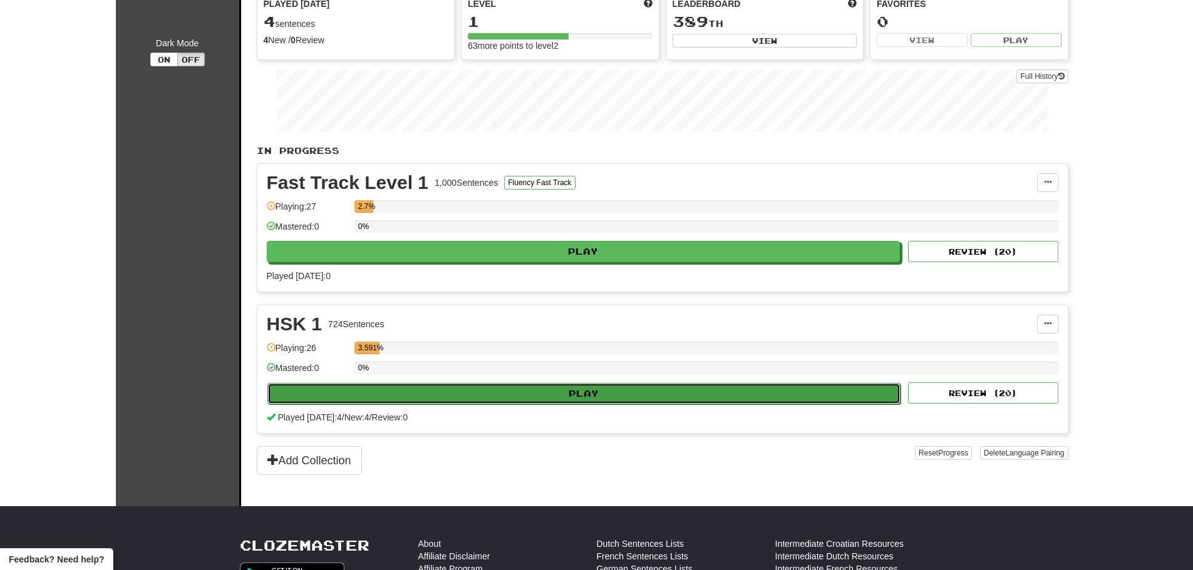
click at [559, 393] on button "Play" at bounding box center [584, 393] width 634 height 21
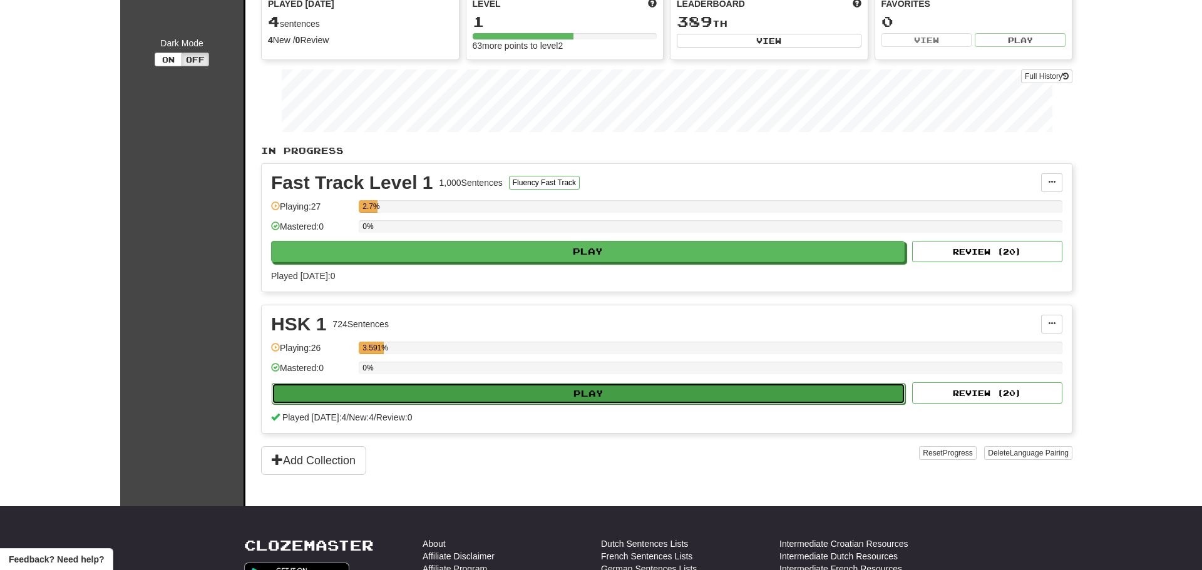
select select "********"
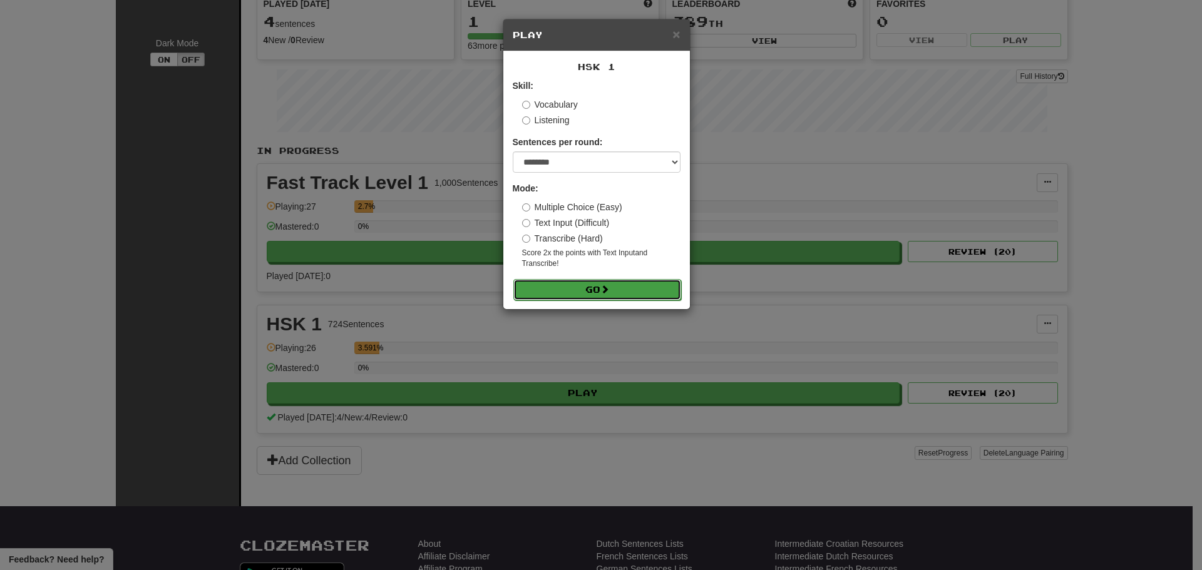
click at [602, 296] on button "Go" at bounding box center [597, 289] width 168 height 21
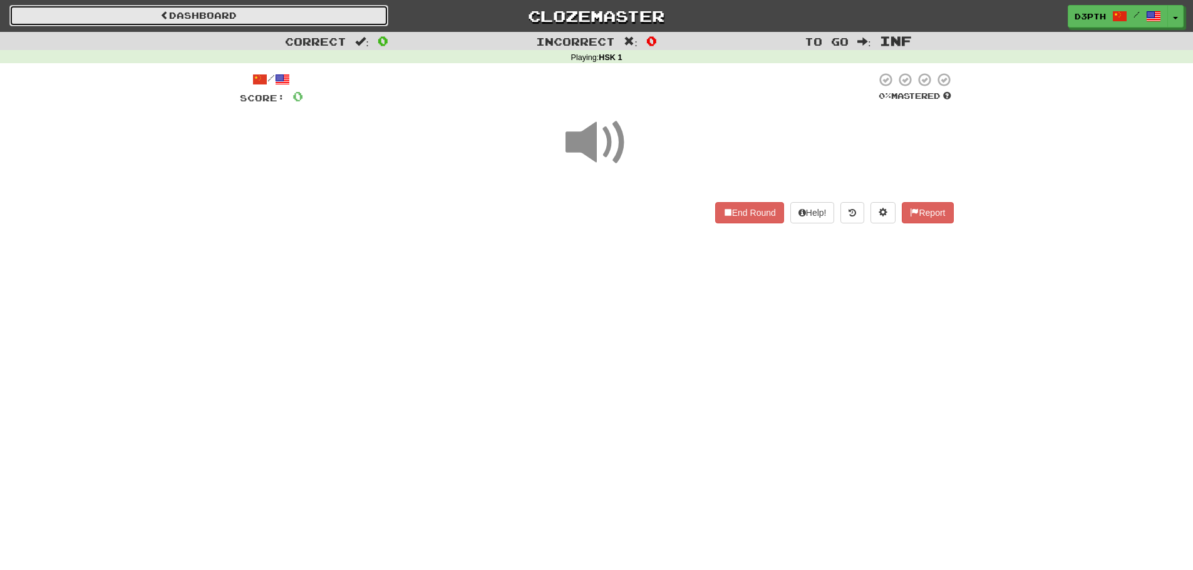
click at [117, 17] on link "Dashboard" at bounding box center [198, 15] width 379 height 21
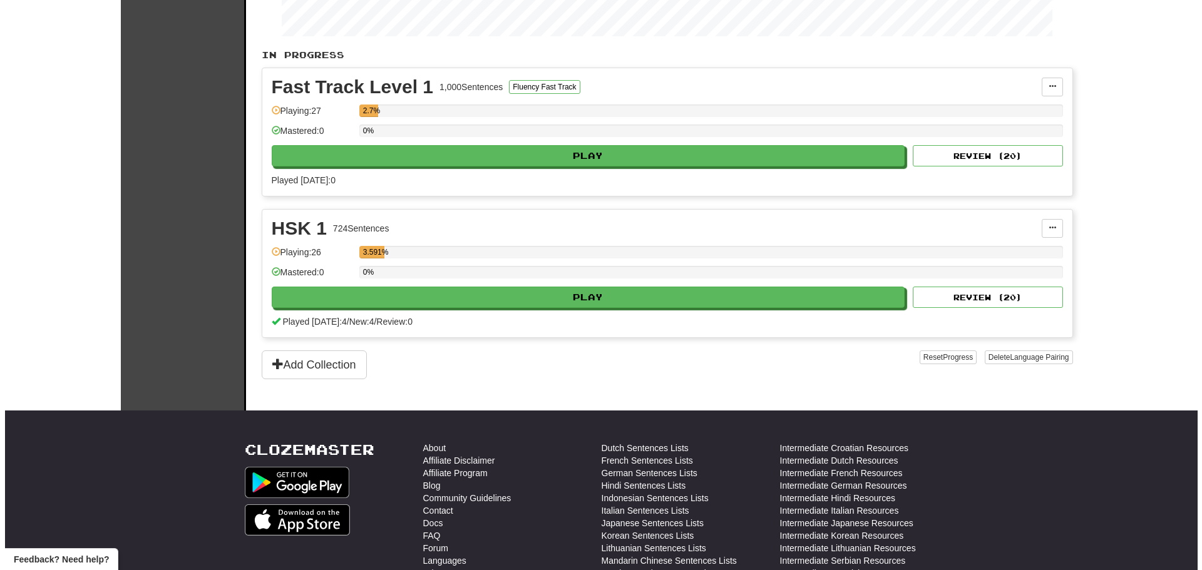
scroll to position [313, 0]
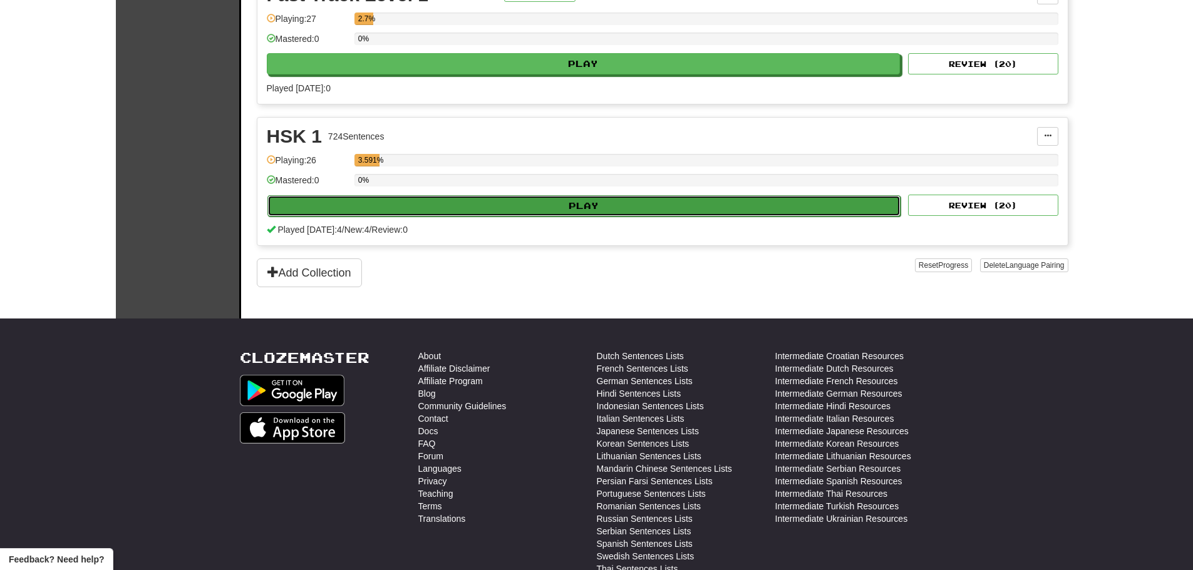
click at [504, 205] on button "Play" at bounding box center [584, 205] width 634 height 21
select select "********"
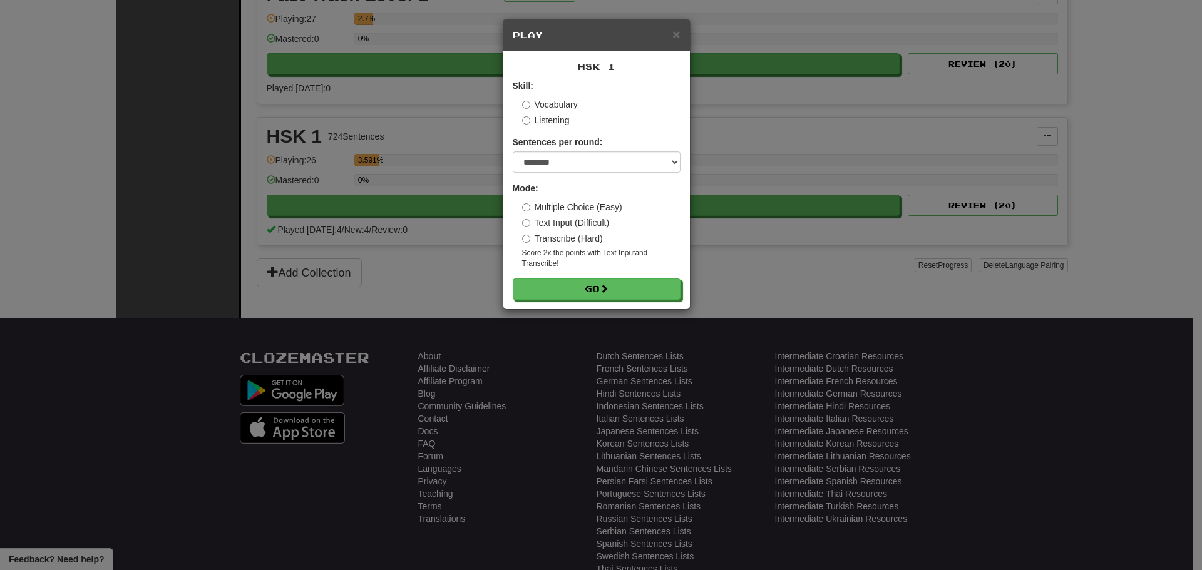
click at [549, 105] on label "Vocabulary" at bounding box center [550, 104] width 56 height 13
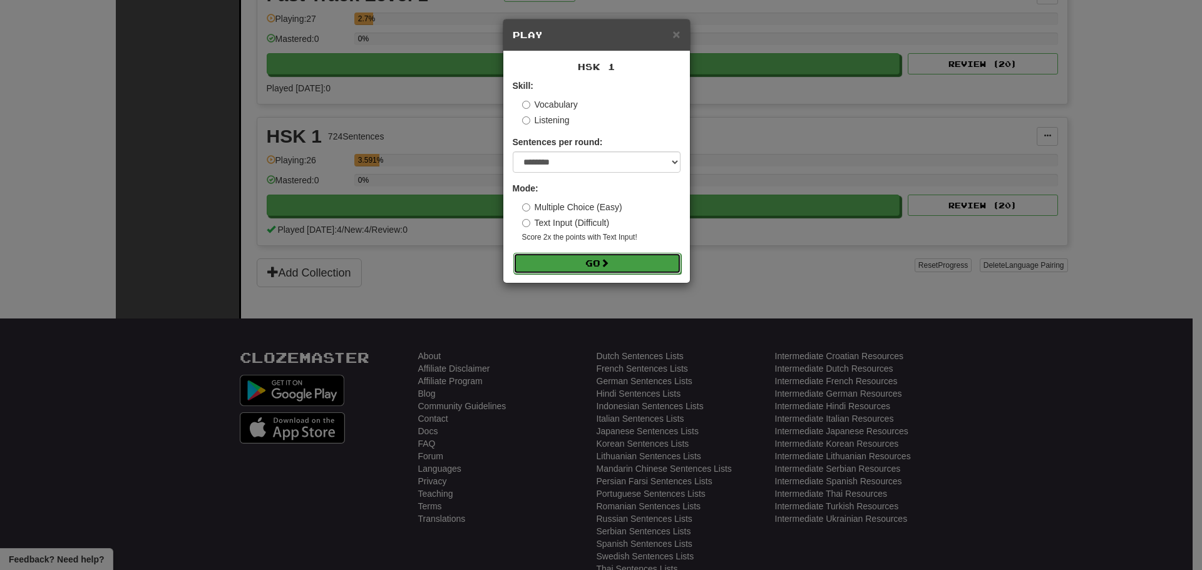
click at [588, 260] on button "Go" at bounding box center [597, 263] width 168 height 21
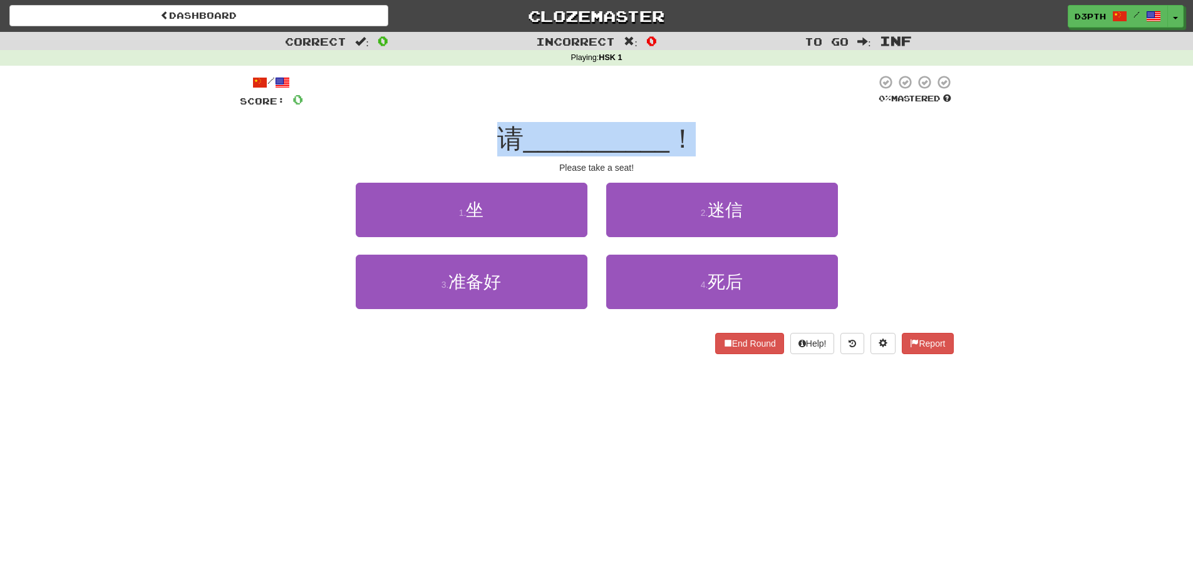
drag, startPoint x: 493, startPoint y: 131, endPoint x: 696, endPoint y: 136, distance: 202.9
click at [696, 136] on div "请 __________ ！" at bounding box center [597, 139] width 714 height 34
click at [751, 125] on div "请 __________ ！" at bounding box center [597, 139] width 714 height 34
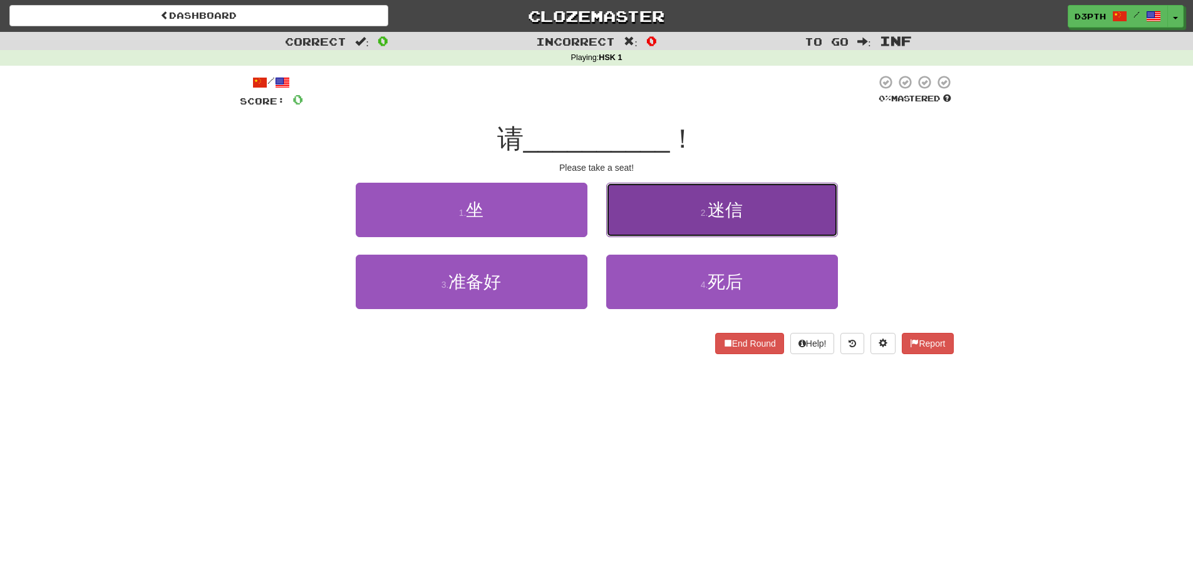
click at [671, 212] on button "2 . 迷信" at bounding box center [722, 210] width 232 height 54
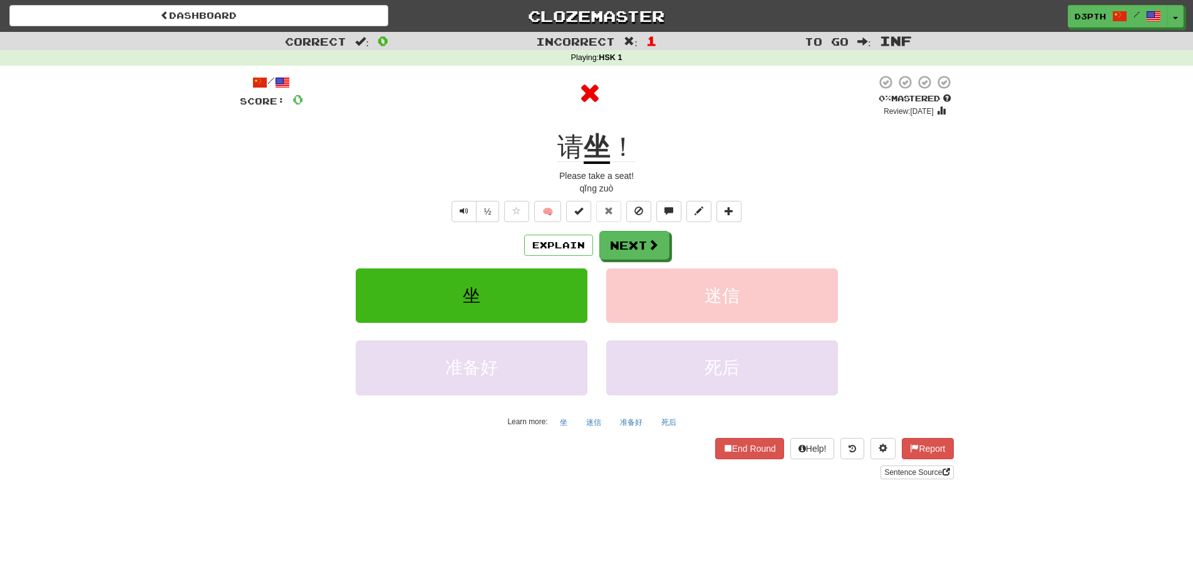
click at [591, 151] on u "坐" at bounding box center [597, 148] width 26 height 32
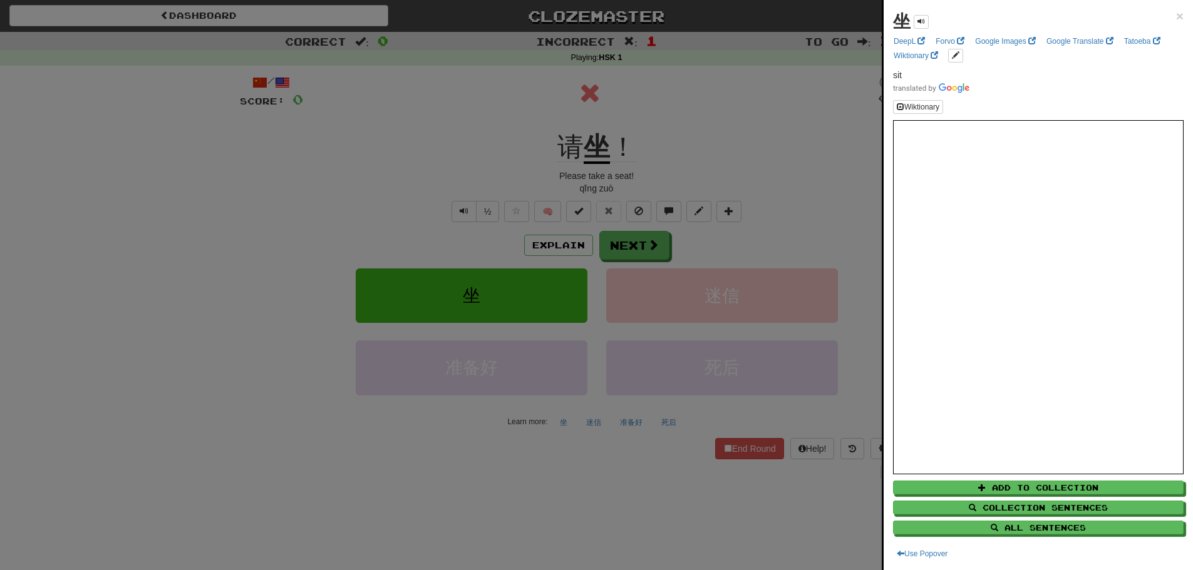
click at [679, 153] on div at bounding box center [596, 285] width 1193 height 570
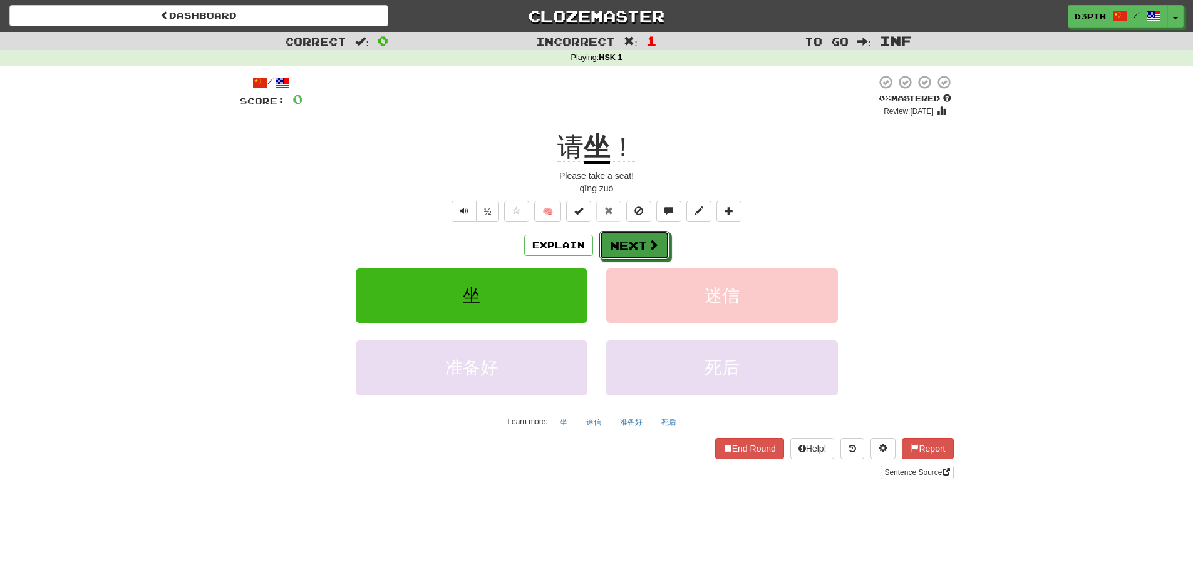
click at [629, 234] on button "Next" at bounding box center [634, 245] width 70 height 29
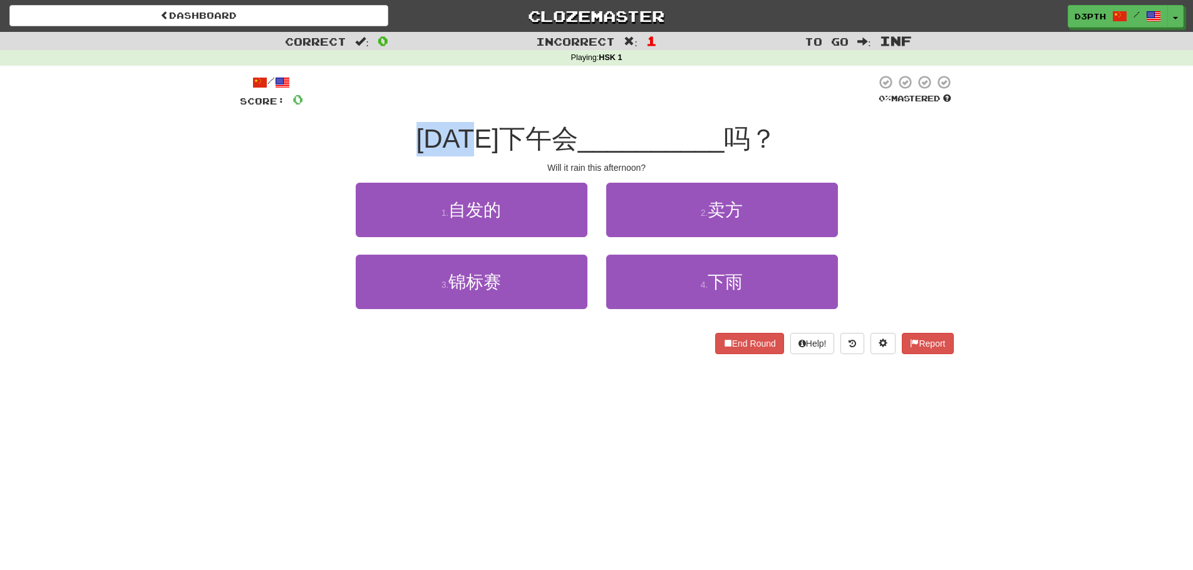
drag, startPoint x: 415, startPoint y: 147, endPoint x: 523, endPoint y: 138, distance: 108.7
click at [523, 138] on div "[DATE]下午会 __________ 吗？" at bounding box center [597, 139] width 714 height 34
click at [412, 125] on div "[DATE]下午会 __________ 吗？" at bounding box center [597, 139] width 714 height 34
drag, startPoint x: 413, startPoint y: 145, endPoint x: 532, endPoint y: 140, distance: 119.1
click at [532, 140] on div "[DATE]下午会 __________ 吗？" at bounding box center [597, 139] width 714 height 34
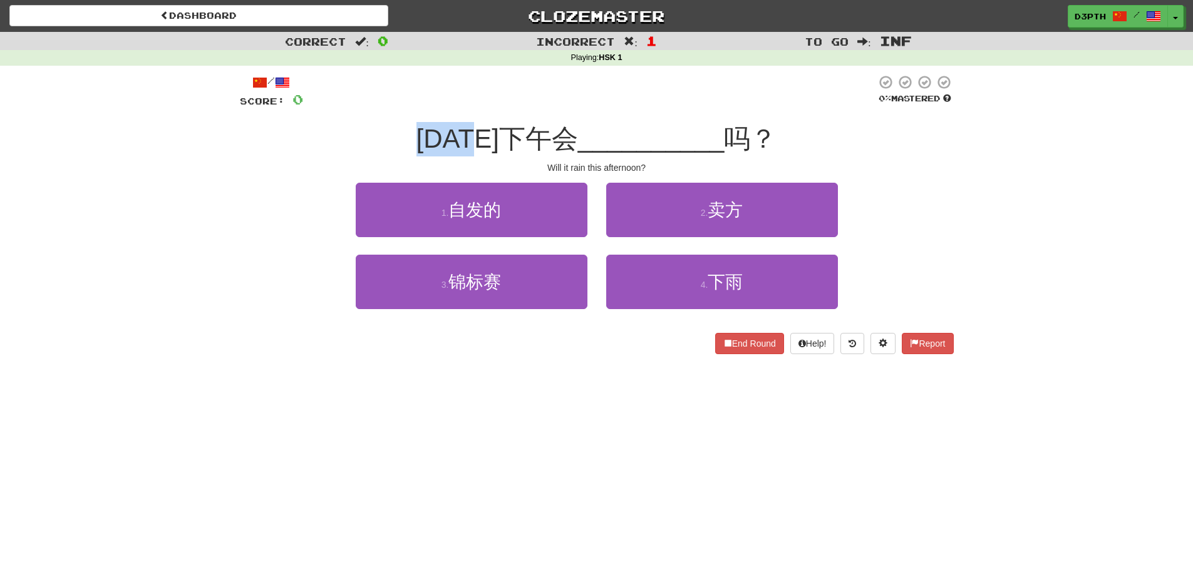
click at [544, 139] on span "[DATE]下午会" at bounding box center [497, 138] width 162 height 29
drag, startPoint x: 542, startPoint y: 139, endPoint x: 563, endPoint y: 140, distance: 21.3
click at [563, 140] on div "[DATE]下午会 __________ 吗？" at bounding box center [597, 139] width 714 height 34
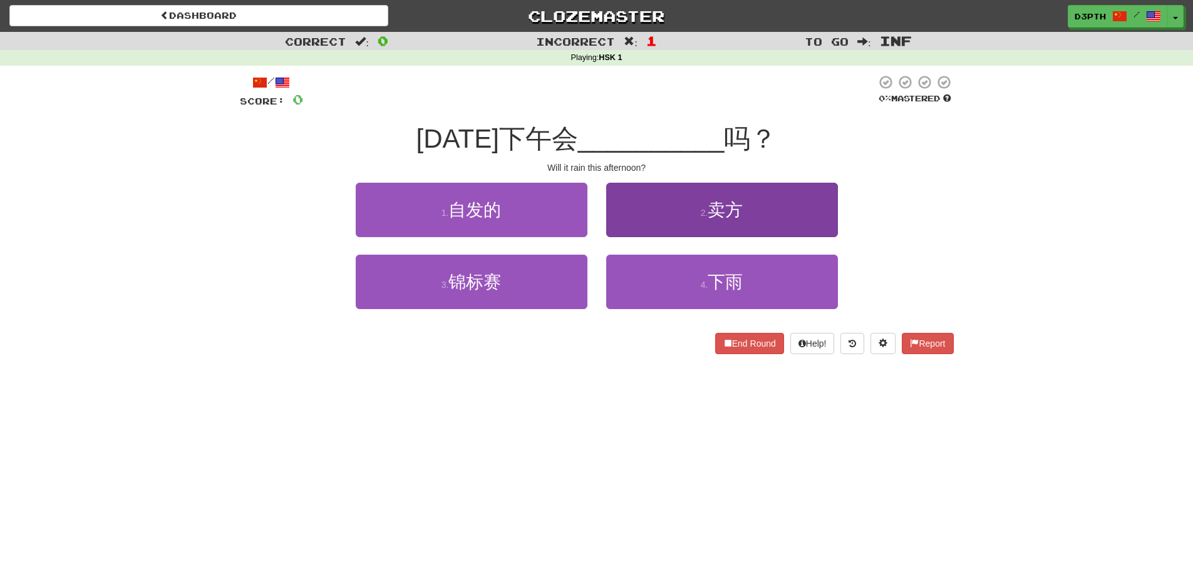
drag, startPoint x: 652, startPoint y: 164, endPoint x: 683, endPoint y: 224, distance: 67.5
click at [653, 165] on div "Will it rain this afternoon?" at bounding box center [597, 168] width 714 height 13
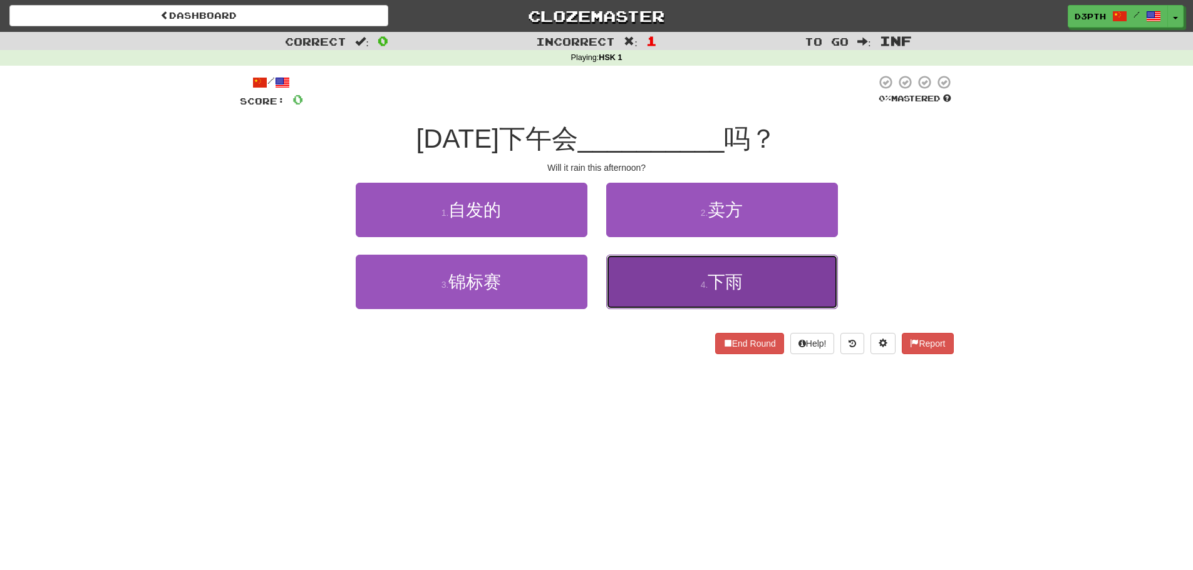
click at [707, 269] on button "4 . 下雨" at bounding box center [722, 282] width 232 height 54
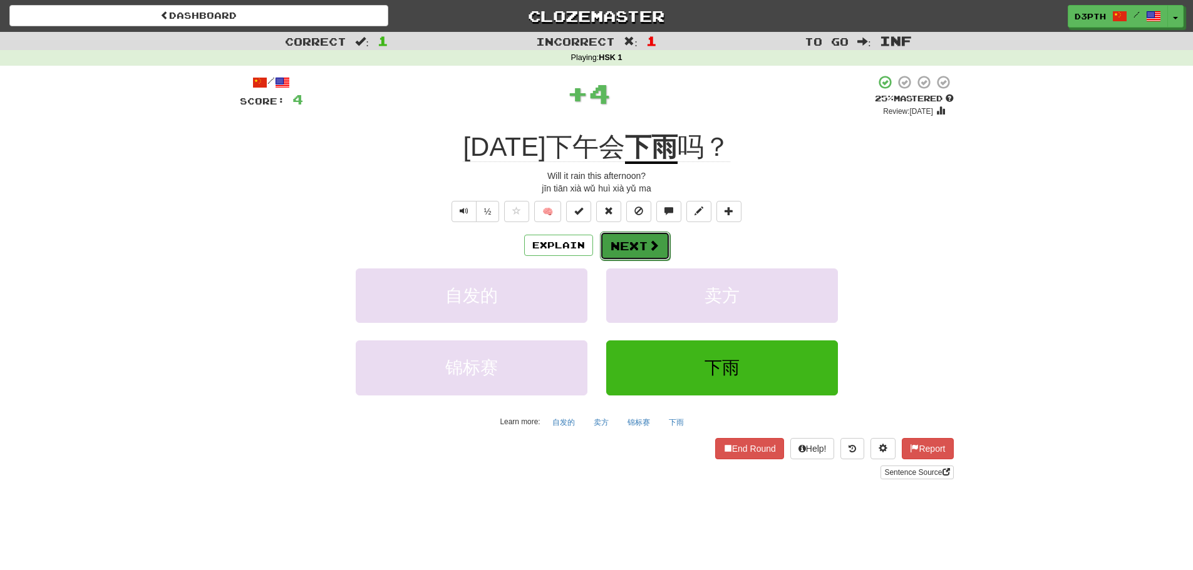
click at [643, 234] on button "Next" at bounding box center [635, 246] width 70 height 29
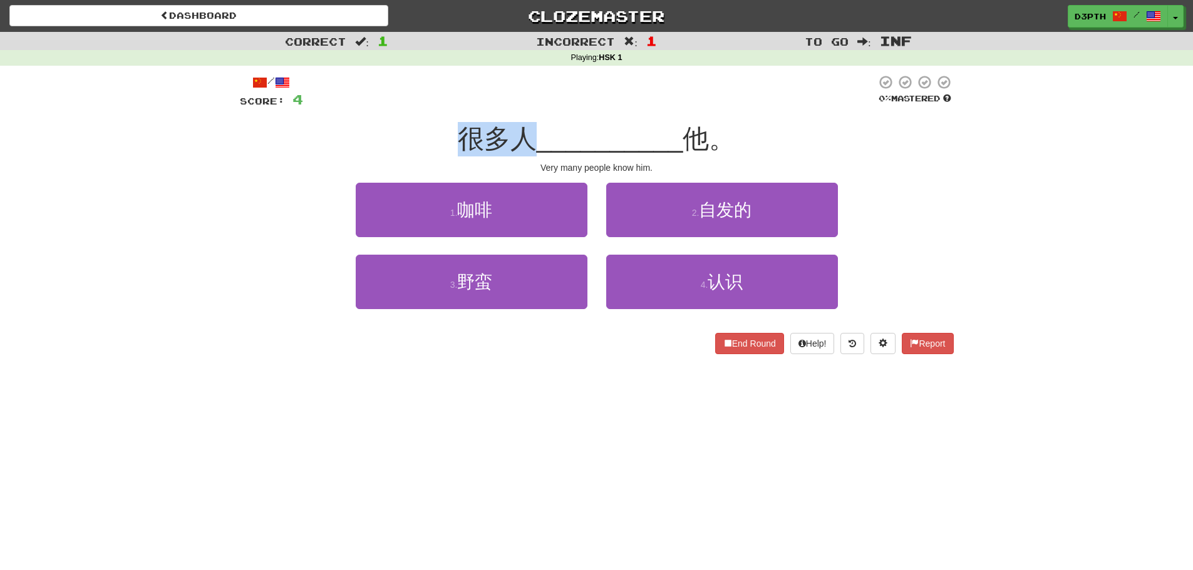
drag, startPoint x: 508, startPoint y: 143, endPoint x: 534, endPoint y: 141, distance: 26.4
click at [534, 141] on div "很多人 __________ 他。" at bounding box center [597, 139] width 714 height 34
drag, startPoint x: 624, startPoint y: 151, endPoint x: 672, endPoint y: 136, distance: 50.5
click at [624, 150] on span "__________" at bounding box center [610, 138] width 147 height 29
drag, startPoint x: 681, startPoint y: 131, endPoint x: 718, endPoint y: 138, distance: 37.6
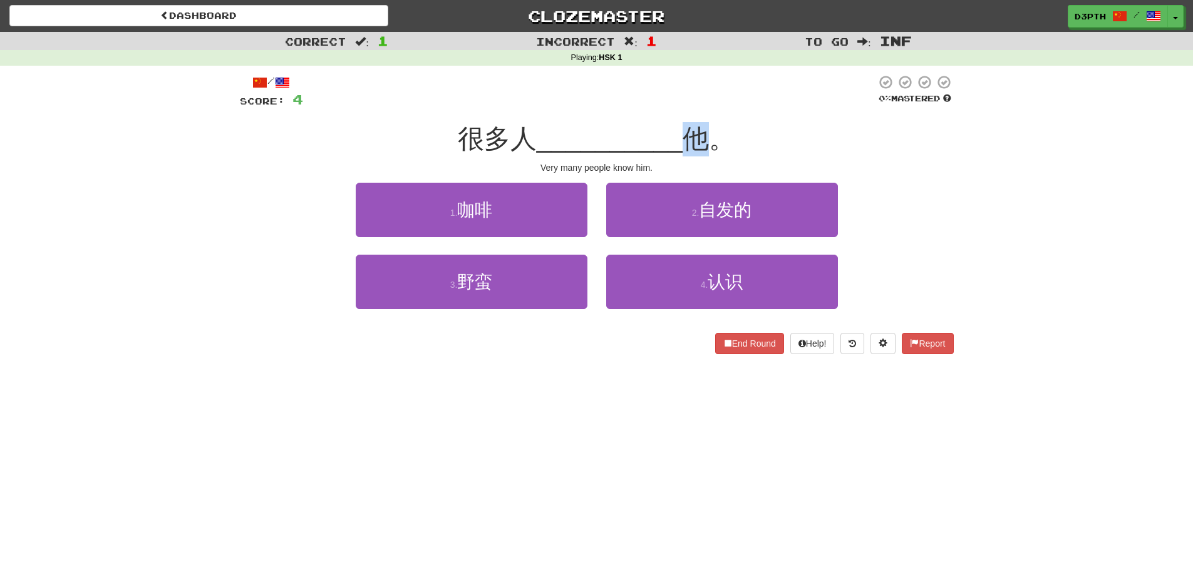
click at [718, 138] on div "很多人 __________ 他。" at bounding box center [597, 139] width 714 height 34
click at [774, 141] on div "很多人 __________ 他。" at bounding box center [597, 139] width 714 height 34
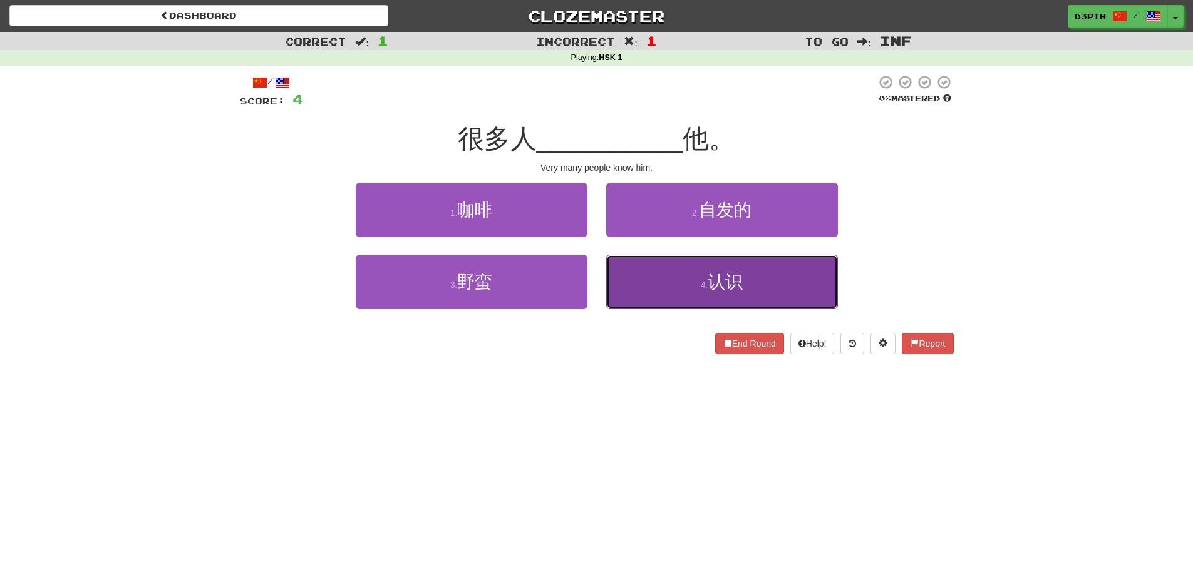
click at [691, 291] on button "4 . 认识" at bounding box center [722, 282] width 232 height 54
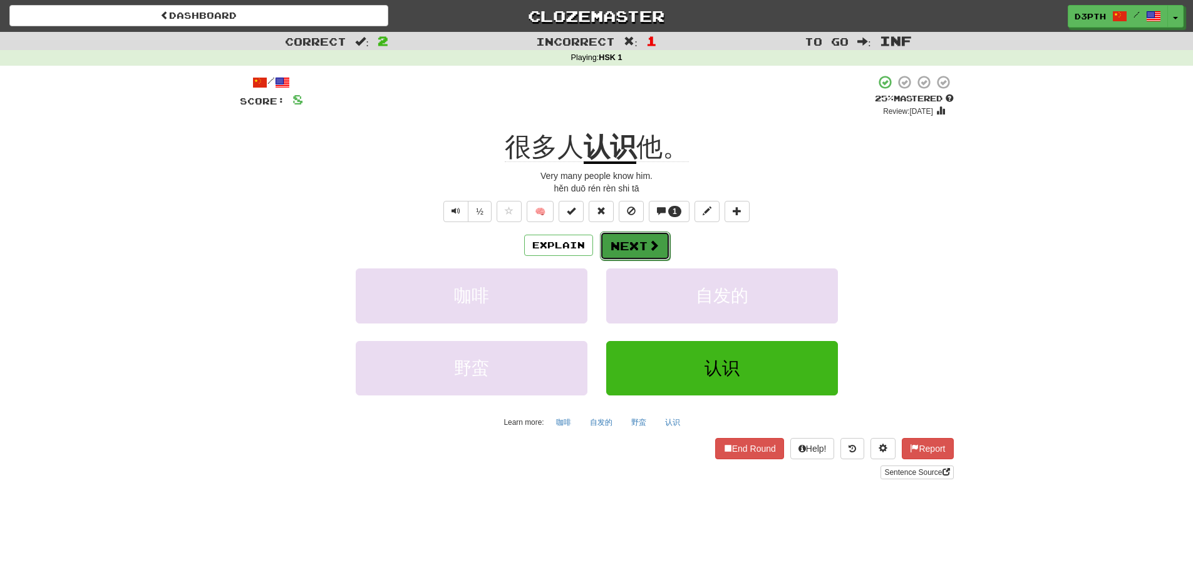
click at [629, 251] on button "Next" at bounding box center [635, 246] width 70 height 29
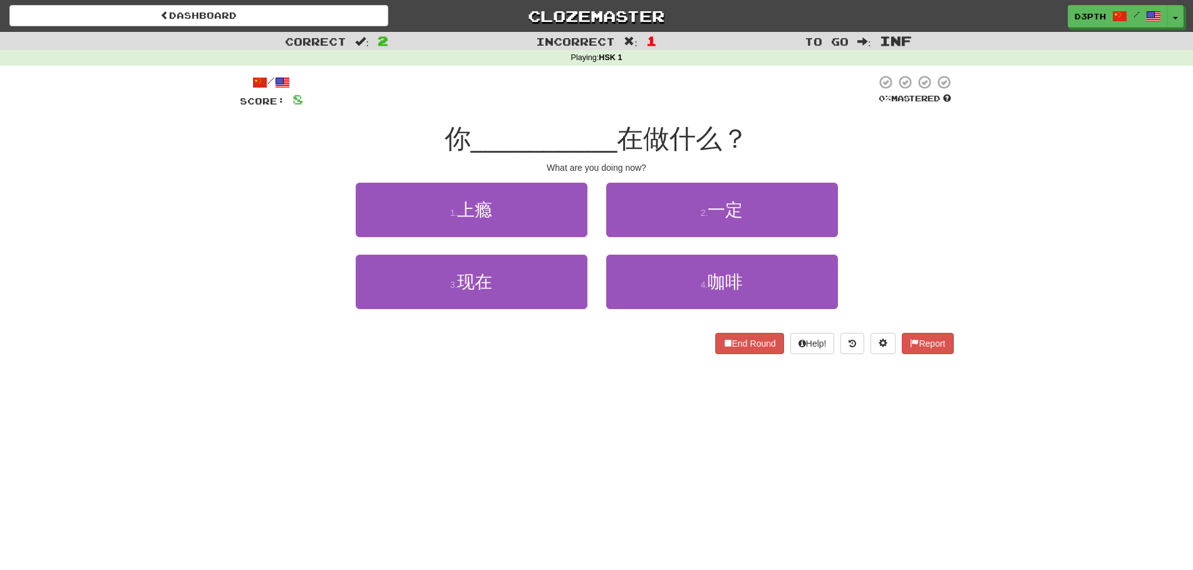
drag, startPoint x: 421, startPoint y: 115, endPoint x: 450, endPoint y: 136, distance: 36.3
click at [450, 136] on div "/ Score: 8 0 % Mastered 你 __________ 在做什么？ What are you doing now? 1 . 上瘾 2 . 一…" at bounding box center [597, 215] width 714 height 280
drag, startPoint x: 424, startPoint y: 133, endPoint x: 470, endPoint y: 138, distance: 46.5
click at [470, 138] on div "你 __________ 在做什么？" at bounding box center [597, 139] width 714 height 34
drag, startPoint x: 547, startPoint y: 151, endPoint x: 572, endPoint y: 155, distance: 24.7
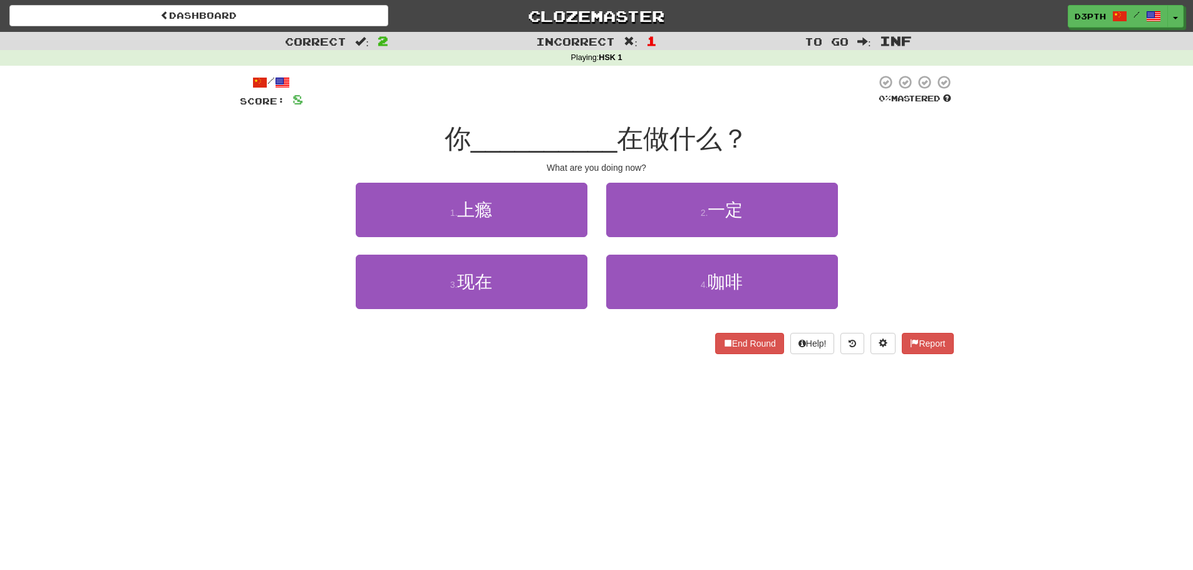
click at [550, 153] on span "__________" at bounding box center [544, 138] width 147 height 29
drag, startPoint x: 620, startPoint y: 141, endPoint x: 723, endPoint y: 144, distance: 102.7
click at [723, 144] on span "在做什么？" at bounding box center [682, 138] width 131 height 29
click at [880, 153] on div "你 __________ 在做什么？" at bounding box center [597, 139] width 714 height 34
drag, startPoint x: 437, startPoint y: 141, endPoint x: 490, endPoint y: 136, distance: 52.9
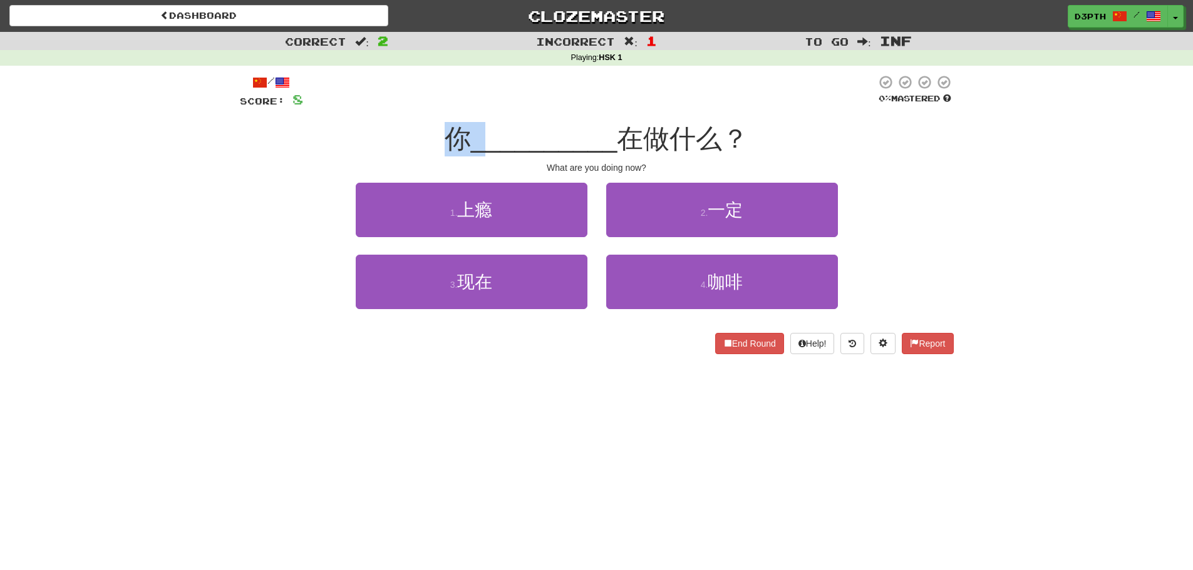
click at [490, 136] on div "你 __________ 在做什么？" at bounding box center [597, 139] width 714 height 34
click at [683, 165] on div "What are you doing now?" at bounding box center [597, 168] width 714 height 13
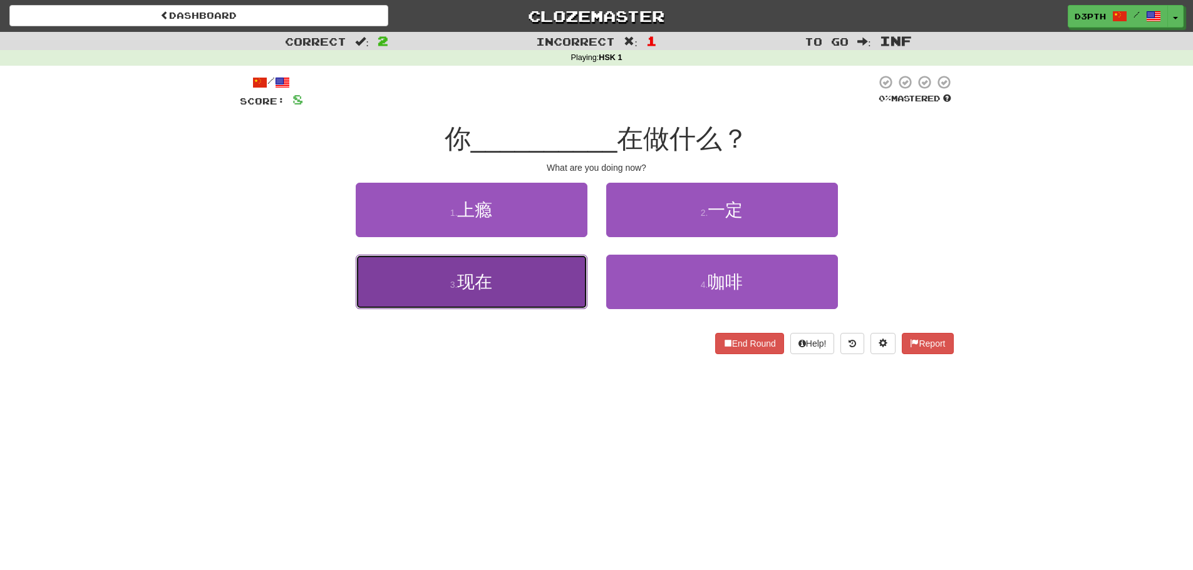
click at [476, 265] on button "3 . 现在" at bounding box center [472, 282] width 232 height 54
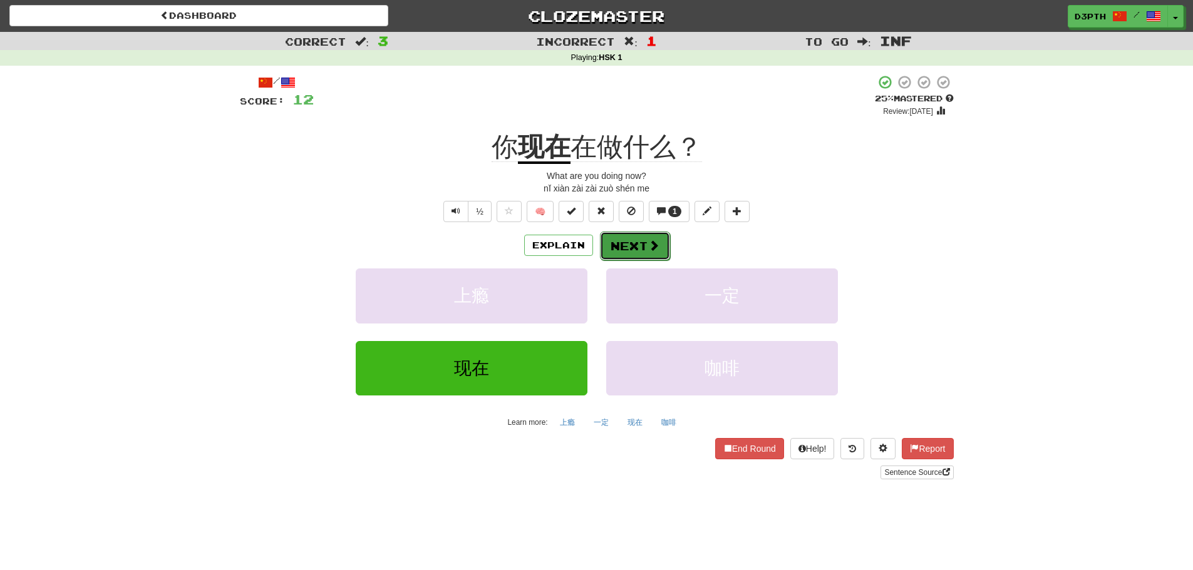
click at [645, 249] on button "Next" at bounding box center [635, 246] width 70 height 29
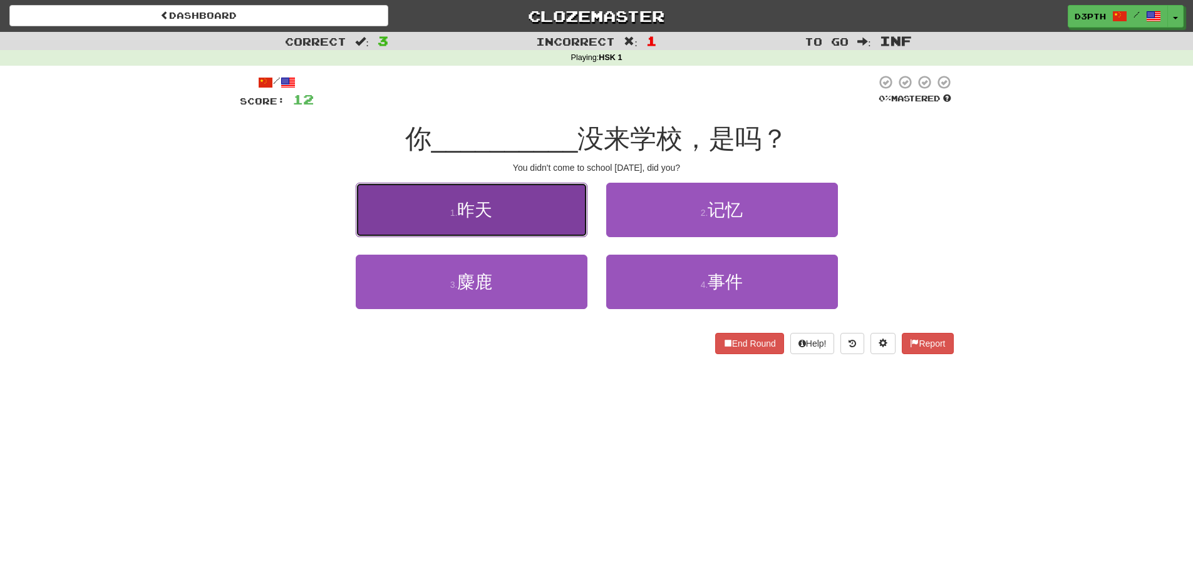
click at [508, 200] on button "1 . 昨天" at bounding box center [472, 210] width 232 height 54
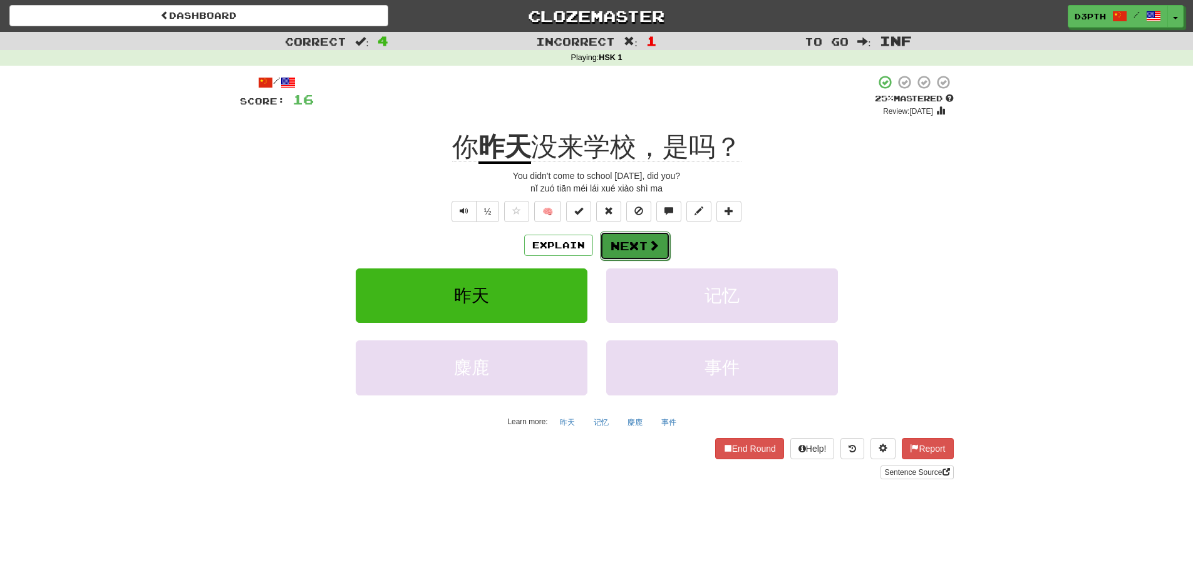
click at [629, 237] on button "Next" at bounding box center [635, 246] width 70 height 29
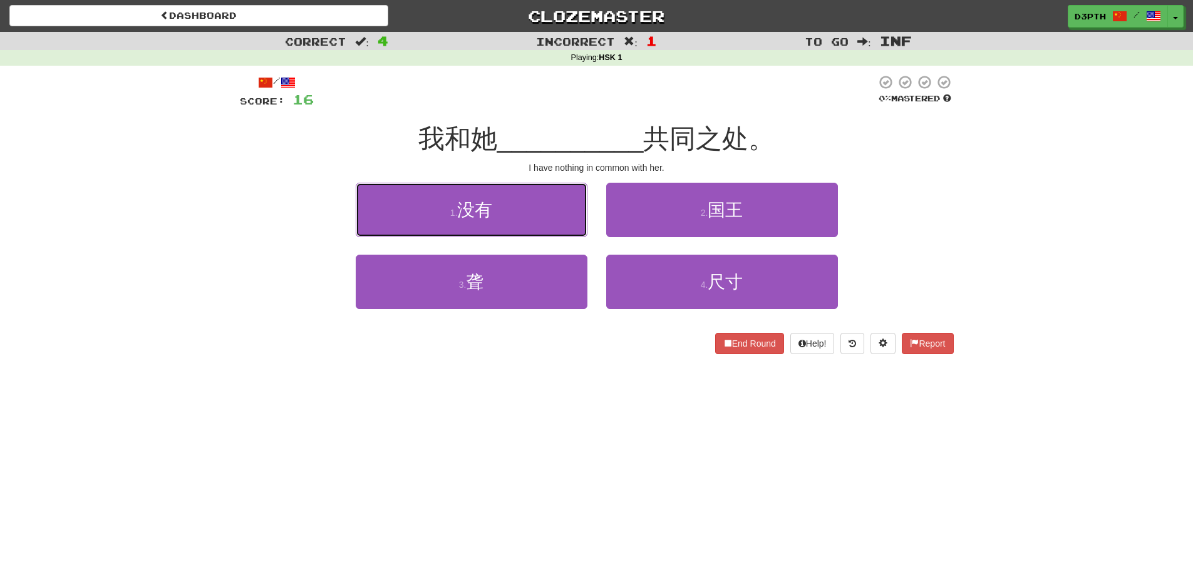
click at [474, 227] on button "1 . 没有" at bounding box center [472, 210] width 232 height 54
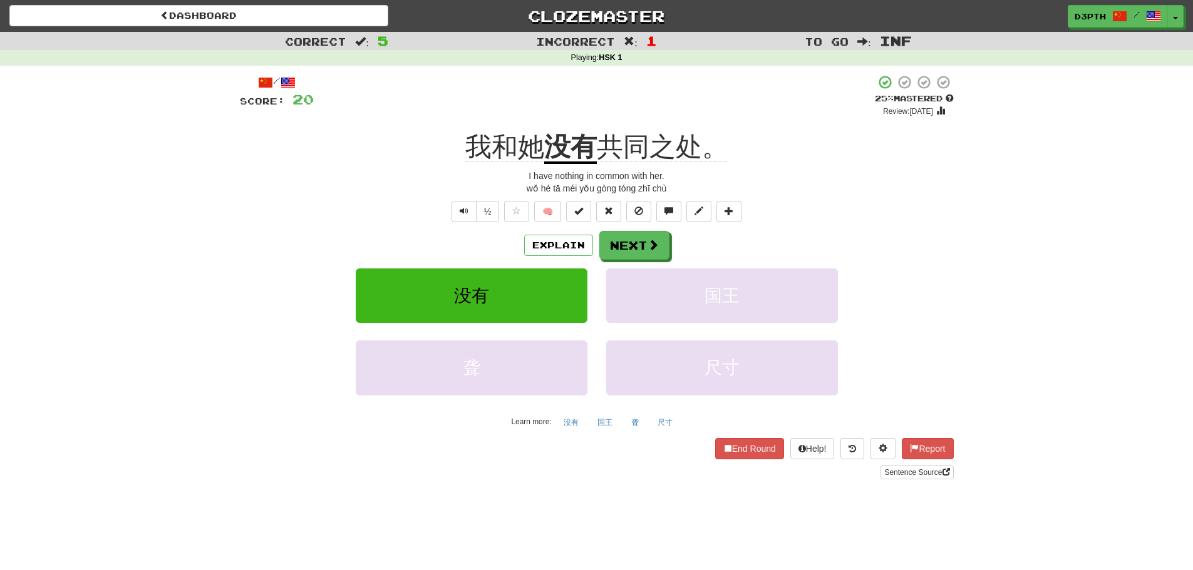
click at [197, 175] on div "Correct : 5 Incorrect : 1 To go : Inf Playing : HSK 1 / Score: 20 + 4 25 % Mast…" at bounding box center [596, 264] width 1193 height 465
click at [630, 232] on button "Next" at bounding box center [635, 246] width 70 height 29
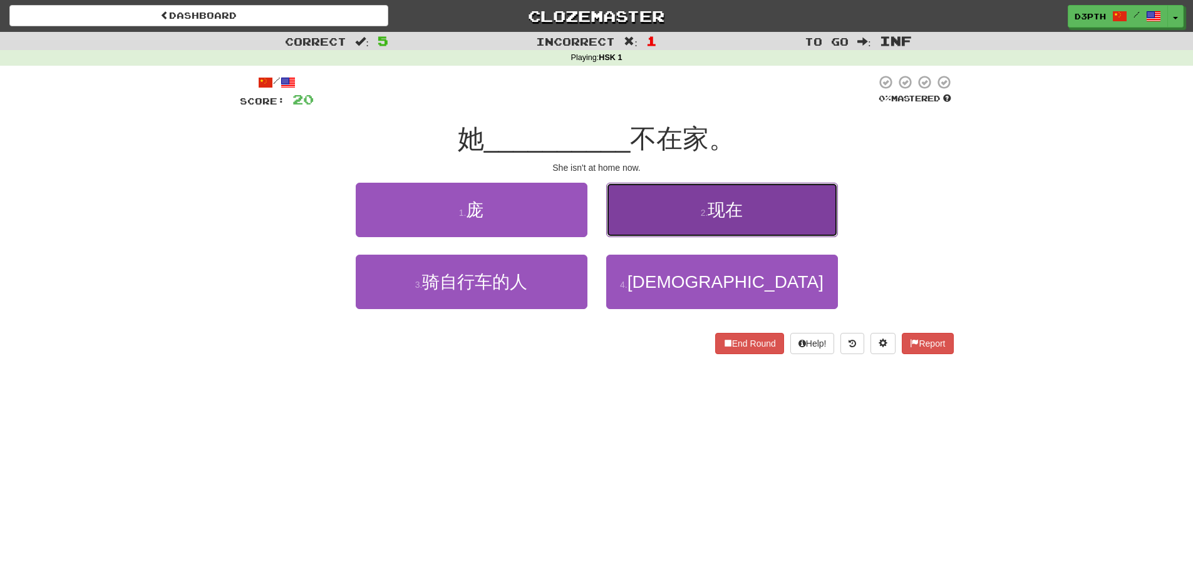
click at [709, 222] on button "2 . 现在" at bounding box center [722, 210] width 232 height 54
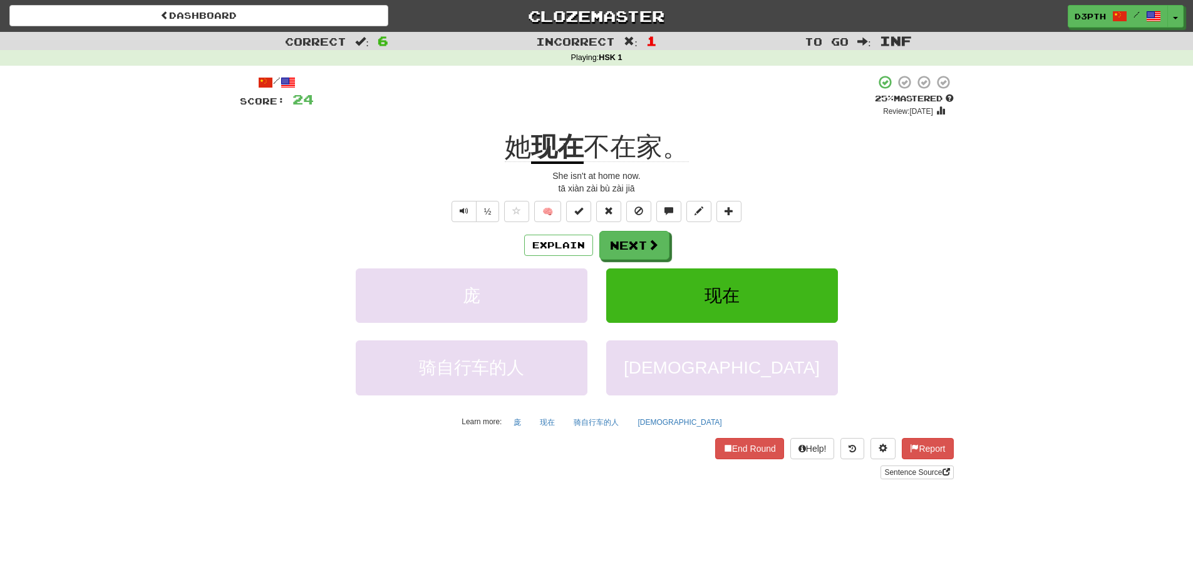
drag, startPoint x: 162, startPoint y: 167, endPoint x: 137, endPoint y: 68, distance: 102.0
click at [162, 170] on div "Correct : 6 Incorrect : 1 To go : Inf Playing : HSK 1 / Score: 24 + 4 25 % Mast…" at bounding box center [596, 264] width 1193 height 465
click at [627, 242] on button "Next" at bounding box center [635, 246] width 70 height 29
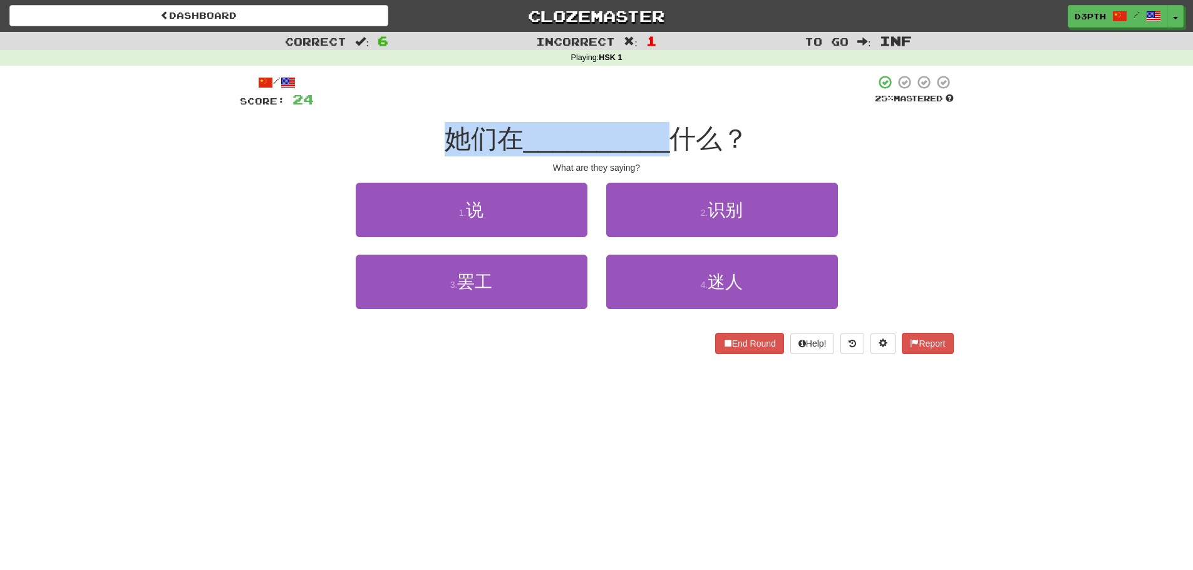
drag, startPoint x: 440, startPoint y: 140, endPoint x: 671, endPoint y: 144, distance: 231.1
click at [671, 144] on div "她们在 __________ 什么？" at bounding box center [597, 139] width 714 height 34
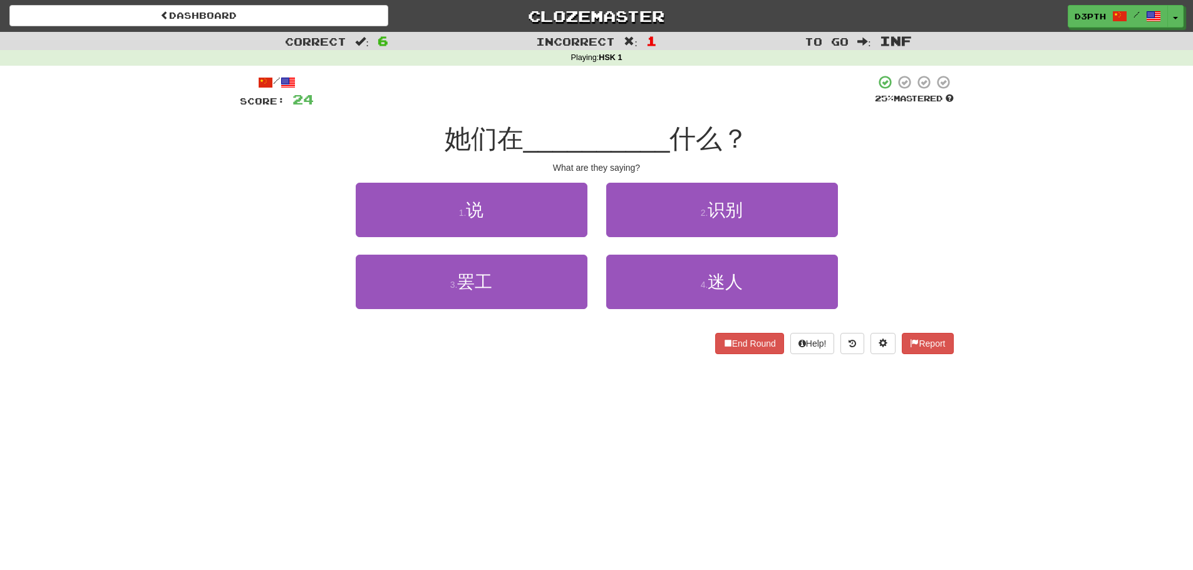
click at [671, 144] on span "什么？" at bounding box center [708, 138] width 79 height 29
drag, startPoint x: 671, startPoint y: 144, endPoint x: 746, endPoint y: 145, distance: 75.1
click at [746, 145] on span "什么？" at bounding box center [708, 138] width 79 height 29
click at [803, 148] on div "她们在 __________ 什么？" at bounding box center [597, 139] width 714 height 34
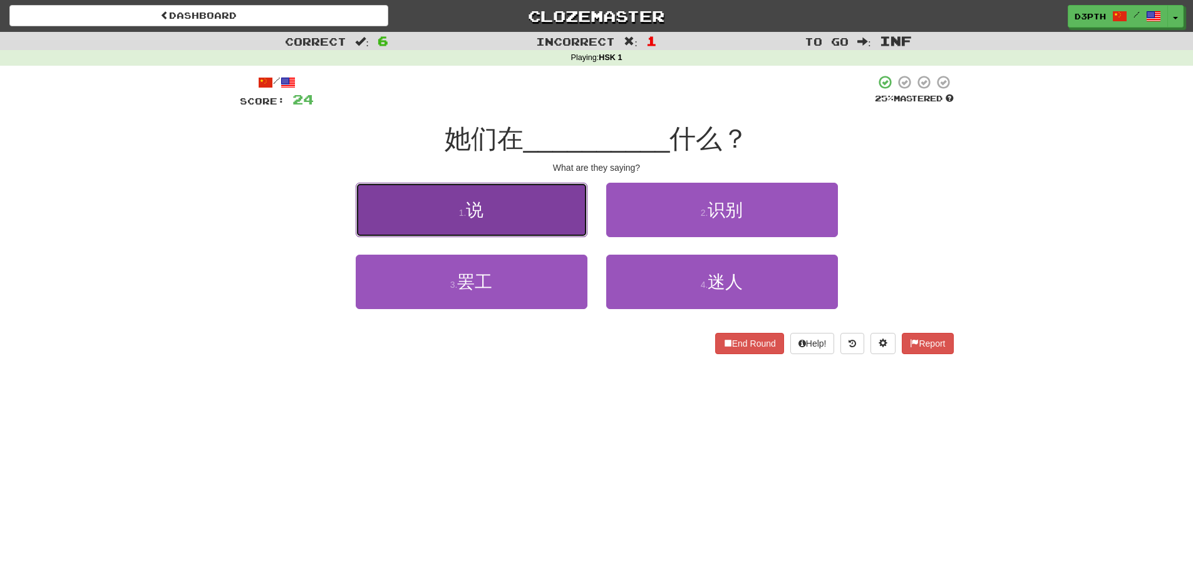
click at [488, 204] on button "1 . 说" at bounding box center [472, 210] width 232 height 54
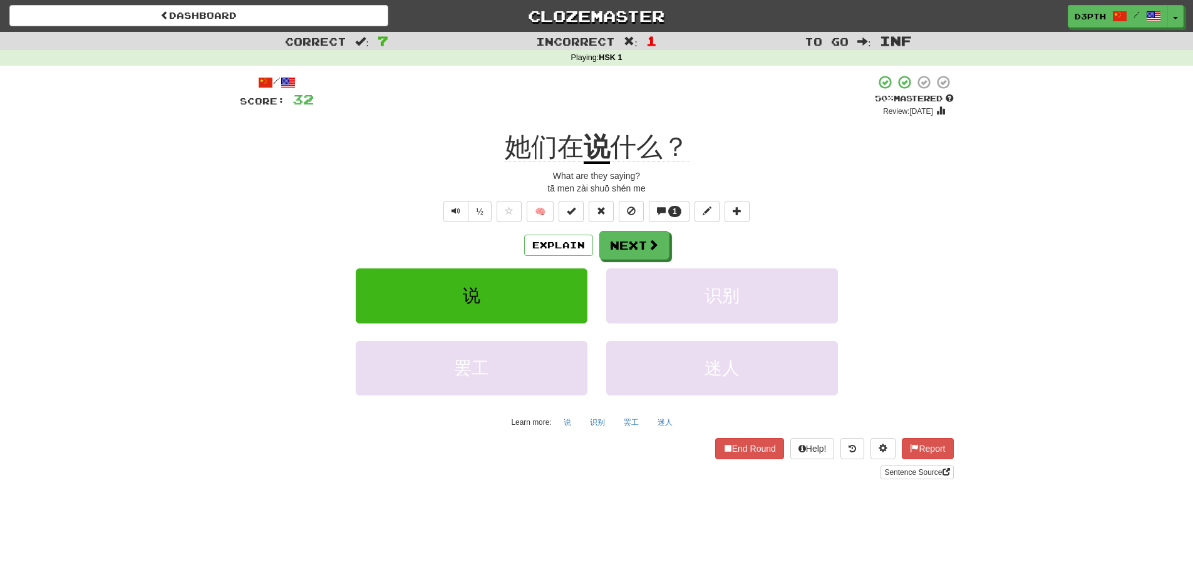
drag, startPoint x: 150, startPoint y: 143, endPoint x: 112, endPoint y: 135, distance: 38.4
click at [150, 143] on div "Correct : 7 Incorrect : 1 To go : Inf Playing : HSK 1 / Score: 32 + 8 50 % Mast…" at bounding box center [596, 264] width 1193 height 465
click at [237, 235] on div "/ Score: 32 + 8 50 % Mastered Review: 2025-08-27 她们在 说 什么？ What are they saying…" at bounding box center [596, 281] width 733 height 431
click at [624, 256] on button "Next" at bounding box center [635, 246] width 70 height 29
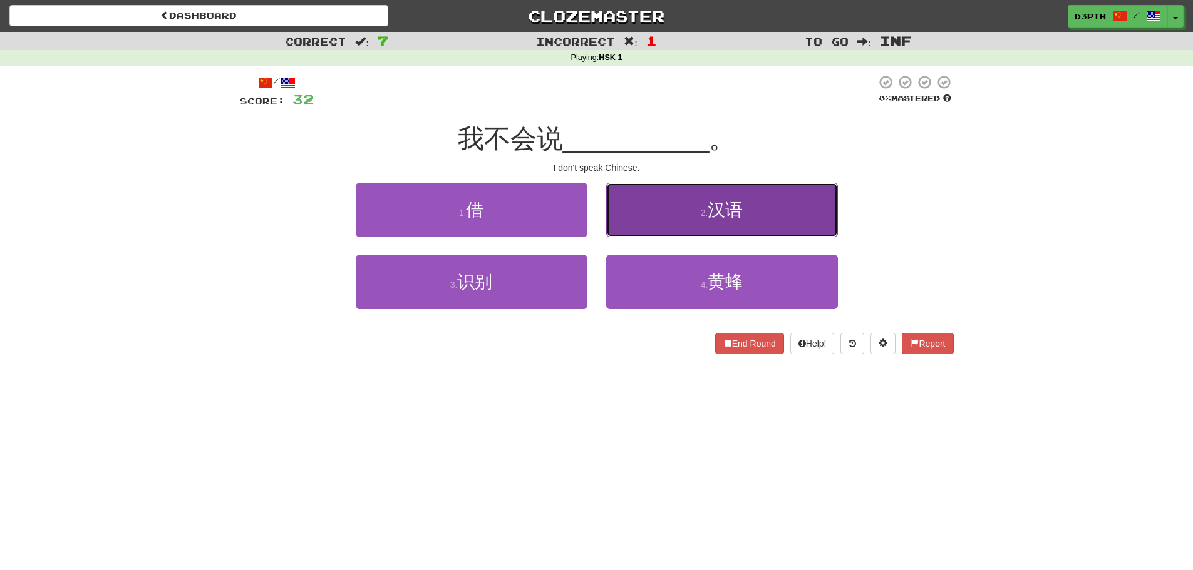
click at [695, 211] on button "2 . 汉语" at bounding box center [722, 210] width 232 height 54
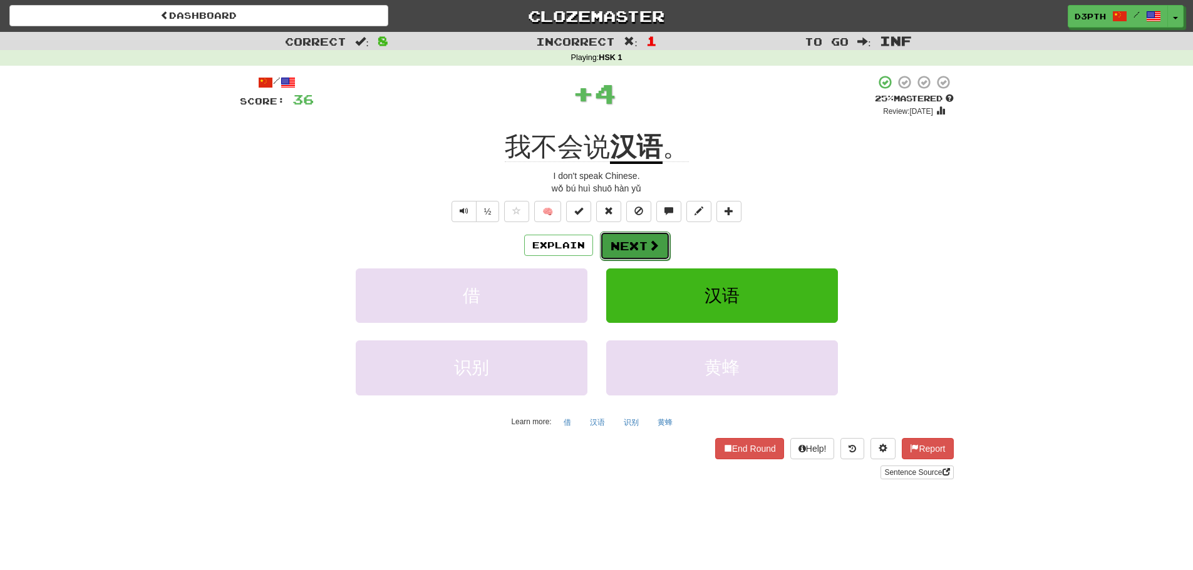
click at [645, 235] on button "Next" at bounding box center [635, 246] width 70 height 29
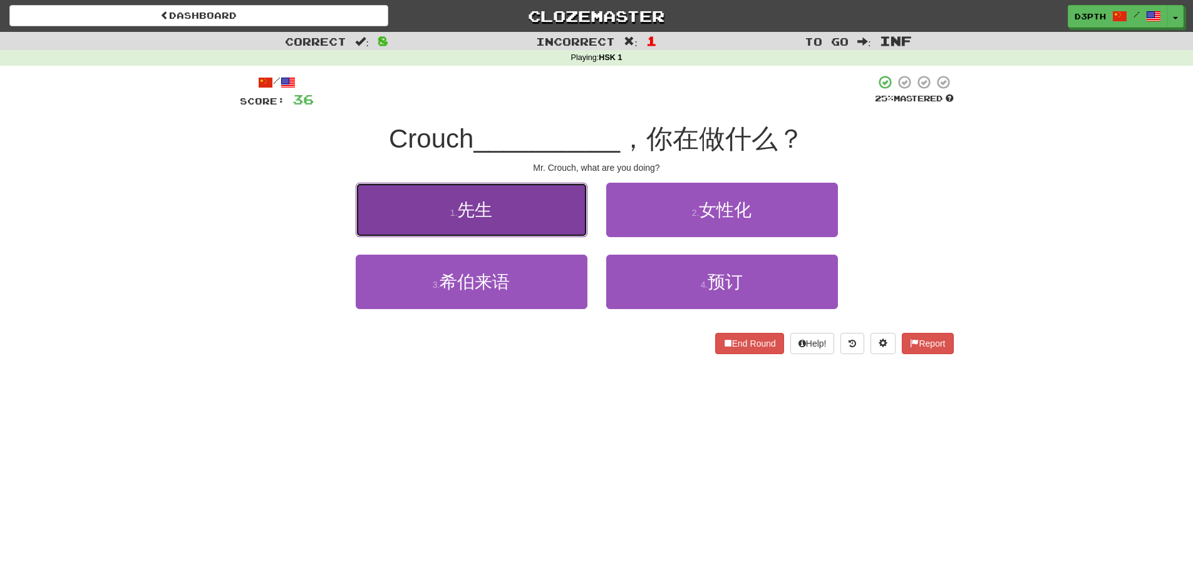
click at [493, 219] on button "1 . 先生" at bounding box center [472, 210] width 232 height 54
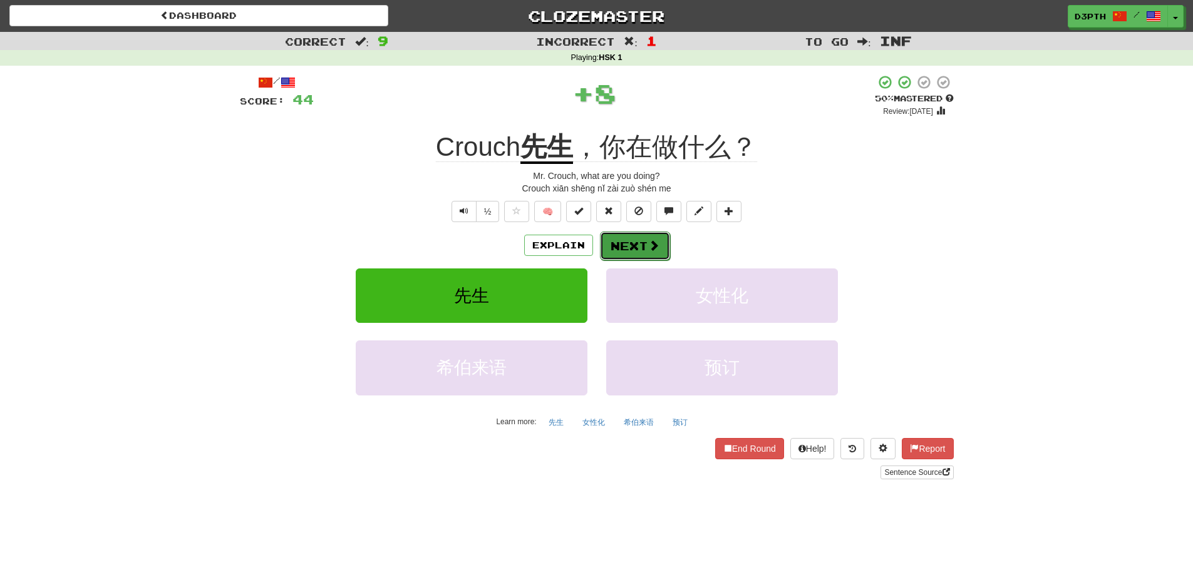
click at [620, 234] on button "Next" at bounding box center [635, 246] width 70 height 29
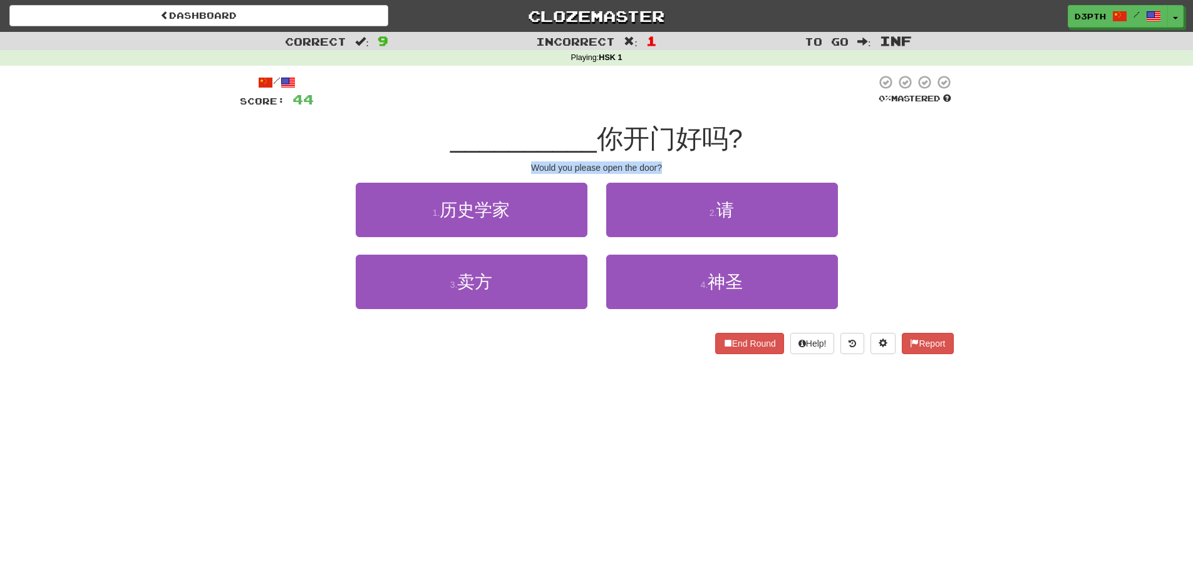
drag, startPoint x: 532, startPoint y: 169, endPoint x: 672, endPoint y: 168, distance: 140.2
click at [672, 168] on div "Would you please open the door?" at bounding box center [597, 168] width 714 height 13
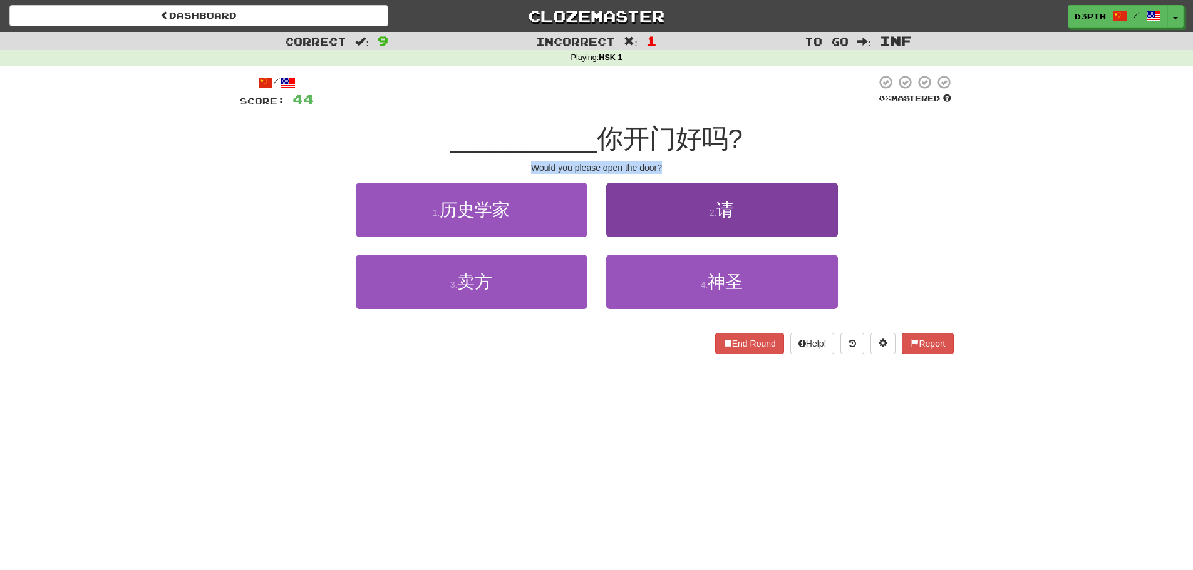
drag, startPoint x: 679, startPoint y: 166, endPoint x: 690, endPoint y: 193, distance: 29.2
click at [679, 167] on div "Would you please open the door?" at bounding box center [597, 168] width 714 height 13
click at [690, 199] on button "2 . 请" at bounding box center [722, 210] width 232 height 54
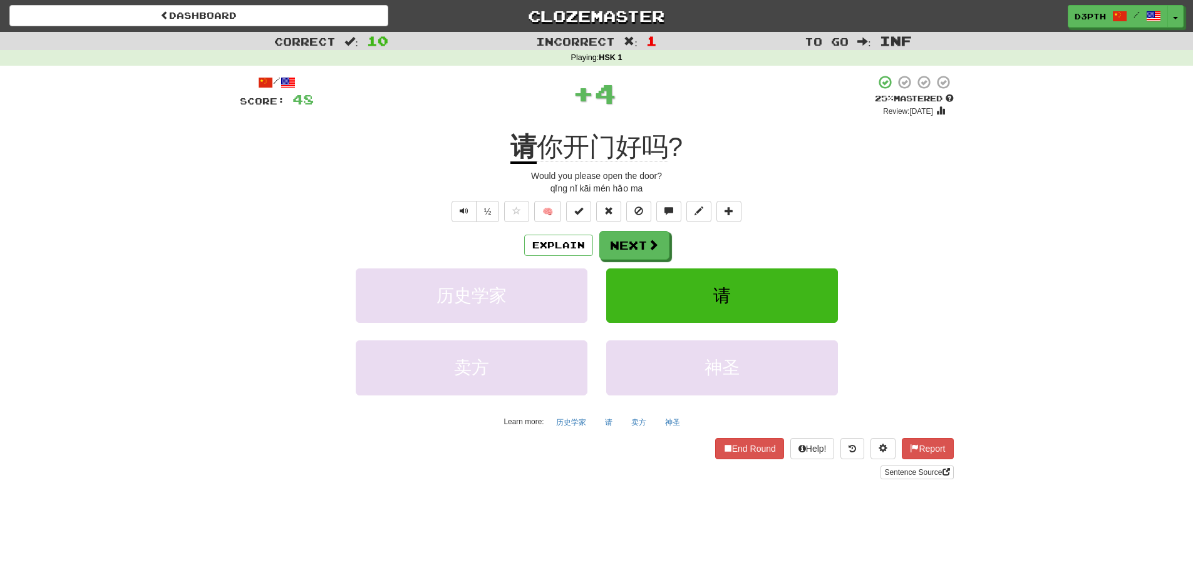
click at [521, 153] on u "请" at bounding box center [523, 148] width 26 height 32
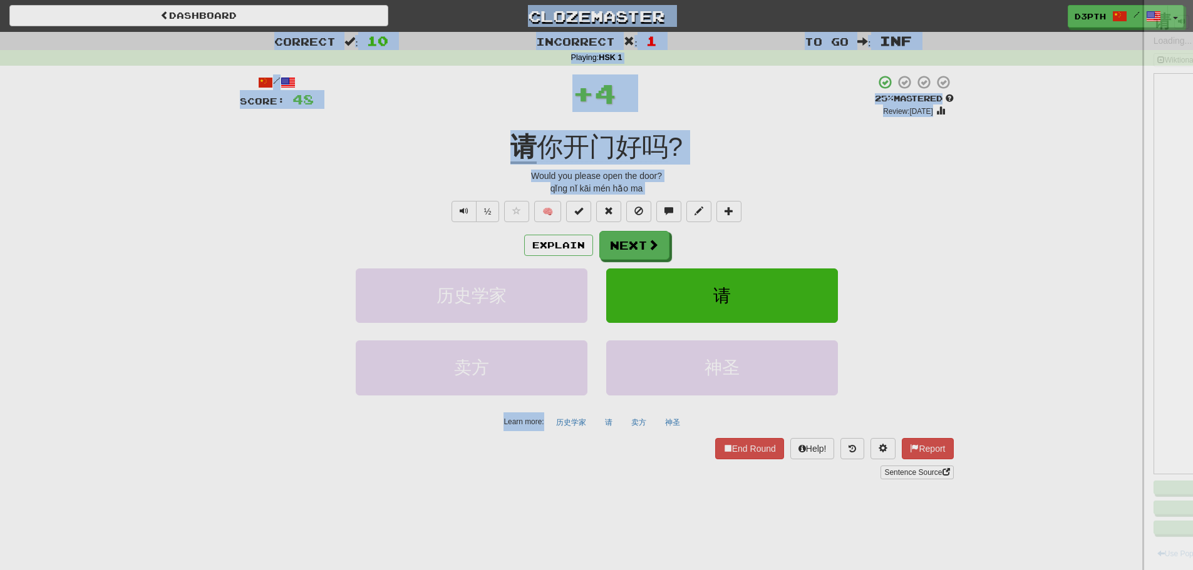
click at [521, 153] on div at bounding box center [596, 285] width 1193 height 570
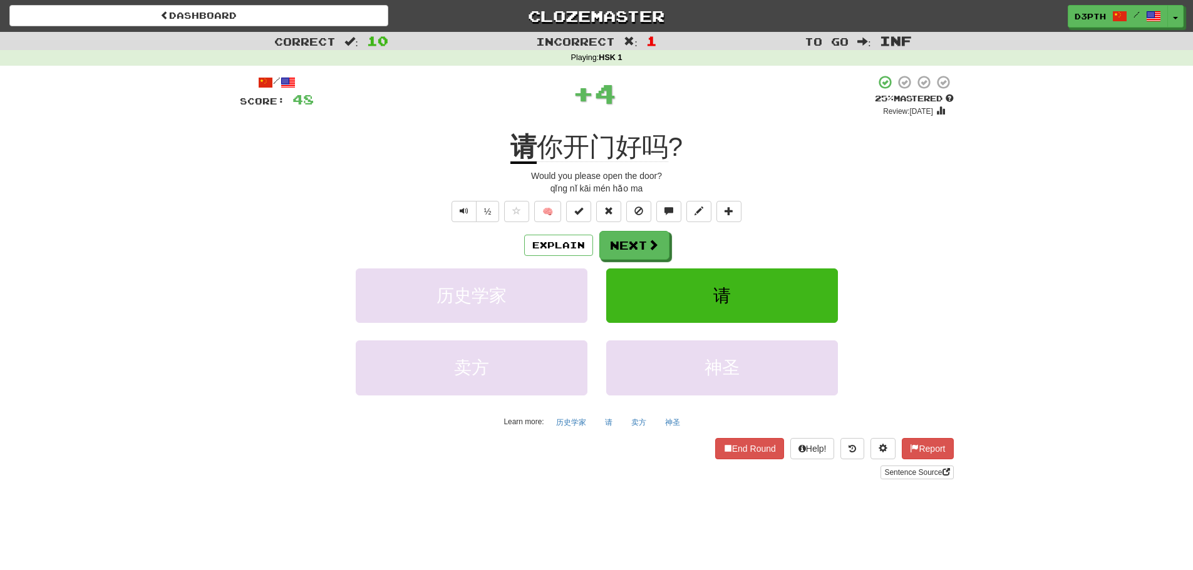
click at [522, 147] on u "请" at bounding box center [523, 148] width 26 height 32
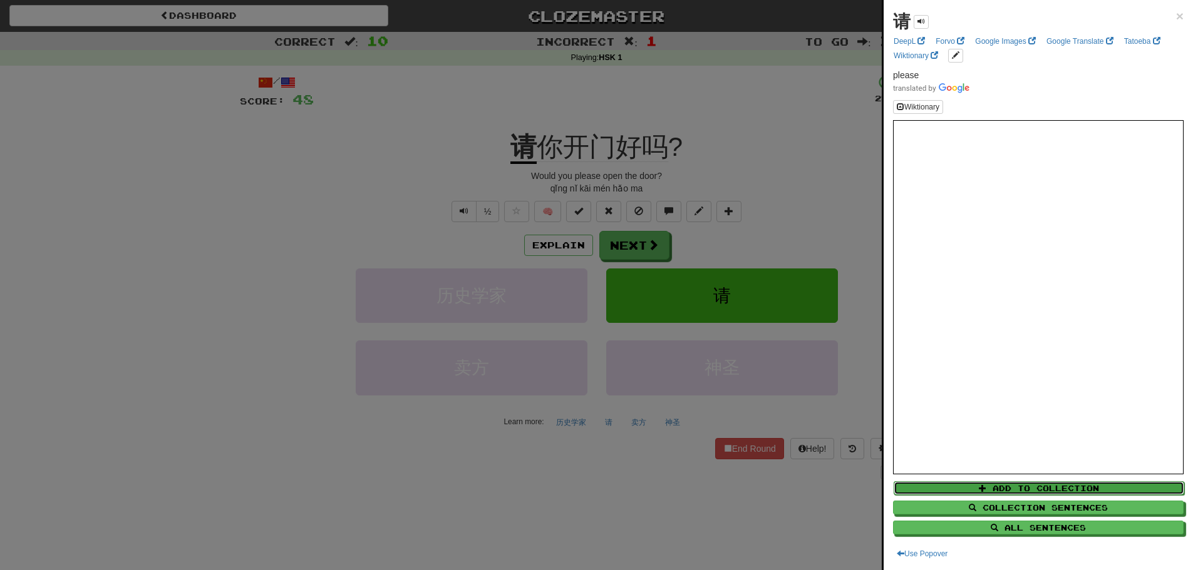
click at [1037, 485] on button "Add to Collection" at bounding box center [1038, 488] width 290 height 14
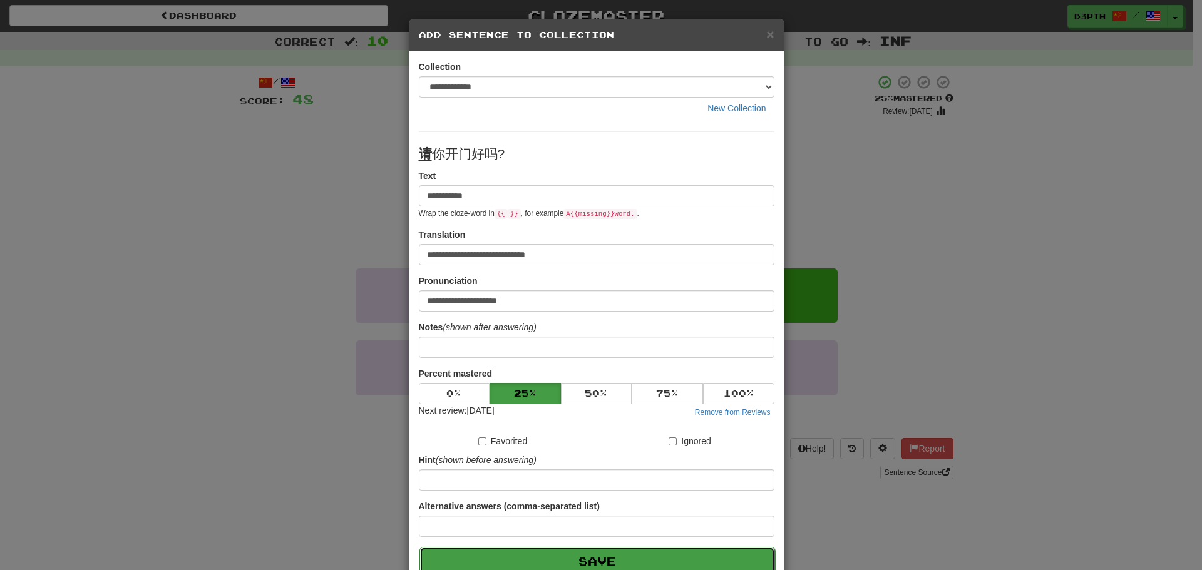
click at [650, 557] on button "Save" at bounding box center [597, 561] width 356 height 29
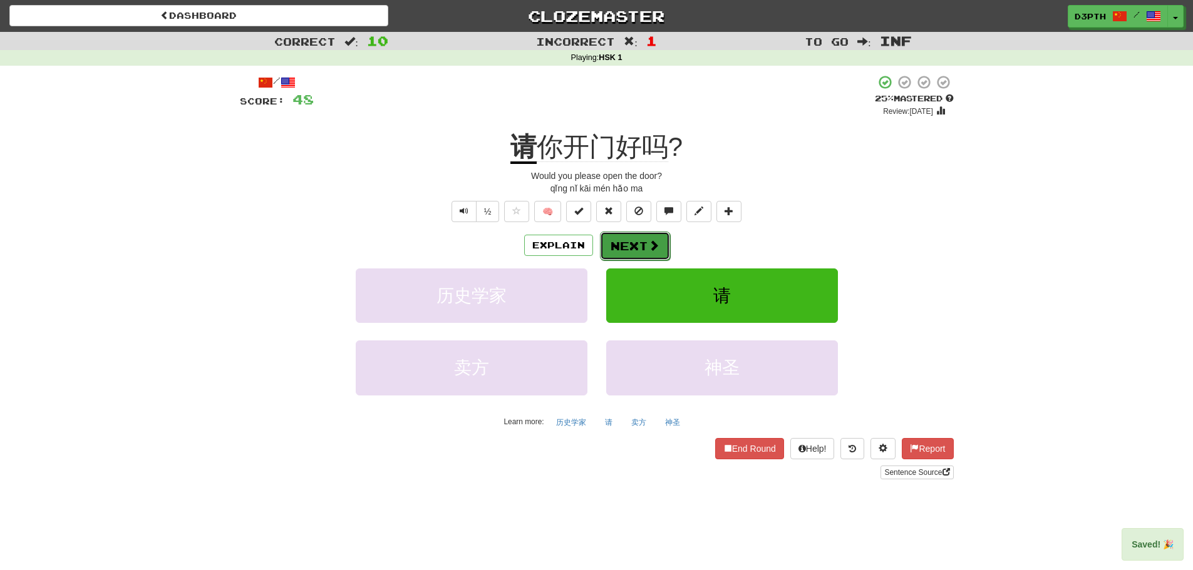
click at [632, 247] on button "Next" at bounding box center [635, 246] width 70 height 29
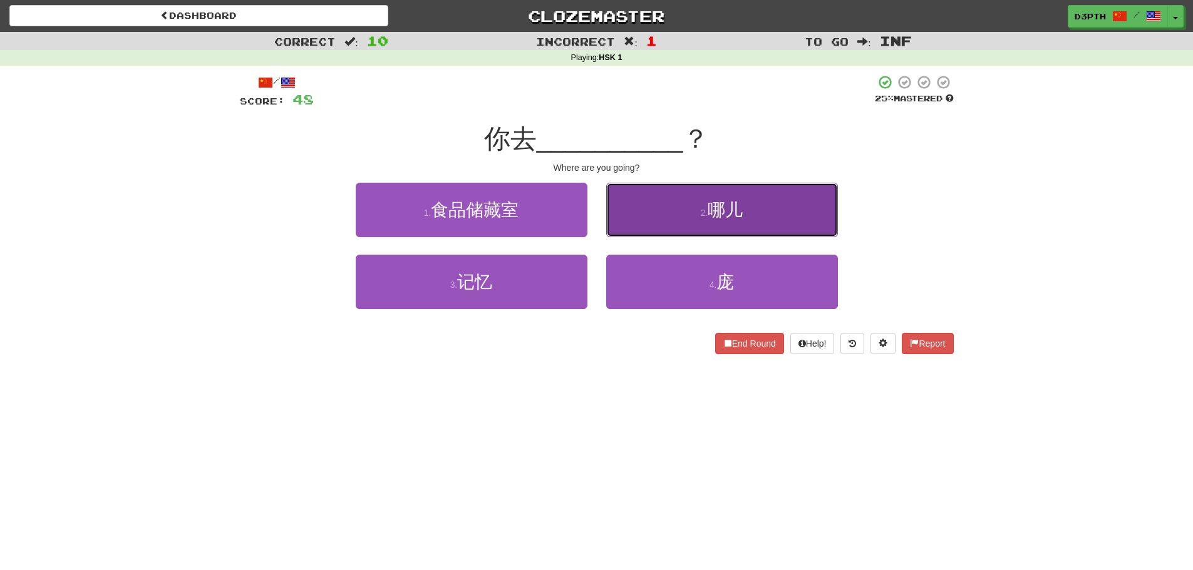
click at [736, 207] on span "哪儿" at bounding box center [724, 209] width 35 height 19
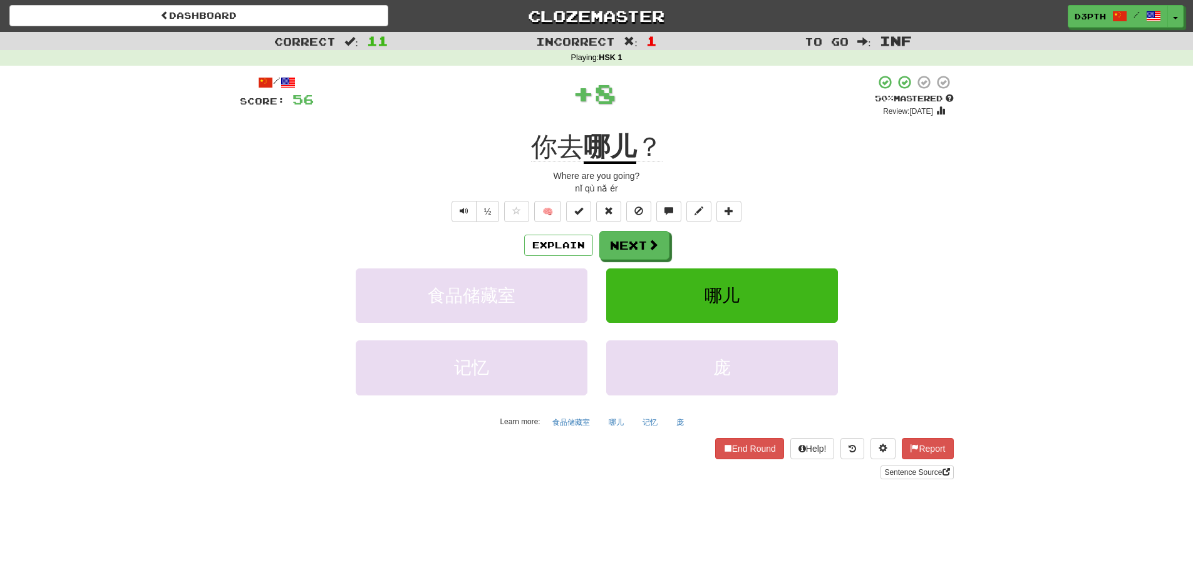
click at [619, 230] on div "/ Score: 56 + 8 50 % Mastered Review: 2025-08-27 你去 哪儿 ？ Where are you going? n…" at bounding box center [597, 277] width 714 height 405
click at [617, 245] on button "Next" at bounding box center [635, 246] width 70 height 29
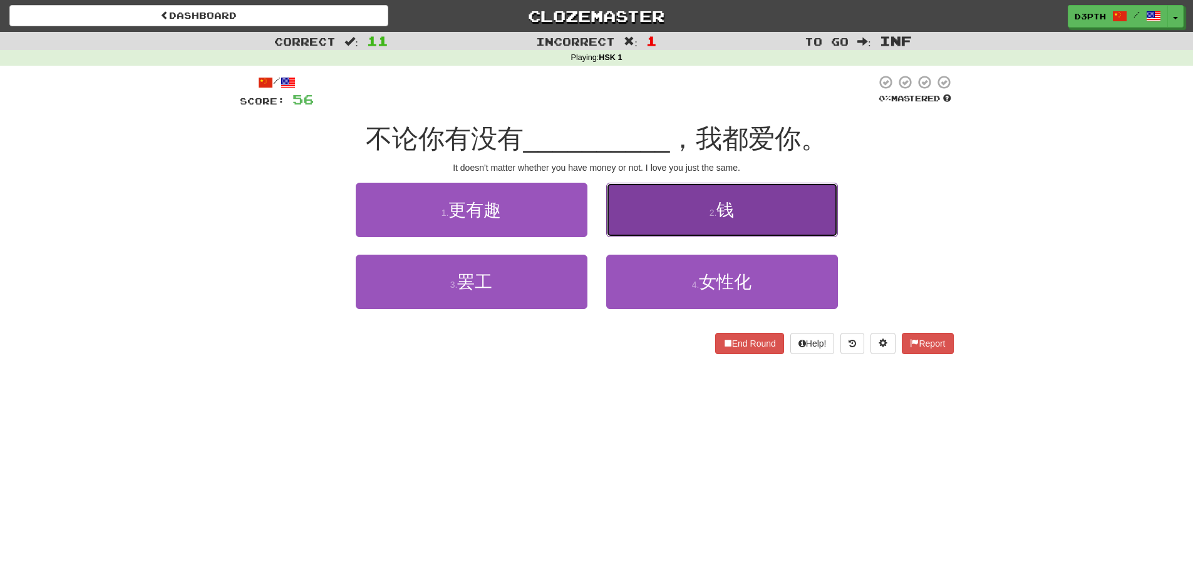
click at [701, 217] on button "2 . 钱" at bounding box center [722, 210] width 232 height 54
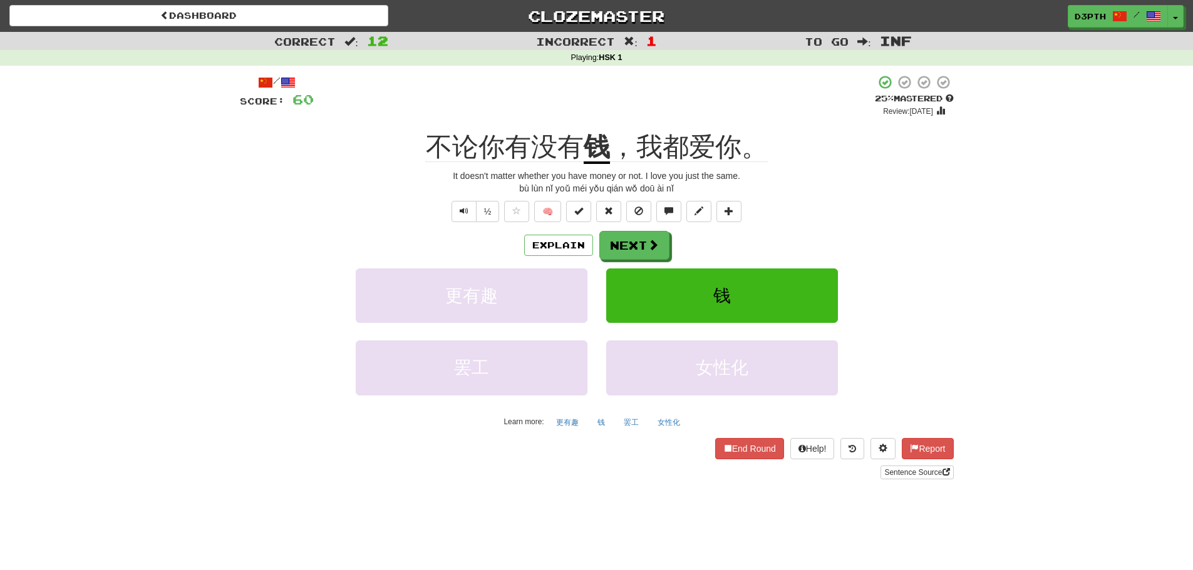
click at [590, 151] on u "钱" at bounding box center [597, 148] width 26 height 32
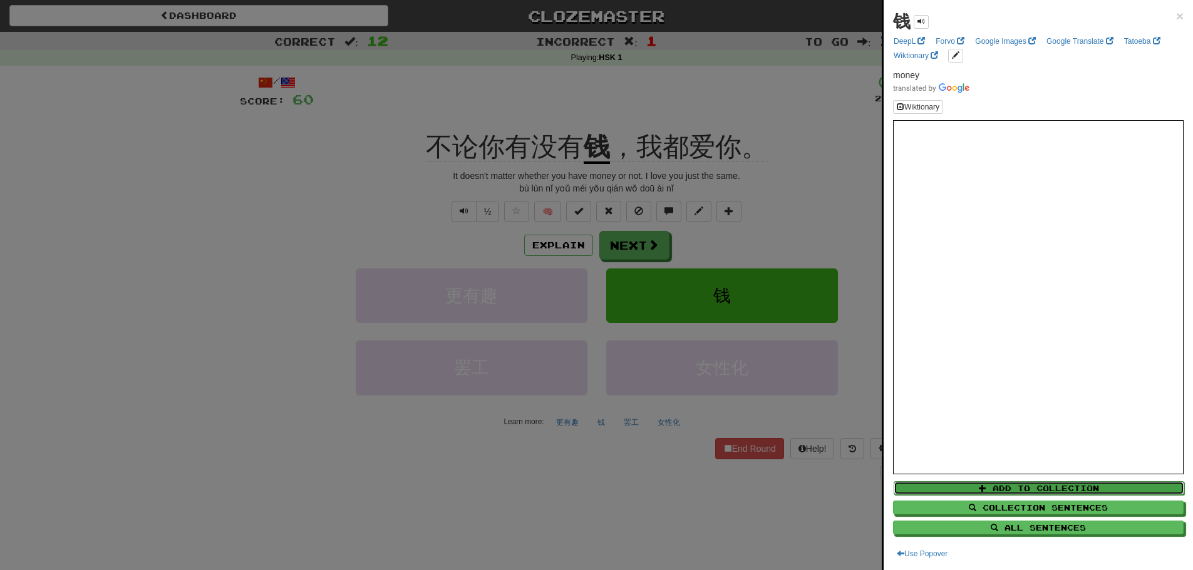
click at [1020, 486] on button "Add to Collection" at bounding box center [1038, 488] width 290 height 14
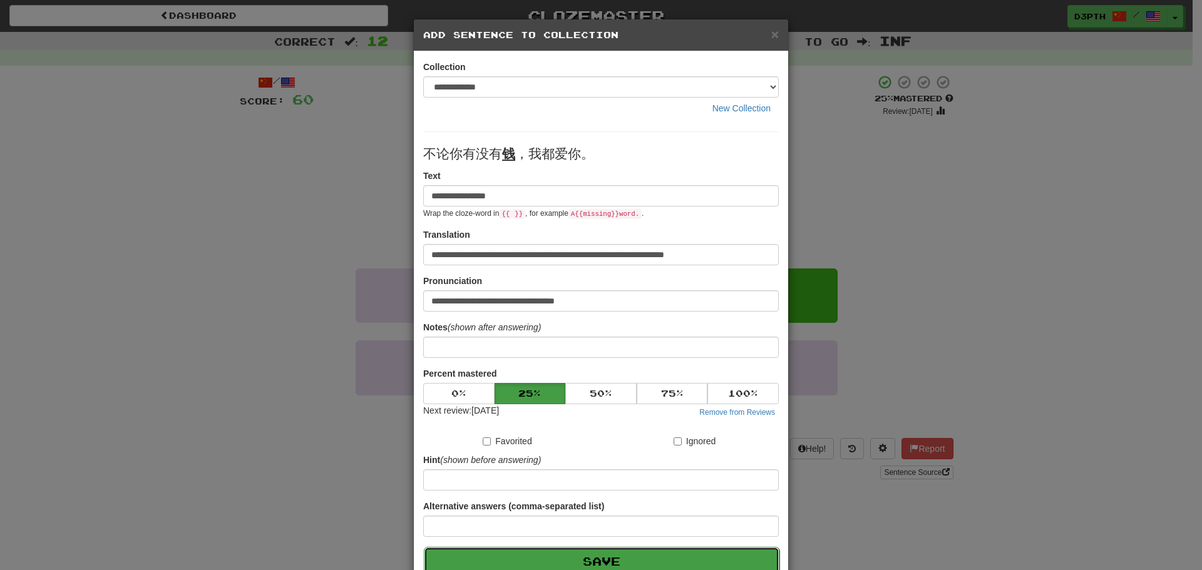
click at [616, 555] on button "Save" at bounding box center [602, 561] width 356 height 29
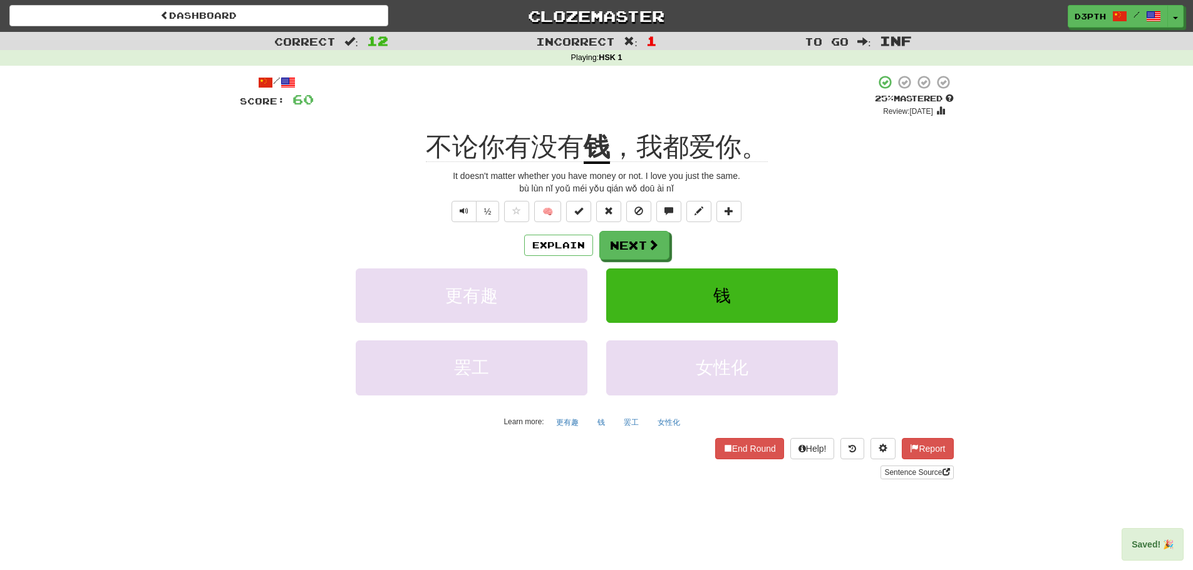
click at [470, 144] on span "不论你有没有" at bounding box center [505, 147] width 158 height 30
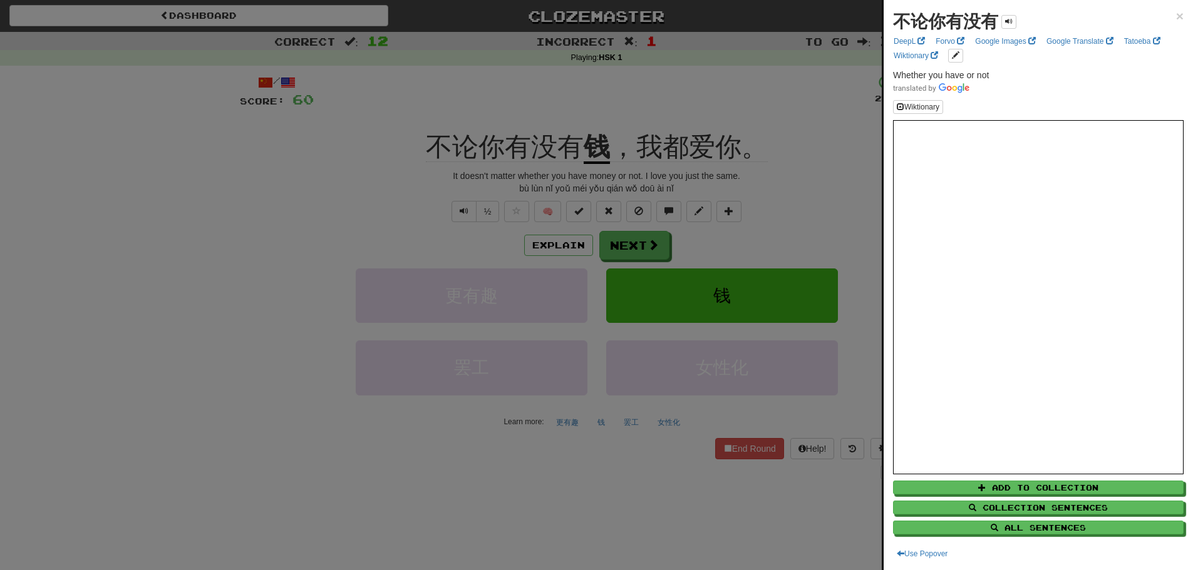
drag, startPoint x: 784, startPoint y: 231, endPoint x: 753, endPoint y: 232, distance: 30.7
click at [784, 230] on div at bounding box center [596, 285] width 1193 height 570
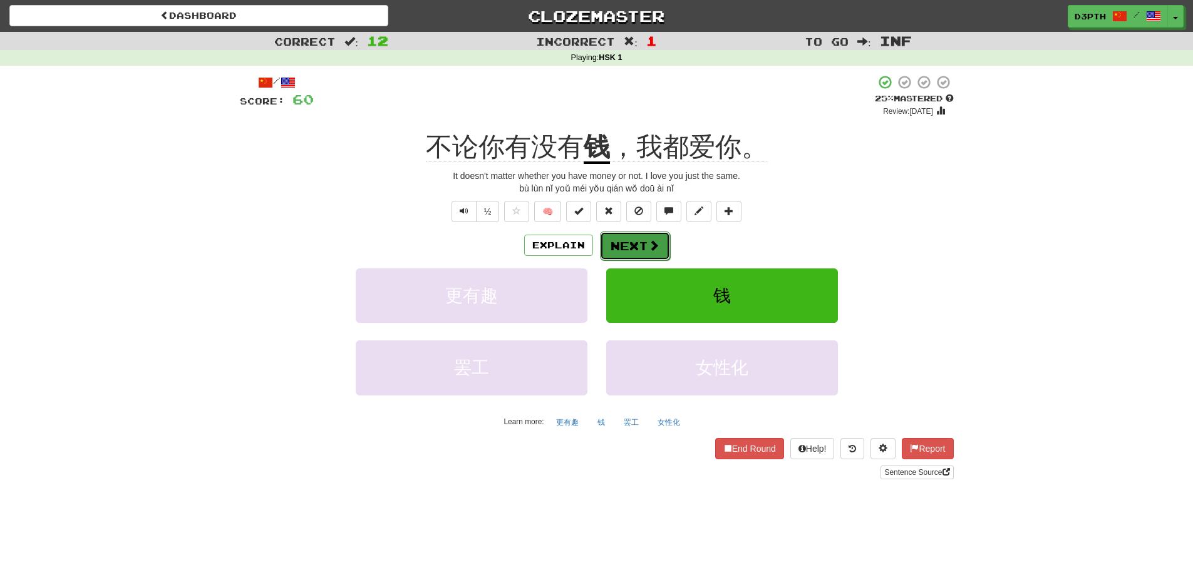
click at [636, 250] on button "Next" at bounding box center [635, 246] width 70 height 29
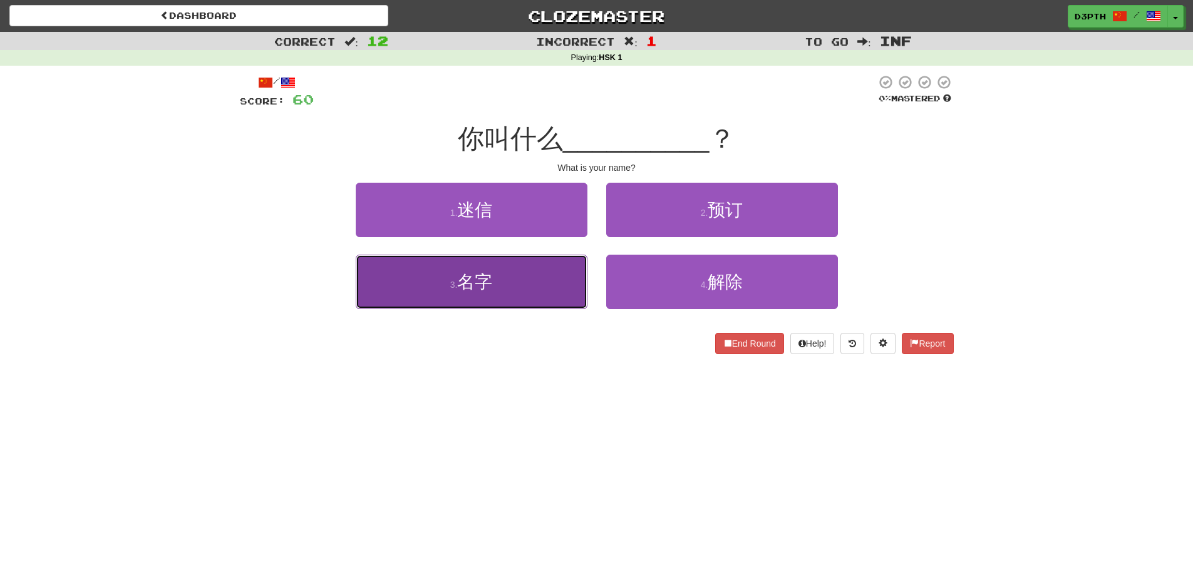
click at [522, 279] on button "3 . 名字" at bounding box center [472, 282] width 232 height 54
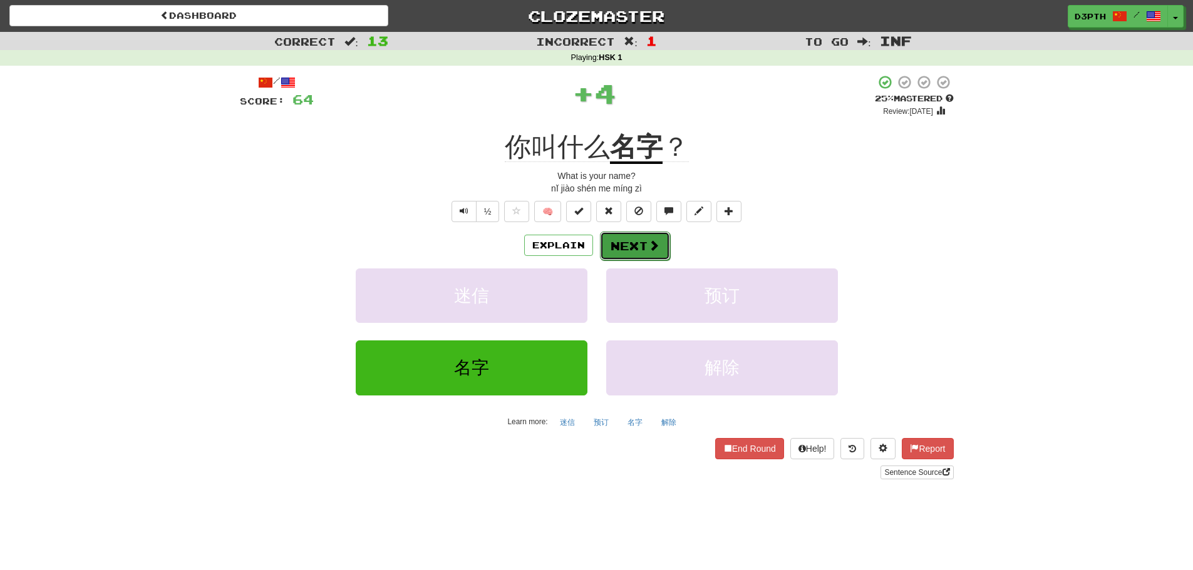
click at [648, 242] on span at bounding box center [653, 245] width 11 height 11
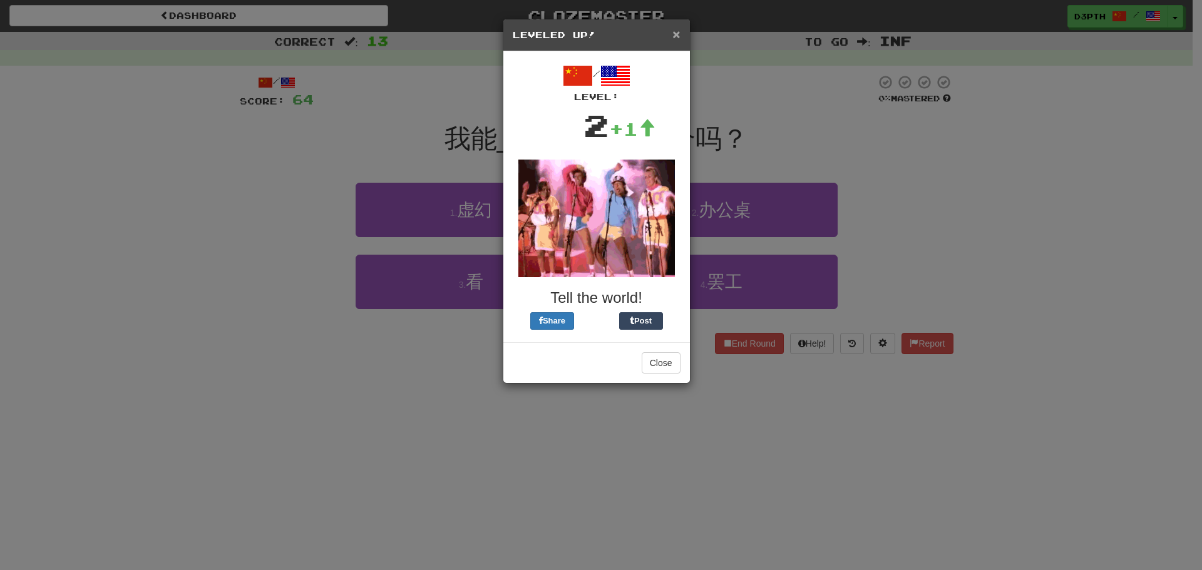
click at [676, 33] on span "×" at bounding box center [676, 34] width 8 height 14
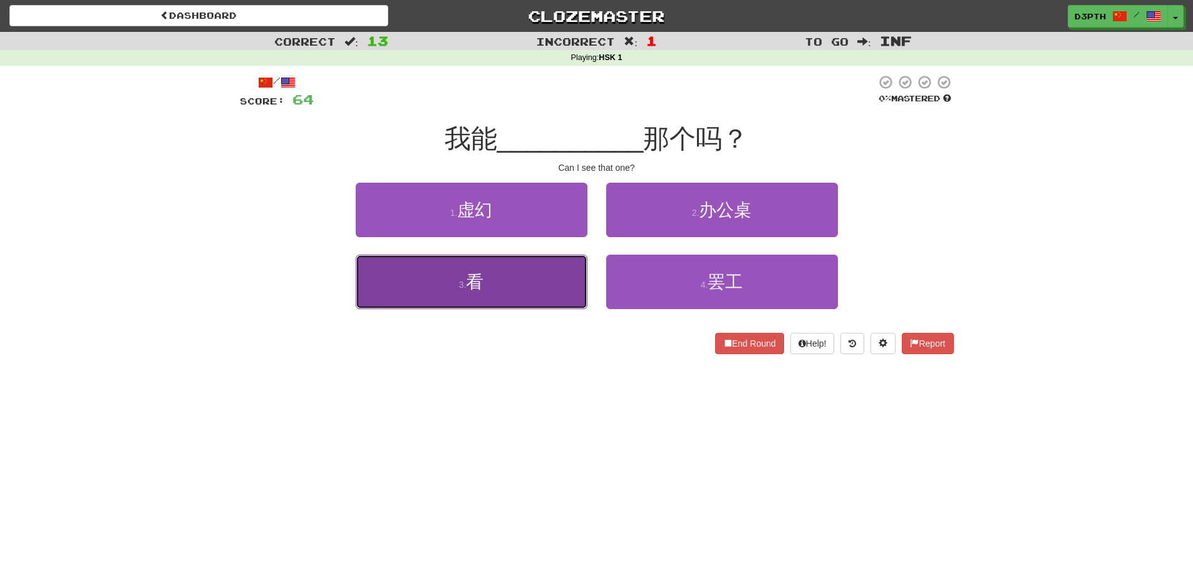
click at [526, 284] on button "3 . 看" at bounding box center [472, 282] width 232 height 54
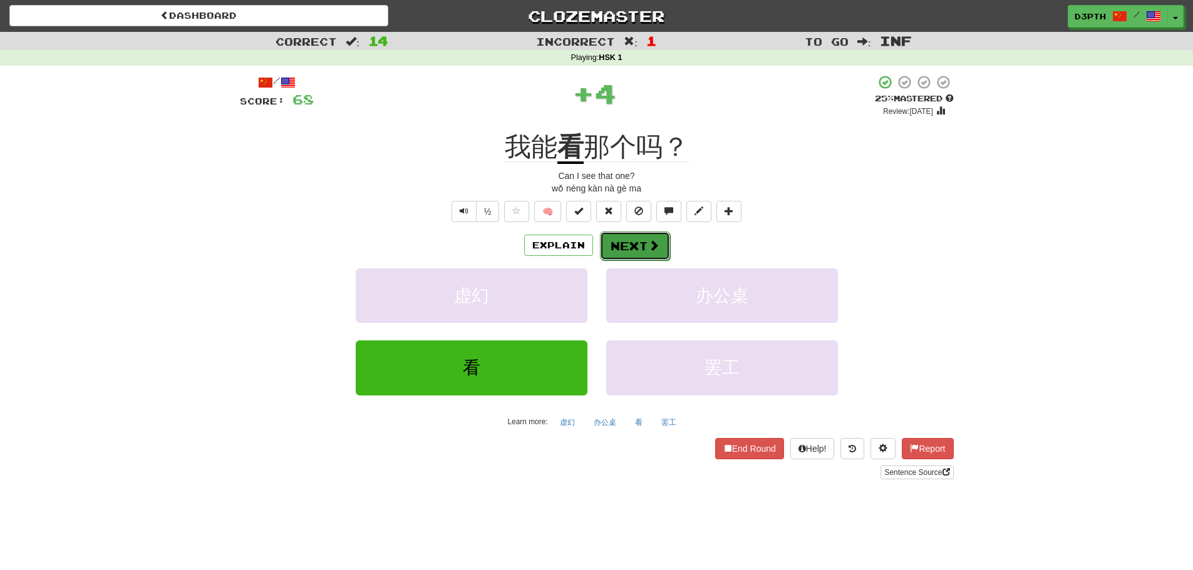
click at [618, 242] on button "Next" at bounding box center [635, 246] width 70 height 29
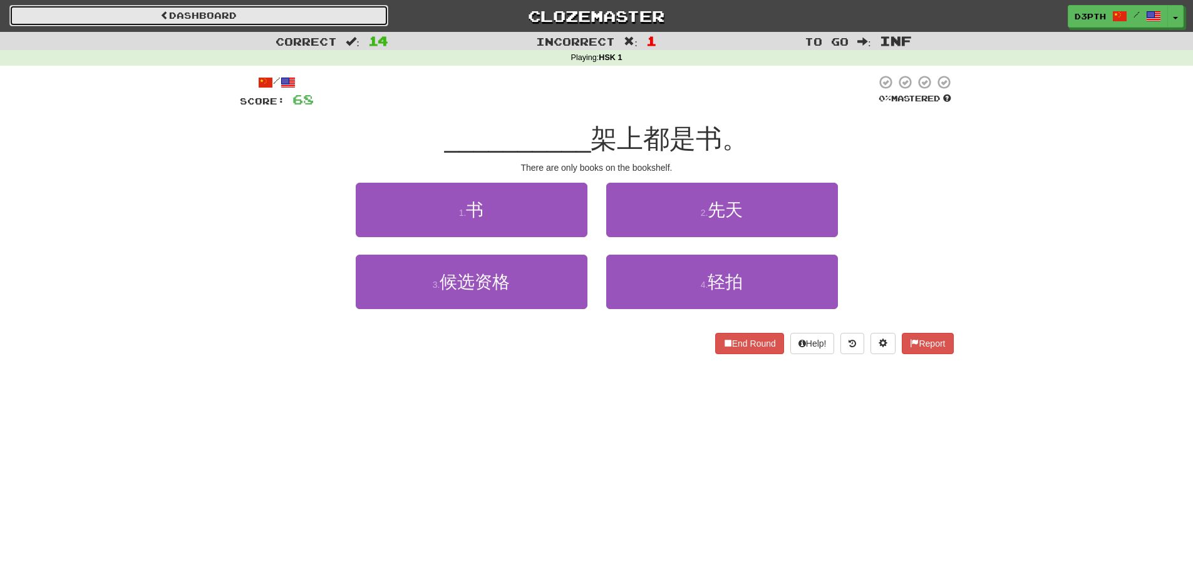
click at [262, 14] on link "Dashboard" at bounding box center [198, 15] width 379 height 21
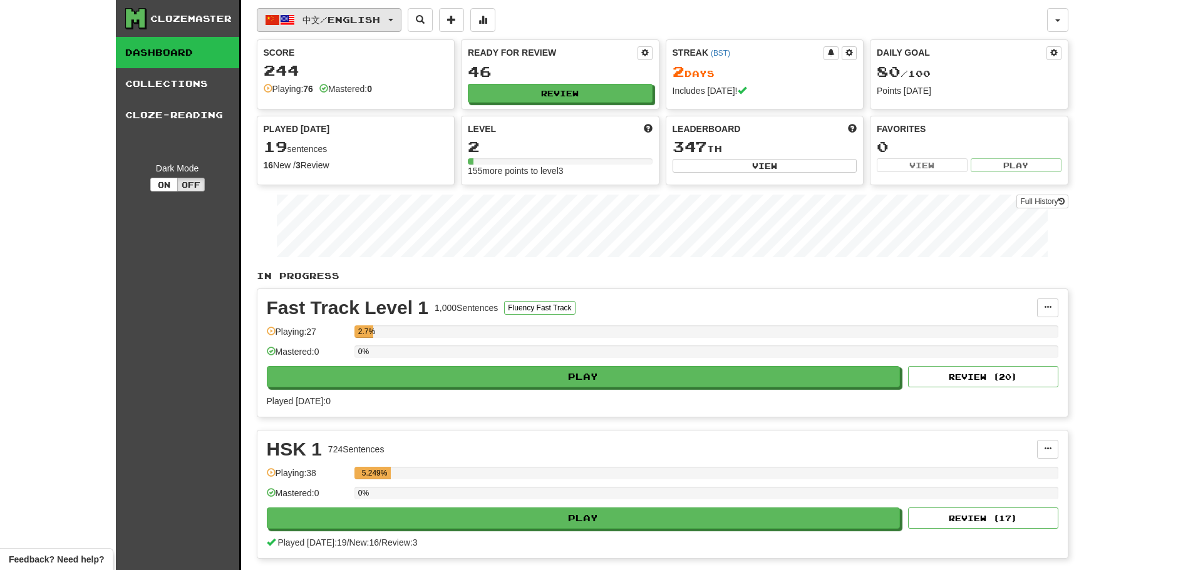
click at [327, 24] on span "中文 / English" at bounding box center [341, 19] width 78 height 11
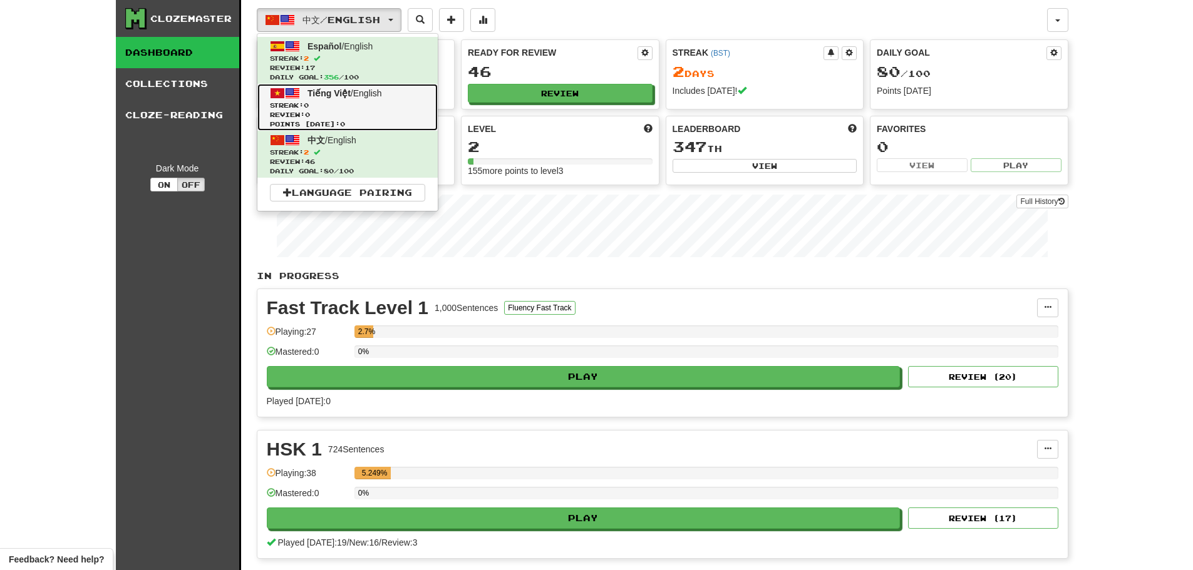
click at [332, 104] on span "Streak: 0" at bounding box center [347, 105] width 155 height 9
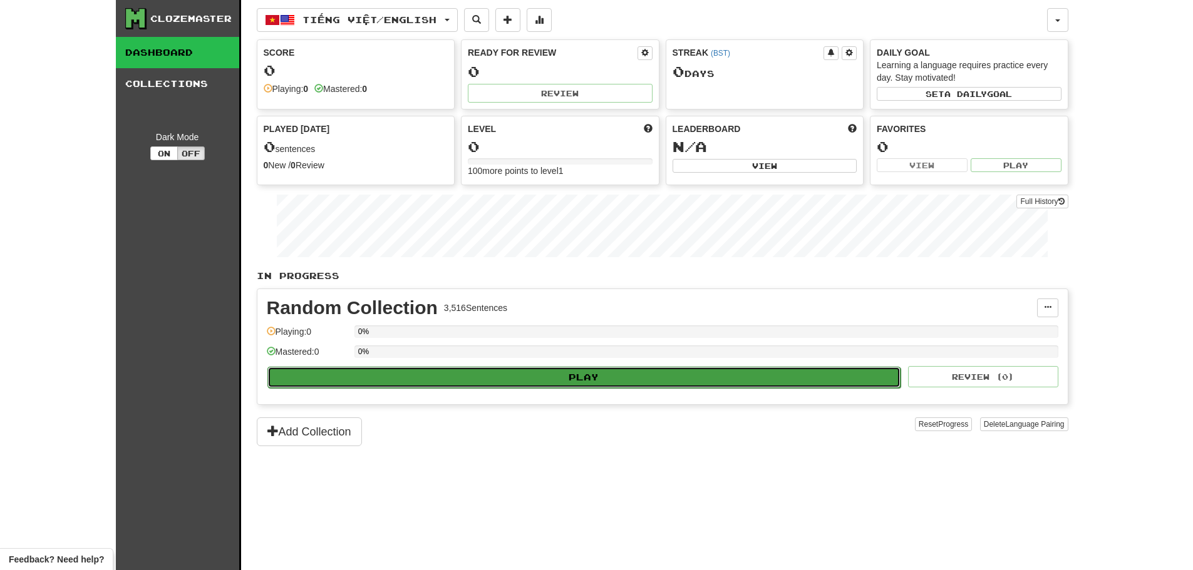
click at [616, 374] on button "Play" at bounding box center [584, 377] width 634 height 21
select select "**"
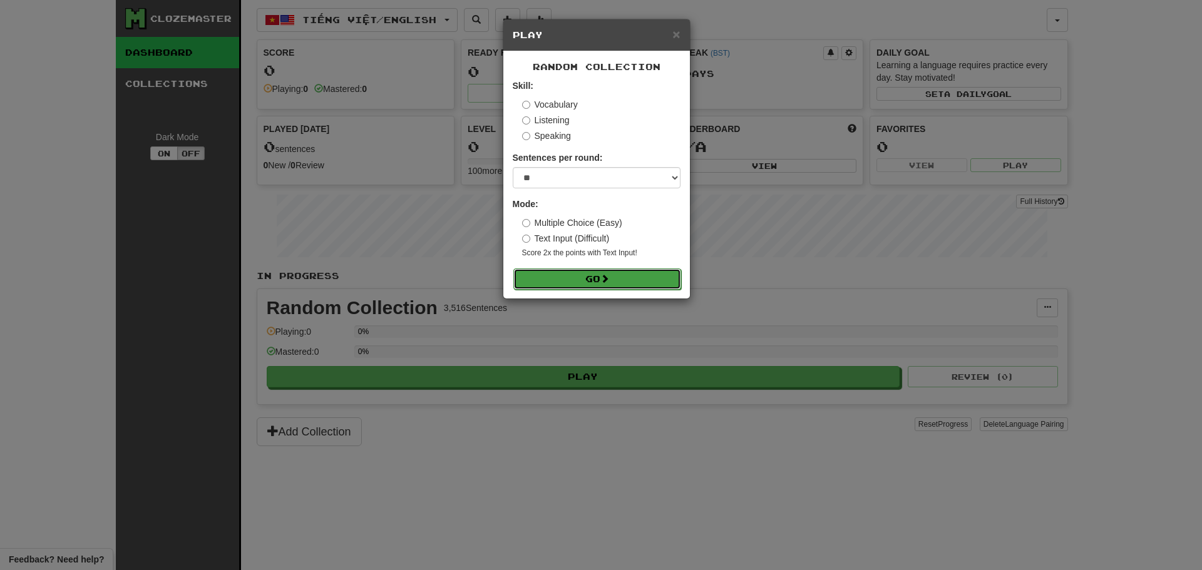
click at [588, 272] on button "Go" at bounding box center [597, 279] width 168 height 21
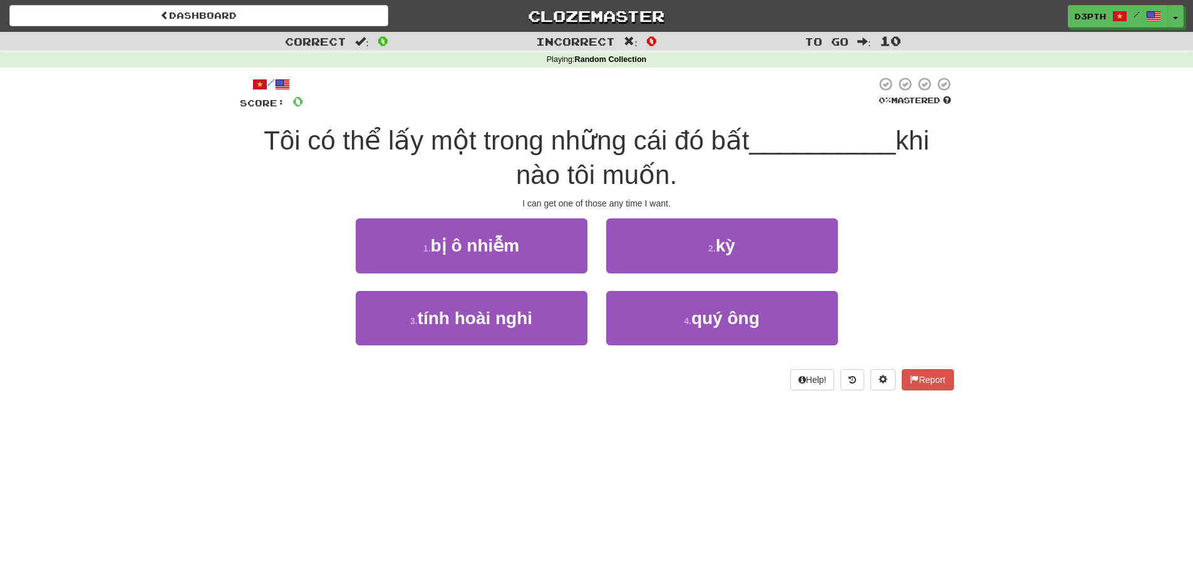
drag, startPoint x: 279, startPoint y: 132, endPoint x: 748, endPoint y: 143, distance: 468.4
click at [748, 143] on div "Tôi có thể lấy một trong những cái đó bất __________ khi nào tôi muốn." at bounding box center [597, 158] width 714 height 68
click at [741, 172] on div "Tôi có thể lấy một trong những cái đó bất __________ khi nào tôi muốn." at bounding box center [597, 158] width 714 height 68
drag, startPoint x: 258, startPoint y: 140, endPoint x: 489, endPoint y: 143, distance: 231.0
click at [489, 143] on div "Tôi có thể lấy một trong những cái đó bất __________ khi nào tôi muốn." at bounding box center [597, 158] width 714 height 68
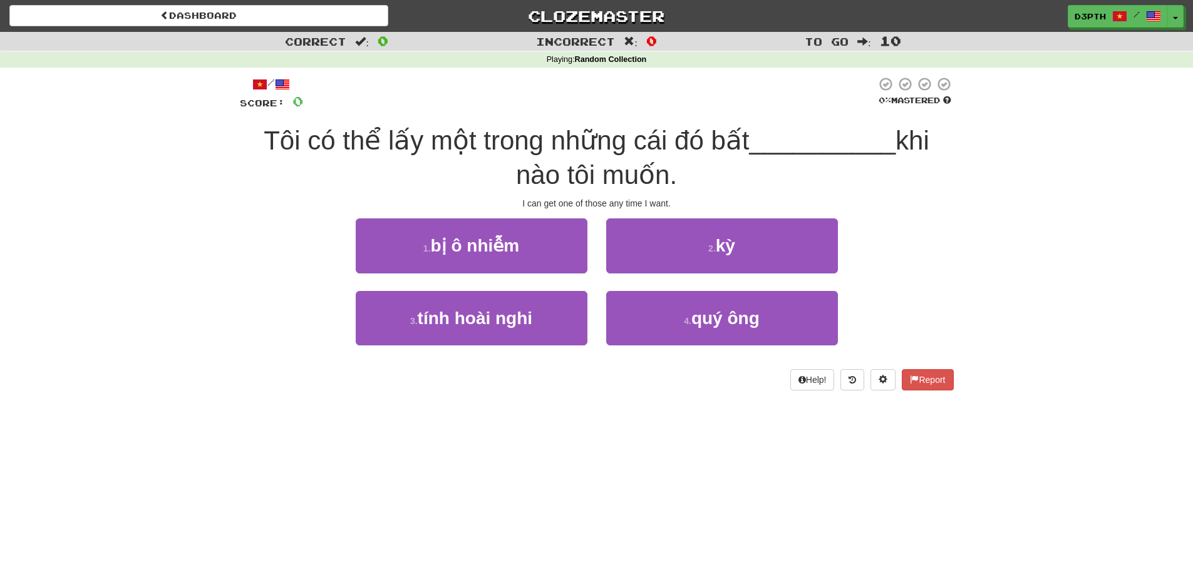
click at [391, 170] on div "Tôi có thể lấy một trong những cái đó bất __________ khi nào tôi muốn." at bounding box center [597, 158] width 714 height 68
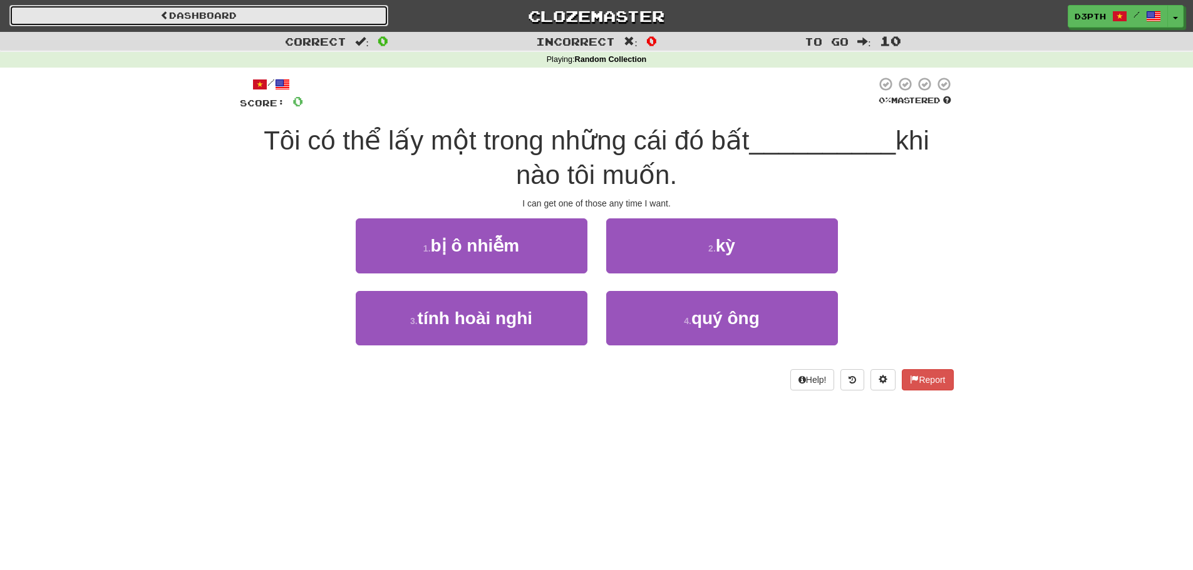
click at [270, 21] on link "Dashboard" at bounding box center [198, 15] width 379 height 21
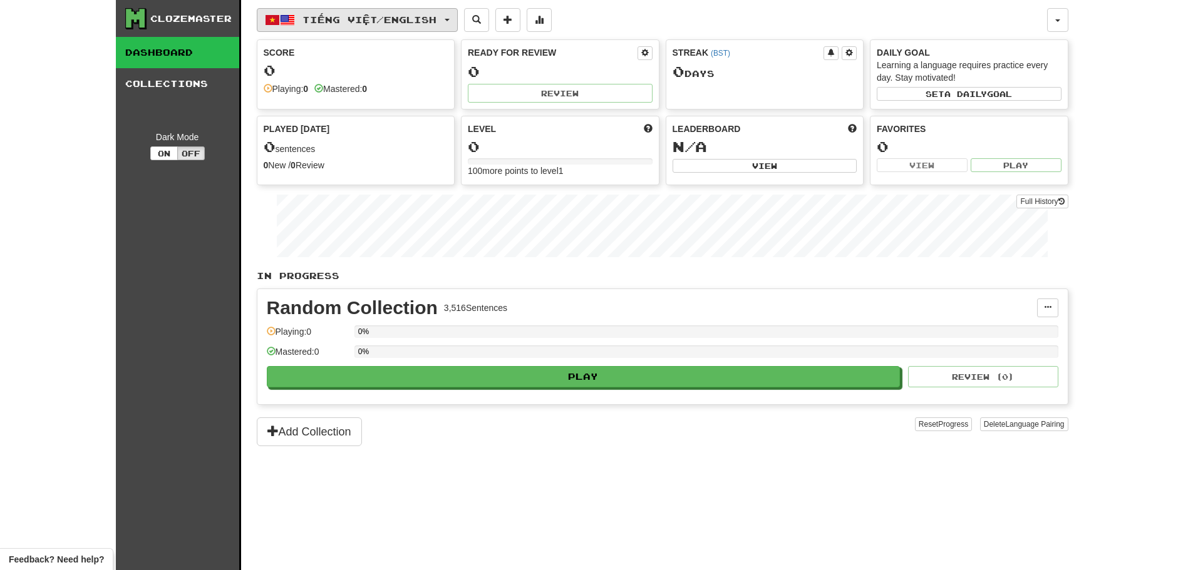
click at [335, 23] on span "Tiếng Việt / English" at bounding box center [369, 19] width 134 height 11
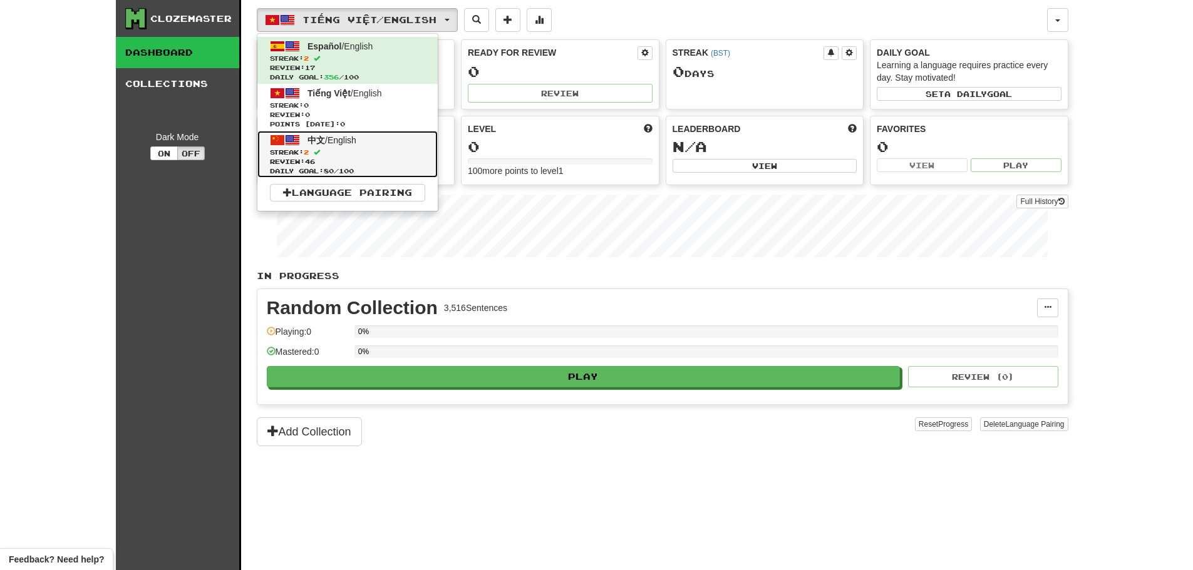
click at [336, 148] on span "Streak: 2" at bounding box center [347, 152] width 155 height 9
